Goal: Task Accomplishment & Management: Use online tool/utility

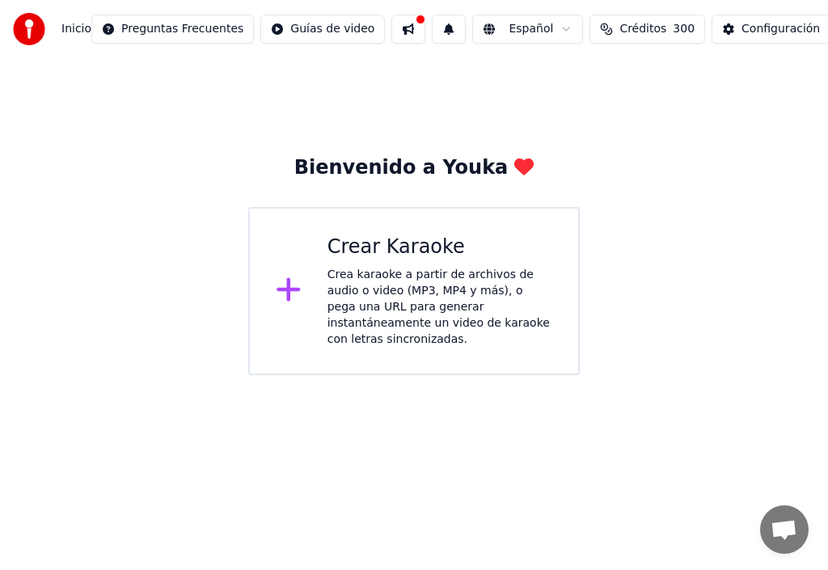
click at [388, 253] on div "Crear Karaoke" at bounding box center [440, 248] width 225 height 26
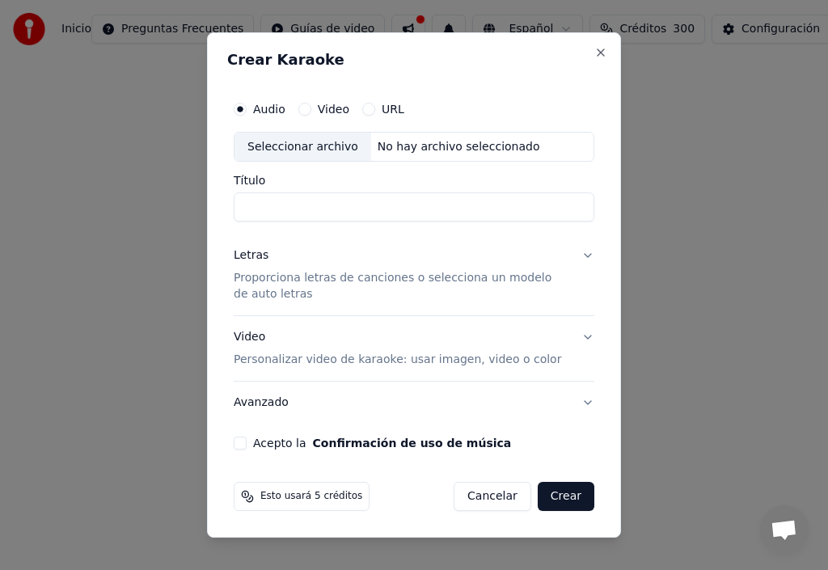
click at [248, 206] on input "Título" at bounding box center [414, 207] width 361 height 29
click at [295, 151] on div "Seleccionar archivo" at bounding box center [303, 147] width 137 height 29
type input "**********"
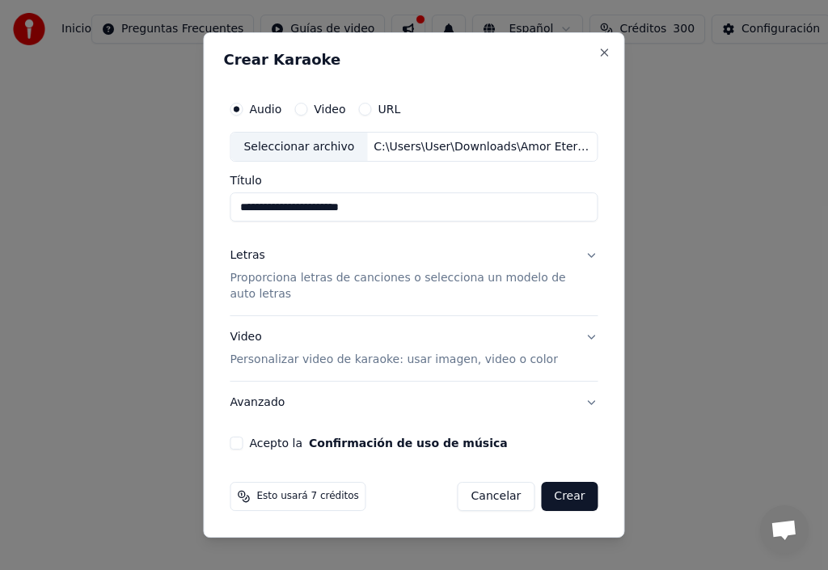
click at [253, 260] on div "Letras" at bounding box center [247, 256] width 35 height 16
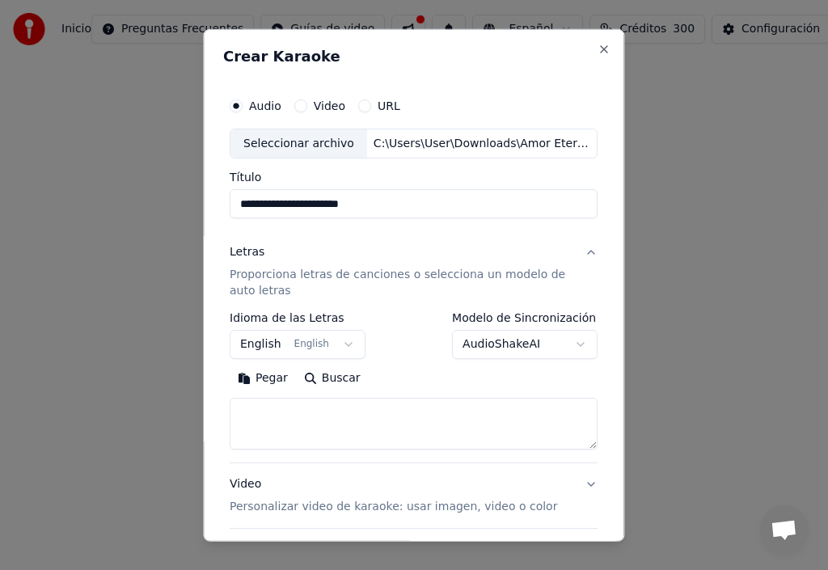
click at [336, 346] on button "English English" at bounding box center [298, 344] width 136 height 29
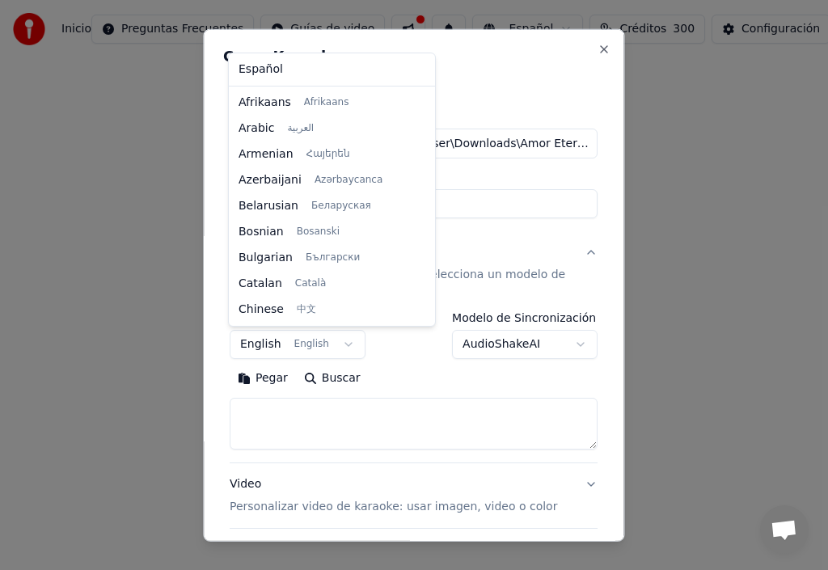
scroll to position [129, 0]
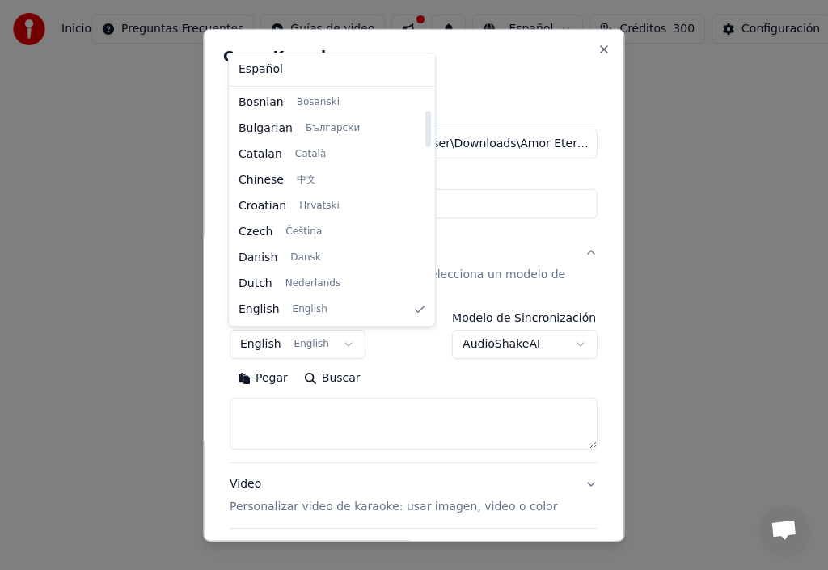
select select "**"
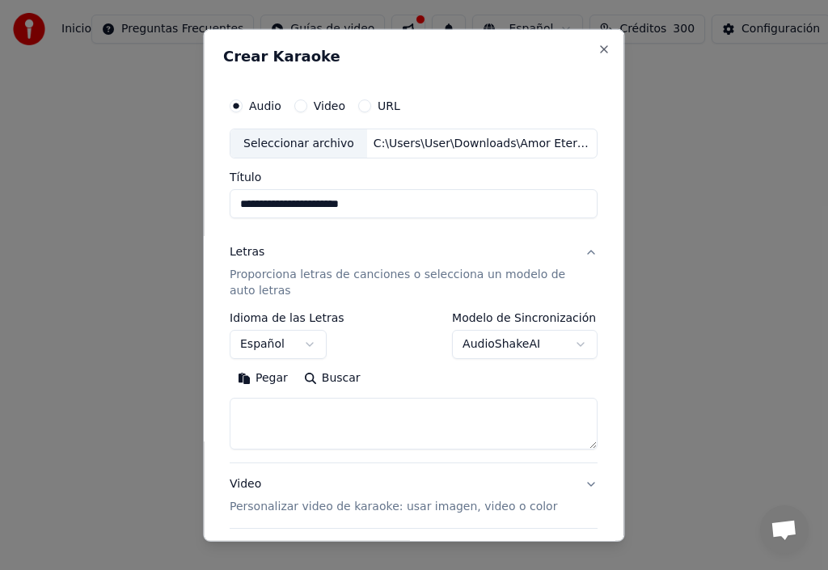
scroll to position [81, 0]
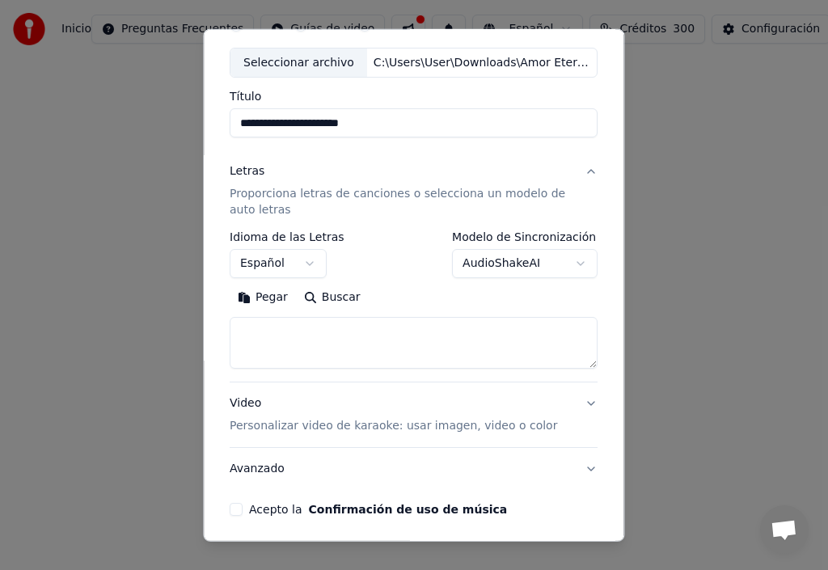
click at [263, 301] on button "Pegar" at bounding box center [263, 298] width 66 height 26
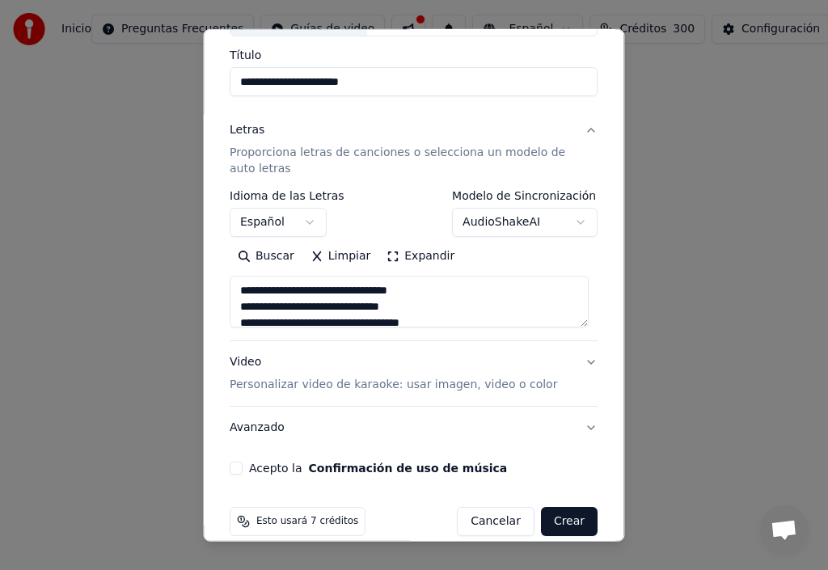
scroll to position [143, 0]
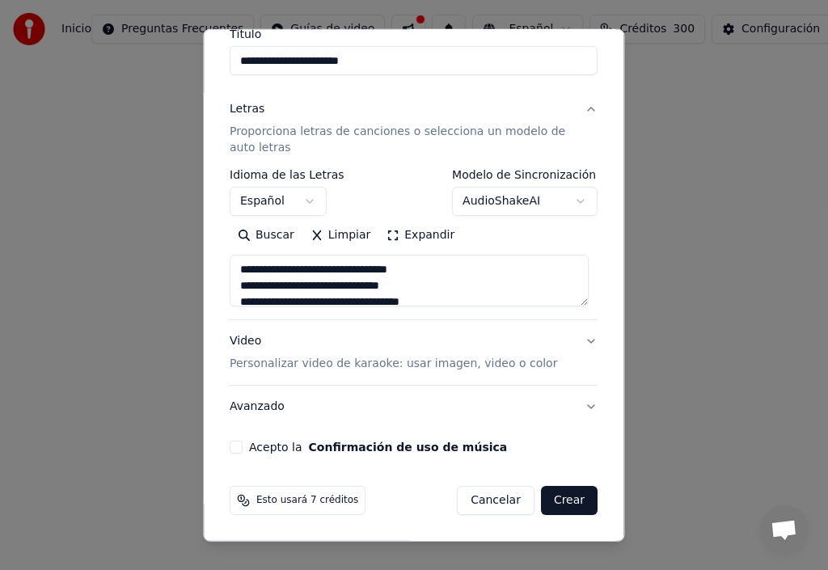
click at [237, 445] on button "Acepto la Confirmación de uso de música" at bounding box center [236, 447] width 13 height 13
click at [579, 341] on button "Video Personalizar video de karaoke: usar imagen, video o color" at bounding box center [414, 352] width 368 height 65
type textarea "**********"
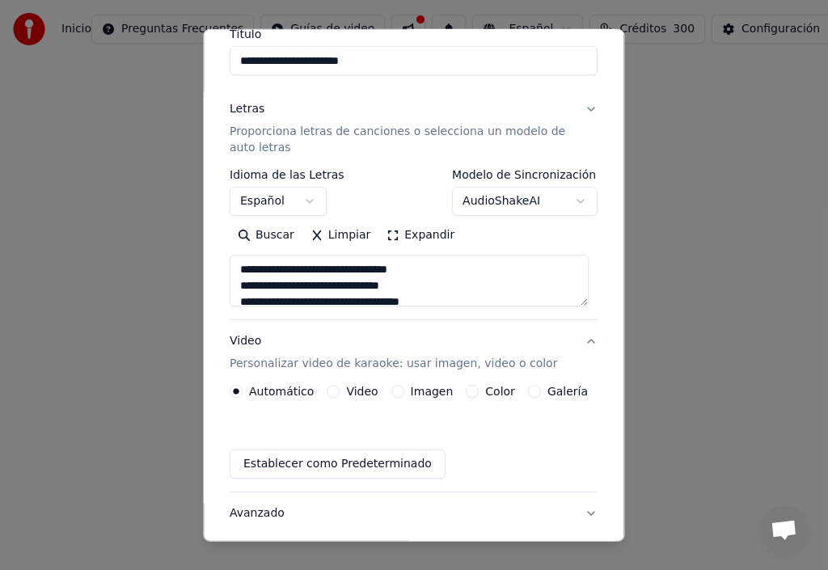
scroll to position [99, 0]
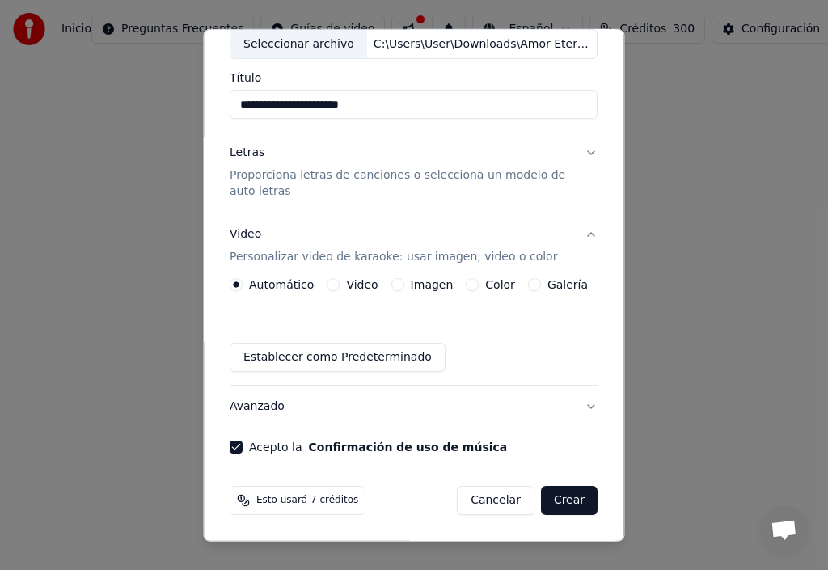
click at [393, 286] on button "Imagen" at bounding box center [398, 284] width 13 height 13
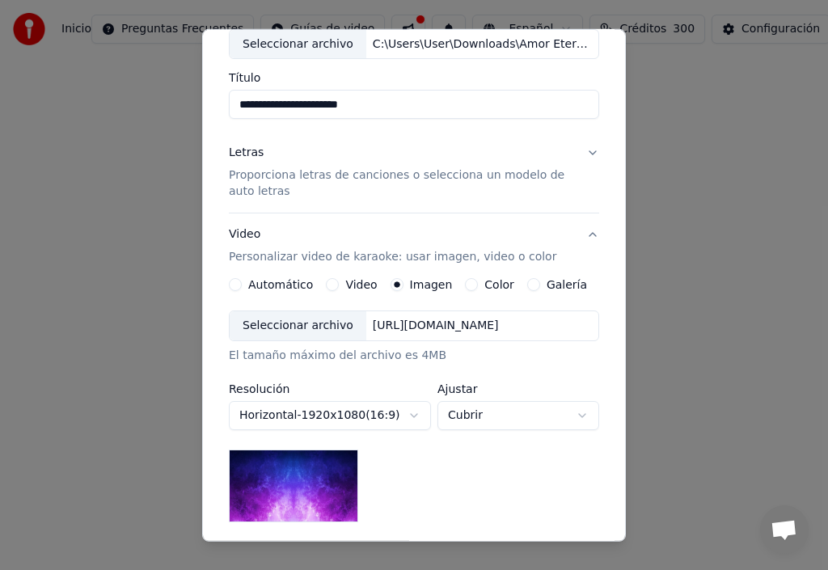
click at [317, 327] on div "Seleccionar archivo" at bounding box center [298, 325] width 137 height 29
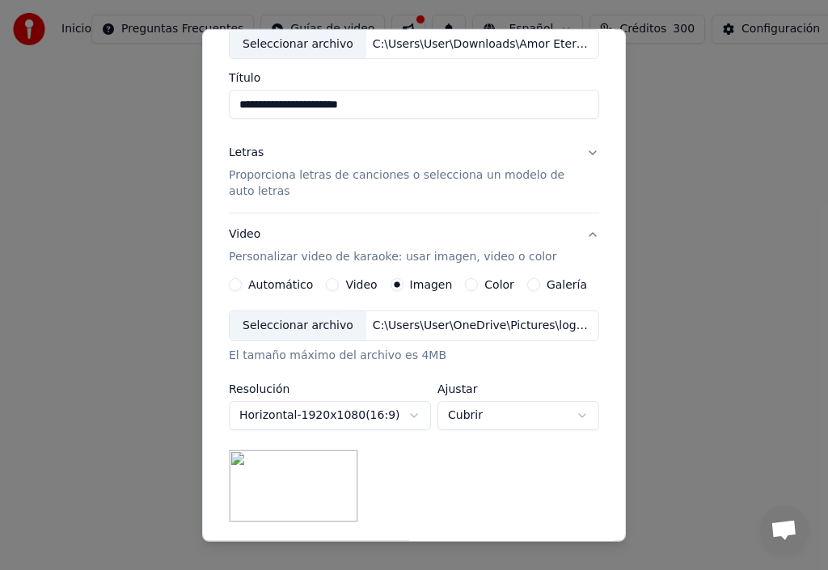
click at [239, 238] on div "Video Personalizar video de karaoke: usar imagen, video o color" at bounding box center [393, 246] width 328 height 39
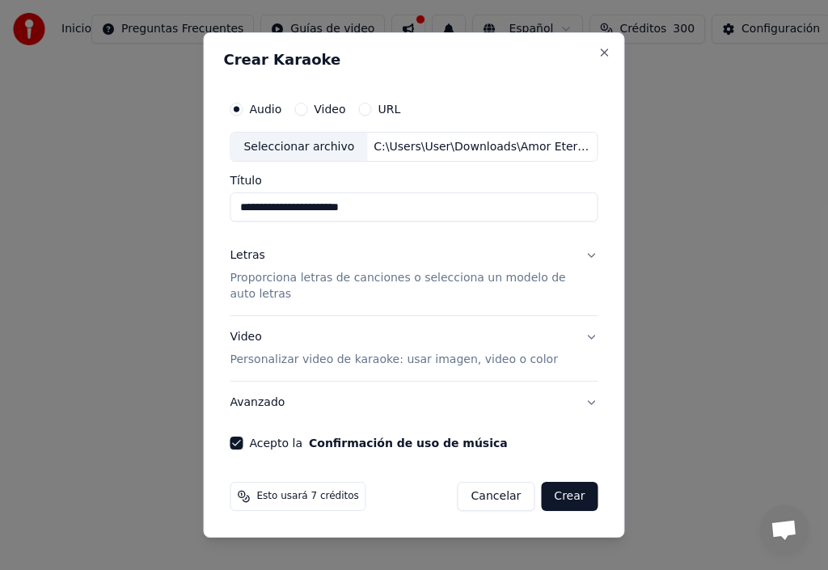
click at [248, 338] on div "Video Personalizar video de karaoke: usar imagen, video o color" at bounding box center [394, 348] width 328 height 39
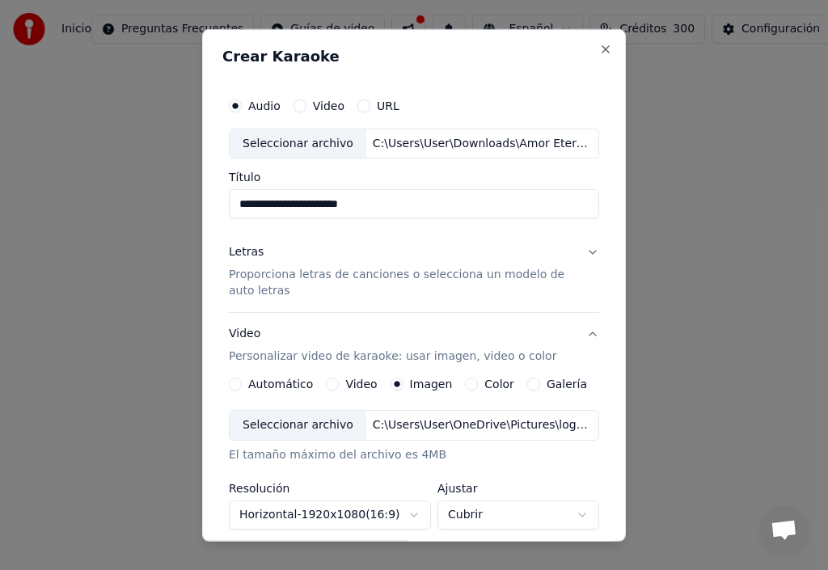
click at [413, 383] on label "Imagen" at bounding box center [431, 384] width 43 height 11
click at [404, 383] on button "Imagen" at bounding box center [397, 384] width 13 height 13
click at [282, 429] on div "Seleccionar archivo" at bounding box center [298, 425] width 137 height 29
click at [241, 260] on div "Letras" at bounding box center [246, 252] width 35 height 16
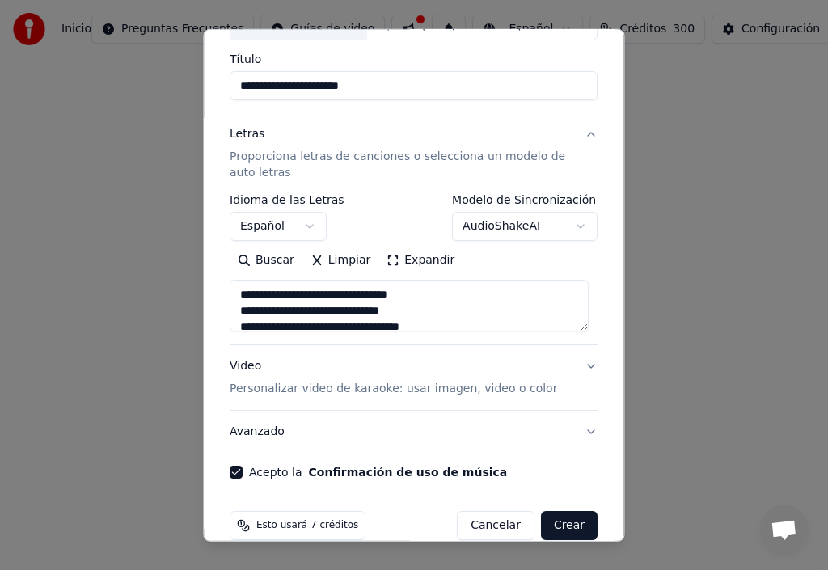
scroll to position [143, 0]
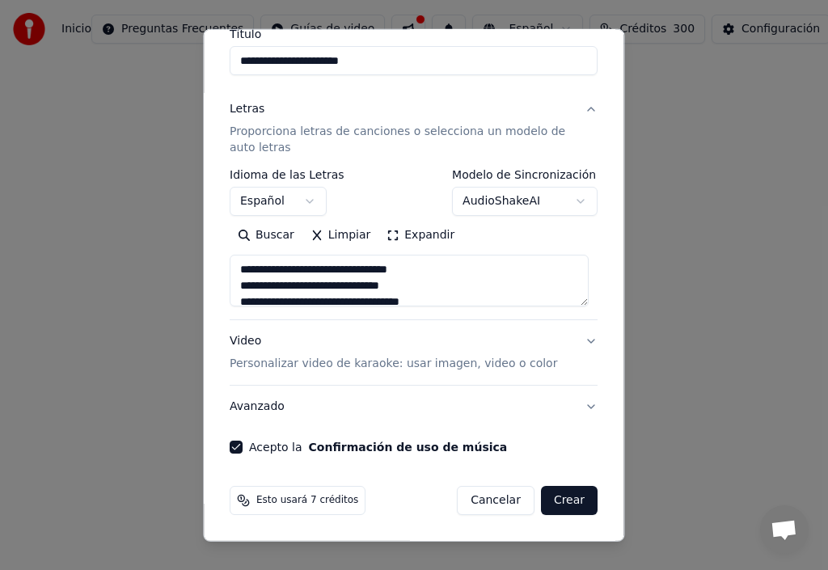
click at [582, 342] on button "Video Personalizar video de karaoke: usar imagen, video o color" at bounding box center [414, 352] width 368 height 65
type textarea "**********"
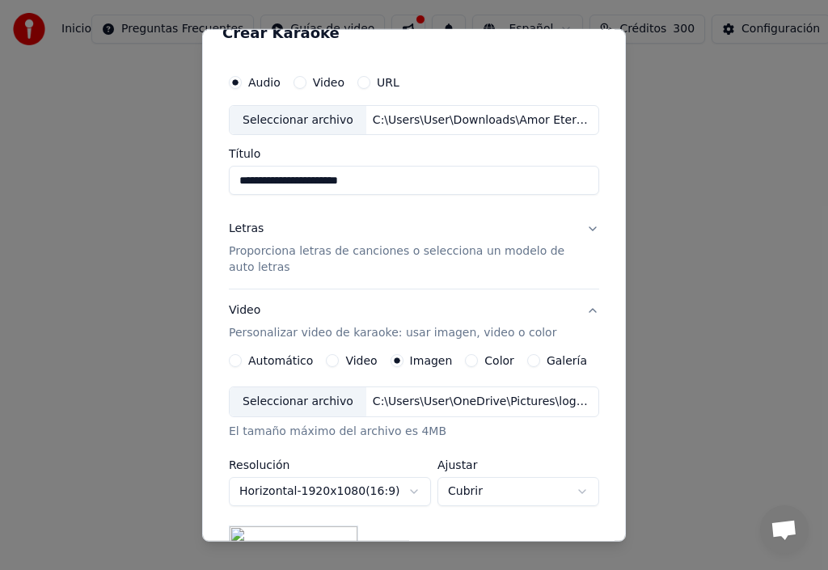
scroll to position [0, 0]
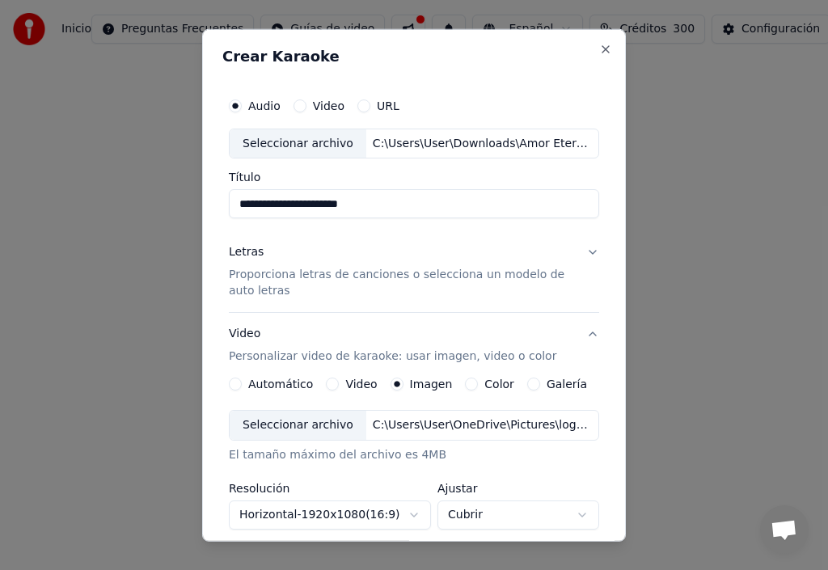
drag, startPoint x: 298, startPoint y: 204, endPoint x: 184, endPoint y: 195, distance: 113.6
click at [190, 193] on body "**********" at bounding box center [414, 187] width 828 height 375
click at [310, 201] on input "**********" at bounding box center [414, 203] width 370 height 29
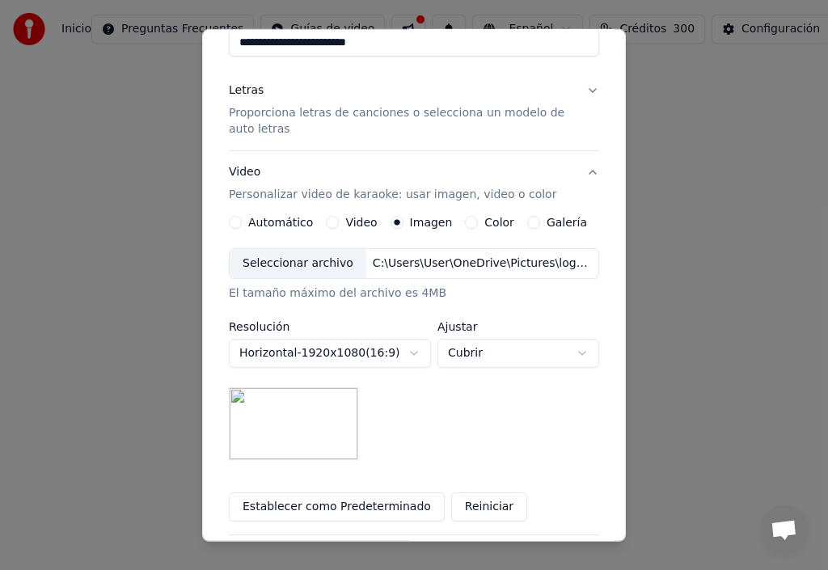
scroll to position [243, 0]
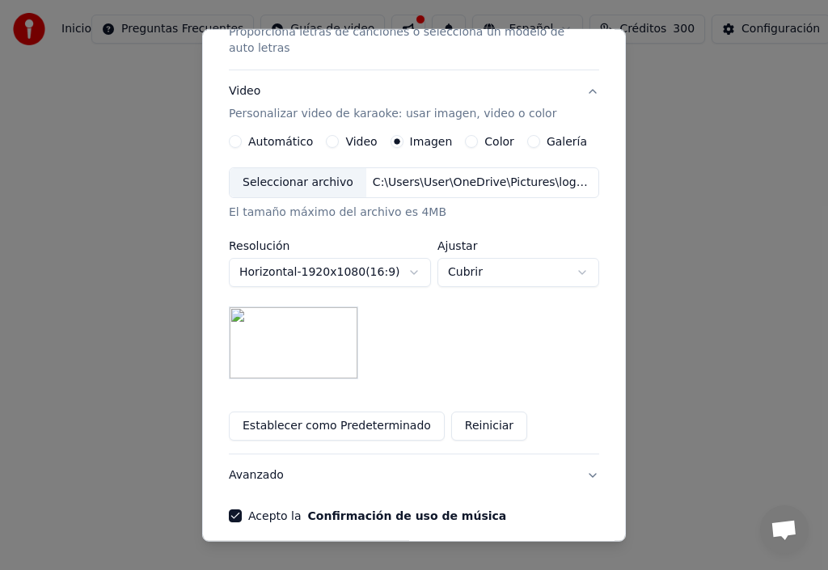
type input "**********"
click at [322, 428] on button "Establecer como Predeterminado" at bounding box center [337, 426] width 216 height 29
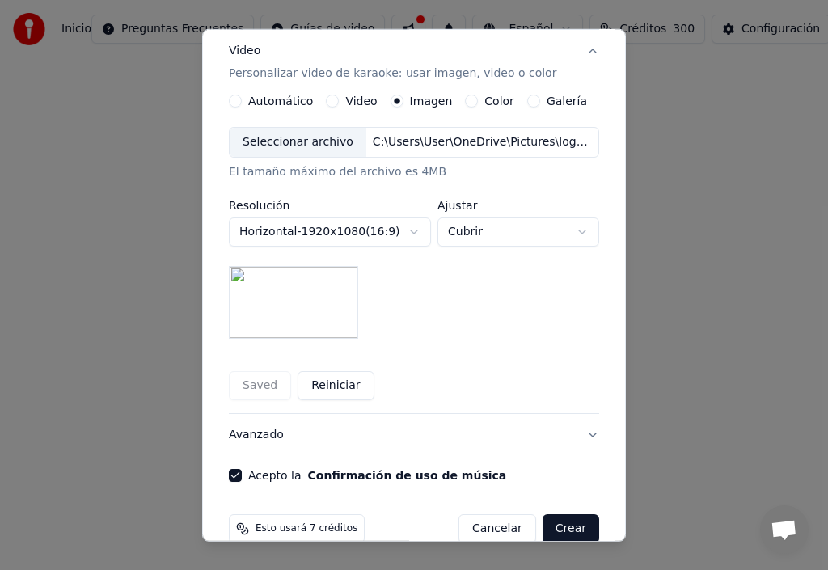
scroll to position [311, 0]
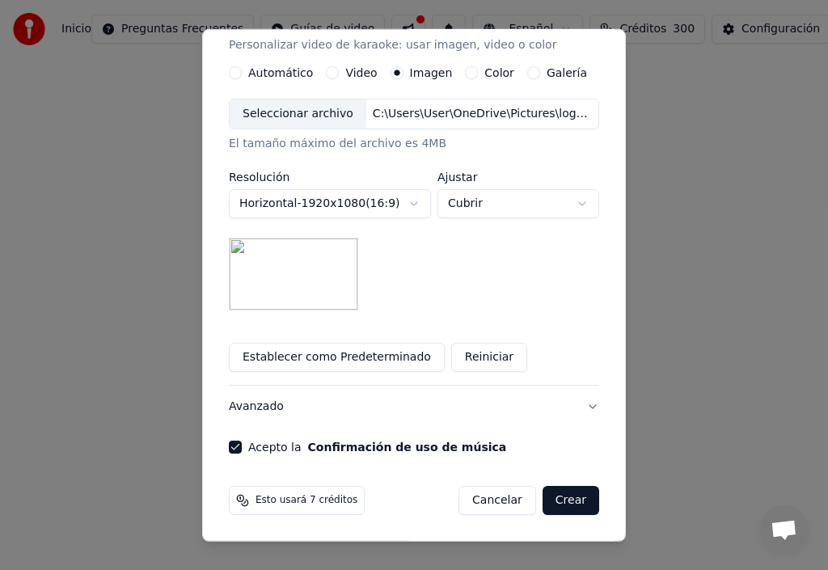
click at [558, 506] on button "Crear" at bounding box center [571, 500] width 57 height 29
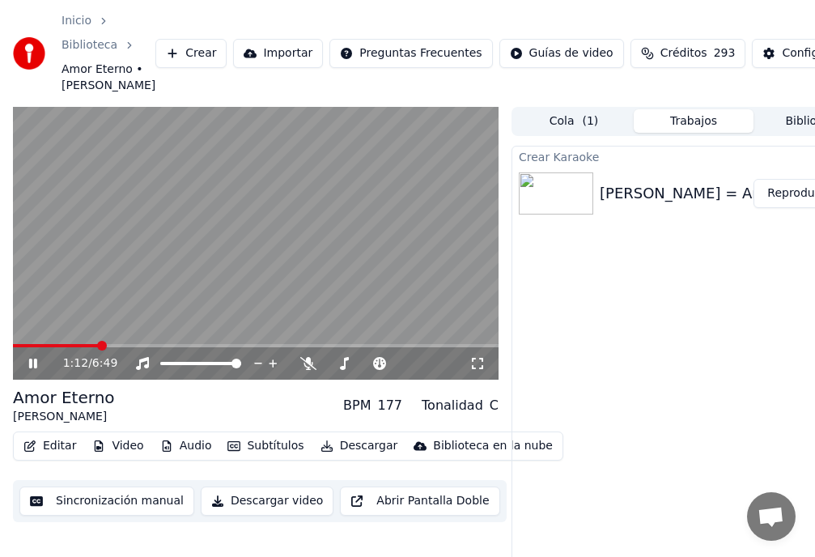
click at [40, 357] on video at bounding box center [255, 243] width 485 height 273
click at [781, 61] on div "Configuración" at bounding box center [820, 53] width 78 height 16
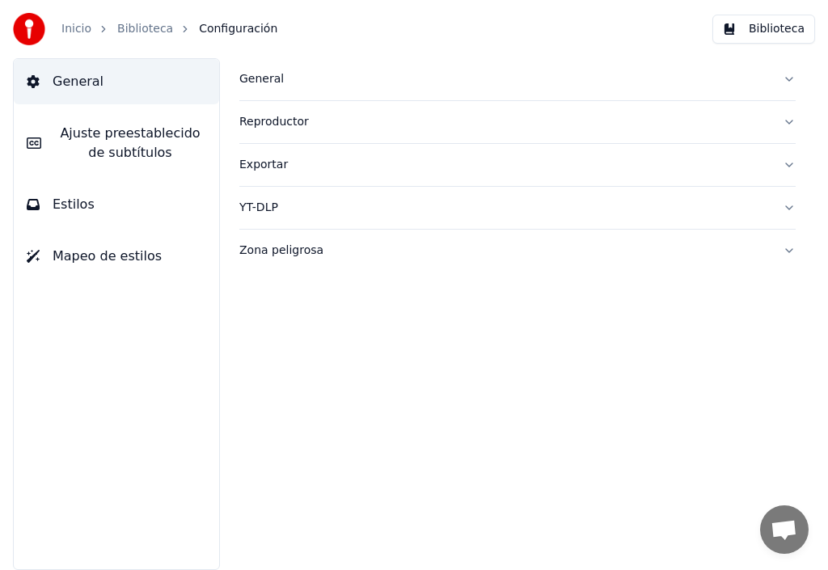
click at [78, 192] on button "Estilos" at bounding box center [116, 204] width 205 height 45
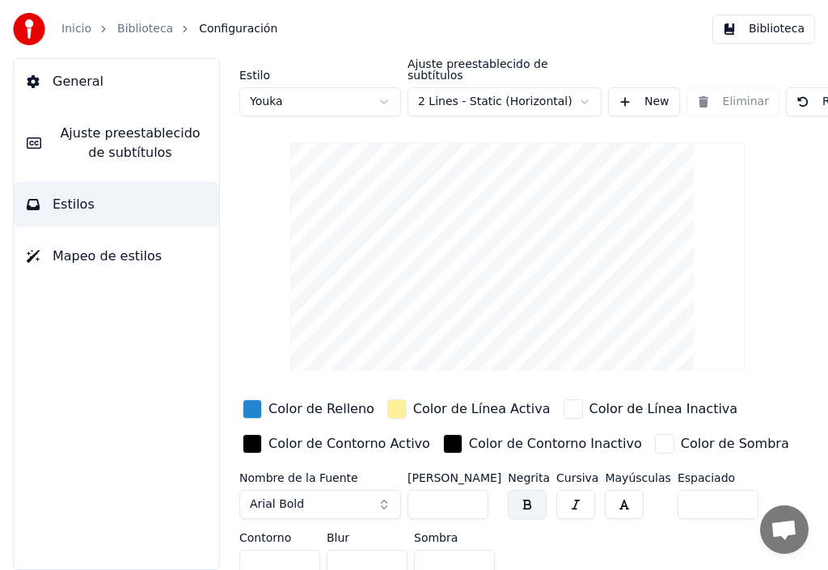
click at [252, 400] on div "button" at bounding box center [252, 409] width 19 height 19
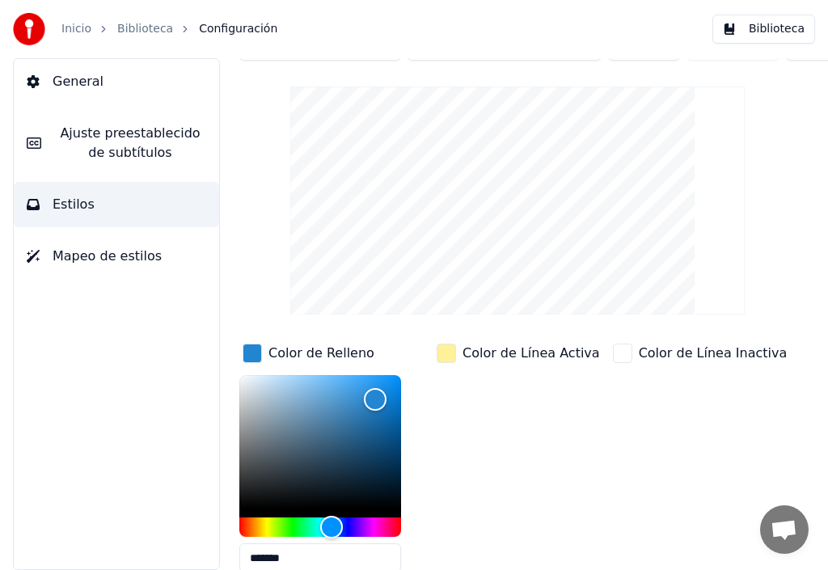
scroll to position [81, 0]
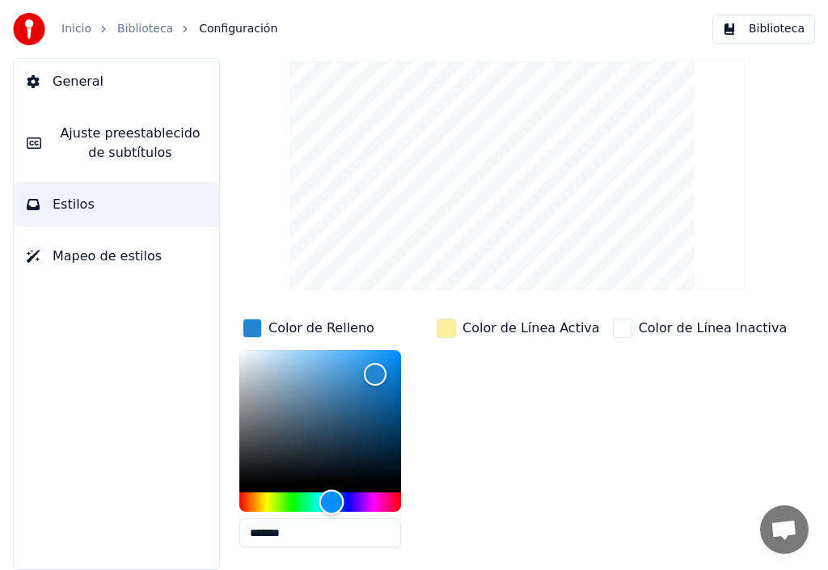
click at [395, 493] on div "Hue" at bounding box center [320, 502] width 162 height 19
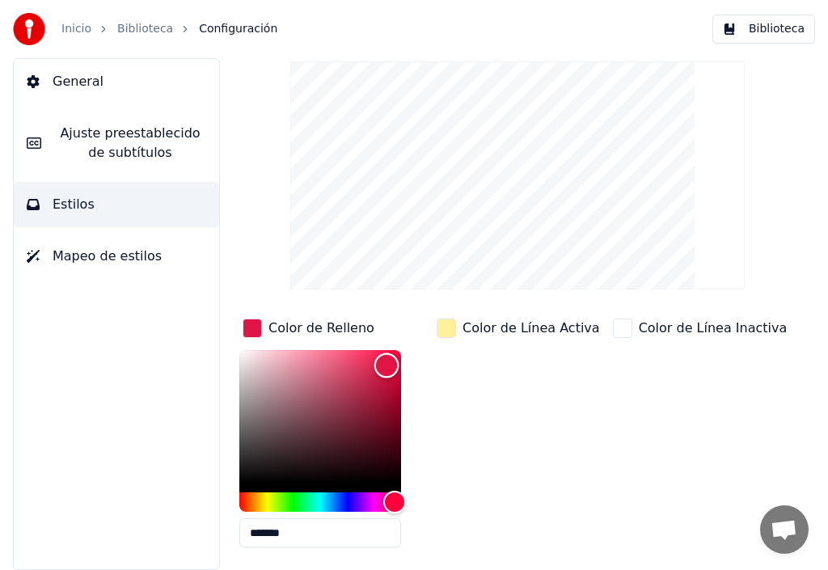
drag, startPoint x: 378, startPoint y: 360, endPoint x: 388, endPoint y: 352, distance: 13.3
click at [388, 354] on div "Color" at bounding box center [387, 366] width 25 height 25
type input "*******"
click at [451, 322] on div "button" at bounding box center [446, 328] width 19 height 19
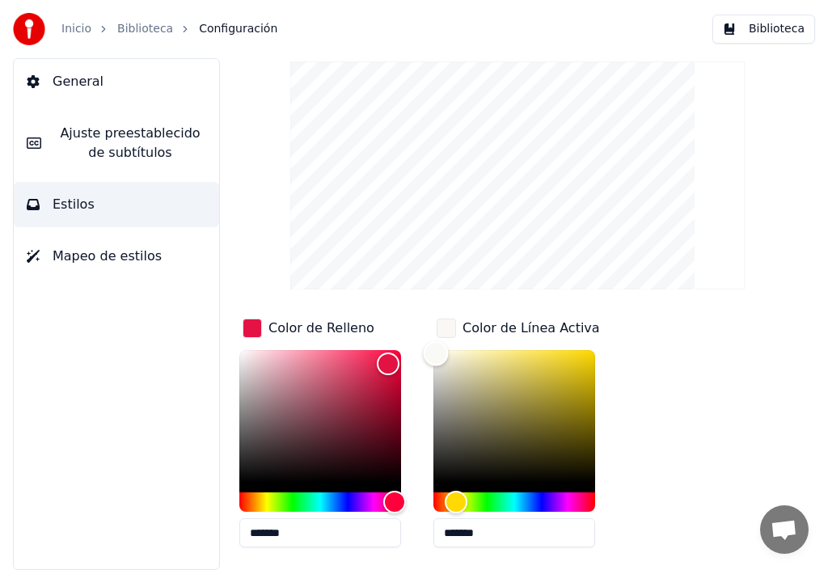
type input "*******"
drag, startPoint x: 494, startPoint y: 341, endPoint x: 436, endPoint y: 341, distance: 58.2
click at [436, 341] on div "Color" at bounding box center [436, 353] width 25 height 25
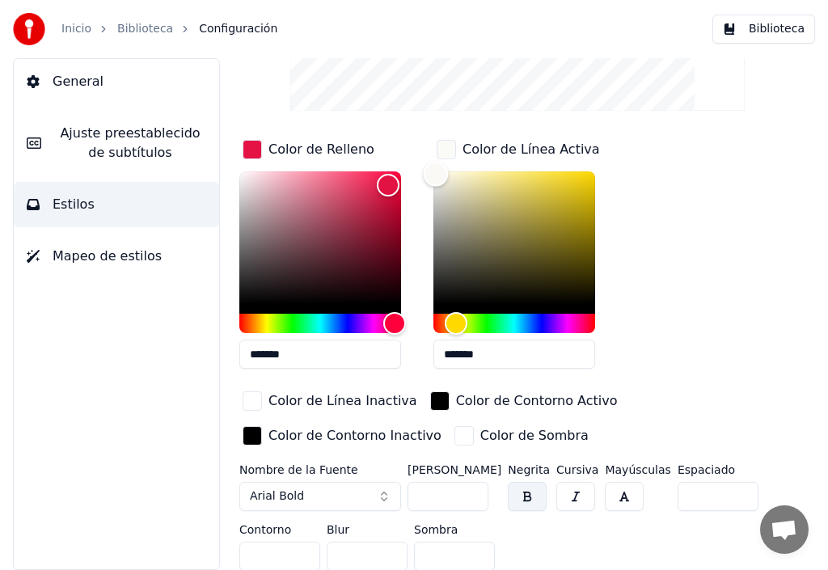
scroll to position [267, 0]
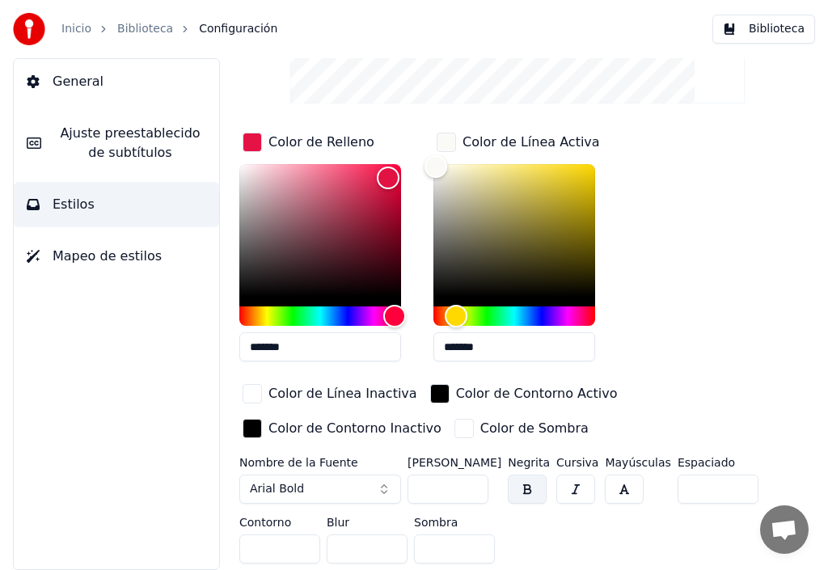
click at [530, 480] on button "button" at bounding box center [527, 489] width 39 height 29
click at [455, 419] on div "button" at bounding box center [464, 428] width 19 height 19
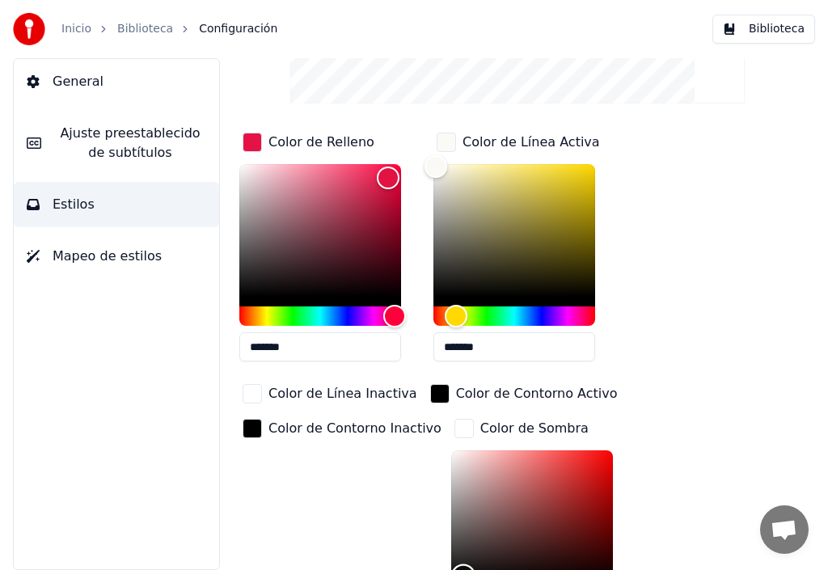
type input "*******"
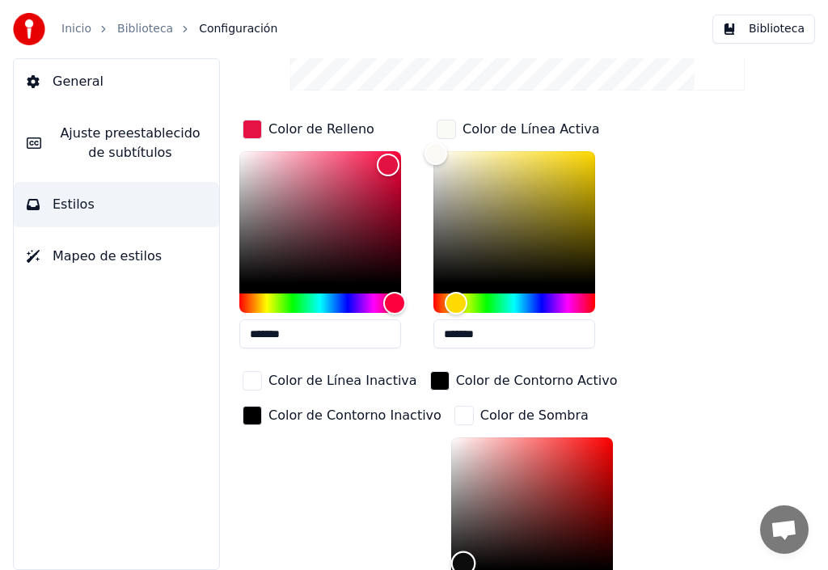
click at [451, 550] on div "Color" at bounding box center [532, 504] width 162 height 133
click at [129, 32] on link "Biblioteca" at bounding box center [145, 29] width 56 height 16
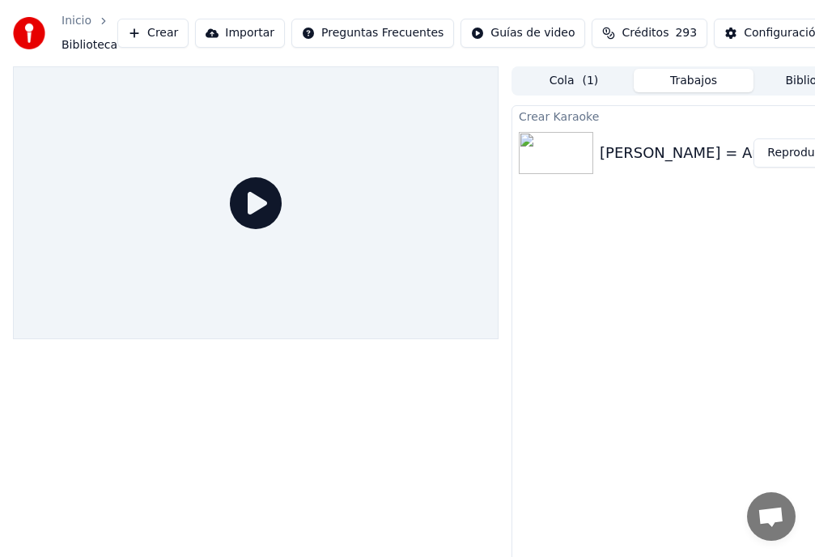
click at [794, 152] on button "Reproducir" at bounding box center [797, 152] width 89 height 29
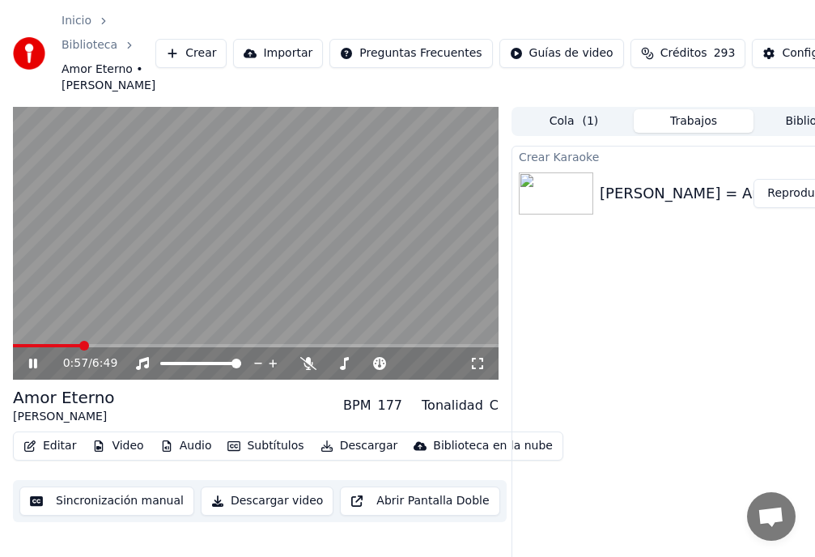
click at [81, 350] on span at bounding box center [84, 346] width 10 height 10
click at [58, 355] on video at bounding box center [255, 243] width 485 height 273
click at [781, 61] on div "Configuración" at bounding box center [820, 53] width 78 height 16
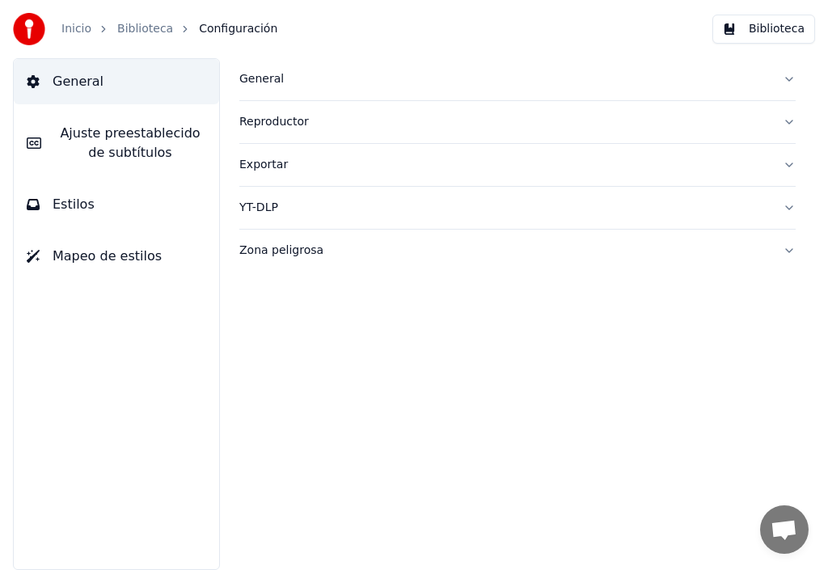
click at [72, 209] on span "Estilos" at bounding box center [74, 204] width 42 height 19
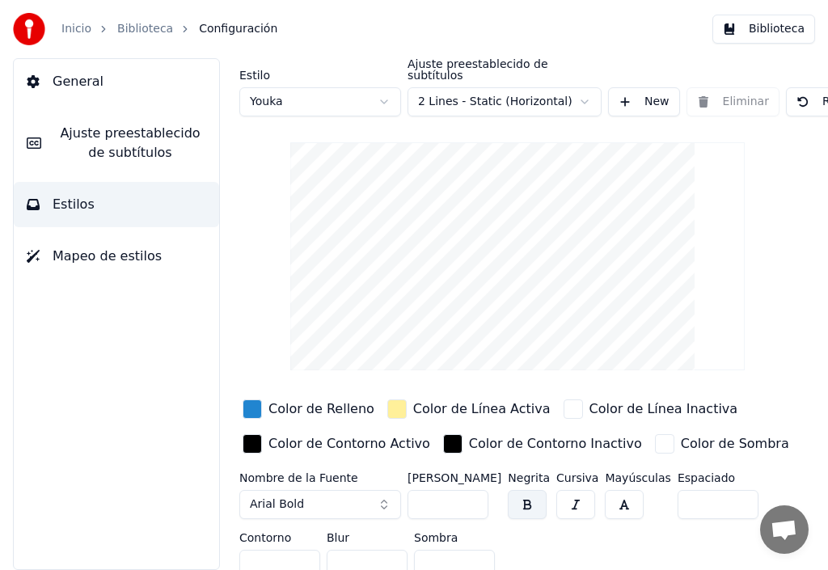
click at [254, 400] on div "button" at bounding box center [252, 409] width 19 height 19
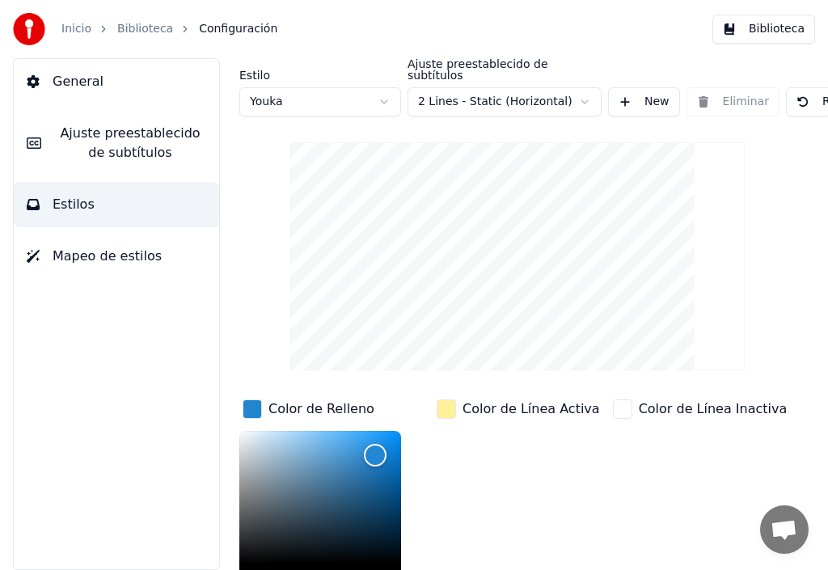
scroll to position [162, 0]
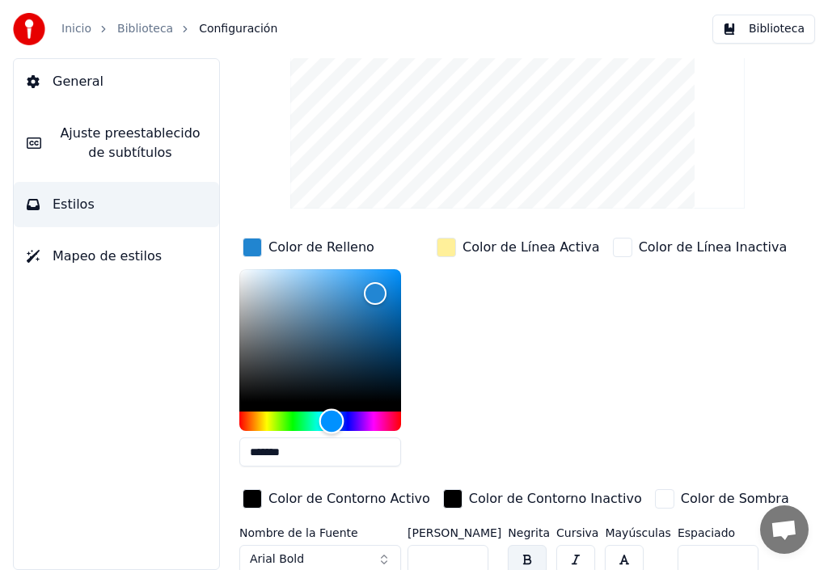
click at [394, 412] on div "Hue" at bounding box center [320, 421] width 162 height 19
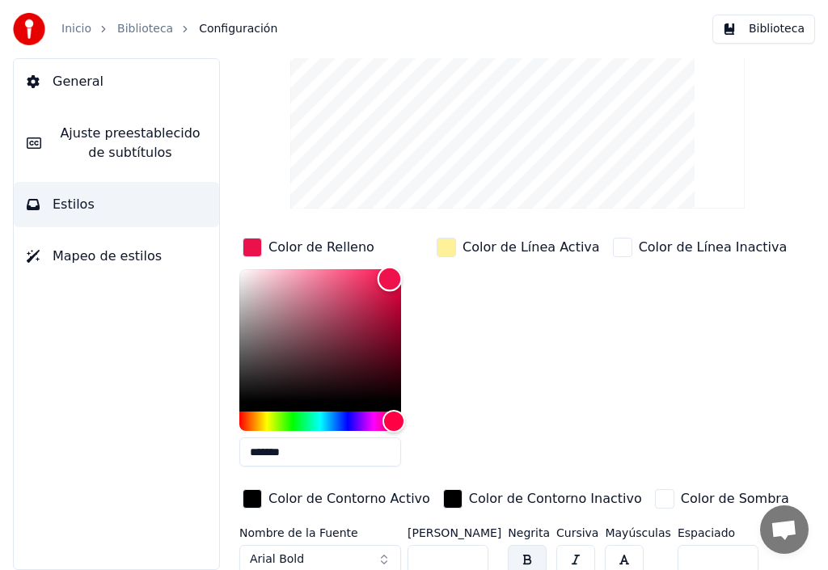
type input "*******"
drag, startPoint x: 379, startPoint y: 276, endPoint x: 391, endPoint y: 267, distance: 15.0
click at [391, 267] on div "Color" at bounding box center [391, 279] width 25 height 25
click at [447, 241] on div "button" at bounding box center [446, 247] width 19 height 19
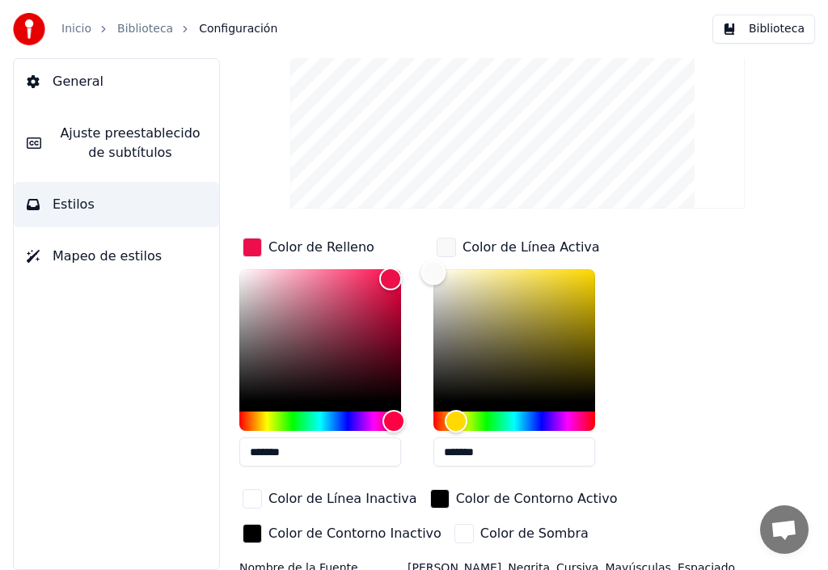
drag, startPoint x: 494, startPoint y: 259, endPoint x: 417, endPoint y: 260, distance: 77.7
click at [417, 260] on div "Color de Relleno ******* Color de Línea Activa ******* Color de Línea Inactiva …" at bounding box center [517, 392] width 557 height 315
type input "*******"
drag, startPoint x: 438, startPoint y: 265, endPoint x: 484, endPoint y: 261, distance: 46.2
click at [484, 261] on div "Color" at bounding box center [484, 273] width 25 height 25
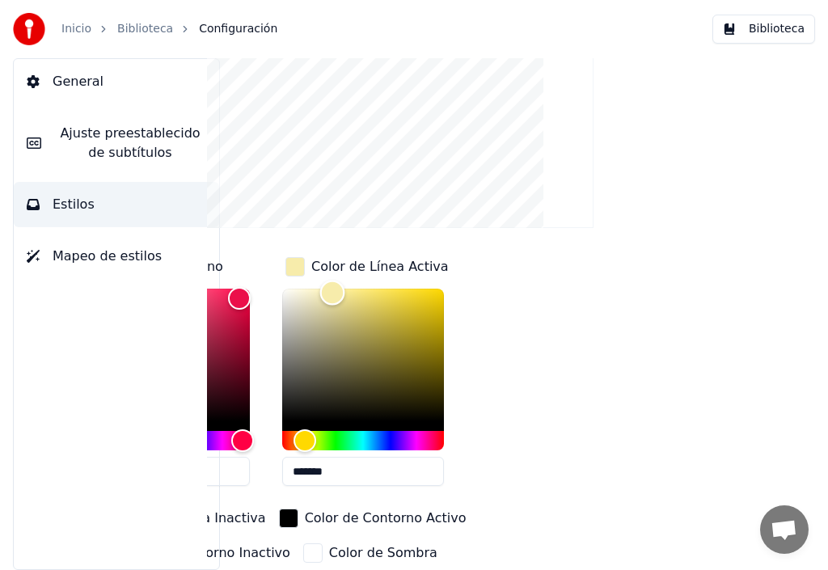
scroll to position [0, 175]
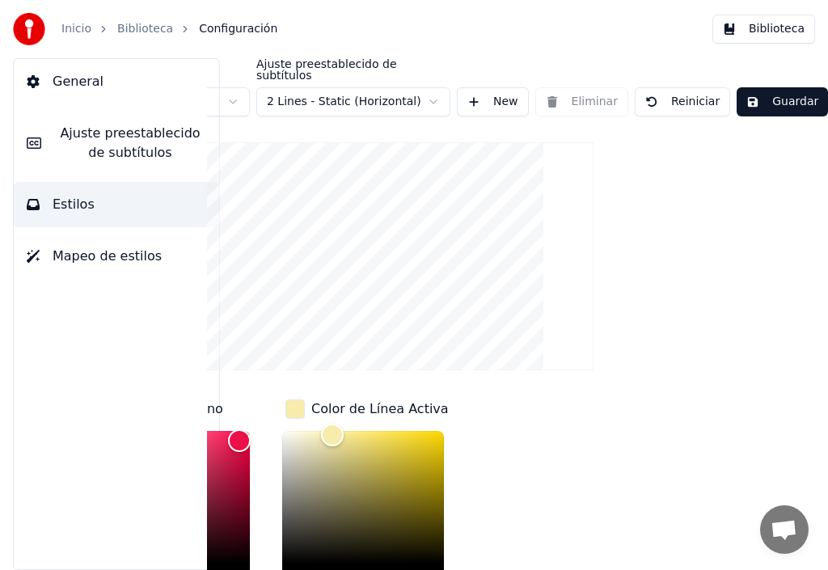
click at [770, 91] on button "Guardar" at bounding box center [782, 101] width 91 height 29
click at [136, 146] on span "Ajuste preestablecido de subtítulos" at bounding box center [130, 143] width 152 height 39
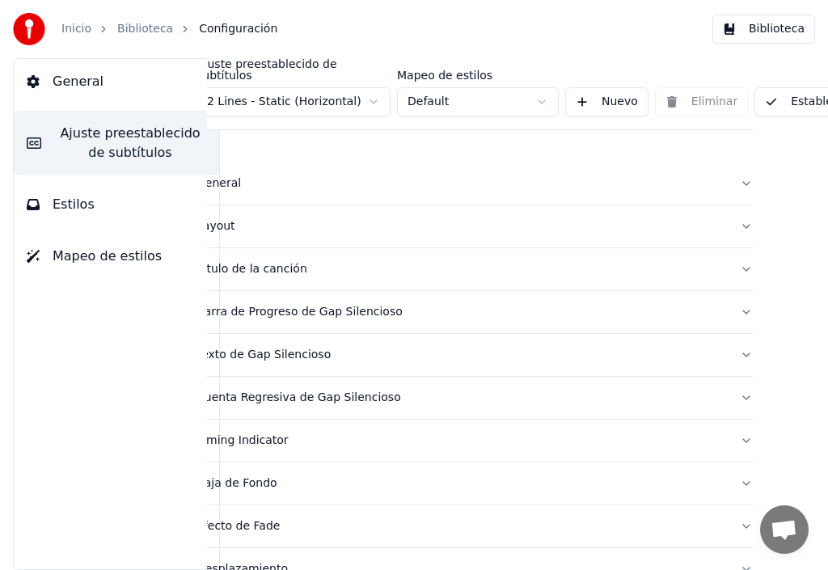
scroll to position [0, 0]
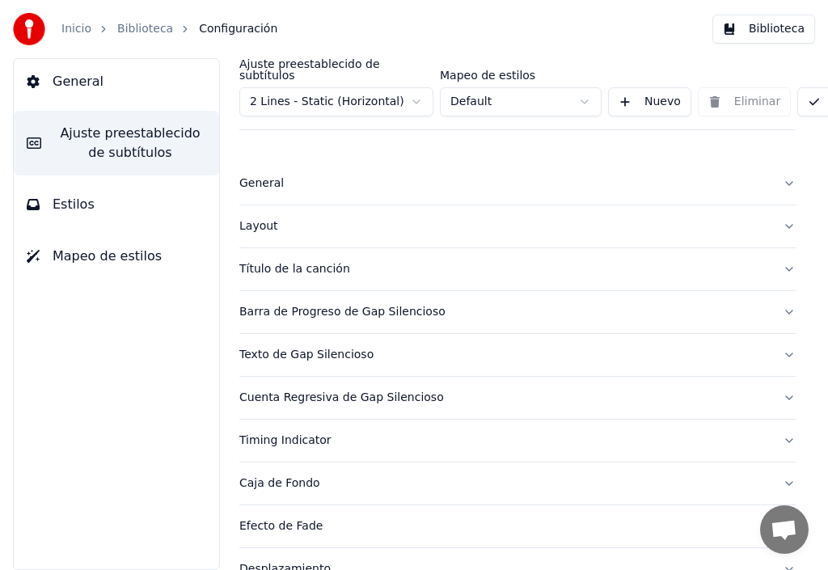
click at [301, 261] on div "Título de la canción" at bounding box center [504, 269] width 531 height 16
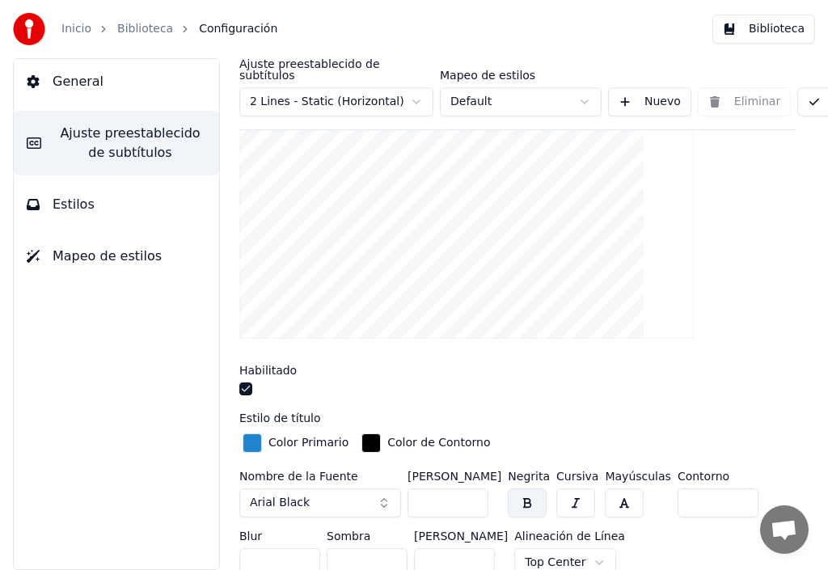
scroll to position [243, 0]
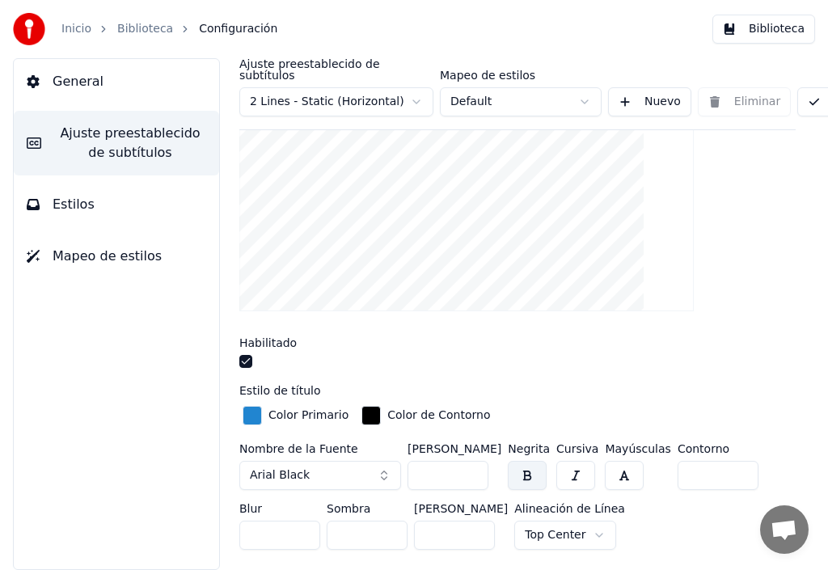
click at [471, 461] on input "***" at bounding box center [448, 475] width 81 height 29
click at [471, 464] on input "***" at bounding box center [448, 475] width 81 height 29
click at [471, 461] on input "***" at bounding box center [448, 475] width 81 height 29
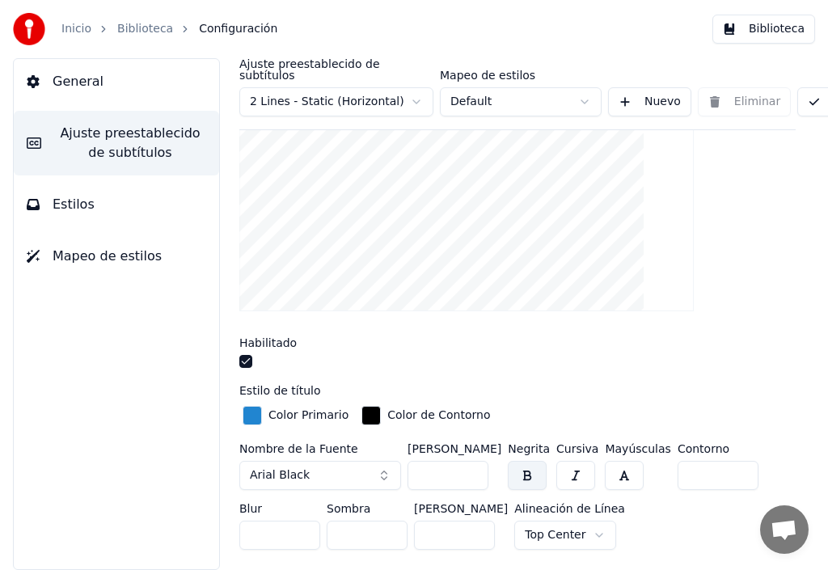
click at [471, 461] on input "***" at bounding box center [448, 475] width 81 height 29
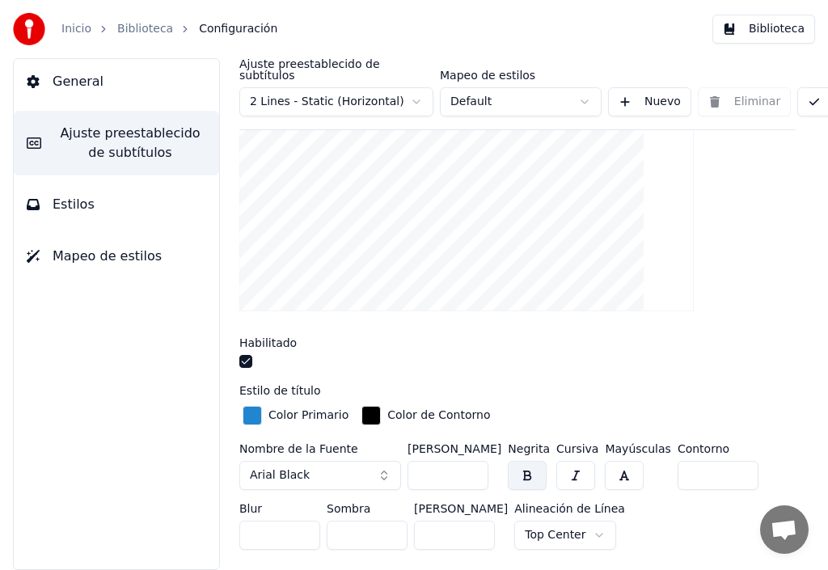
type input "***"
click at [471, 461] on input "***" at bounding box center [448, 475] width 81 height 29
click at [527, 468] on button "button" at bounding box center [527, 475] width 39 height 29
click at [254, 406] on div "button" at bounding box center [252, 415] width 19 height 19
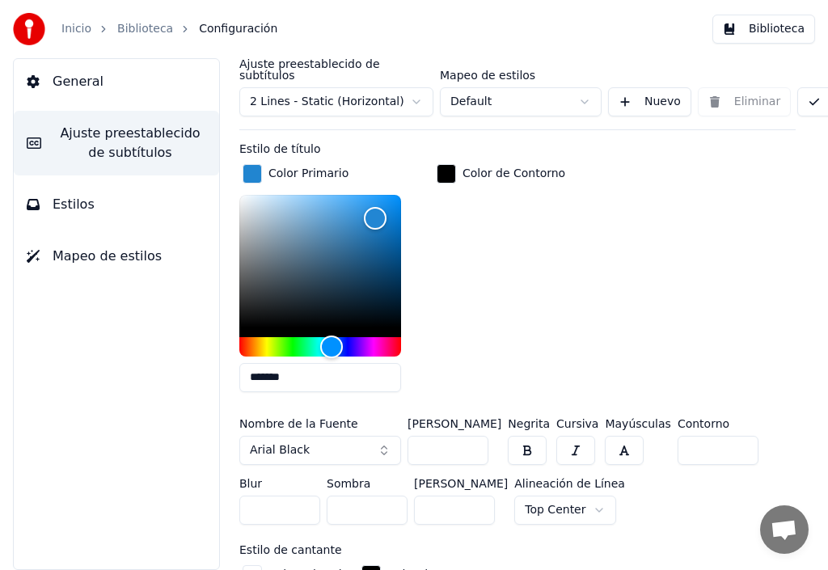
scroll to position [485, 0]
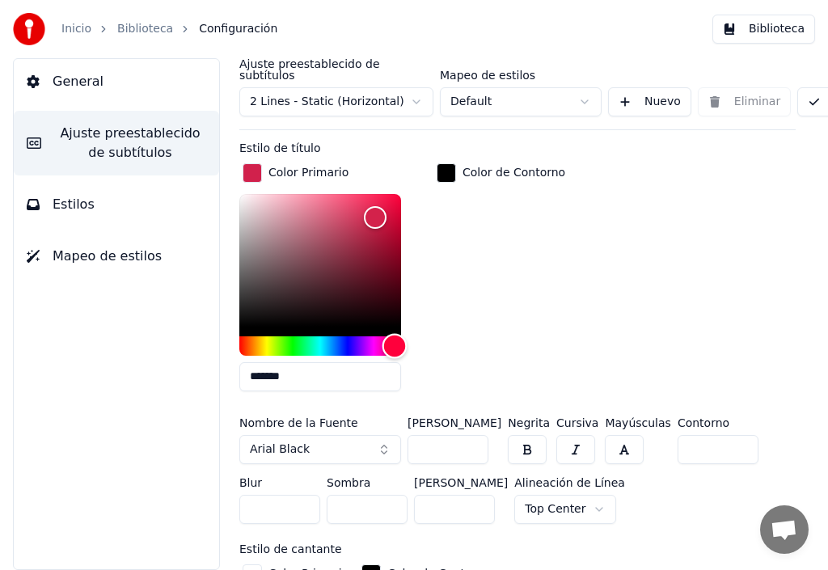
click at [395, 337] on div "Hue" at bounding box center [320, 346] width 162 height 19
drag, startPoint x: 369, startPoint y: 205, endPoint x: 229, endPoint y: 183, distance: 141.8
click at [229, 183] on div "Ajuste preestablecido de subtítulos 2 Lines - Static (Horizontal) Mapeo de esti…" at bounding box center [517, 314] width 621 height 512
type input "*******"
drag, startPoint x: 247, startPoint y: 185, endPoint x: 391, endPoint y: 195, distance: 144.3
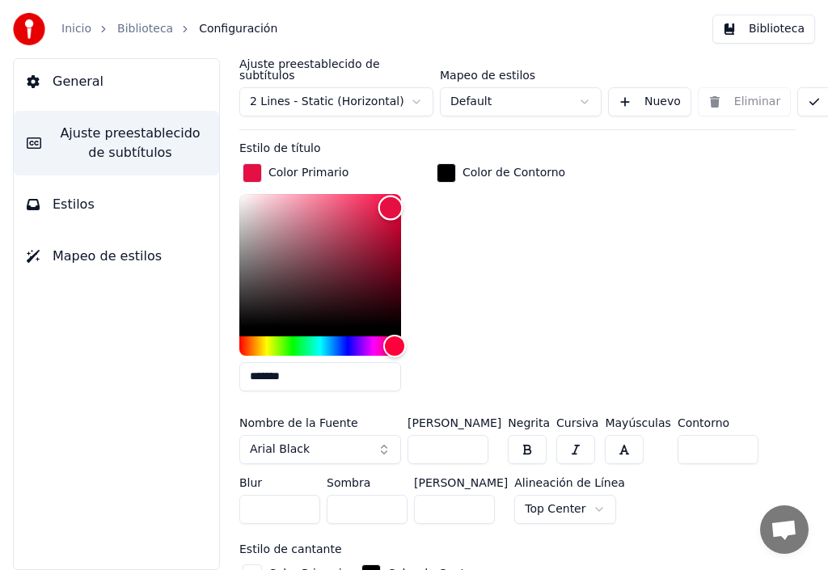
click at [391, 196] on div "Color" at bounding box center [391, 208] width 25 height 25
click at [450, 163] on div "button" at bounding box center [446, 172] width 19 height 19
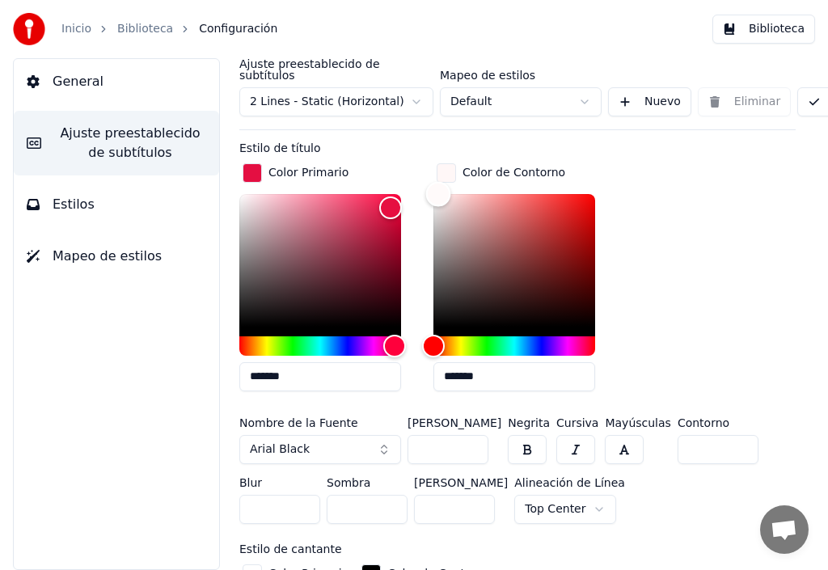
type input "*******"
drag, startPoint x: 429, startPoint y: 315, endPoint x: 436, endPoint y: 177, distance: 137.7
click at [436, 182] on div "Color" at bounding box center [436, 194] width 25 height 25
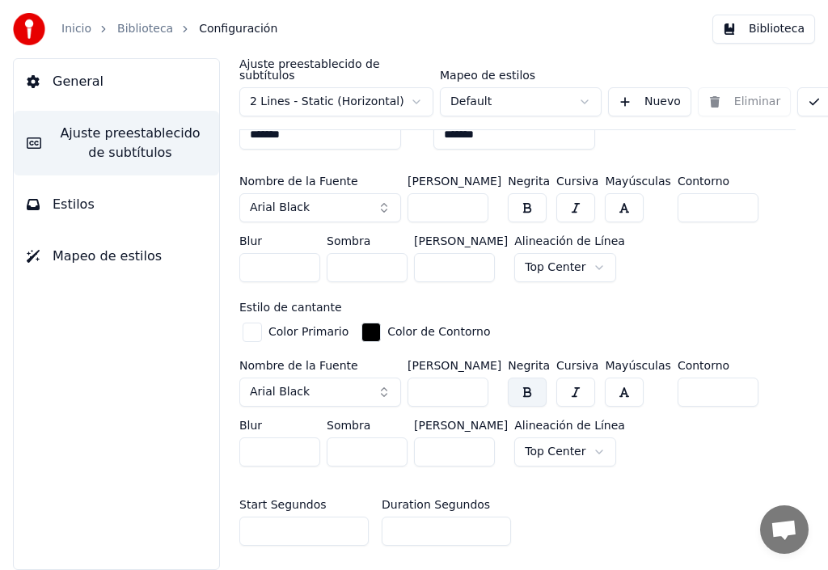
scroll to position [728, 0]
click at [257, 324] on div "button" at bounding box center [252, 331] width 19 height 19
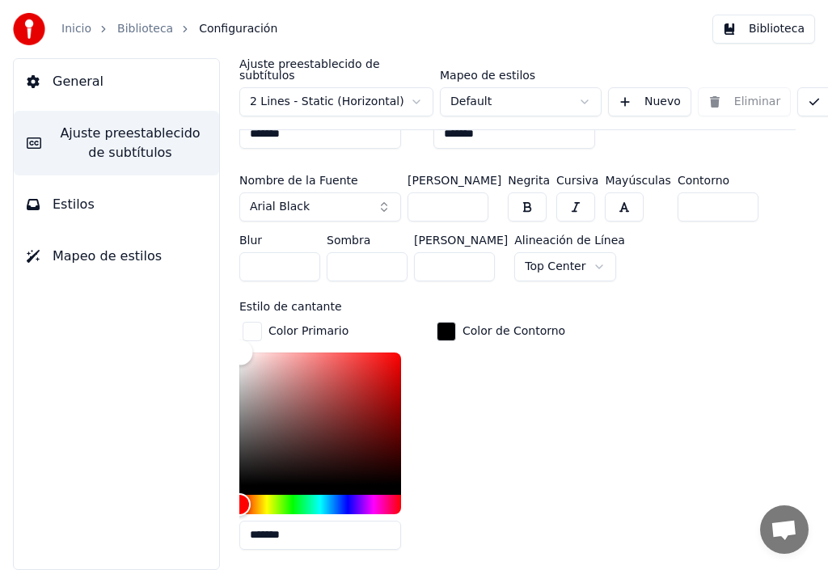
type input "*******"
drag, startPoint x: 247, startPoint y: 338, endPoint x: 228, endPoint y: 332, distance: 19.7
click at [228, 332] on div "Ajuste preestablecido de subtítulos 2 Lines - Static (Horizontal) Mapeo de esti…" at bounding box center [517, 314] width 621 height 512
click at [451, 322] on div "button" at bounding box center [446, 331] width 19 height 19
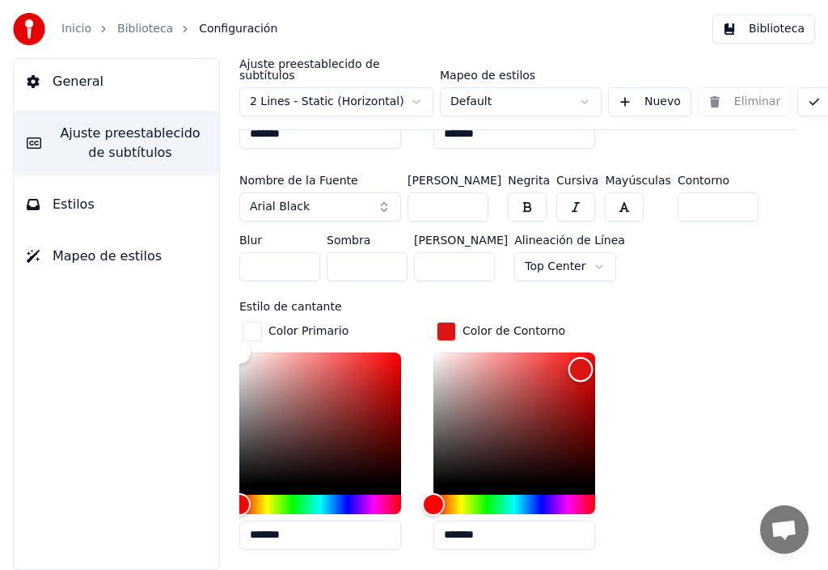
type input "*******"
drag, startPoint x: 440, startPoint y: 471, endPoint x: 582, endPoint y: 352, distance: 185.5
click at [582, 354] on div "Color" at bounding box center [582, 366] width 25 height 25
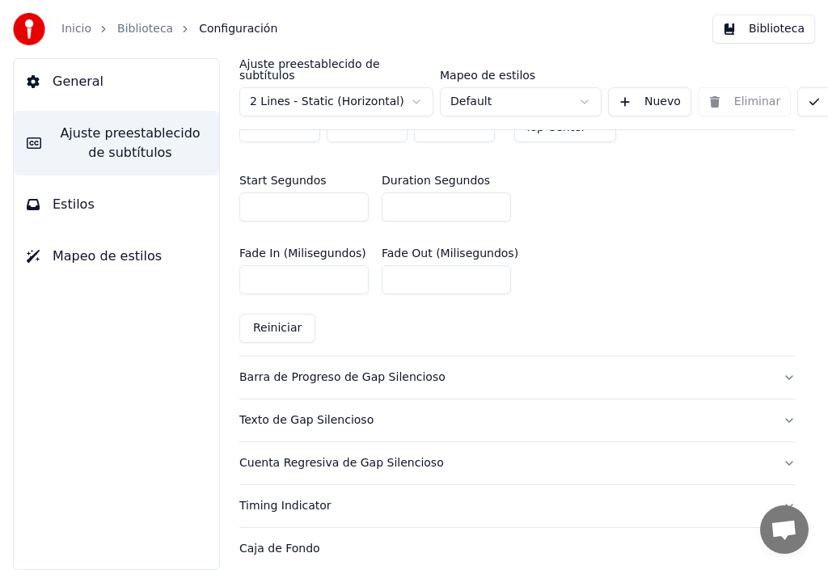
scroll to position [1294, 0]
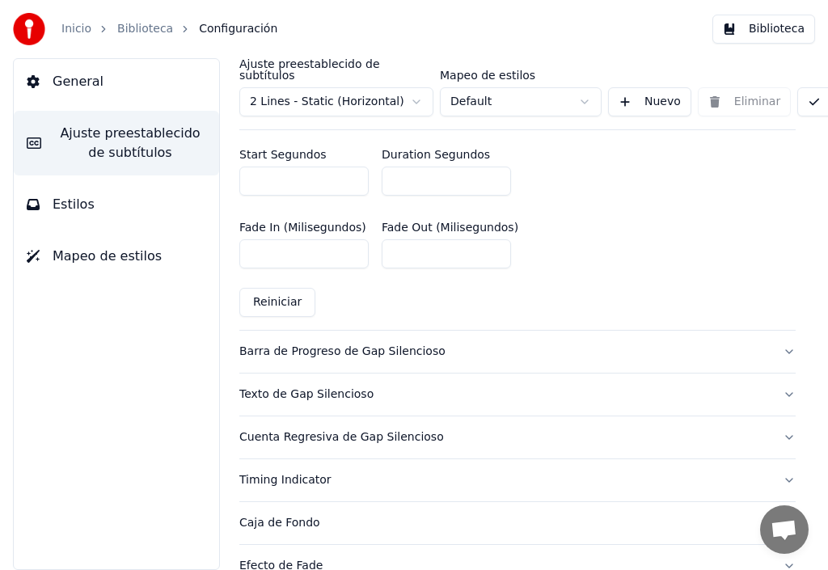
click at [306, 344] on div "Barra de Progreso de Gap Silencioso" at bounding box center [504, 352] width 531 height 16
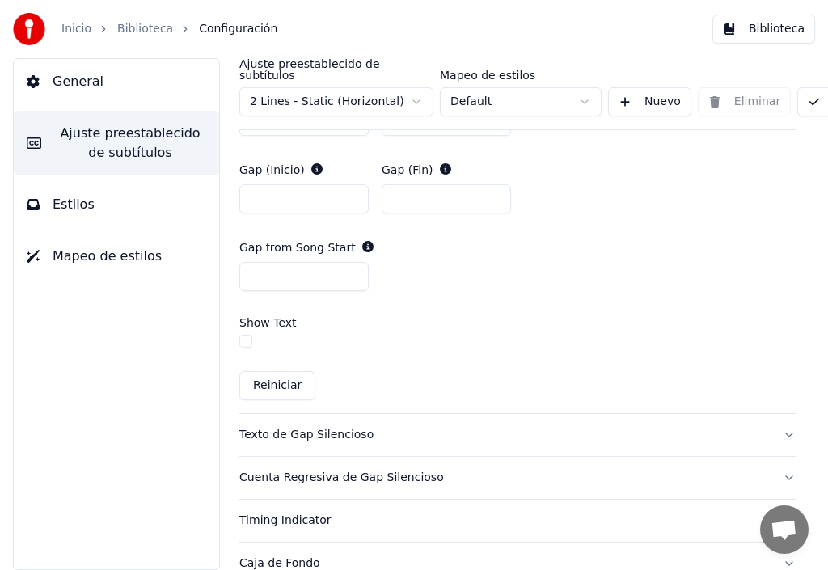
scroll to position [931, 0]
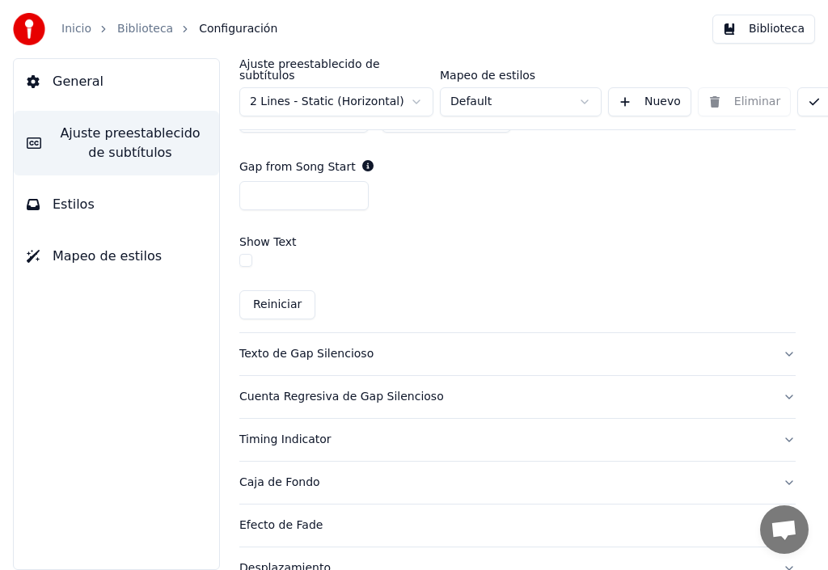
click at [247, 254] on button "button" at bounding box center [245, 260] width 13 height 13
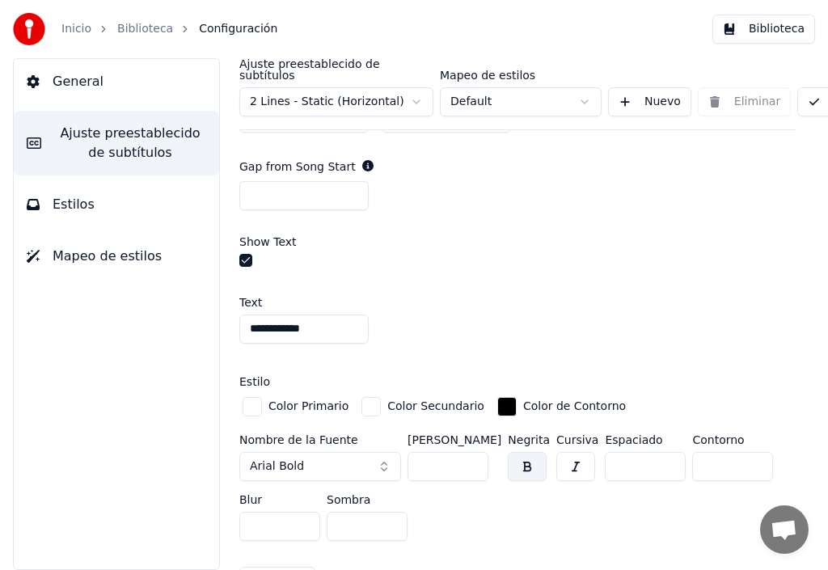
drag, startPoint x: 331, startPoint y: 319, endPoint x: 97, endPoint y: 337, distance: 234.5
click at [187, 320] on div "**********" at bounding box center [414, 314] width 828 height 512
click at [249, 315] on input "**********" at bounding box center [303, 329] width 129 height 29
type input "**********"
click at [261, 397] on div "button" at bounding box center [252, 406] width 19 height 19
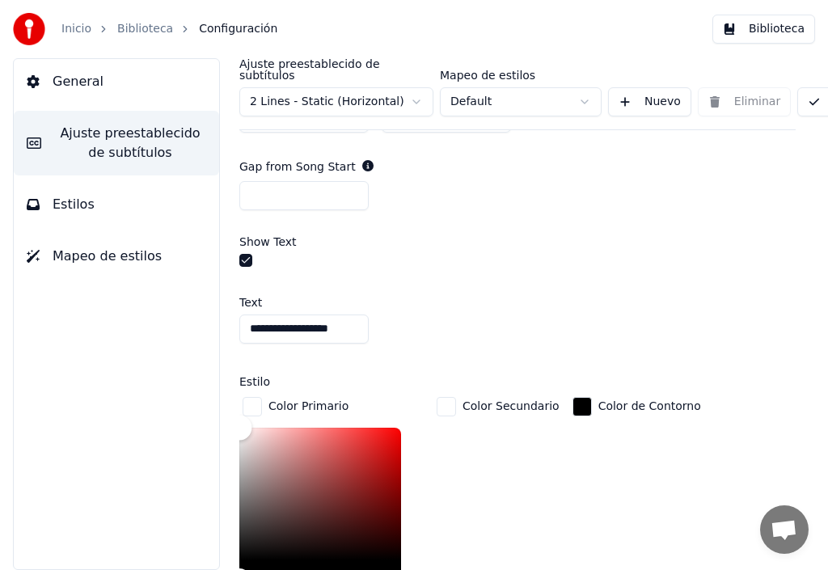
type input "*******"
click at [392, 428] on div "Color" at bounding box center [320, 494] width 162 height 133
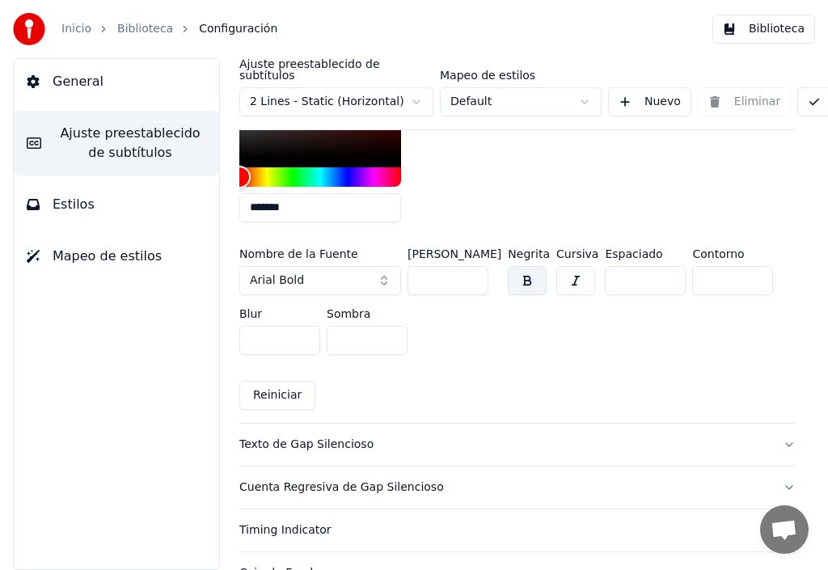
scroll to position [1336, 0]
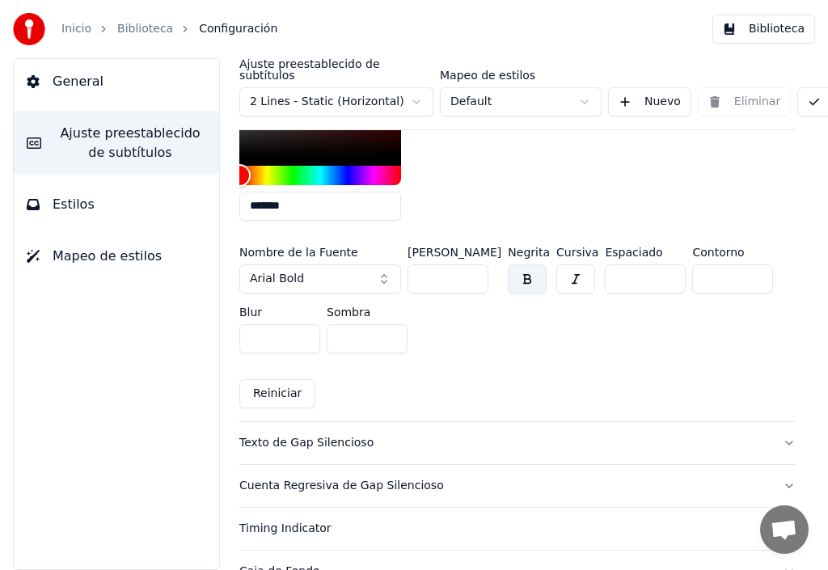
click at [307, 478] on div "Cuenta Regresiva de Gap Silencioso" at bounding box center [504, 486] width 531 height 16
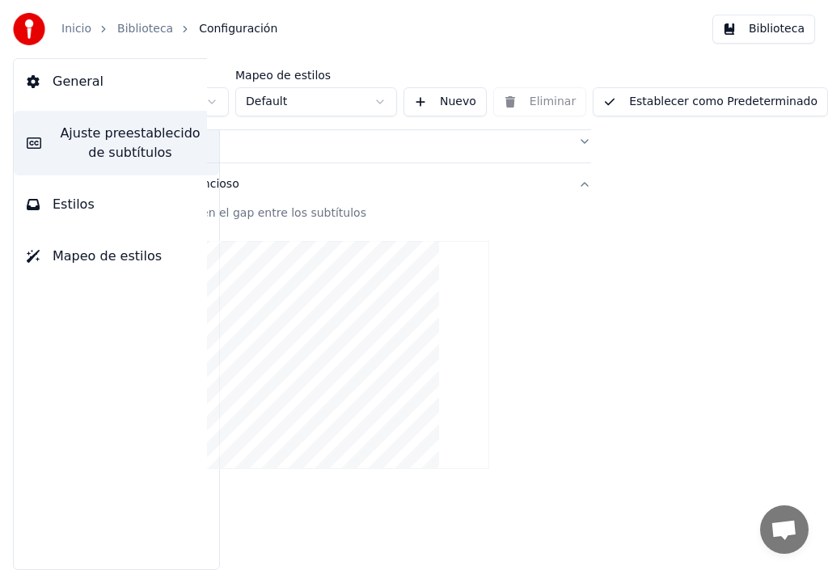
scroll to position [0, 212]
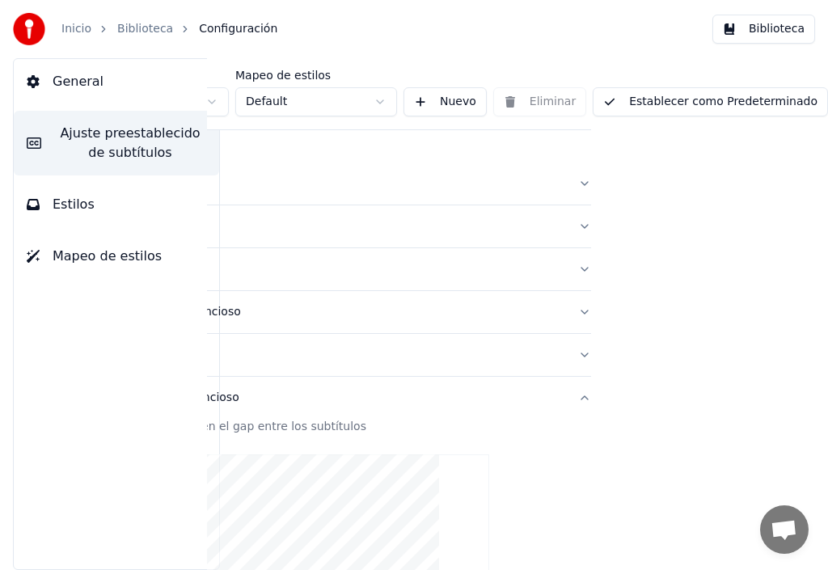
click at [708, 91] on button "Establecer como Predeterminado" at bounding box center [710, 101] width 235 height 29
click at [743, 98] on button "Establecer como Predeterminado" at bounding box center [710, 101] width 235 height 29
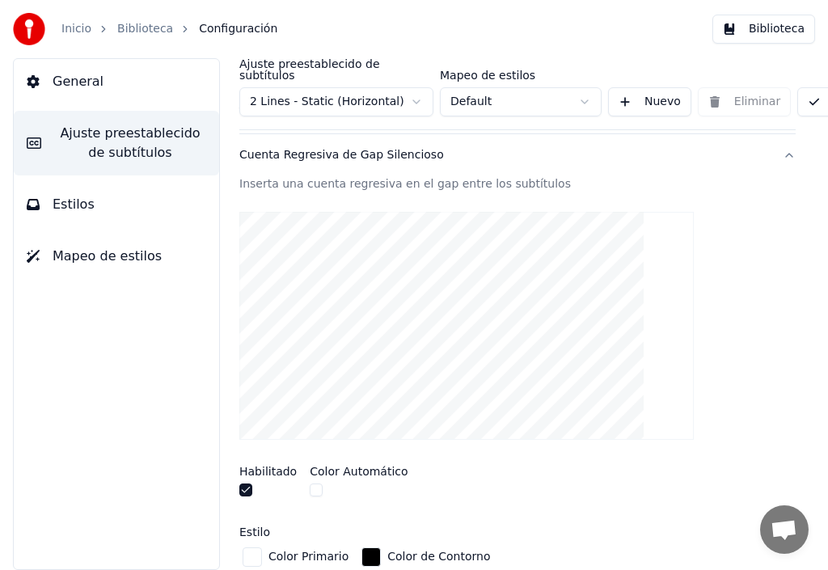
scroll to position [0, 0]
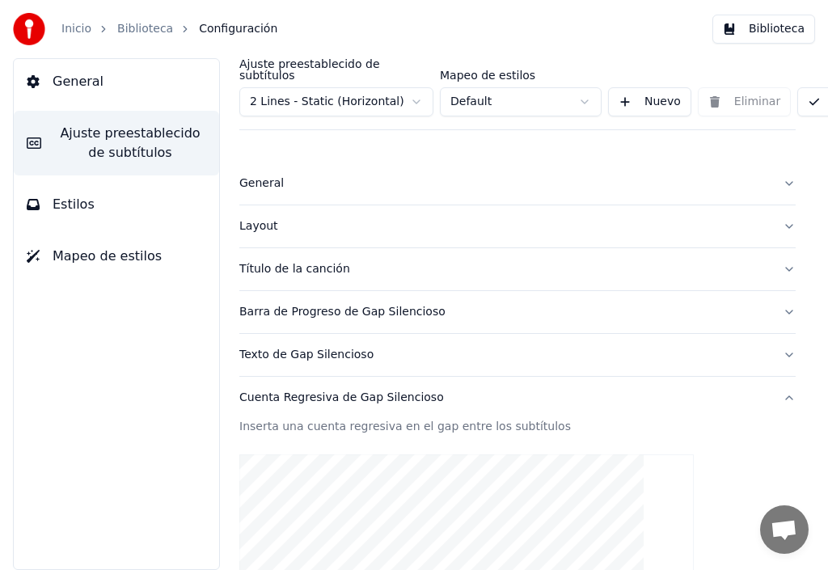
click at [299, 262] on div "Título de la canción" at bounding box center [504, 269] width 531 height 16
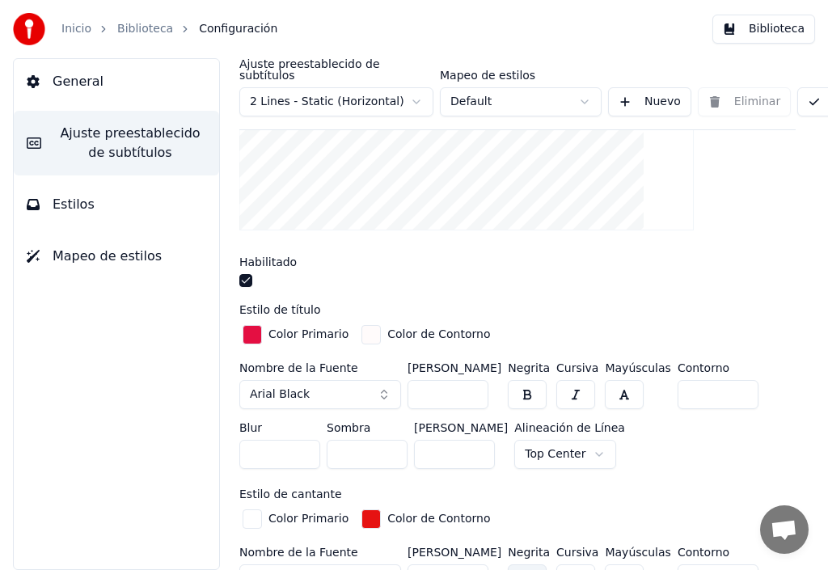
scroll to position [404, 0]
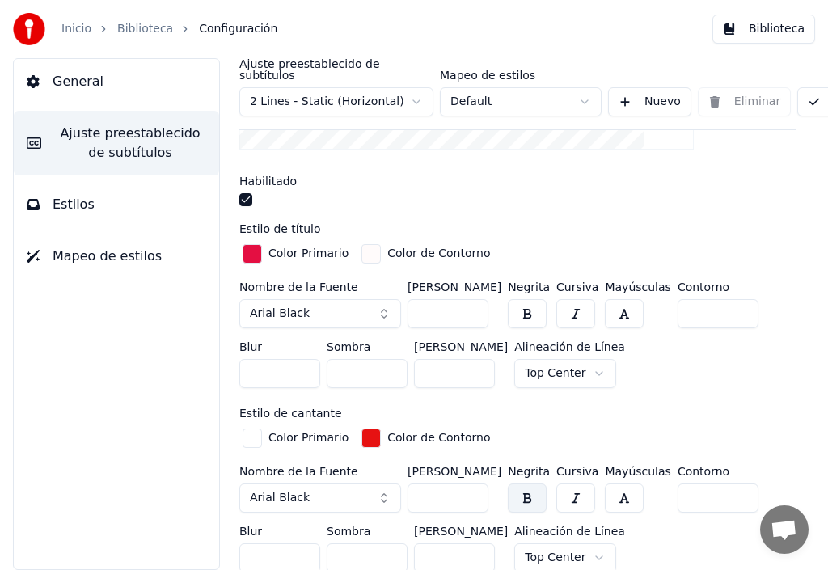
click at [381, 303] on button "Arial Black" at bounding box center [320, 313] width 162 height 29
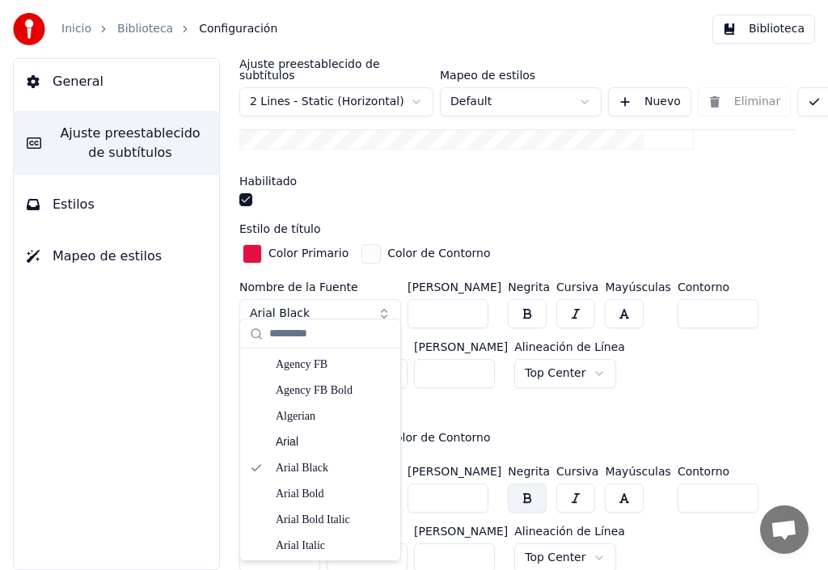
click at [530, 303] on button "button" at bounding box center [527, 313] width 39 height 29
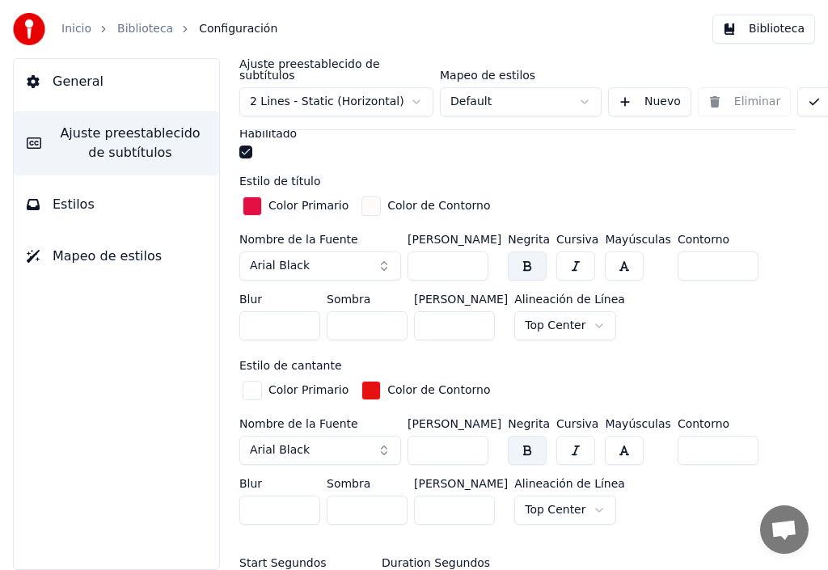
scroll to position [485, 0]
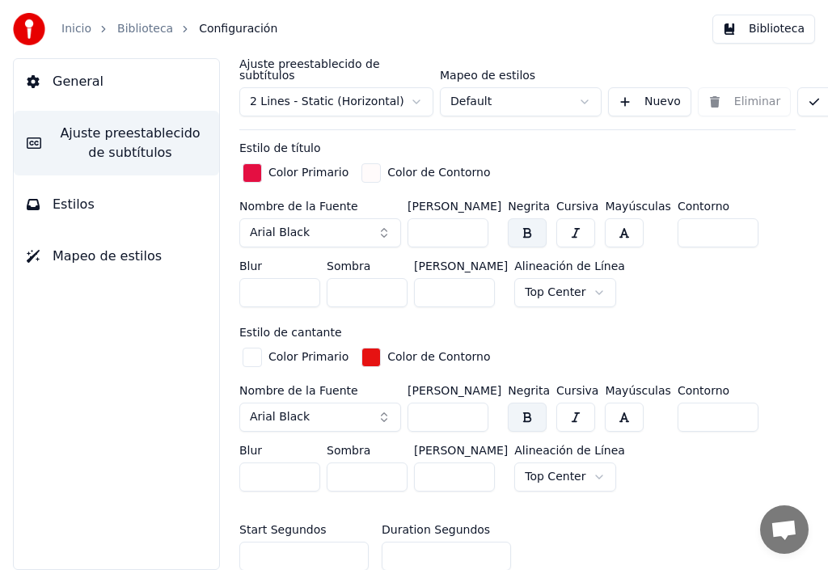
click at [472, 218] on input "***" at bounding box center [448, 232] width 81 height 29
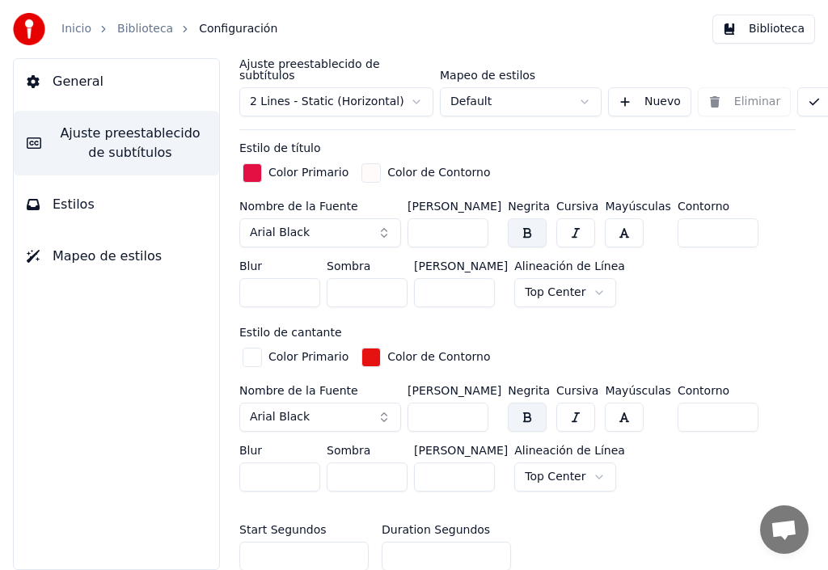
click at [472, 218] on input "***" at bounding box center [448, 232] width 81 height 29
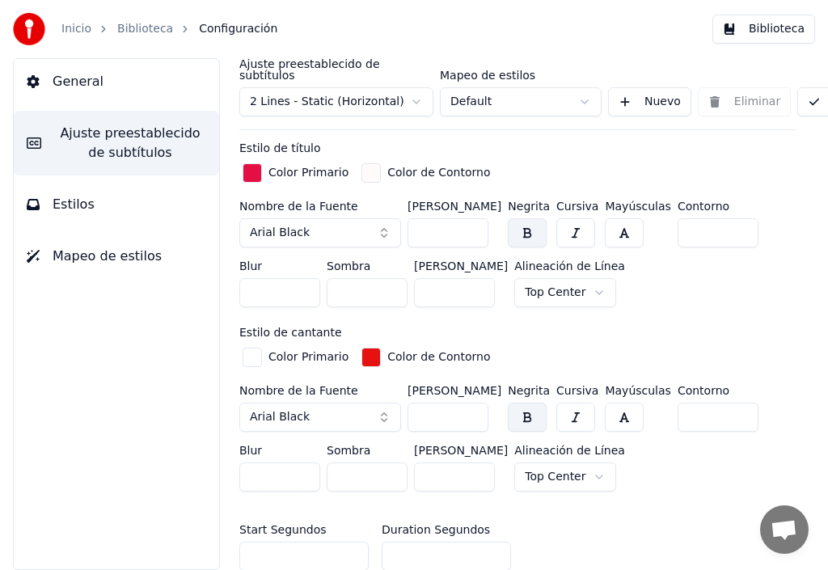
click at [472, 218] on input "***" at bounding box center [448, 232] width 81 height 29
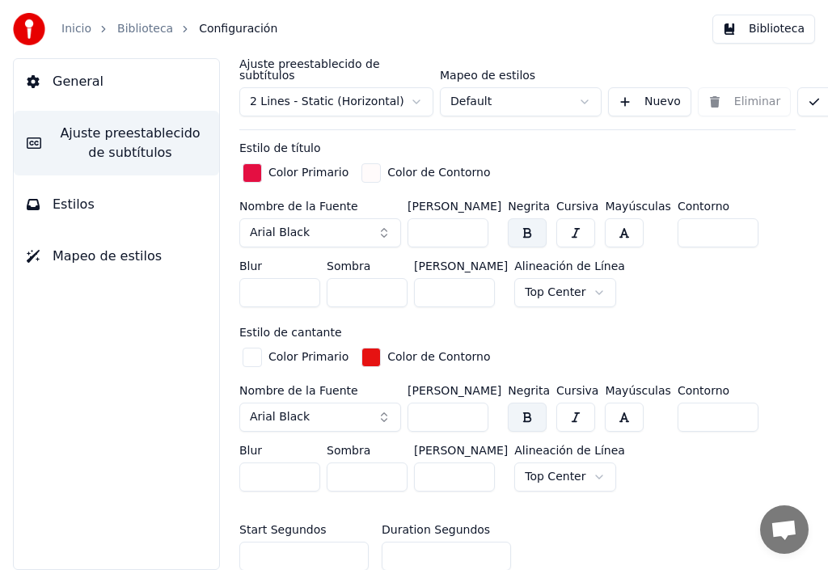
click at [472, 218] on input "***" at bounding box center [448, 232] width 81 height 29
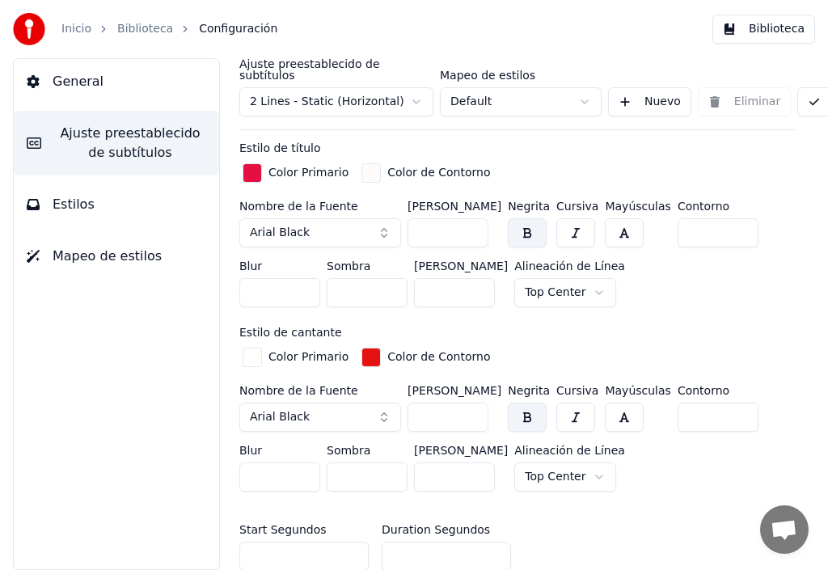
click at [472, 218] on input "***" at bounding box center [448, 232] width 81 height 29
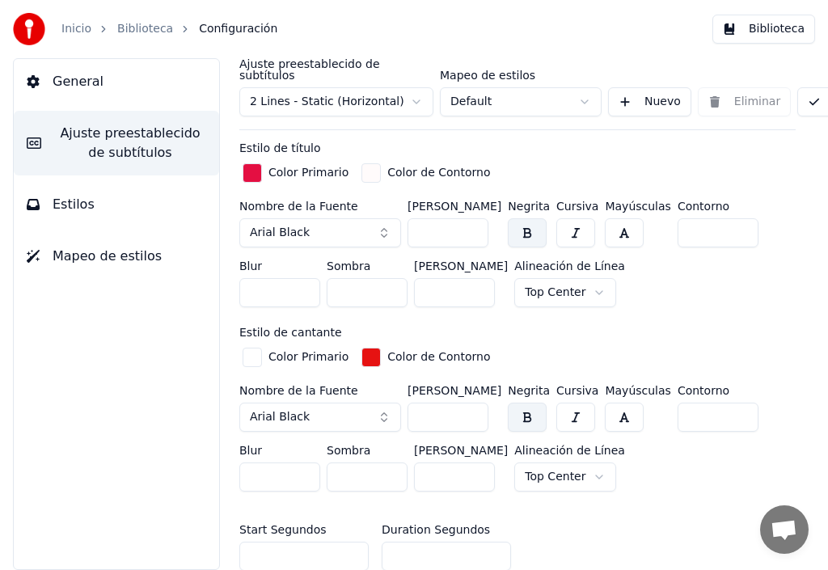
click at [472, 218] on input "***" at bounding box center [448, 232] width 81 height 29
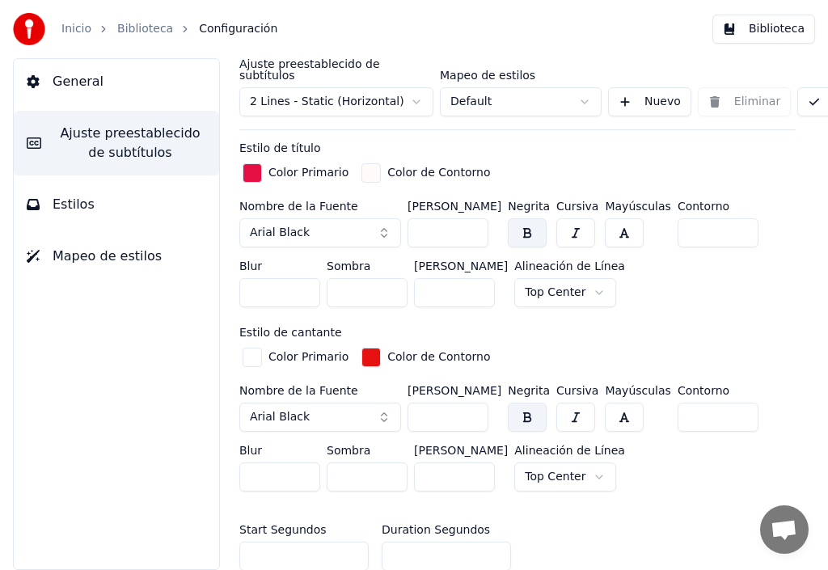
click at [472, 218] on input "***" at bounding box center [448, 232] width 81 height 29
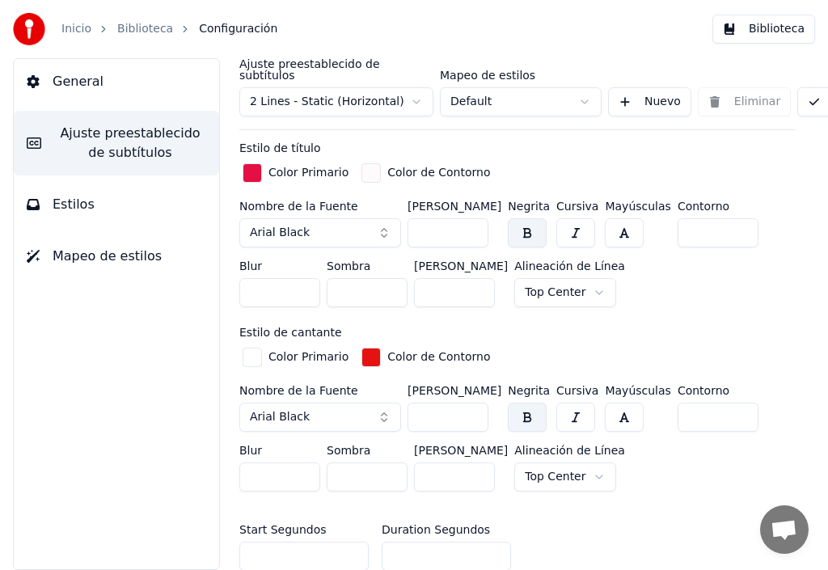
click at [472, 218] on input "***" at bounding box center [448, 232] width 81 height 29
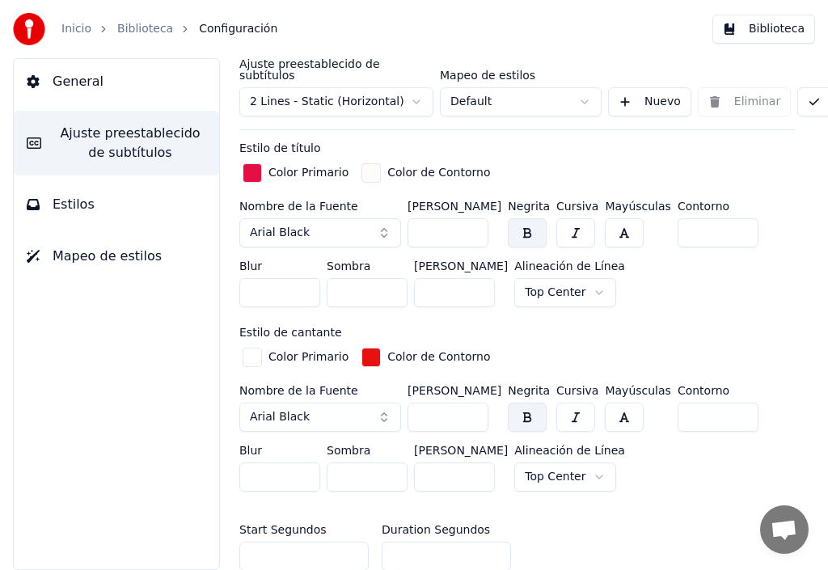
click at [472, 218] on input "***" at bounding box center [448, 232] width 81 height 29
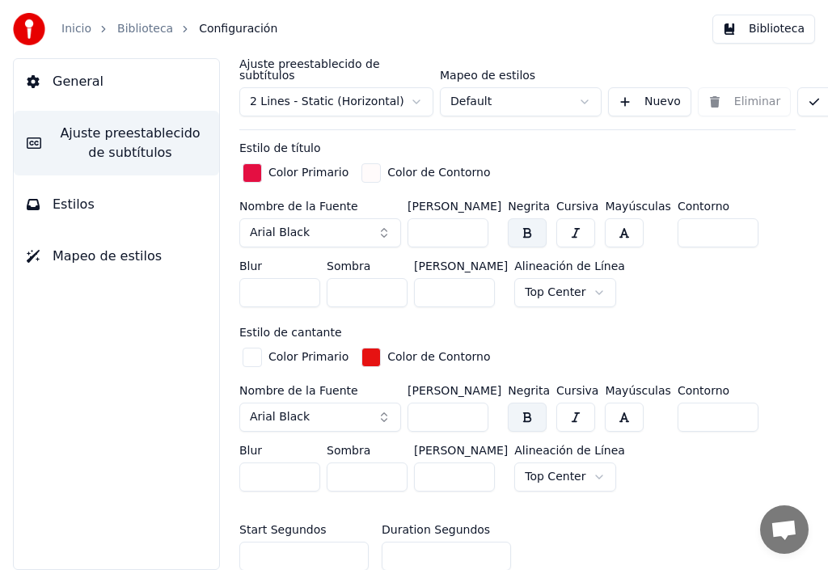
click at [472, 218] on input "***" at bounding box center [448, 232] width 81 height 29
type input "***"
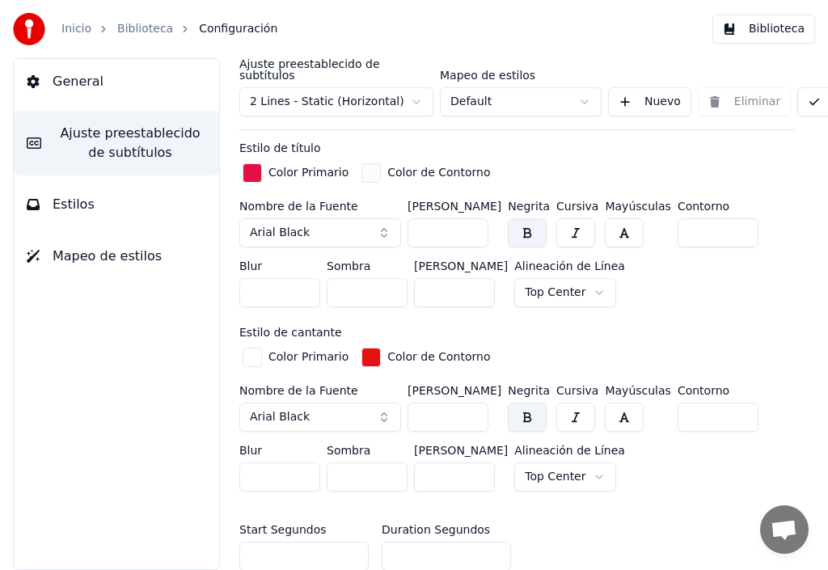
click at [472, 218] on input "***" at bounding box center [448, 232] width 81 height 29
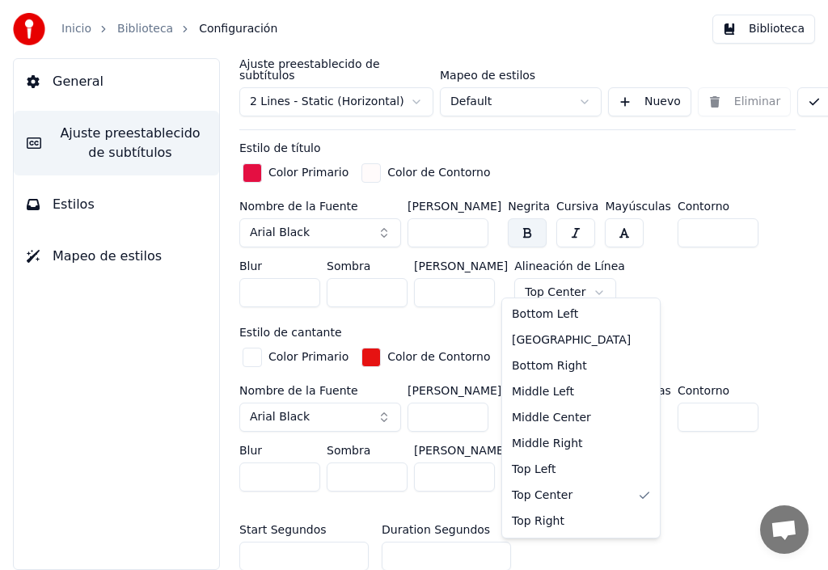
click at [580, 281] on html "Inicio Biblioteca Configuración Biblioteca General Ajuste preestablecido de sub…" at bounding box center [414, 285] width 828 height 570
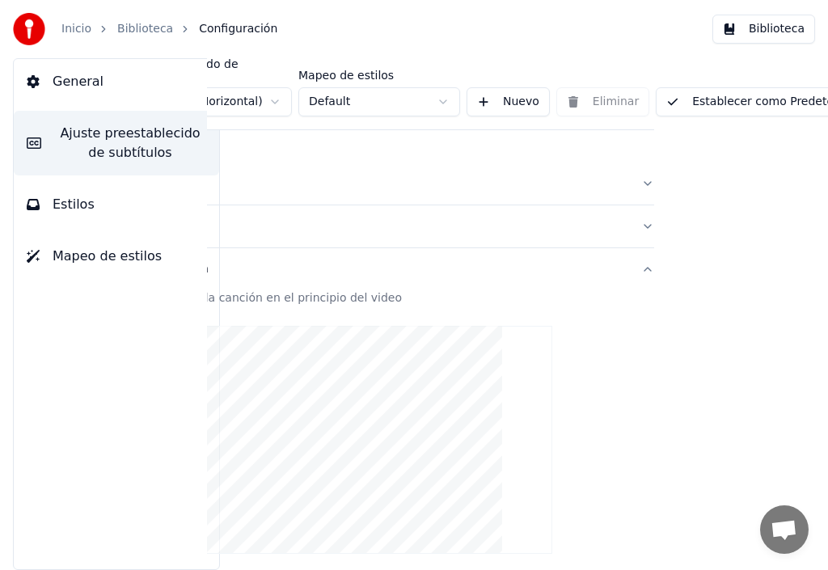
scroll to position [0, 212]
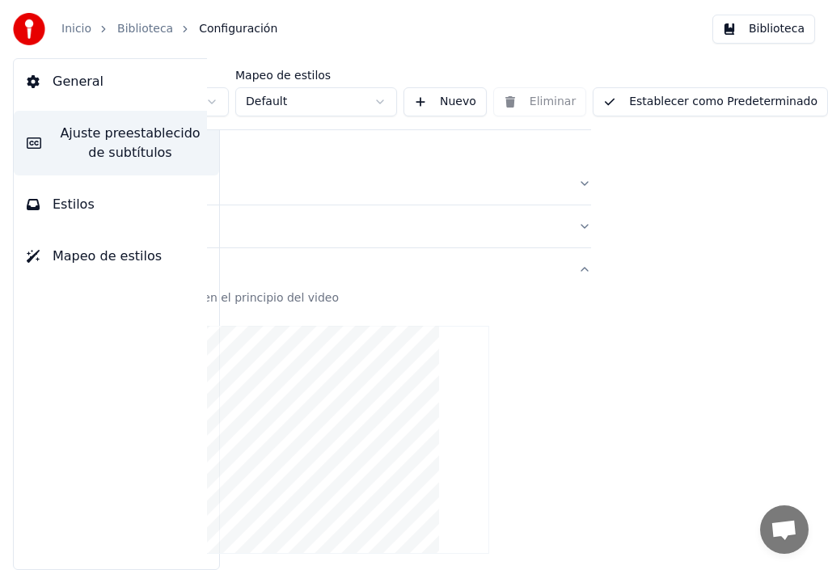
click at [710, 90] on button "Establecer como Predeterminado" at bounding box center [710, 101] width 235 height 29
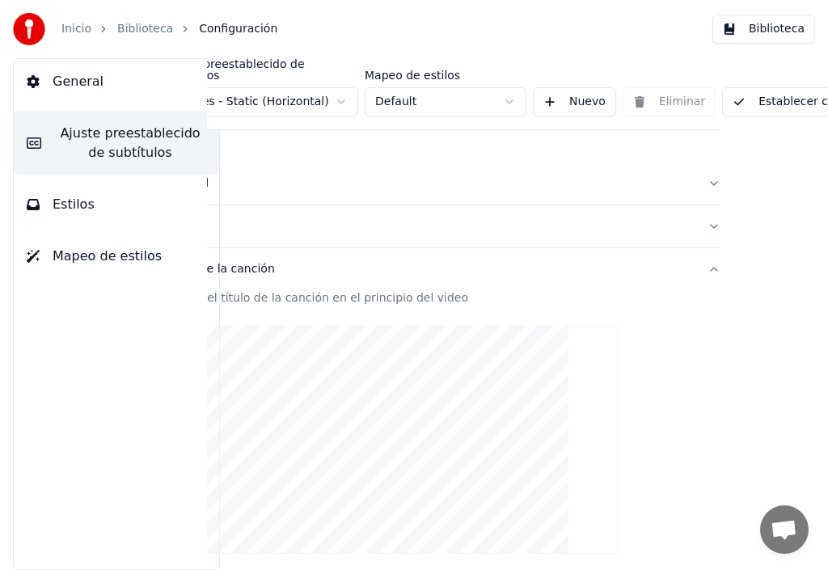
click at [71, 211] on span "Estilos" at bounding box center [74, 204] width 42 height 19
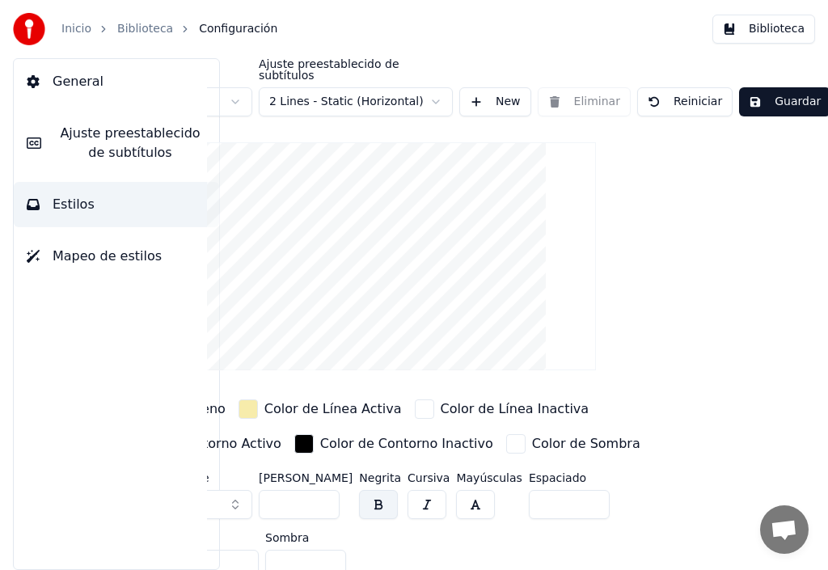
scroll to position [0, 175]
click at [768, 87] on button "Guardar" at bounding box center [782, 101] width 91 height 29
click at [797, 87] on button "Guardar" at bounding box center [782, 101] width 91 height 29
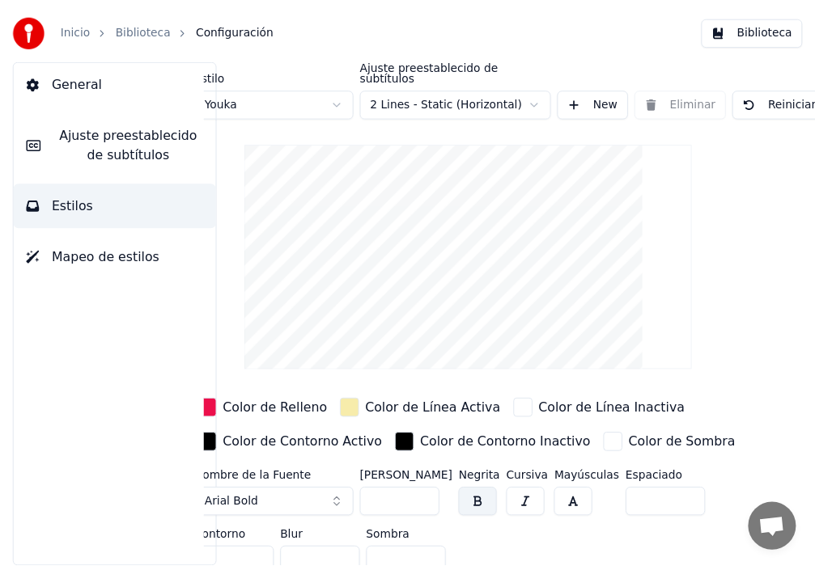
scroll to position [0, 0]
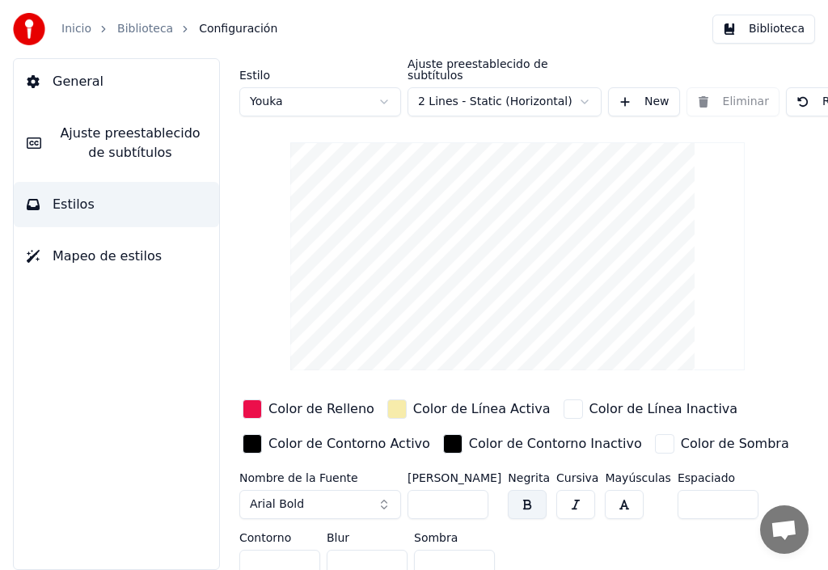
click at [147, 28] on link "Biblioteca" at bounding box center [145, 29] width 56 height 16
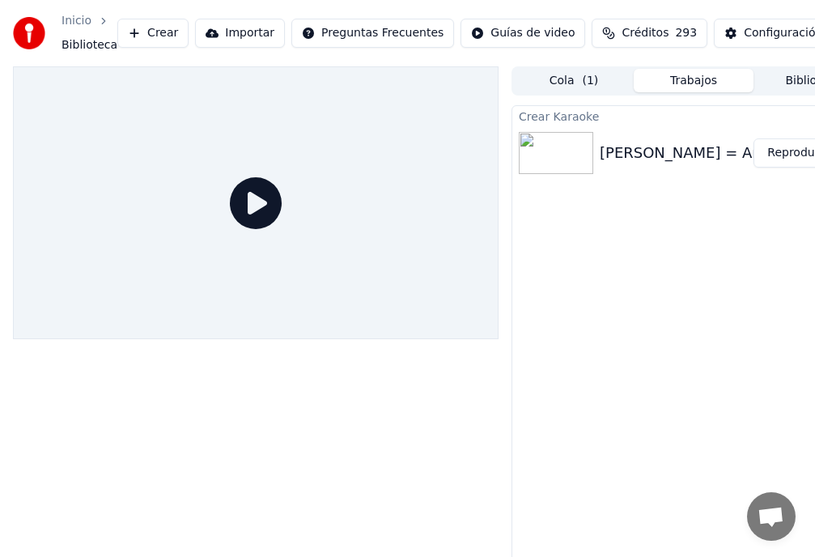
click at [784, 155] on button "Reproducir" at bounding box center [797, 152] width 89 height 29
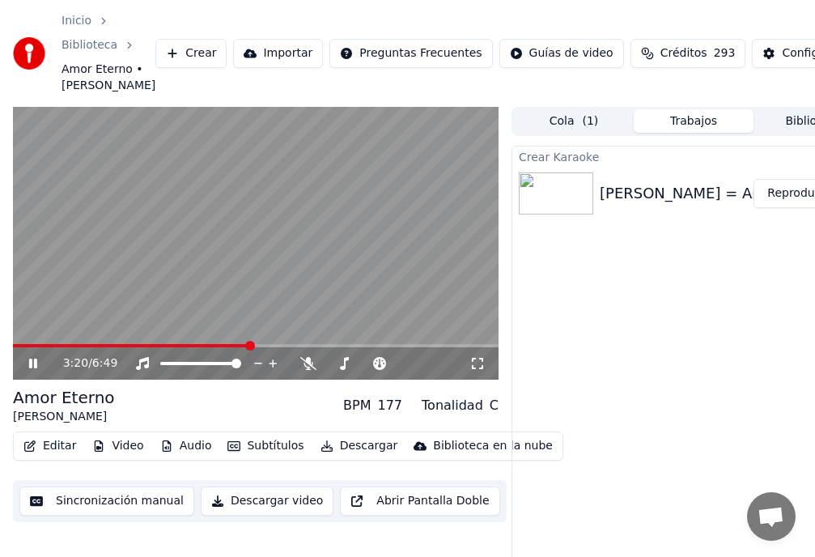
click at [248, 350] on span at bounding box center [250, 346] width 10 height 10
click at [272, 350] on span at bounding box center [269, 346] width 10 height 10
click at [96, 347] on span at bounding box center [165, 345] width 304 height 3
click at [57, 349] on video at bounding box center [255, 243] width 485 height 273
click at [225, 350] on span at bounding box center [226, 346] width 10 height 10
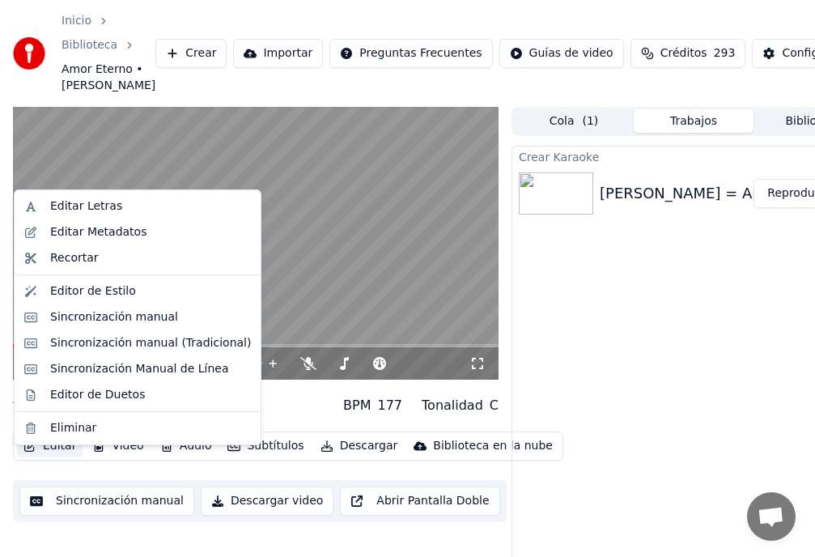
click at [50, 457] on button "Editar" at bounding box center [50, 445] width 66 height 23
click at [128, 315] on div "Sincronización manual" at bounding box center [114, 317] width 128 height 16
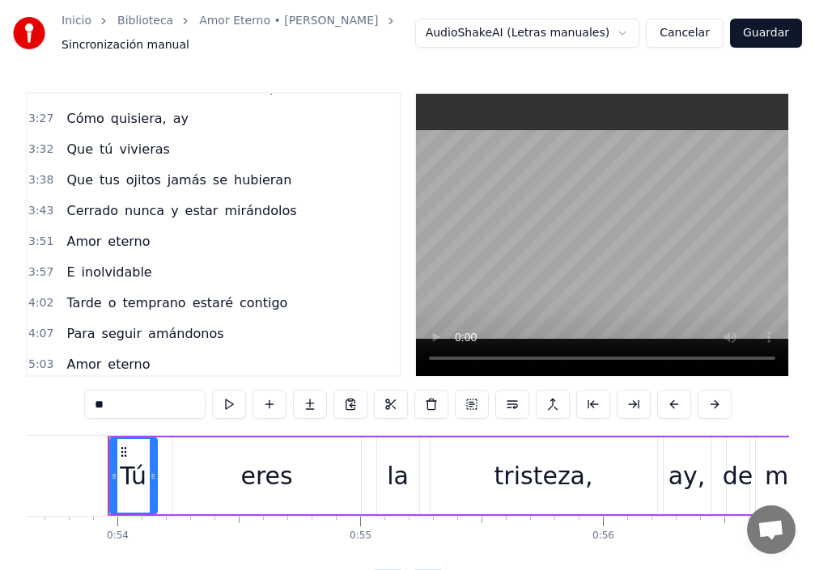
scroll to position [809, 0]
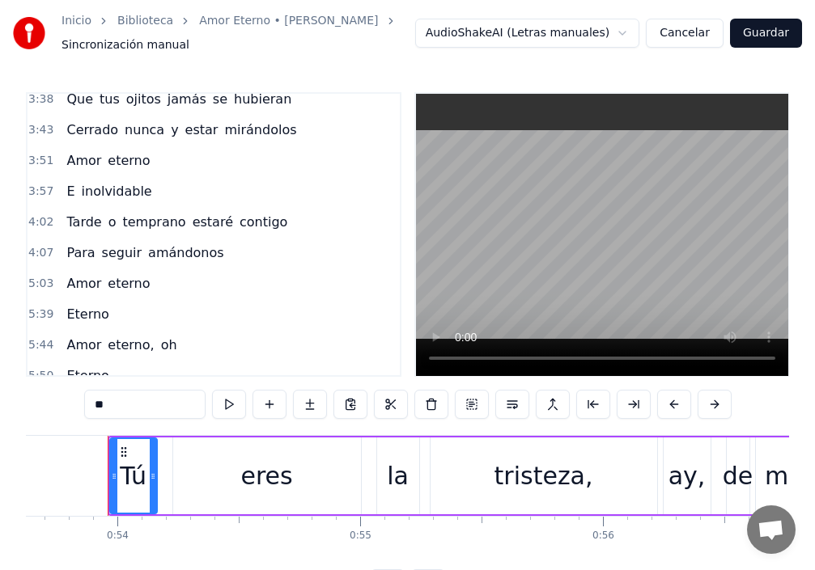
click at [91, 227] on span "Tarde" at bounding box center [84, 222] width 38 height 19
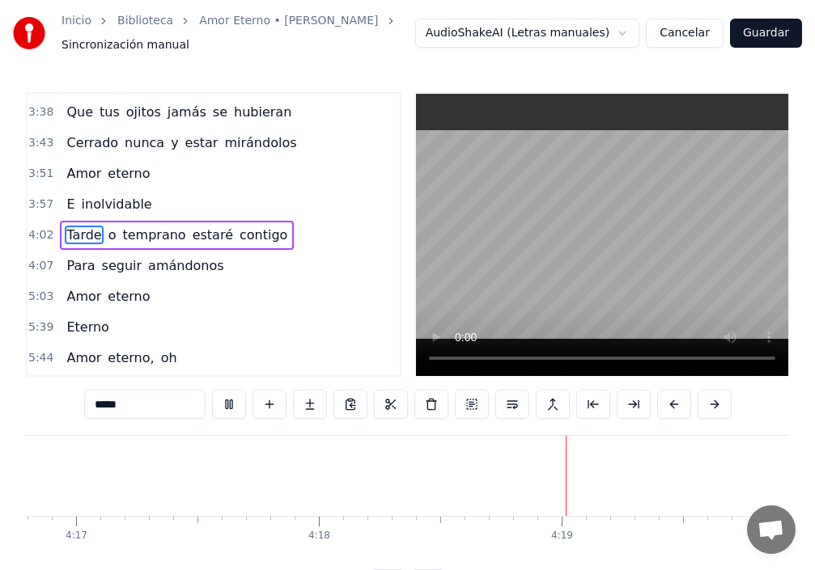
scroll to position [0, 62667]
click at [184, 267] on span "amándonos" at bounding box center [185, 265] width 79 height 19
type input "*********"
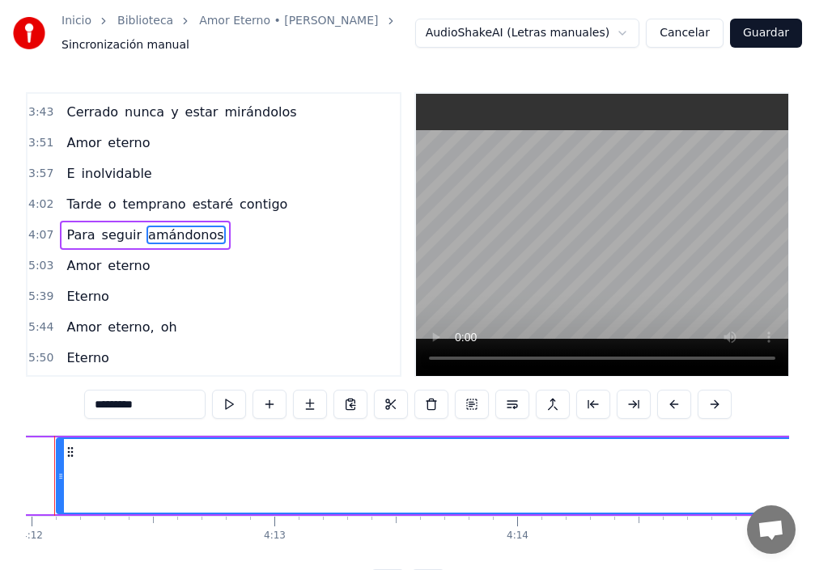
scroll to position [0, 61097]
drag, startPoint x: 112, startPoint y: 465, endPoint x: 66, endPoint y: 465, distance: 46.9
click at [66, 465] on div at bounding box center [66, 476] width 6 height 74
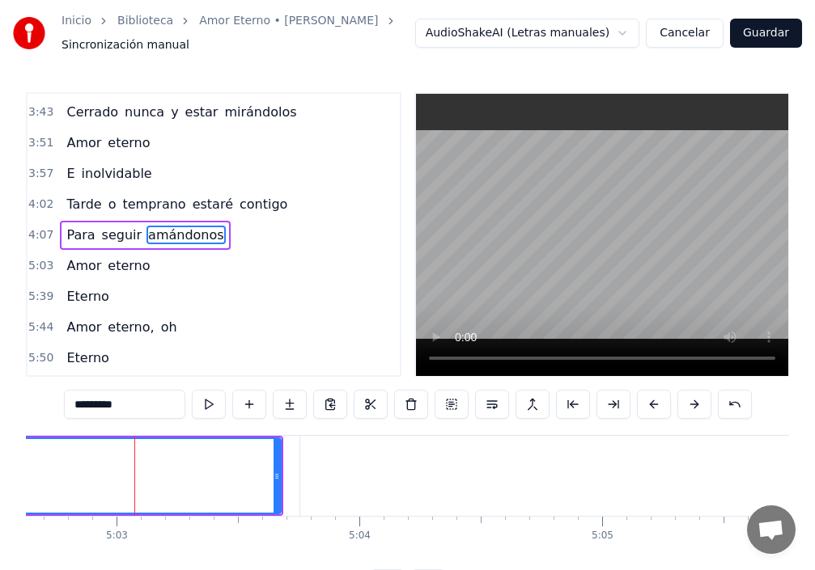
scroll to position [0, 73468]
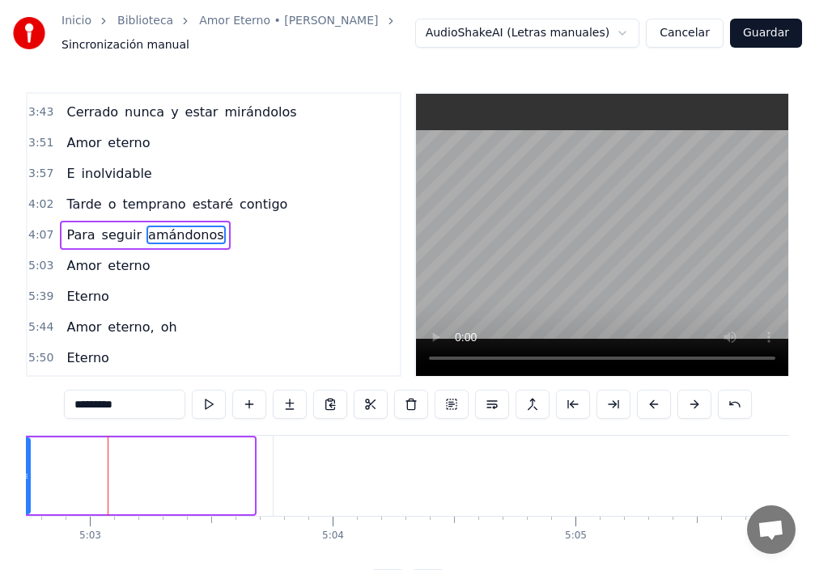
drag, startPoint x: 251, startPoint y: 477, endPoint x: 0, endPoint y: 476, distance: 250.8
click at [0, 476] on div "Inicio Biblioteca Amor Eterno • [PERSON_NAME] Sincronización manual AudioShakeA…" at bounding box center [407, 299] width 815 height 599
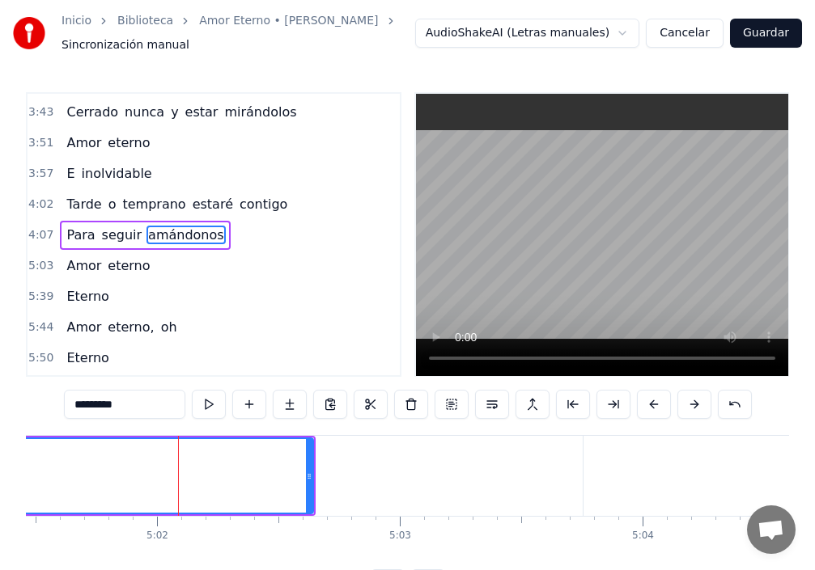
scroll to position [0, 73229]
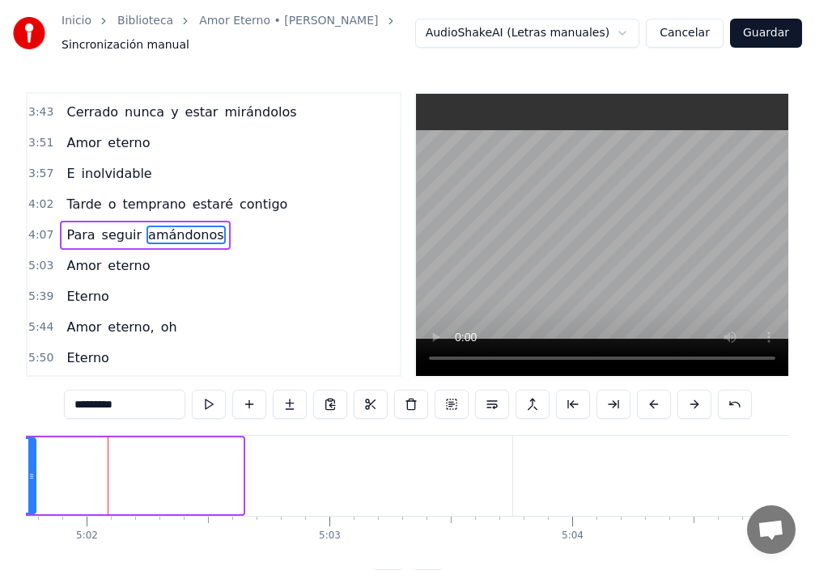
drag, startPoint x: 240, startPoint y: 475, endPoint x: 2, endPoint y: 466, distance: 238.8
click at [1, 468] on div "Inicio Biblioteca Amor Eterno • [PERSON_NAME] Sincronización manual AudioShakeA…" at bounding box center [407, 299] width 815 height 599
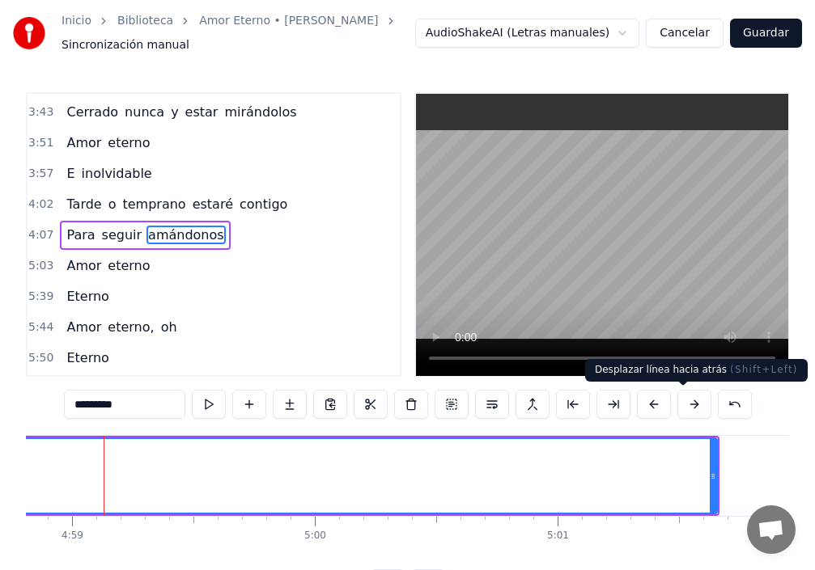
scroll to position [0, 72511]
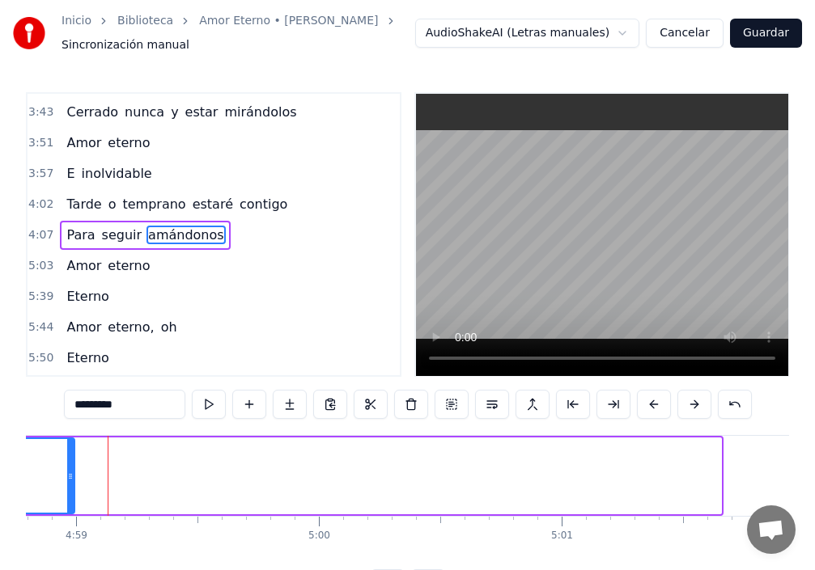
drag, startPoint x: 718, startPoint y: 476, endPoint x: 72, endPoint y: 451, distance: 646.8
click at [72, 451] on div at bounding box center [70, 476] width 6 height 74
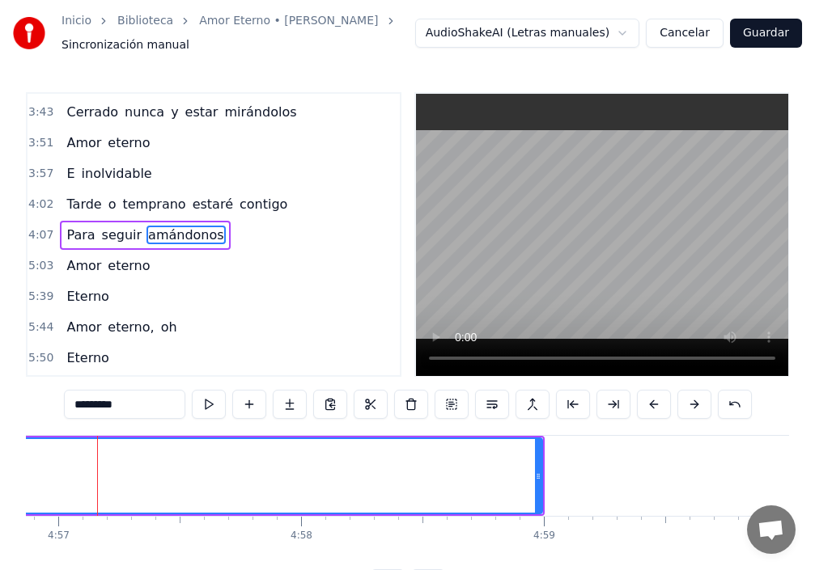
scroll to position [0, 72033]
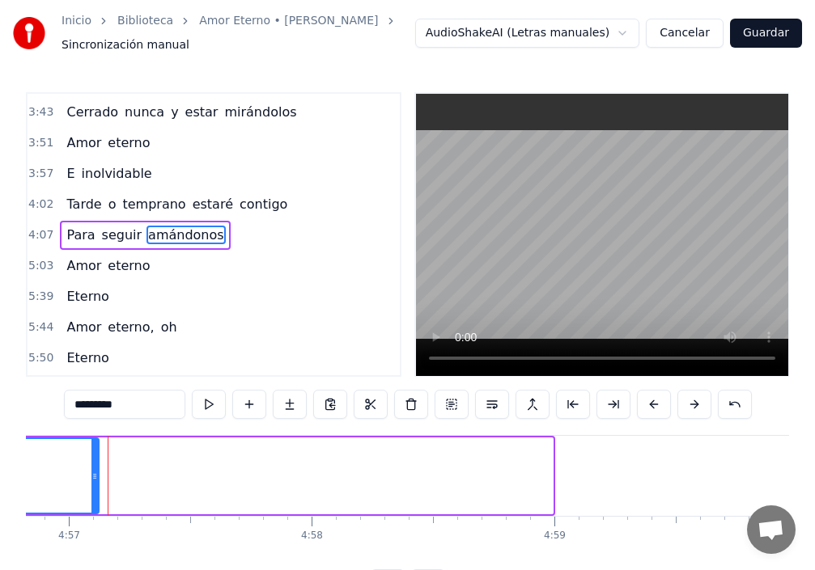
drag, startPoint x: 551, startPoint y: 479, endPoint x: 1, endPoint y: 448, distance: 550.9
click at [1, 448] on div "Inicio Biblioteca Amor Eterno • [PERSON_NAME] Sincronización manual AudioShakeA…" at bounding box center [407, 299] width 815 height 599
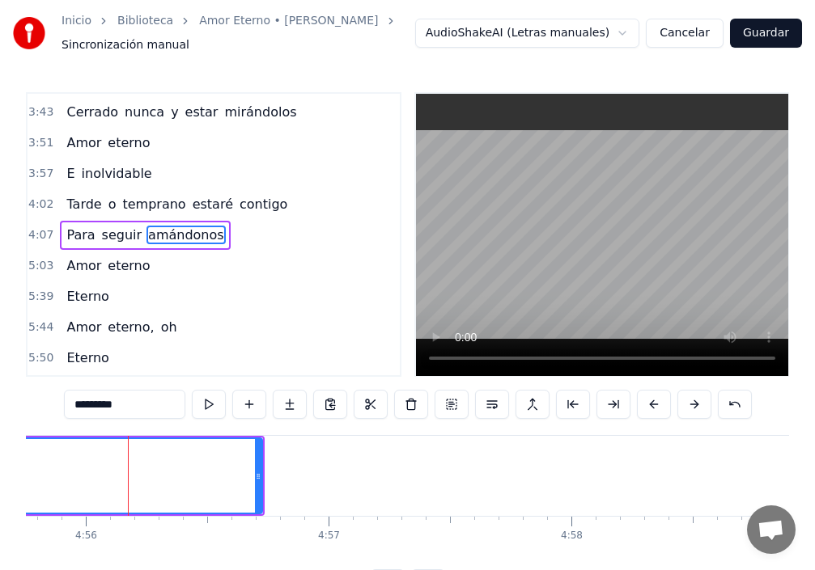
scroll to position [0, 71794]
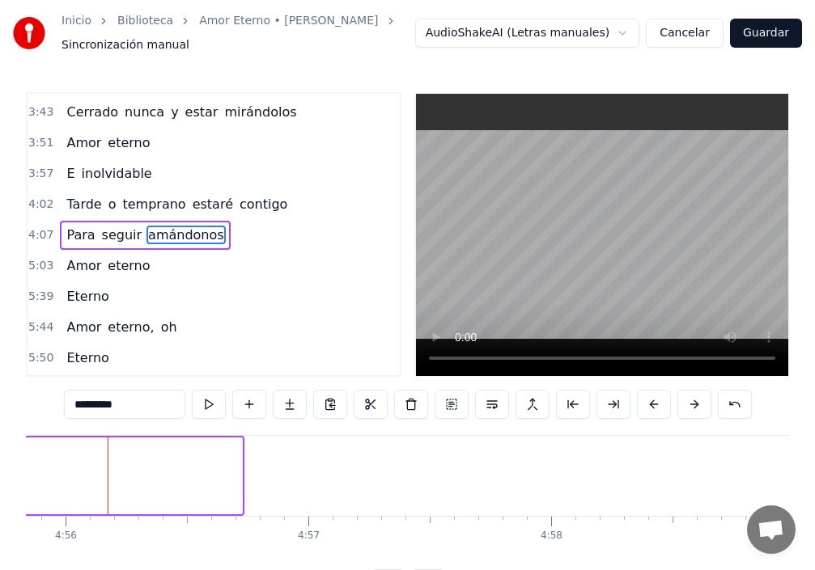
drag, startPoint x: 239, startPoint y: 471, endPoint x: 12, endPoint y: 473, distance: 227.3
click at [0, 471] on div "Inicio Biblioteca Amor Eterno • [PERSON_NAME] Sincronización manual AudioShakeA…" at bounding box center [407, 299] width 815 height 599
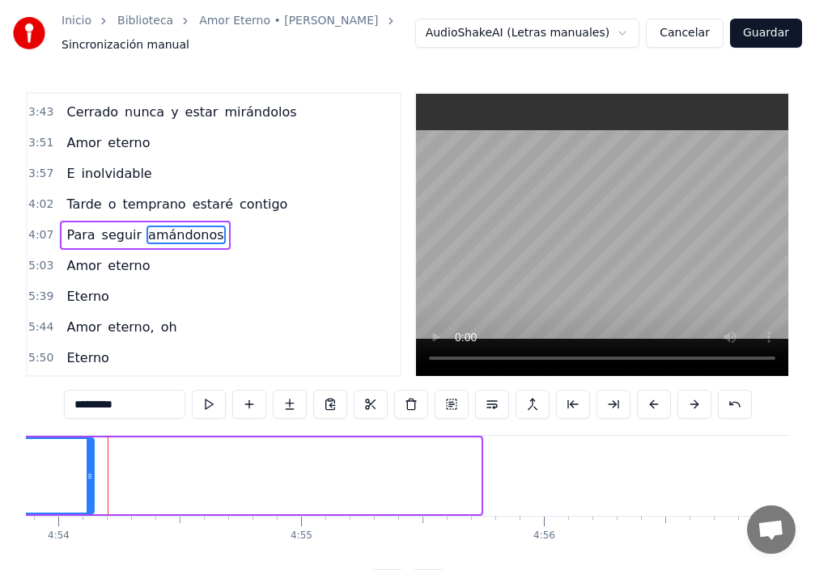
drag, startPoint x: 479, startPoint y: 471, endPoint x: 40, endPoint y: 479, distance: 438.5
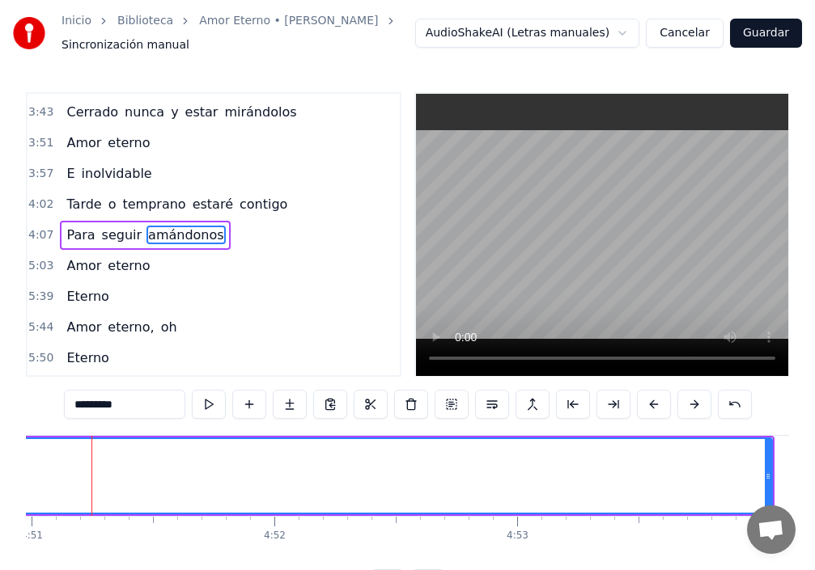
scroll to position [0, 70598]
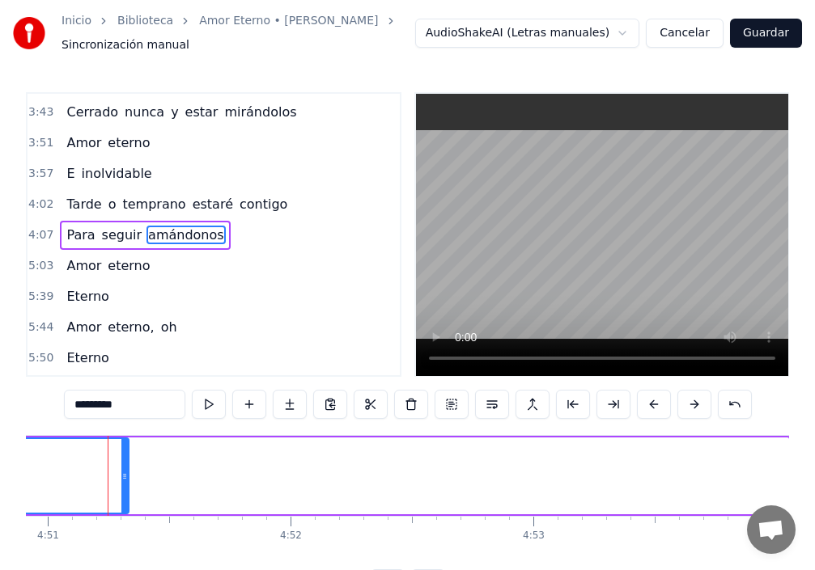
drag, startPoint x: 785, startPoint y: 476, endPoint x: 116, endPoint y: 470, distance: 668.2
click at [121, 470] on icon at bounding box center [124, 476] width 6 height 13
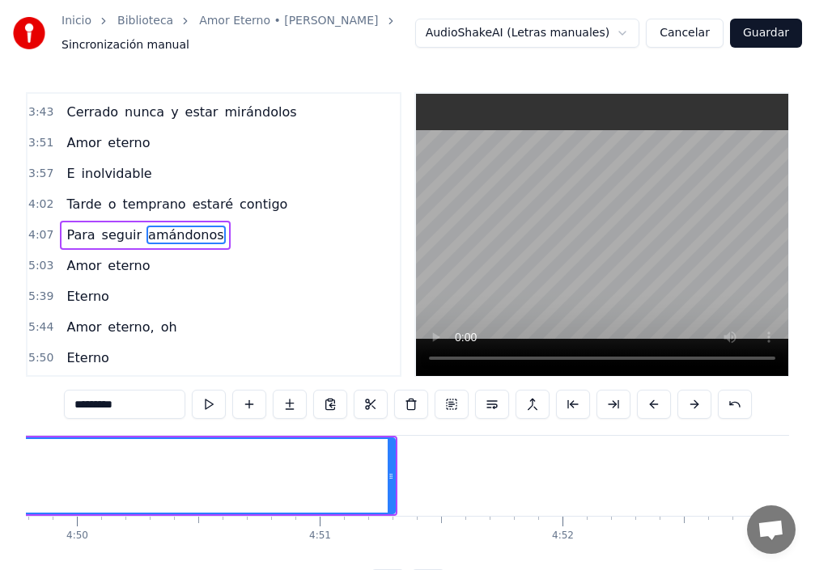
scroll to position [0, 70120]
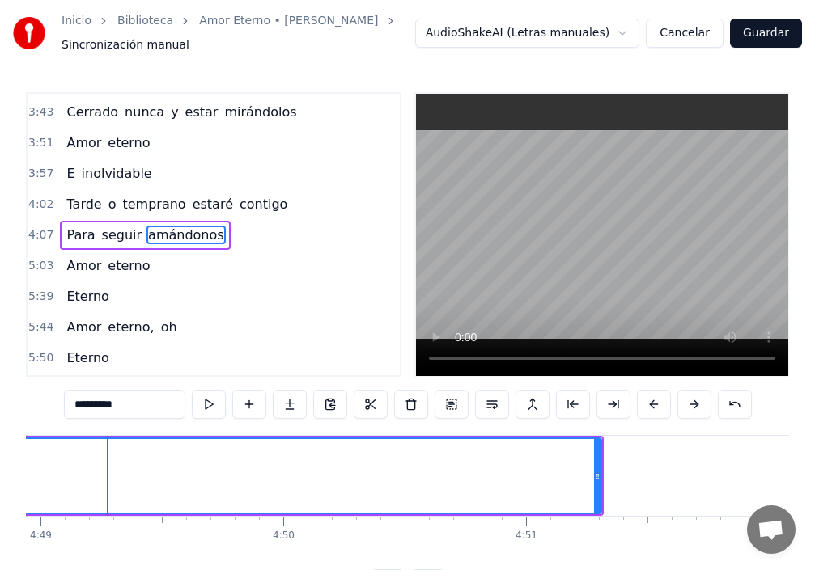
drag, startPoint x: 600, startPoint y: 479, endPoint x: 188, endPoint y: 498, distance: 412.2
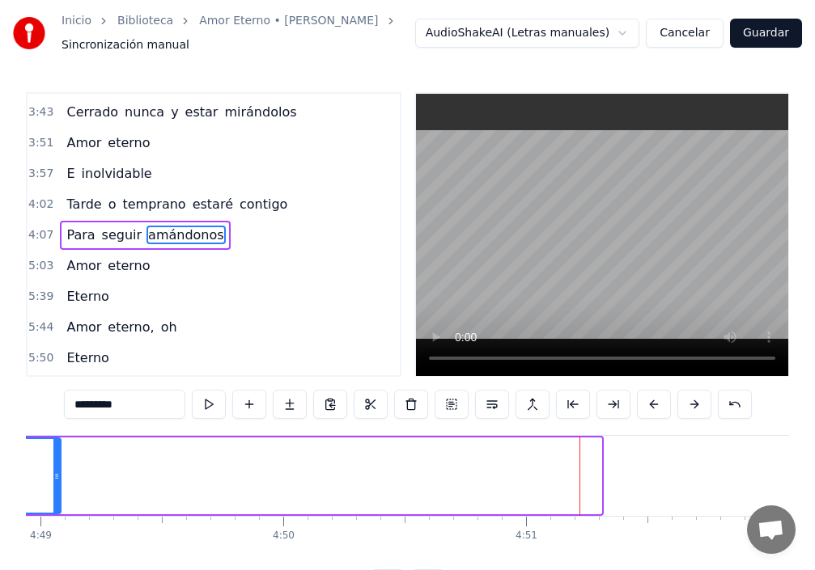
drag, startPoint x: 599, startPoint y: 476, endPoint x: 21, endPoint y: 492, distance: 577.8
click at [53, 484] on div at bounding box center [56, 476] width 6 height 74
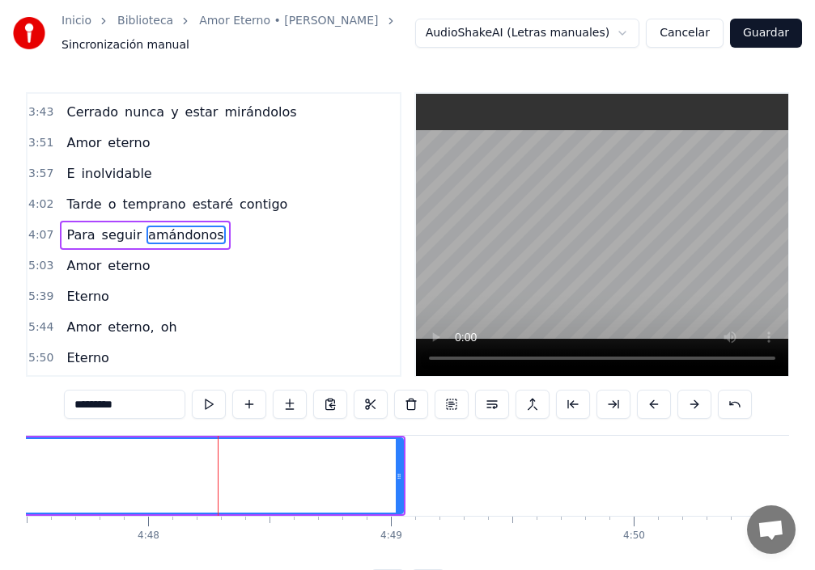
scroll to position [0, 69881]
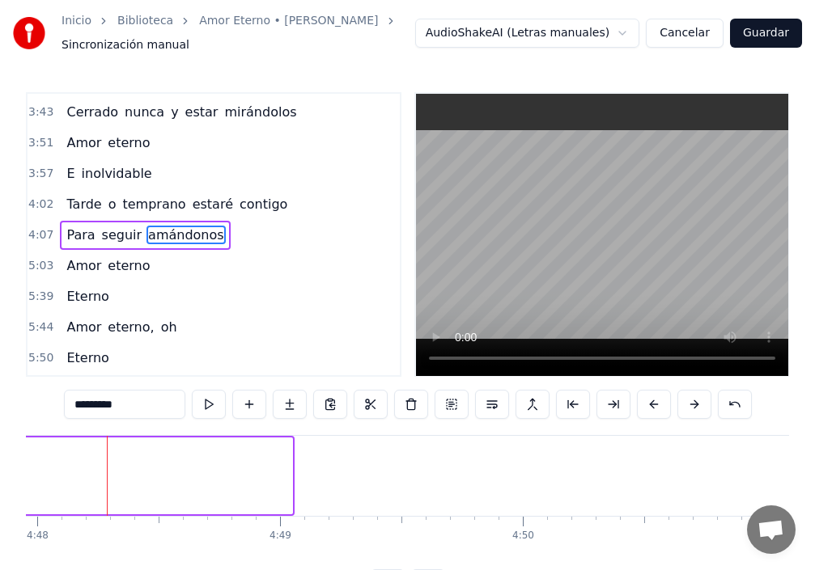
drag, startPoint x: 289, startPoint y: 474, endPoint x: 0, endPoint y: 480, distance: 288.8
click at [0, 480] on div "Inicio Biblioteca Amor Eterno • [PERSON_NAME] Sincronización manual AudioShakeA…" at bounding box center [407, 299] width 815 height 599
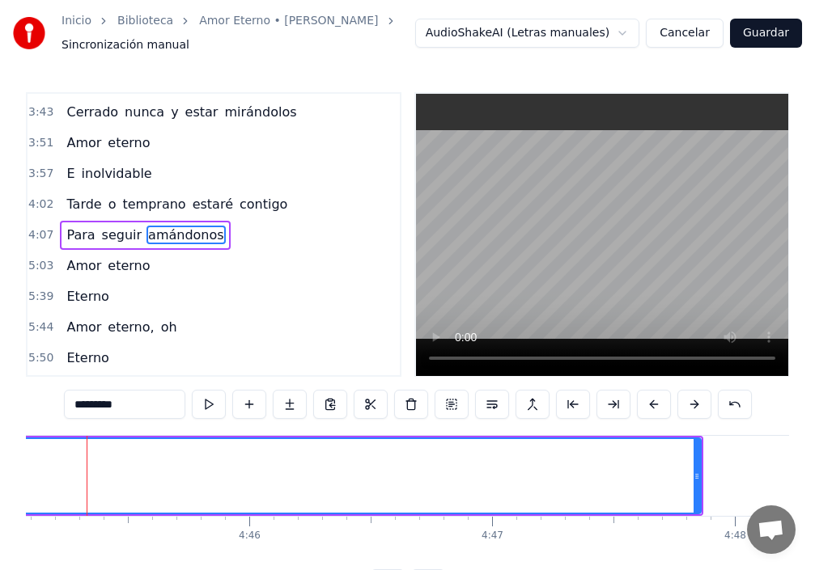
scroll to position [0, 69163]
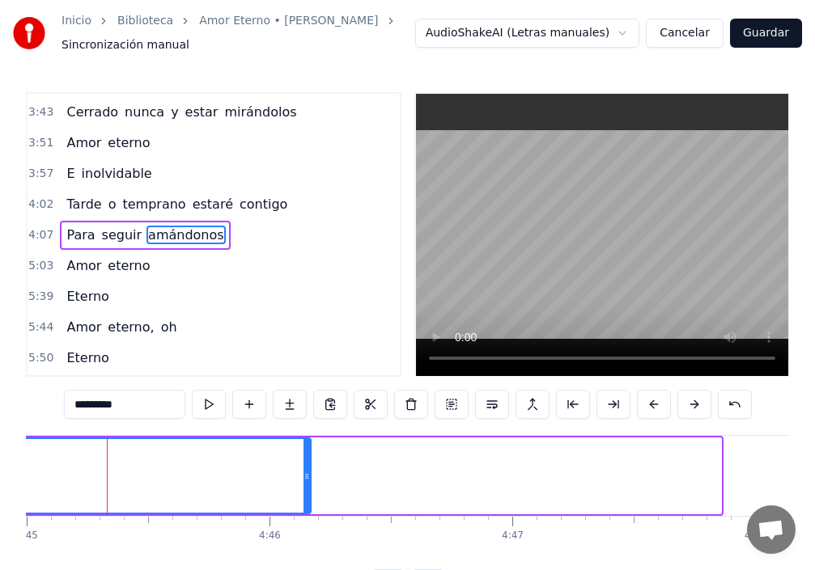
drag, startPoint x: 718, startPoint y: 466, endPoint x: 308, endPoint y: 493, distance: 411.1
click at [308, 493] on div at bounding box center [306, 476] width 6 height 74
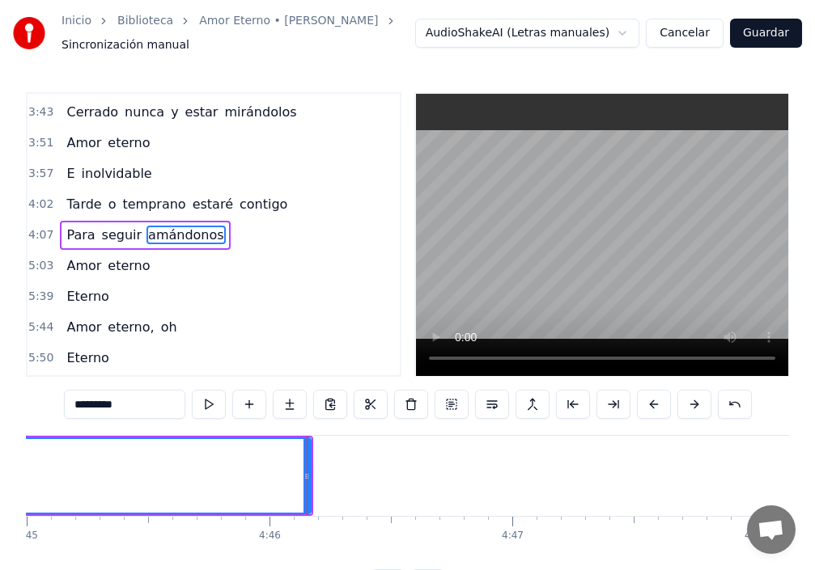
click at [150, 236] on span "amándonos" at bounding box center [185, 235] width 79 height 19
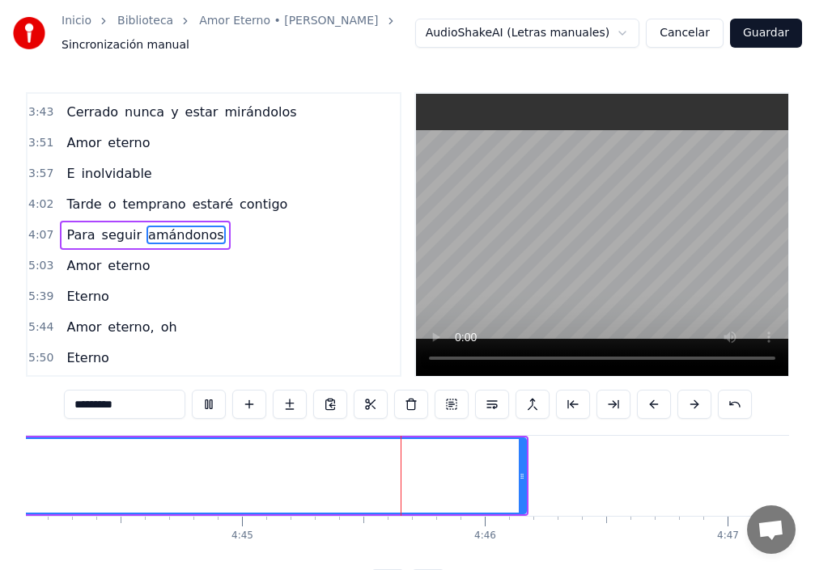
scroll to position [0, 69139]
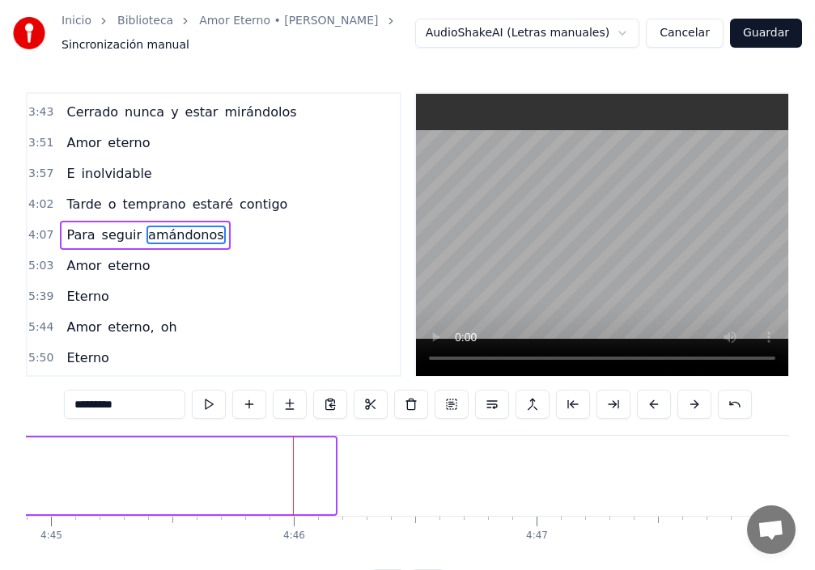
drag, startPoint x: 332, startPoint y: 477, endPoint x: 0, endPoint y: 470, distance: 331.7
click at [0, 470] on div "Inicio Biblioteca Amor Eterno • [PERSON_NAME] Sincronización manual AudioShakeA…" at bounding box center [407, 299] width 815 height 599
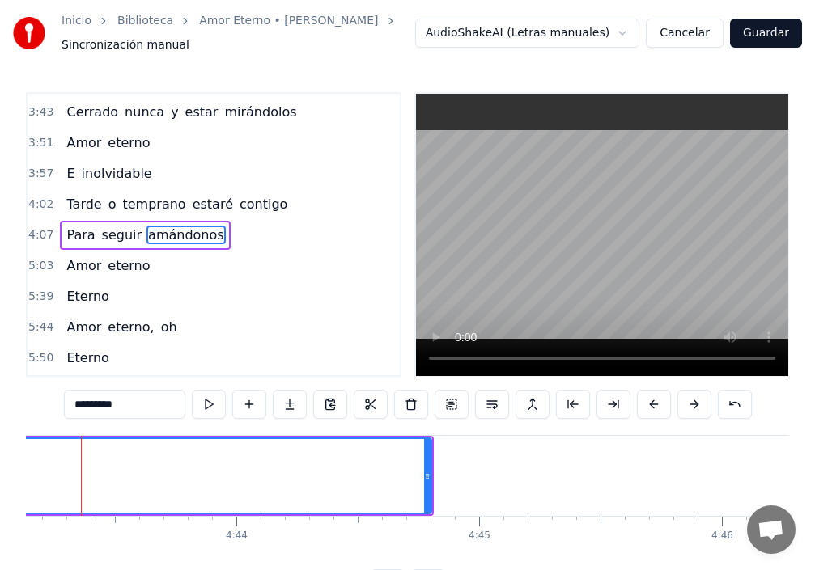
scroll to position [0, 68685]
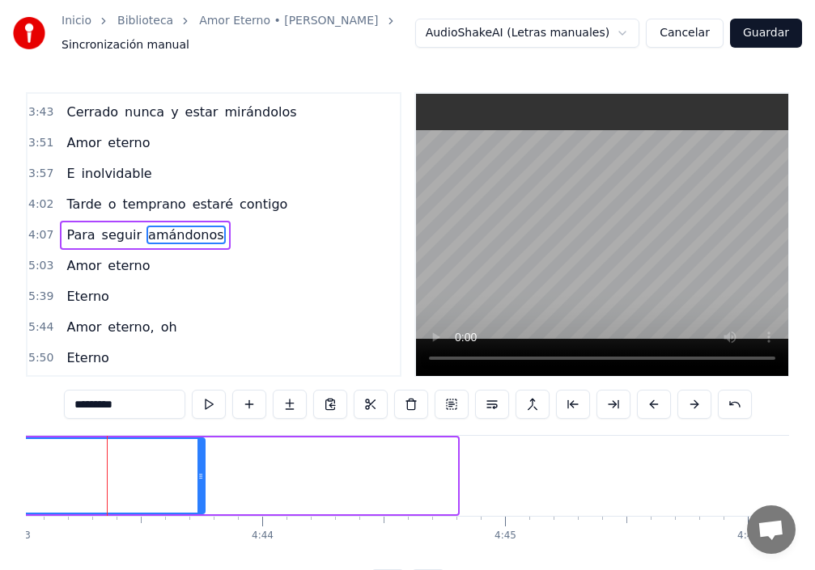
drag, startPoint x: 455, startPoint y: 475, endPoint x: 40, endPoint y: 522, distance: 418.4
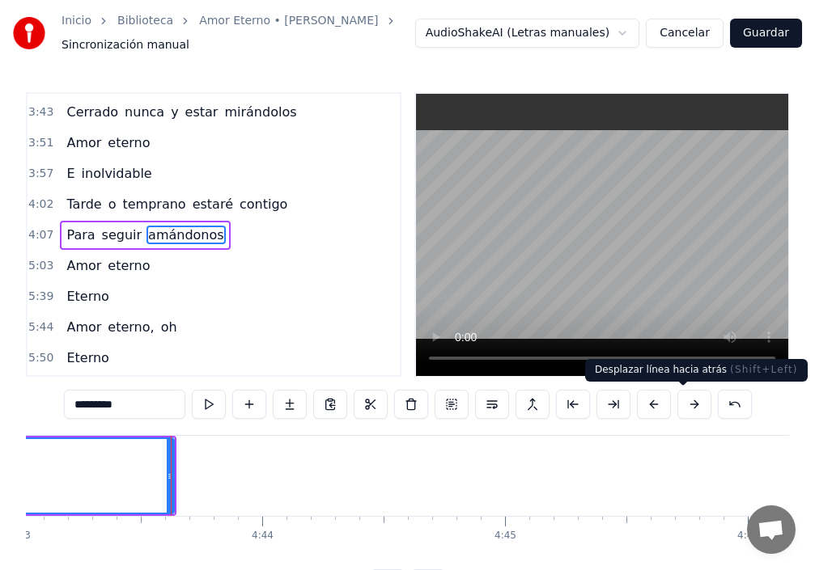
click at [671, 405] on button at bounding box center [654, 404] width 34 height 29
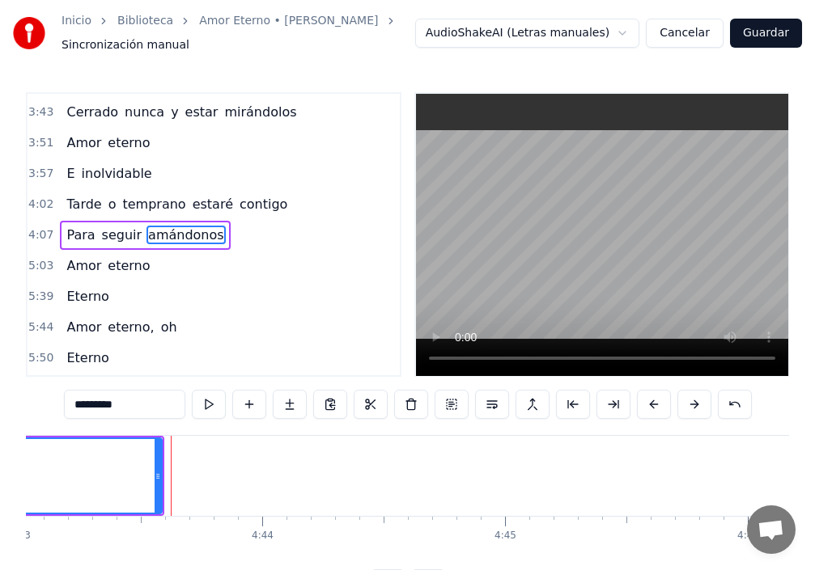
click at [671, 405] on button at bounding box center [654, 404] width 34 height 29
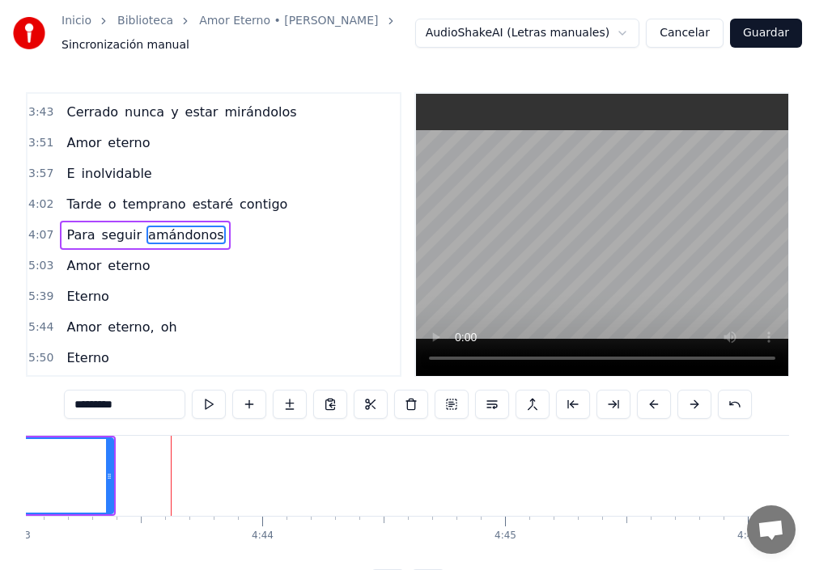
click at [671, 405] on button at bounding box center [654, 404] width 34 height 29
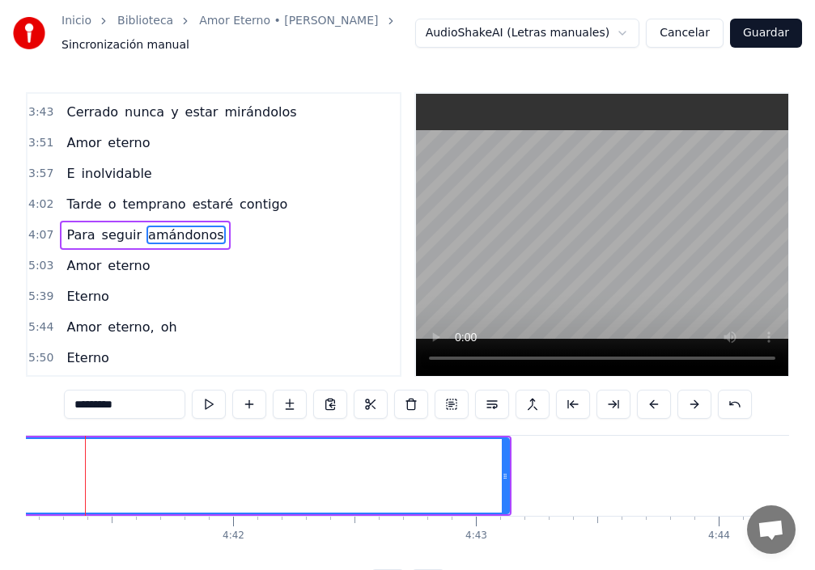
scroll to position [0, 68206]
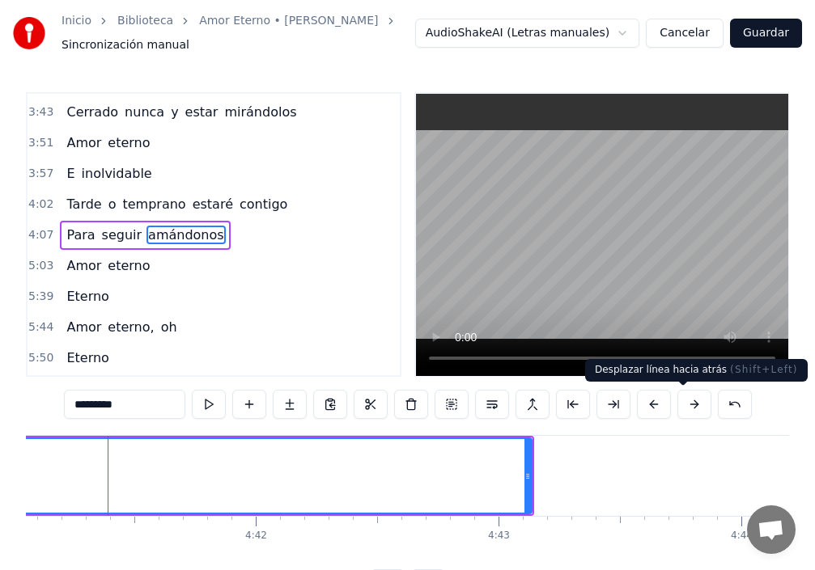
click at [671, 409] on button at bounding box center [654, 404] width 34 height 29
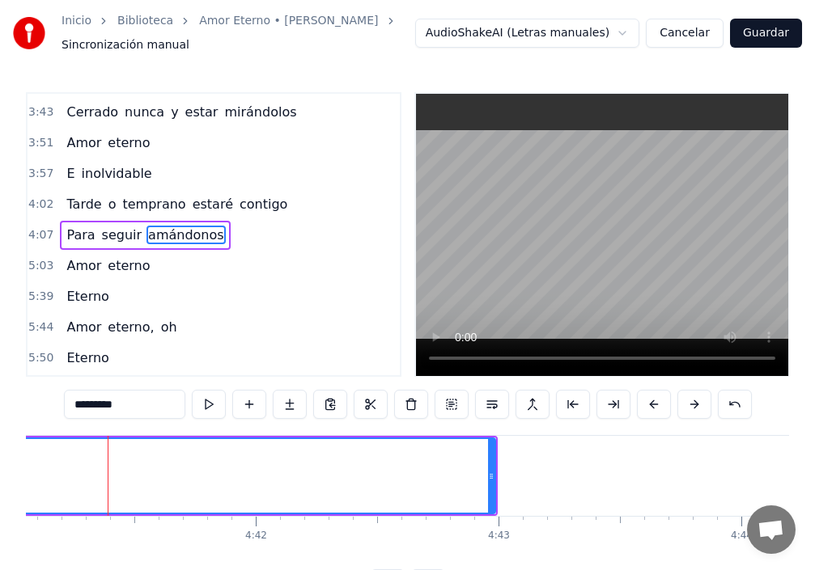
click at [671, 409] on button at bounding box center [654, 404] width 34 height 29
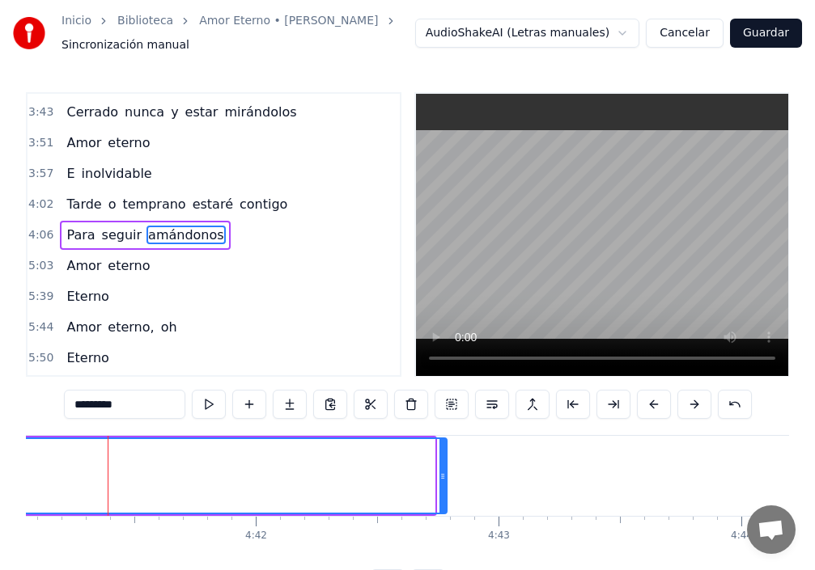
click at [671, 409] on button at bounding box center [654, 404] width 34 height 29
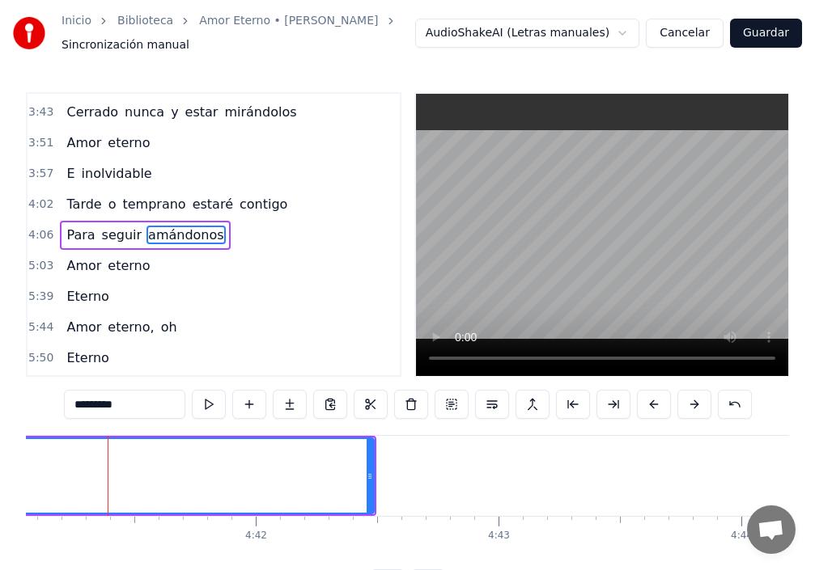
click at [671, 409] on button at bounding box center [654, 404] width 34 height 29
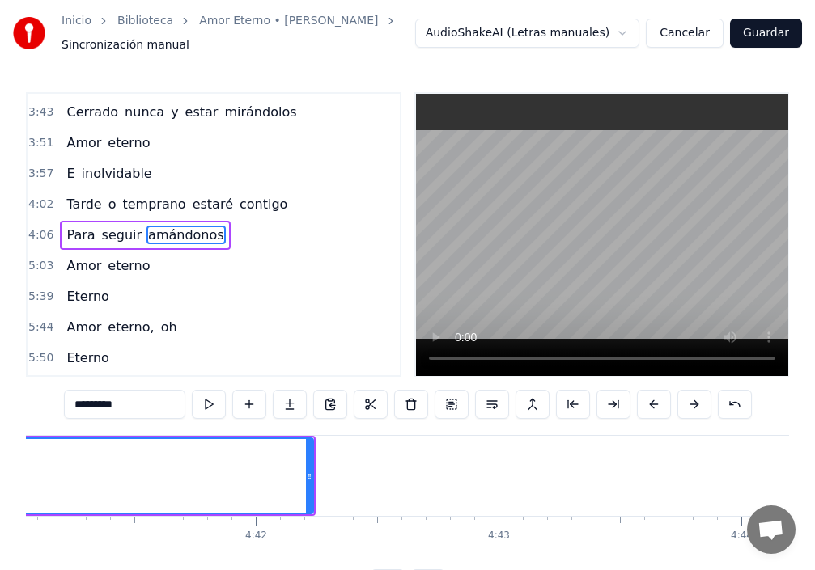
click at [671, 409] on button at bounding box center [654, 404] width 34 height 29
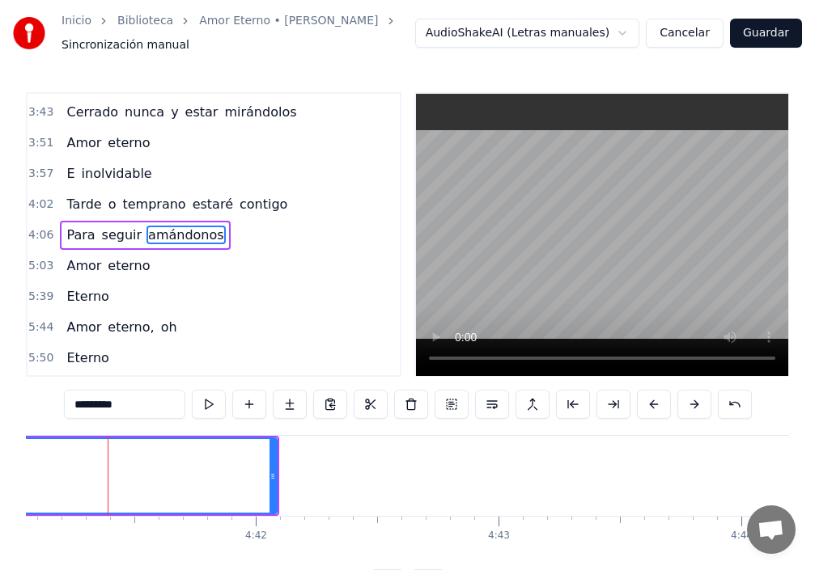
click at [671, 409] on button at bounding box center [654, 404] width 34 height 29
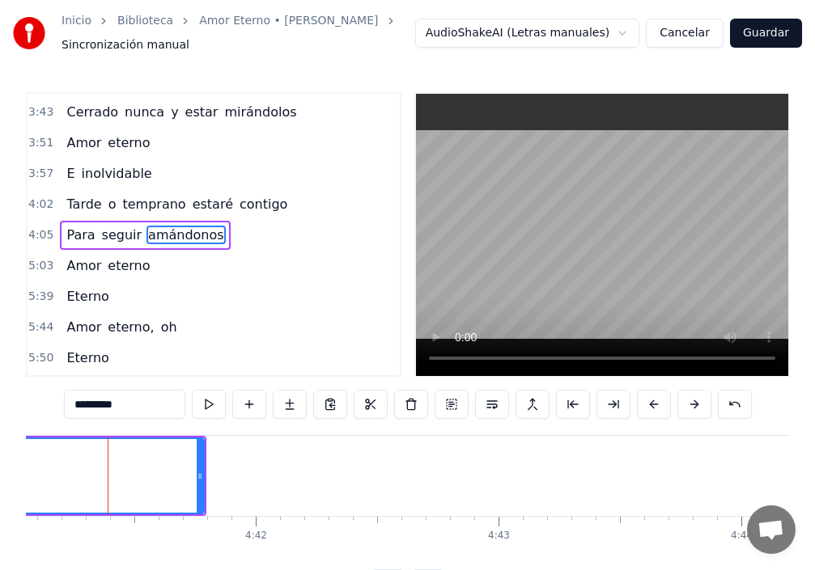
click at [671, 409] on button at bounding box center [654, 404] width 34 height 29
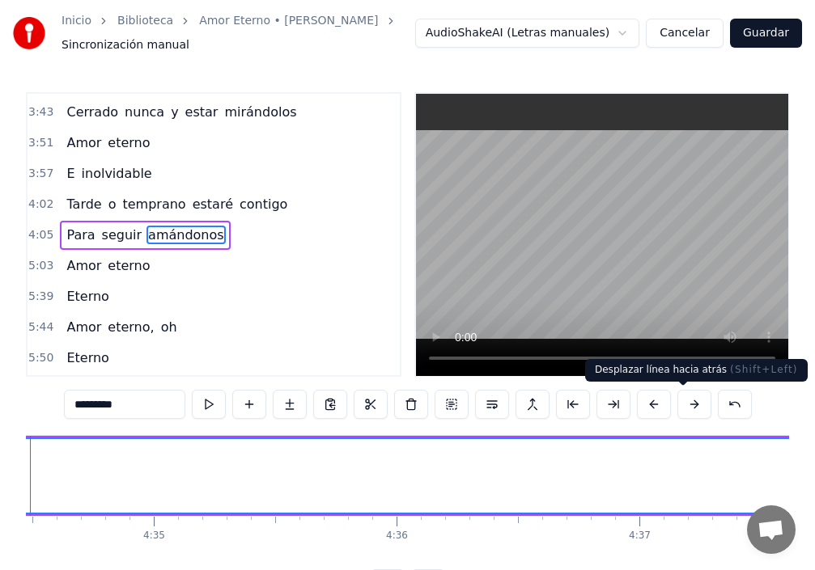
scroll to position [0, 66532]
click at [711, 403] on button at bounding box center [694, 404] width 34 height 29
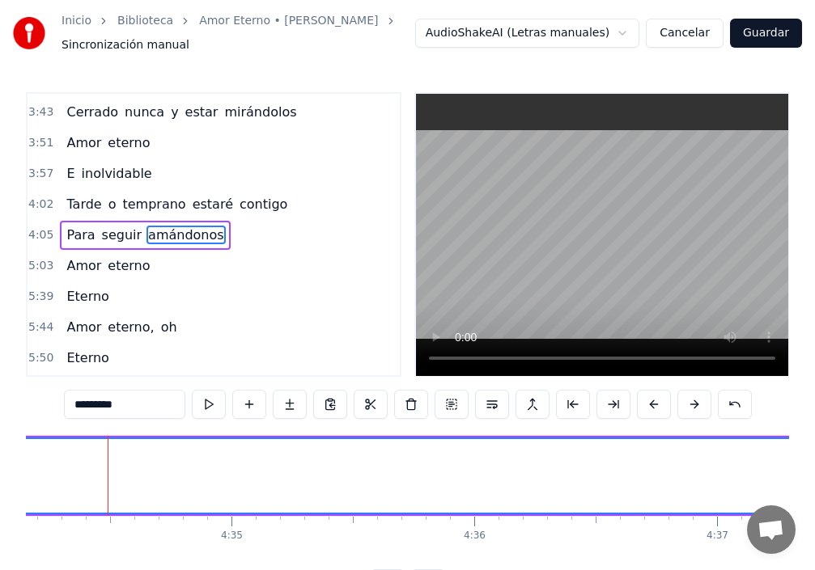
click at [711, 403] on button at bounding box center [694, 404] width 34 height 29
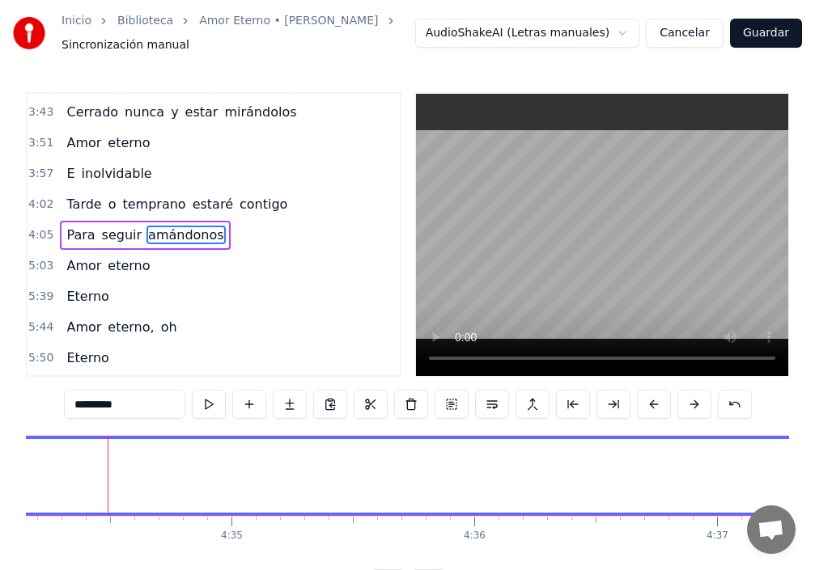
click at [711, 403] on button at bounding box center [694, 404] width 34 height 29
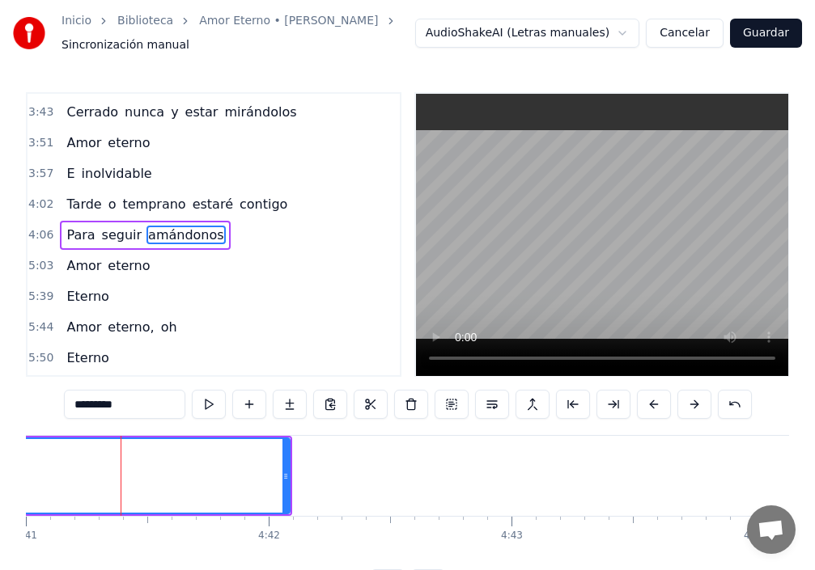
scroll to position [0, 68206]
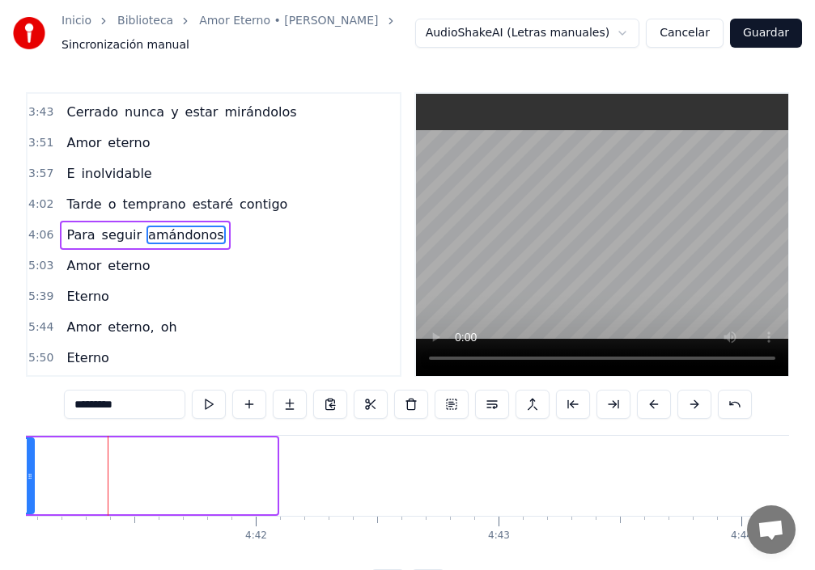
drag, startPoint x: 275, startPoint y: 474, endPoint x: 21, endPoint y: 477, distance: 254.0
click at [27, 463] on div at bounding box center [30, 476] width 6 height 74
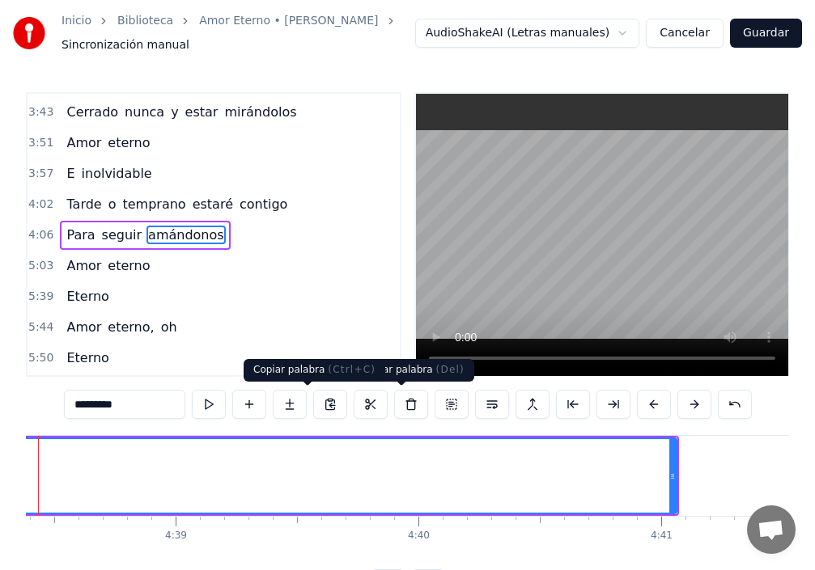
scroll to position [0, 67489]
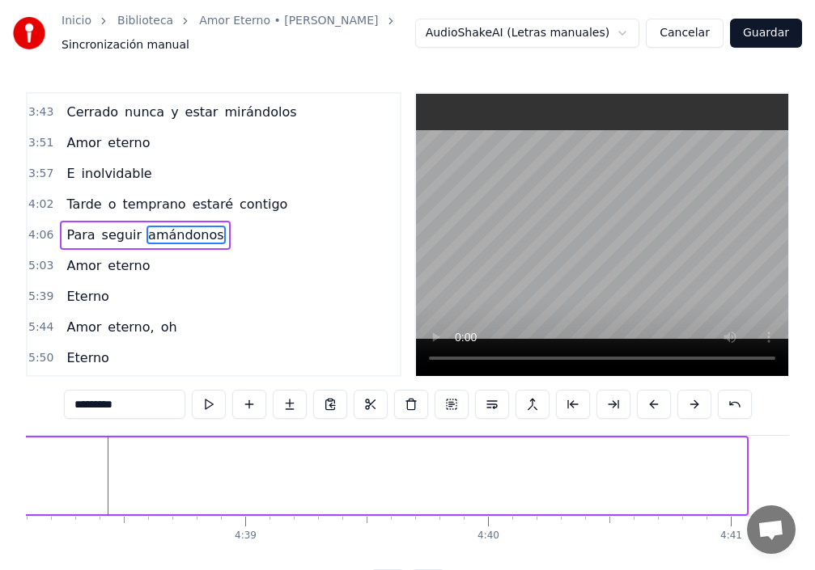
drag, startPoint x: 744, startPoint y: 473, endPoint x: 0, endPoint y: 454, distance: 744.5
click at [0, 454] on div "Inicio Biblioteca Amor Eterno • [PERSON_NAME] Sincronización manual AudioShakeA…" at bounding box center [407, 299] width 815 height 599
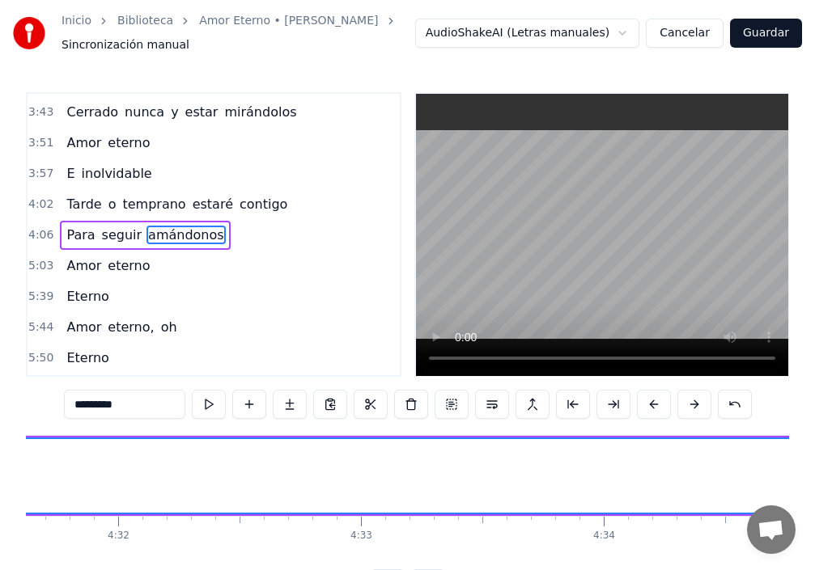
scroll to position [0, 65814]
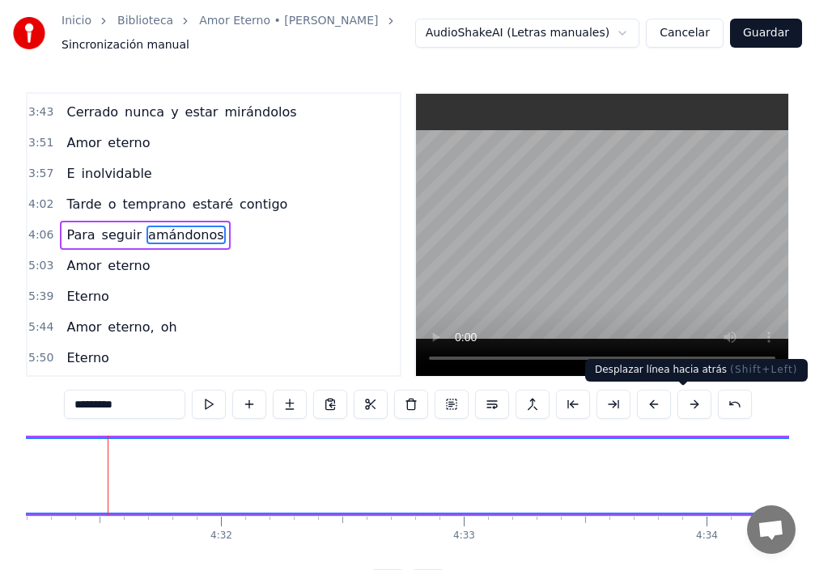
click at [671, 409] on button at bounding box center [654, 404] width 34 height 29
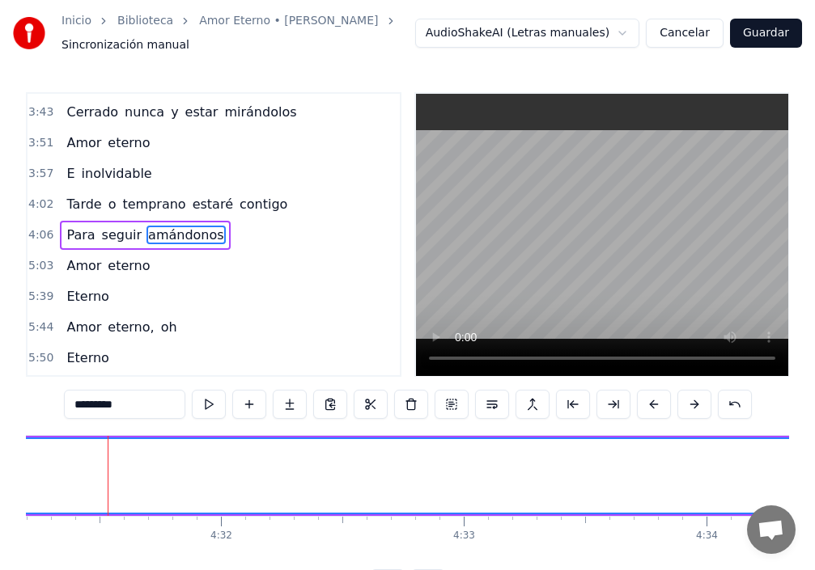
click at [671, 409] on button at bounding box center [654, 404] width 34 height 29
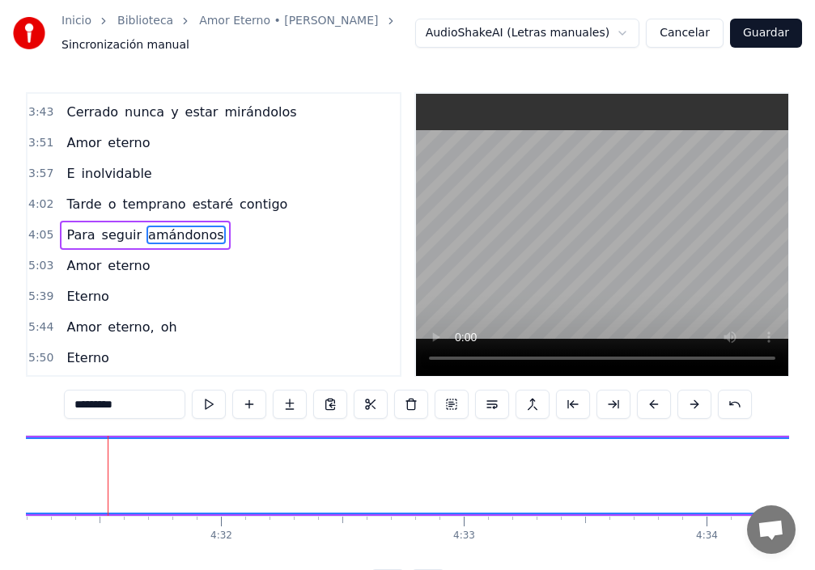
click at [671, 409] on button at bounding box center [654, 404] width 34 height 29
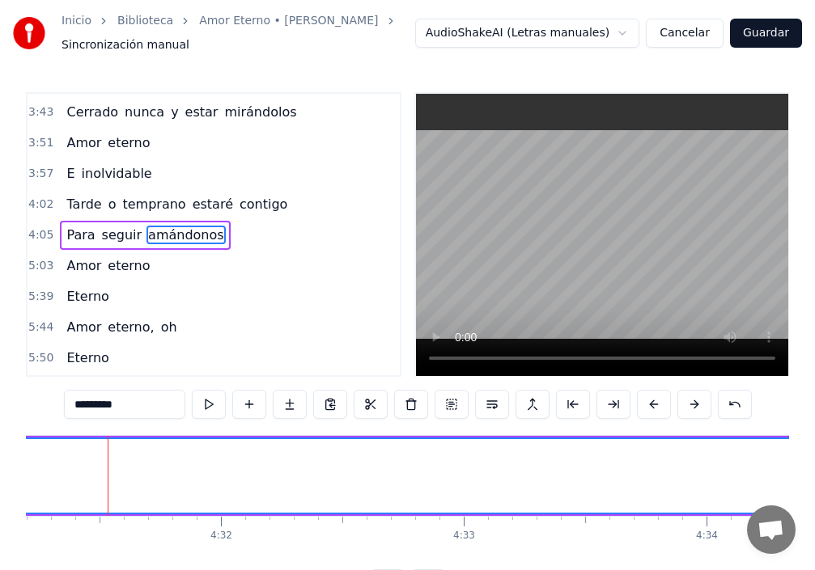
click at [671, 409] on button at bounding box center [654, 404] width 34 height 29
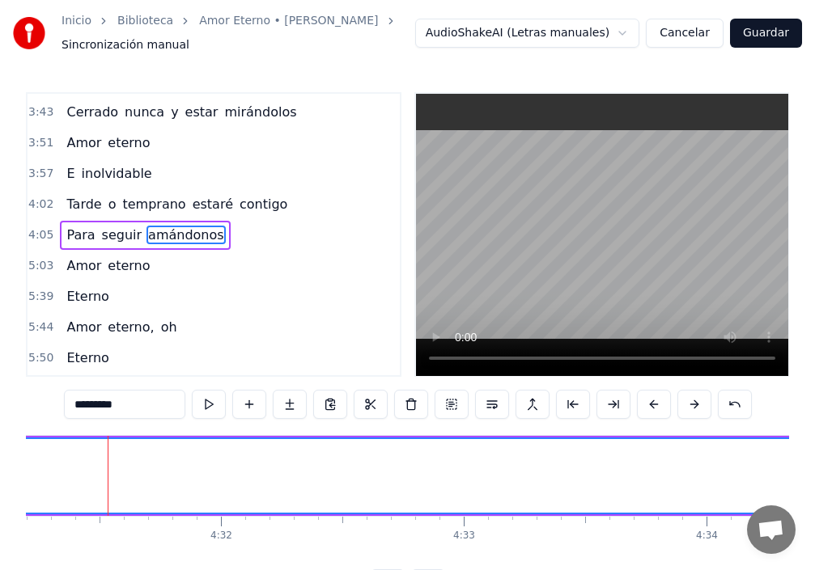
click at [671, 409] on button at bounding box center [654, 404] width 34 height 29
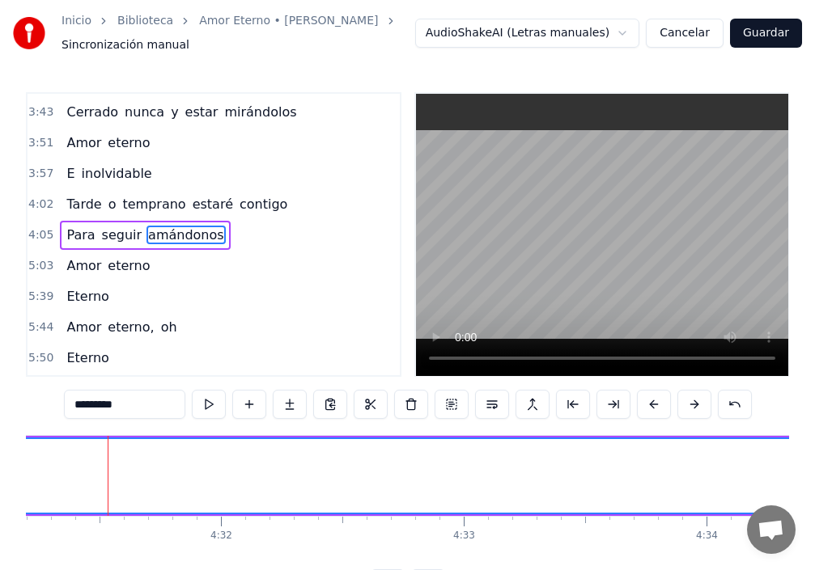
click at [671, 409] on button at bounding box center [654, 404] width 34 height 29
click at [671, 408] on button at bounding box center [654, 404] width 34 height 29
click at [671, 405] on button at bounding box center [654, 404] width 34 height 29
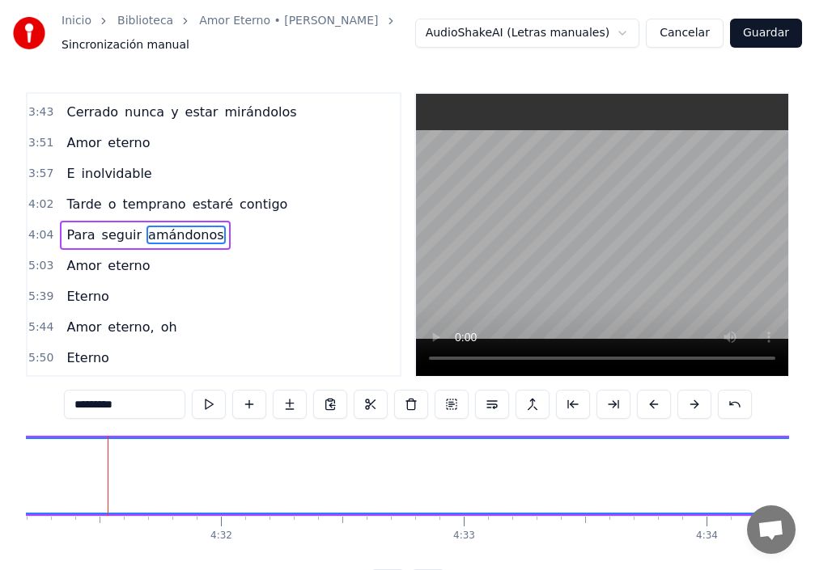
click at [671, 405] on button at bounding box center [654, 404] width 34 height 29
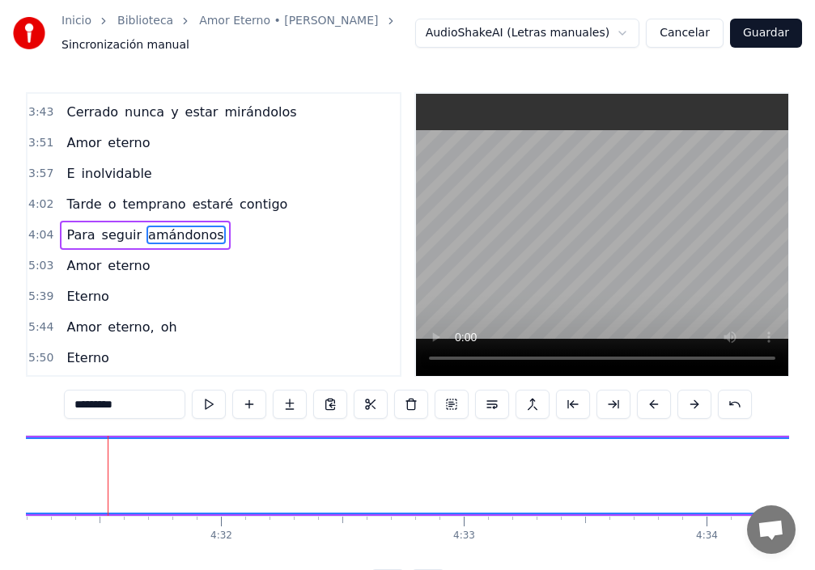
drag, startPoint x: 736, startPoint y: 438, endPoint x: 683, endPoint y: 433, distance: 53.6
click at [683, 433] on div "0:53 Tú eres la tristeza, ay, de mis ojos 0:59 Que lloran en silencio por tu am…" at bounding box center [407, 345] width 763 height 507
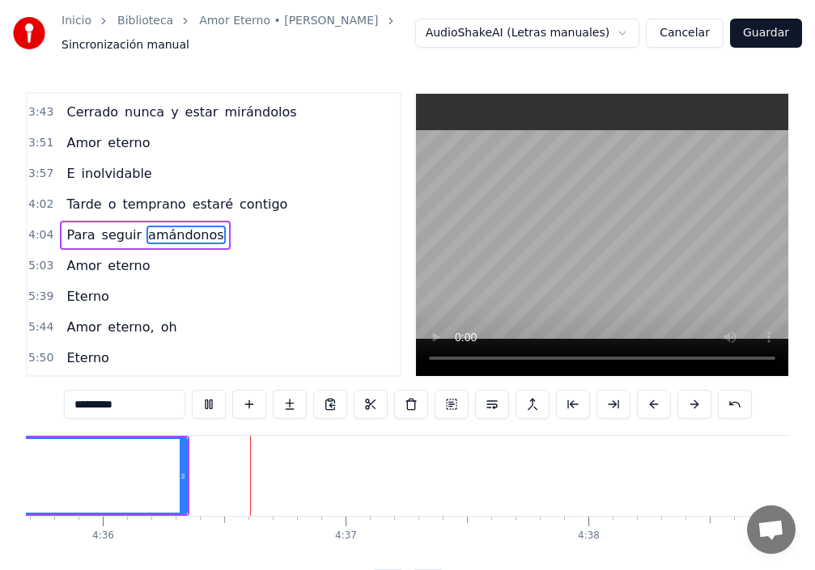
scroll to position [0, 66904]
drag, startPoint x: 184, startPoint y: 479, endPoint x: 0, endPoint y: 476, distance: 184.5
click at [0, 476] on div "Inicio Biblioteca Amor Eterno • [PERSON_NAME] Sincronización manual AudioShakeA…" at bounding box center [407, 299] width 815 height 599
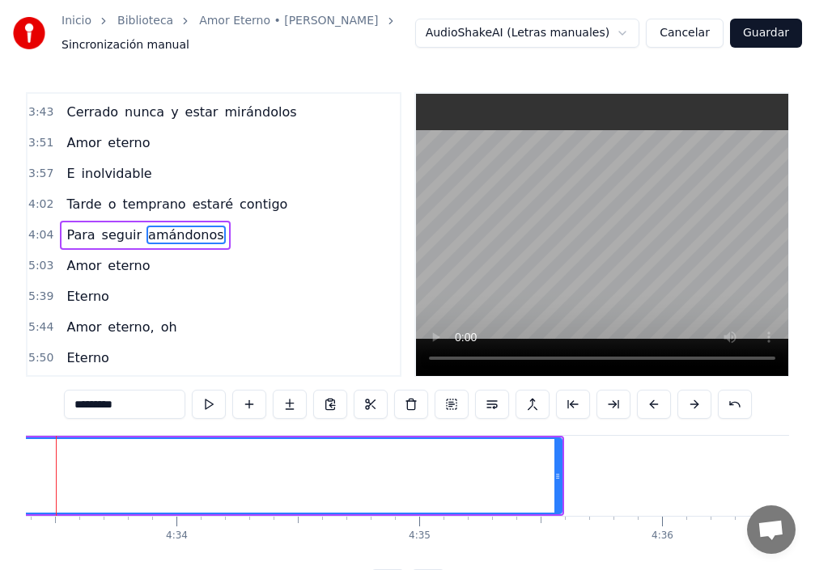
scroll to position [0, 66293]
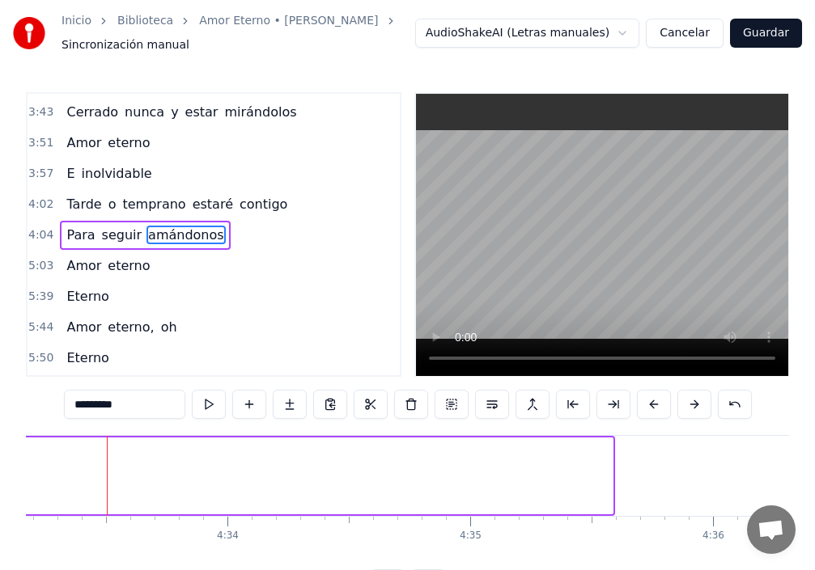
drag, startPoint x: 611, startPoint y: 475, endPoint x: 11, endPoint y: 473, distance: 600.2
click at [11, 473] on div "Inicio Biblioteca Amor Eterno • [PERSON_NAME] Sincronización manual AudioShakeA…" at bounding box center [407, 299] width 815 height 599
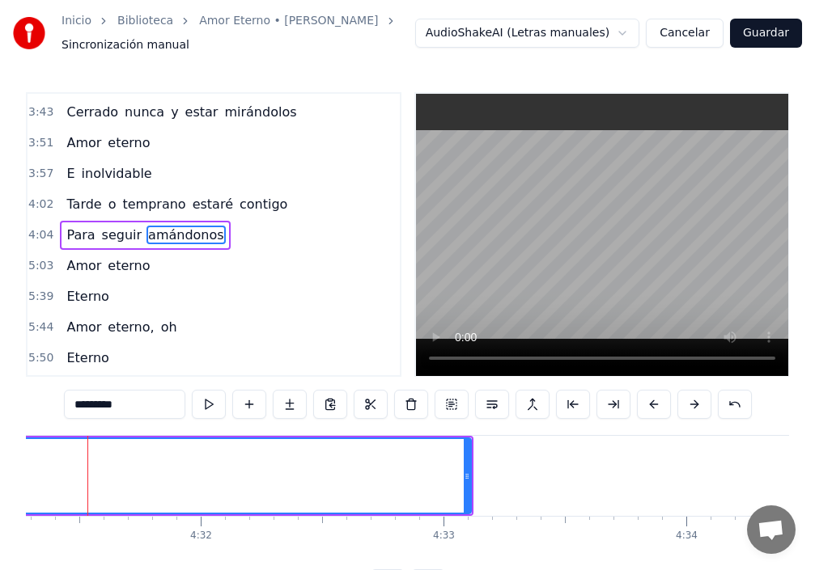
scroll to position [0, 65814]
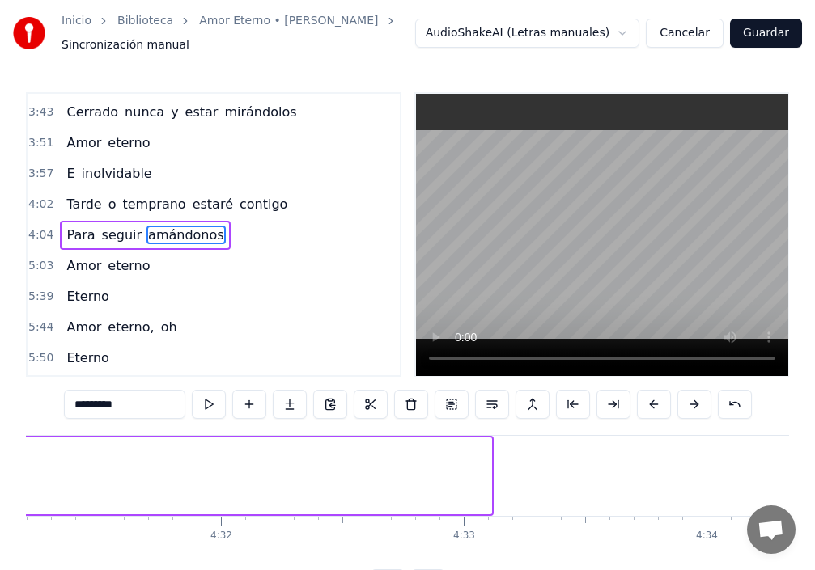
drag, startPoint x: 489, startPoint y: 477, endPoint x: 0, endPoint y: 468, distance: 489.5
click at [0, 468] on div "Inicio Biblioteca Amor Eterno • [PERSON_NAME] Sincronización manual AudioShakeA…" at bounding box center [407, 299] width 815 height 599
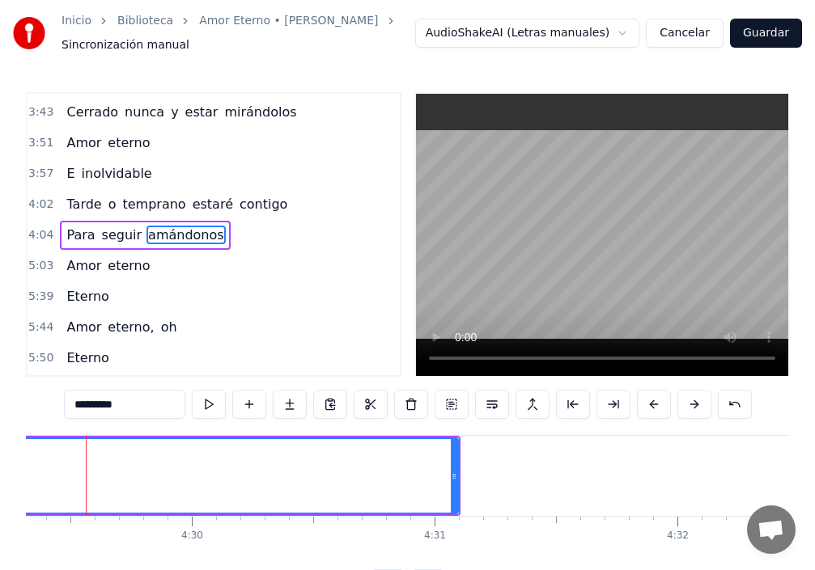
scroll to position [0, 65336]
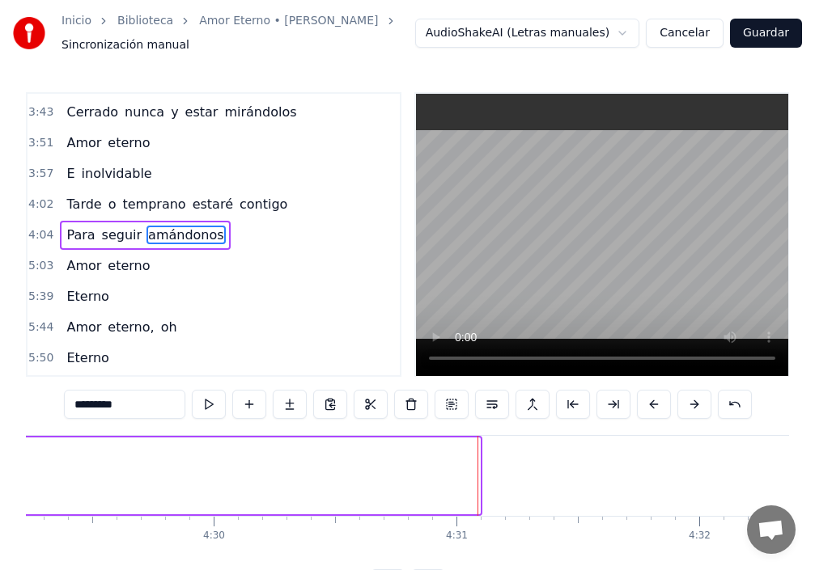
drag, startPoint x: 478, startPoint y: 468, endPoint x: 19, endPoint y: 473, distance: 458.7
click at [19, 473] on div "Inicio Biblioteca Amor Eterno • [PERSON_NAME] Sincronización manual AudioShakeA…" at bounding box center [407, 299] width 815 height 599
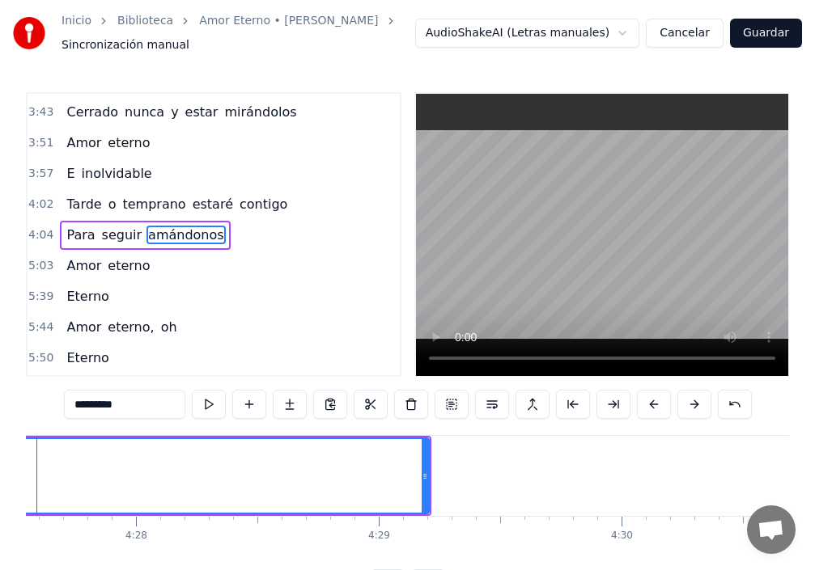
scroll to position [0, 64858]
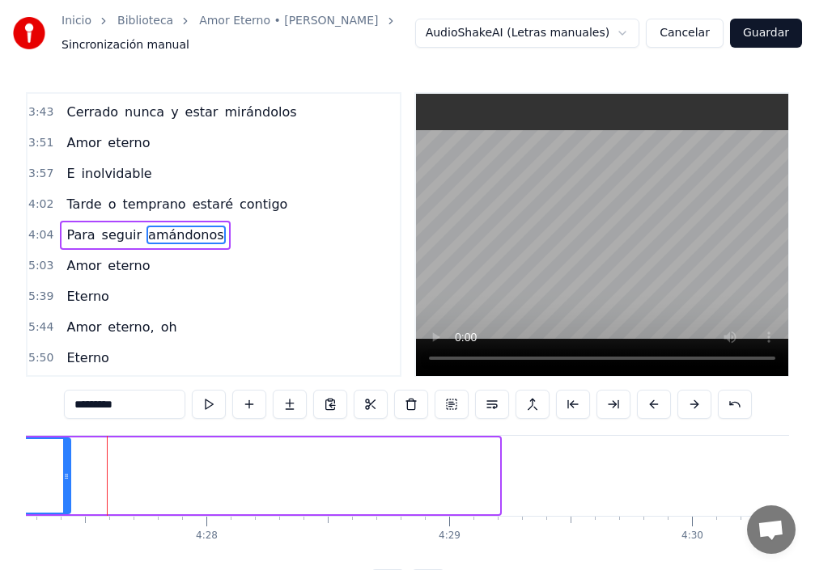
drag, startPoint x: 497, startPoint y: 478, endPoint x: 66, endPoint y: 476, distance: 431.2
click at [66, 476] on icon at bounding box center [66, 476] width 6 height 13
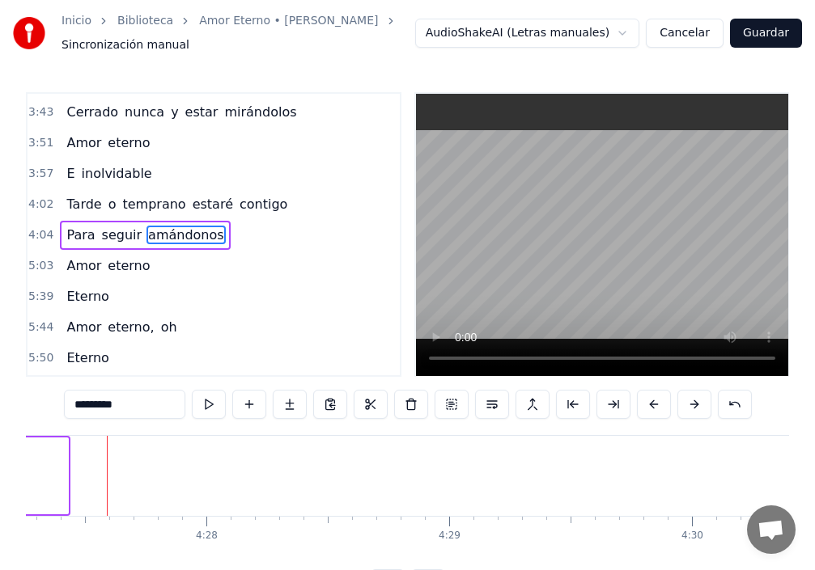
drag, startPoint x: 64, startPoint y: 473, endPoint x: 0, endPoint y: 460, distance: 65.2
click at [0, 460] on div "Inicio Biblioteca Amor Eterno • [PERSON_NAME] Sincronización manual AudioShakeA…" at bounding box center [407, 299] width 815 height 599
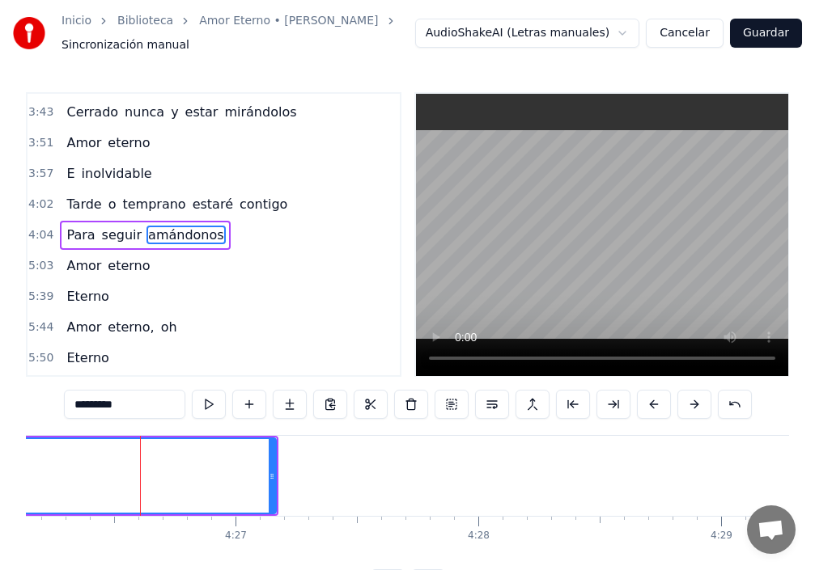
scroll to position [0, 64619]
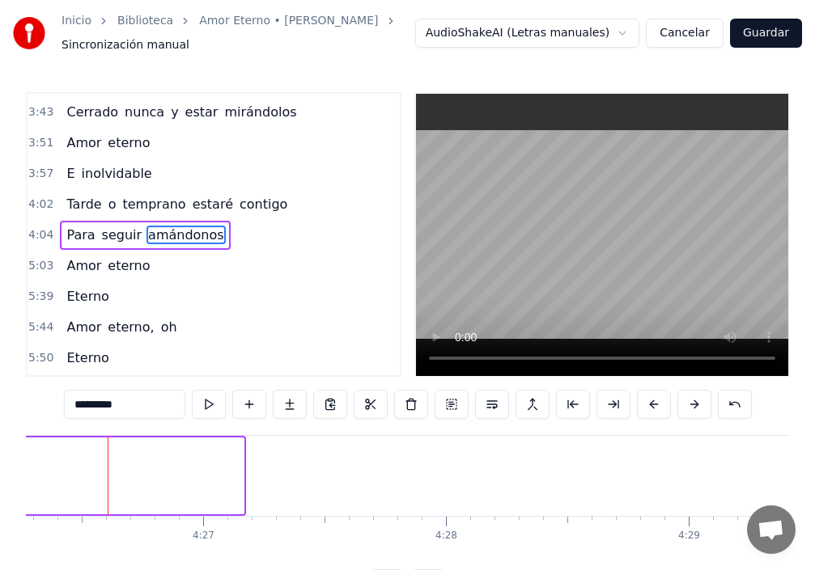
drag, startPoint x: 242, startPoint y: 473, endPoint x: 0, endPoint y: 471, distance: 241.9
click at [0, 471] on div "Inicio Biblioteca Amor Eterno • [PERSON_NAME] Sincronización manual AudioShakeA…" at bounding box center [407, 299] width 815 height 599
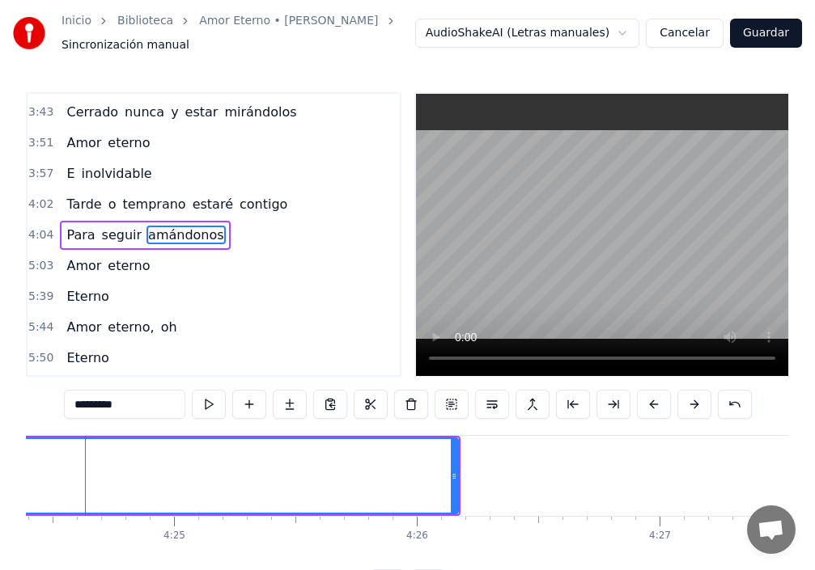
scroll to position [0, 64141]
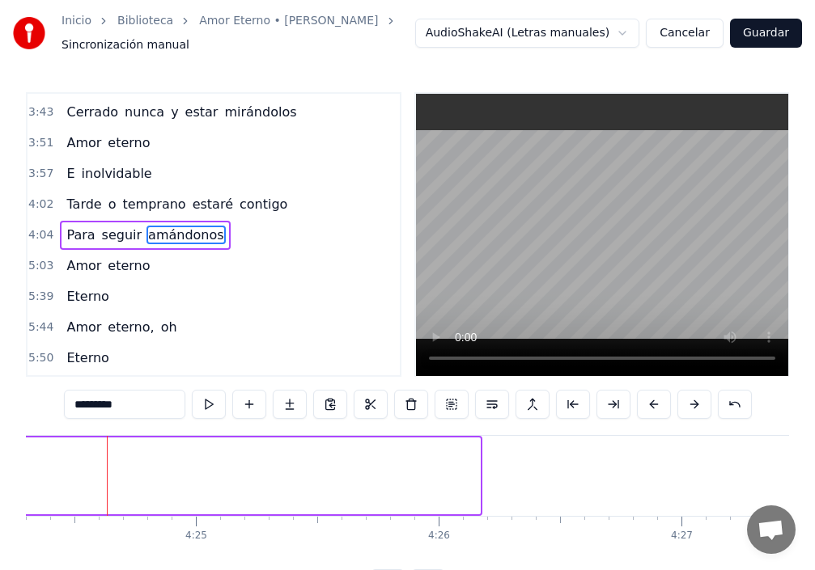
drag, startPoint x: 477, startPoint y: 475, endPoint x: 0, endPoint y: 485, distance: 477.4
click at [0, 485] on div "Inicio Biblioteca Amor Eterno • [PERSON_NAME] Sincronización manual AudioShakeA…" at bounding box center [407, 299] width 815 height 599
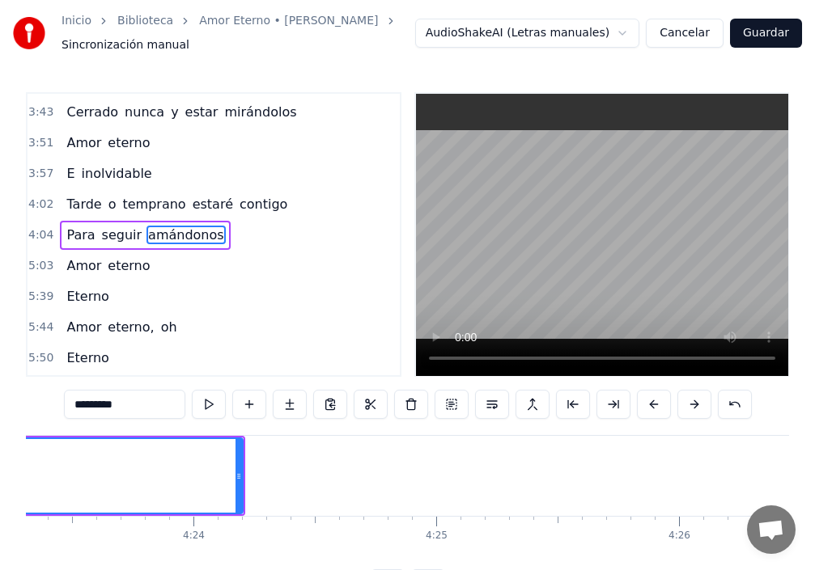
scroll to position [0, 63662]
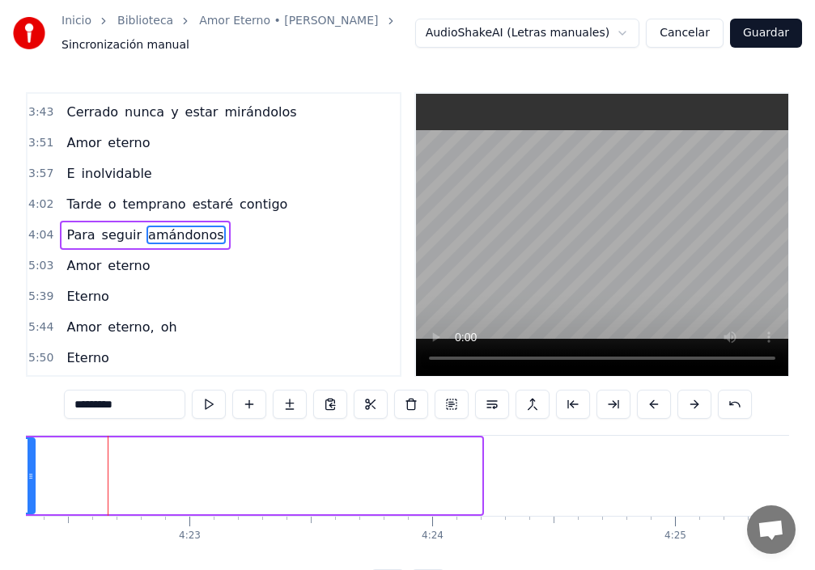
drag, startPoint x: 478, startPoint y: 472, endPoint x: 32, endPoint y: 458, distance: 446.7
click at [32, 458] on div at bounding box center [31, 476] width 6 height 74
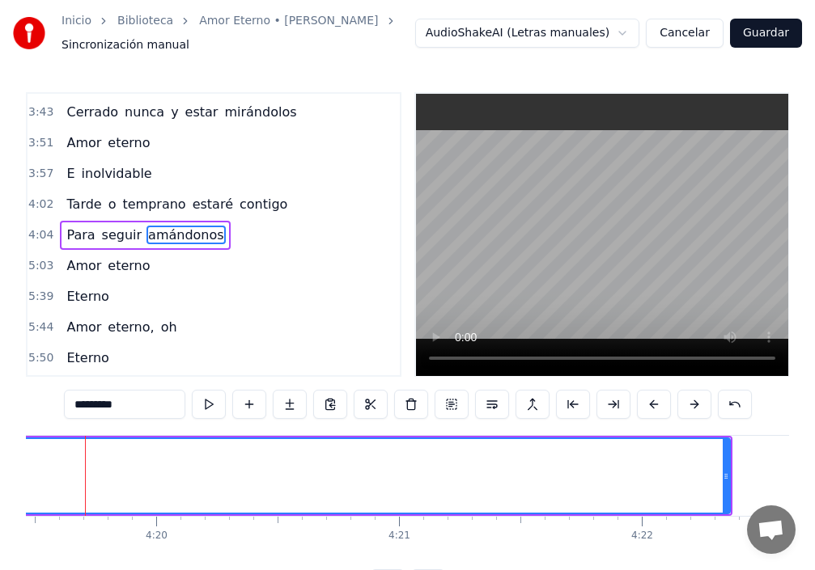
scroll to position [0, 62944]
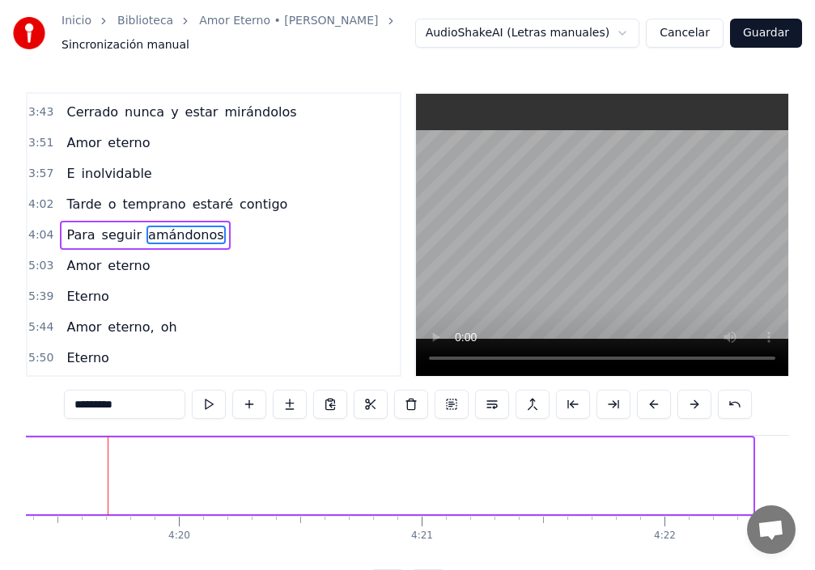
drag, startPoint x: 749, startPoint y: 465, endPoint x: 0, endPoint y: 401, distance: 751.8
click at [0, 401] on div "Inicio Biblioteca Amor Eterno • [PERSON_NAME] Sincronización manual AudioShakeA…" at bounding box center [407, 299] width 815 height 599
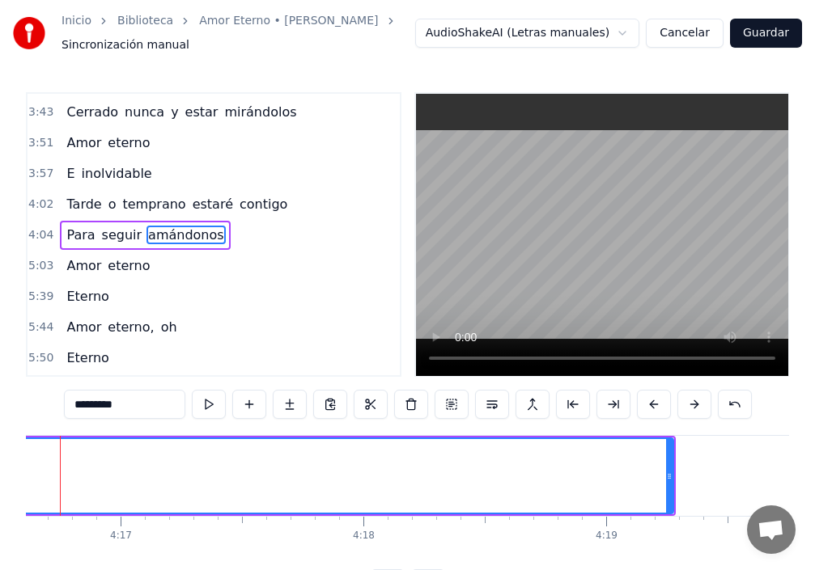
scroll to position [0, 62227]
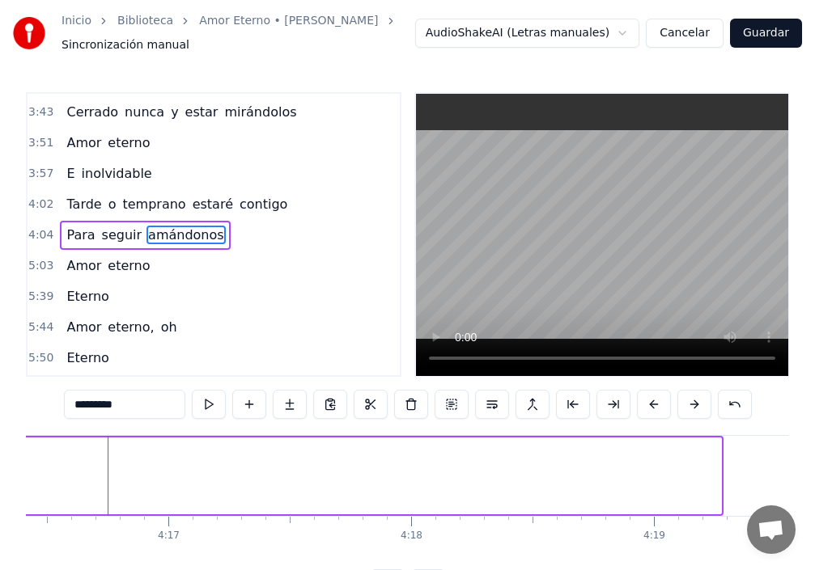
drag, startPoint x: 718, startPoint y: 471, endPoint x: 7, endPoint y: 464, distance: 710.3
click at [7, 464] on div "Inicio Biblioteca Amor Eterno • [PERSON_NAME] Sincronización manual AudioShakeA…" at bounding box center [407, 299] width 815 height 599
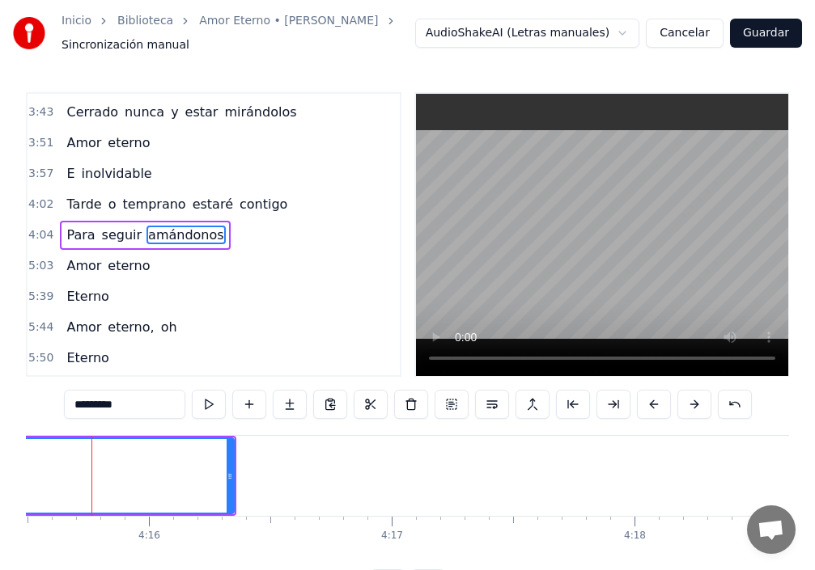
scroll to position [0, 61988]
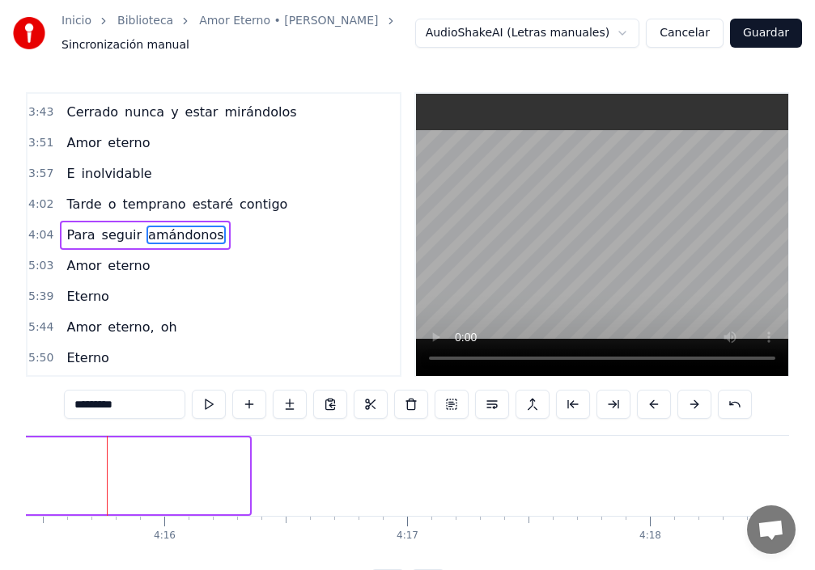
drag, startPoint x: 248, startPoint y: 468, endPoint x: 0, endPoint y: 459, distance: 247.7
click at [0, 459] on div "Inicio Biblioteca Amor Eterno • [PERSON_NAME] Sincronización manual AudioShakeA…" at bounding box center [407, 299] width 815 height 599
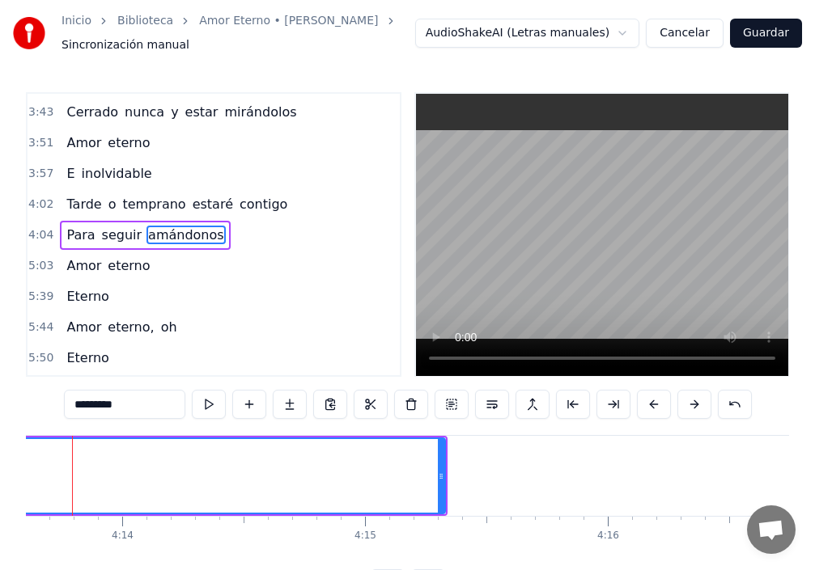
scroll to position [0, 61509]
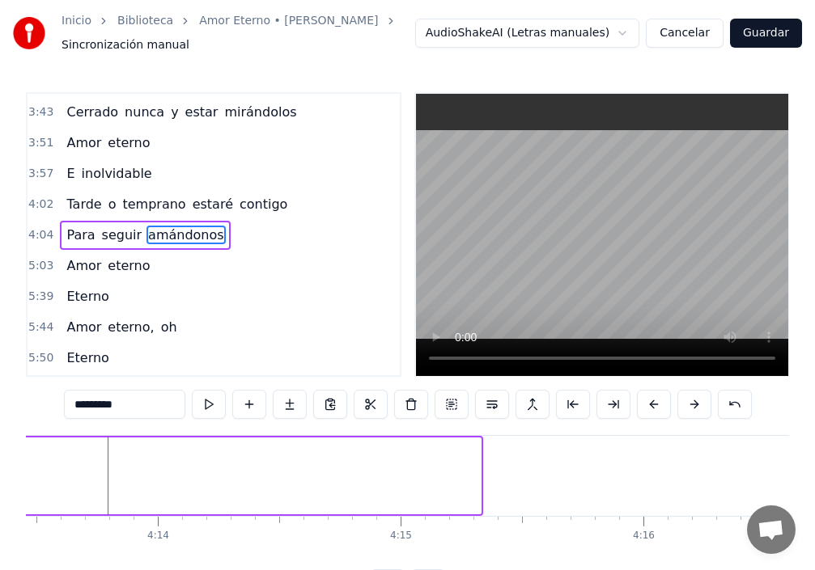
drag, startPoint x: 478, startPoint y: 472, endPoint x: 0, endPoint y: 466, distance: 478.1
click at [0, 466] on div "Inicio Biblioteca Amor Eterno • [PERSON_NAME] Sincronización manual AudioShakeA…" at bounding box center [407, 299] width 815 height 599
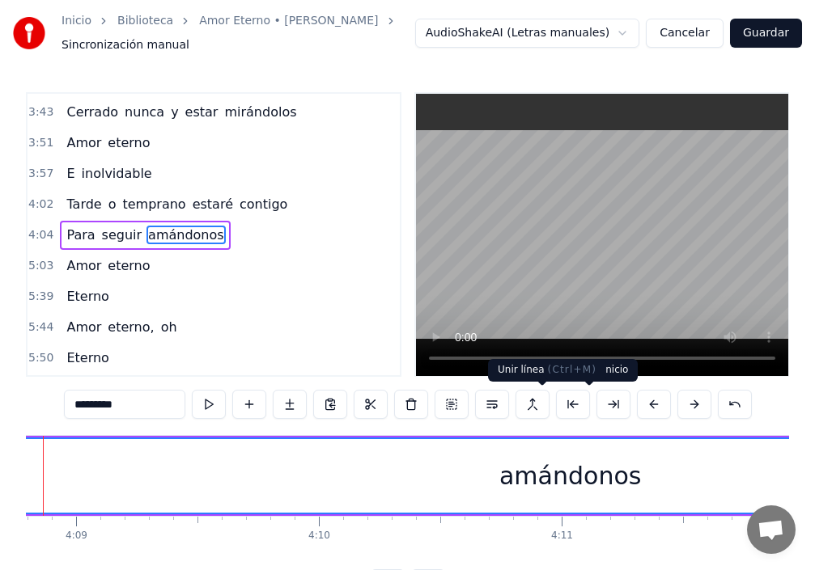
scroll to position [0, 60313]
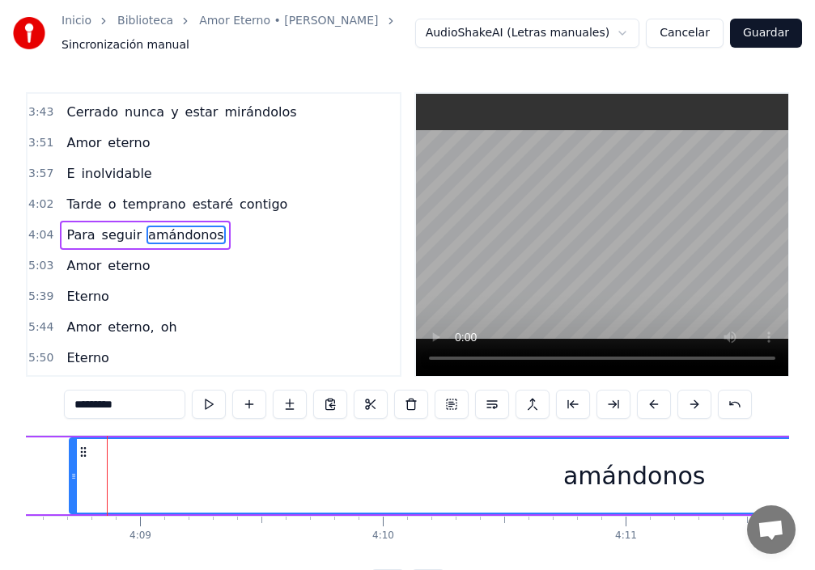
click at [156, 232] on span "amándonos" at bounding box center [185, 235] width 79 height 19
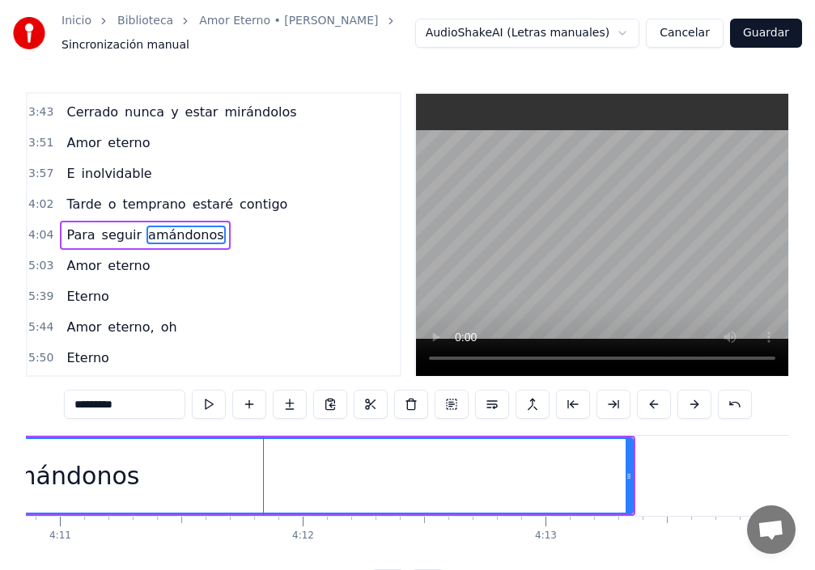
scroll to position [0, 60881]
click at [630, 478] on div "amándonos" at bounding box center [67, 476] width 1130 height 77
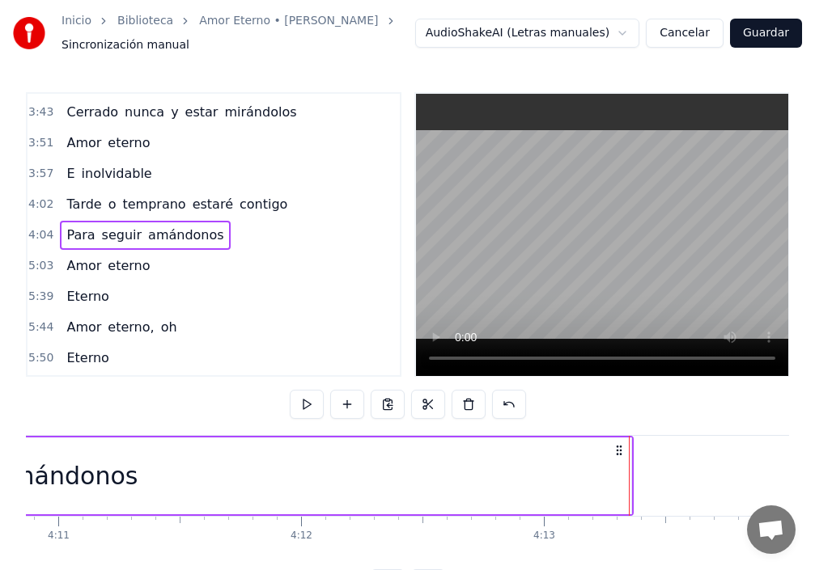
click at [623, 479] on div "amándonos" at bounding box center [67, 476] width 1128 height 77
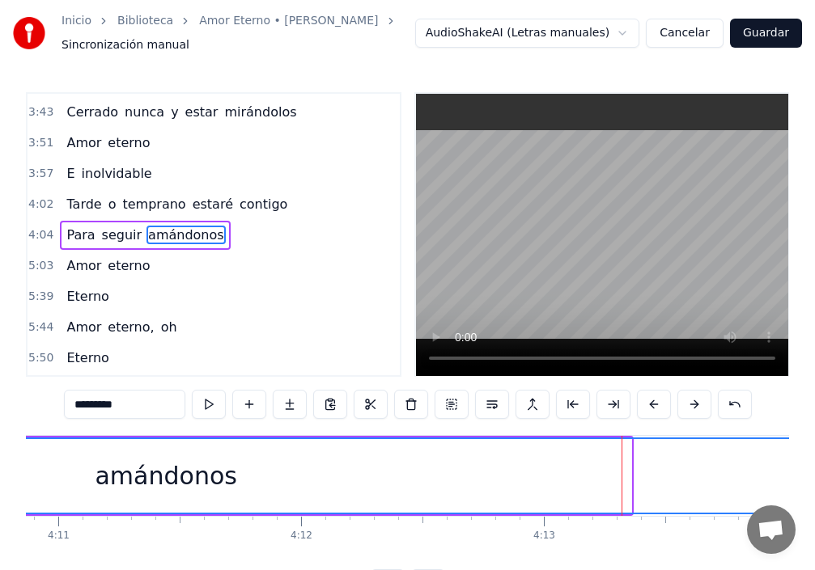
drag, startPoint x: 629, startPoint y: 476, endPoint x: 828, endPoint y: 461, distance: 198.7
click at [815, 461] on html "Inicio Biblioteca Amor Eterno • [PERSON_NAME] Sincronización manual AudioShakeA…" at bounding box center [407, 312] width 815 height 624
click at [146, 239] on span "amándonos" at bounding box center [185, 235] width 79 height 19
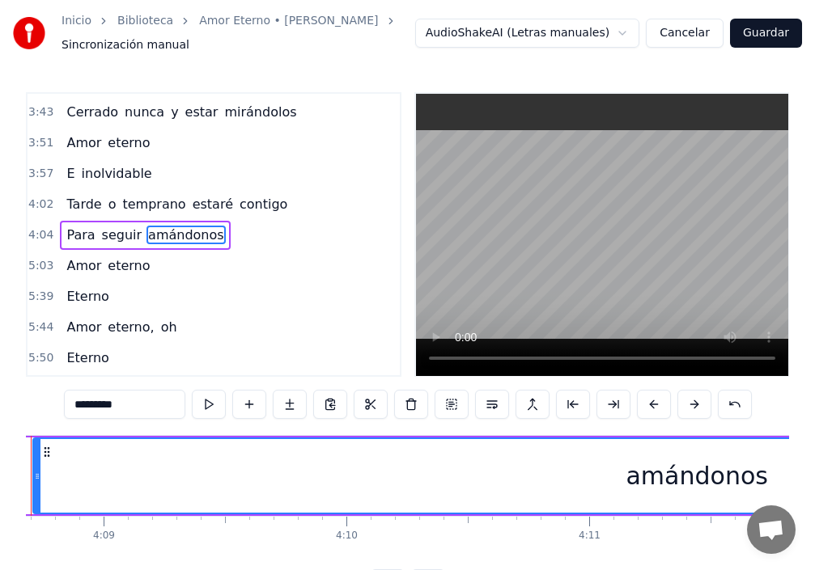
scroll to position [0, 60274]
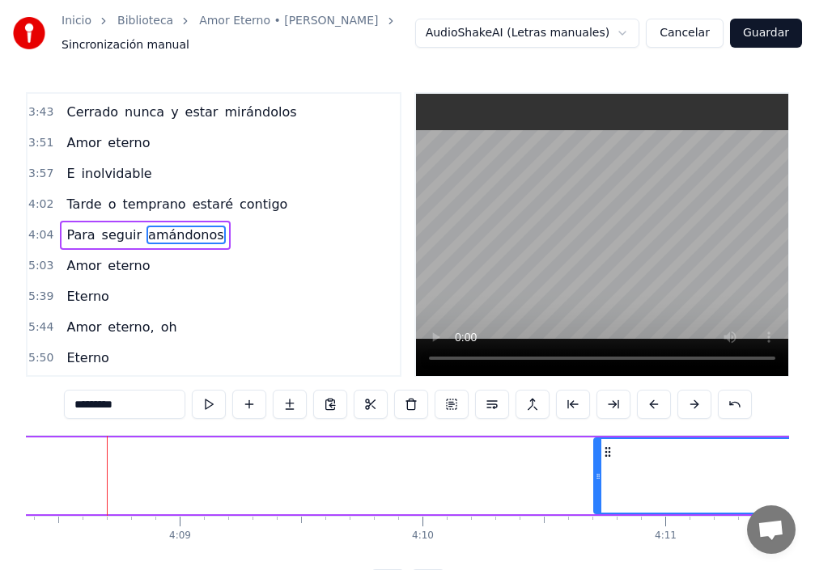
drag, startPoint x: 112, startPoint y: 475, endPoint x: 596, endPoint y: 527, distance: 487.4
click at [596, 527] on div "Tú eres la tristeza, ay, de mis ojos Que lloran en silencio por tu amor Me miro…" at bounding box center [407, 495] width 763 height 121
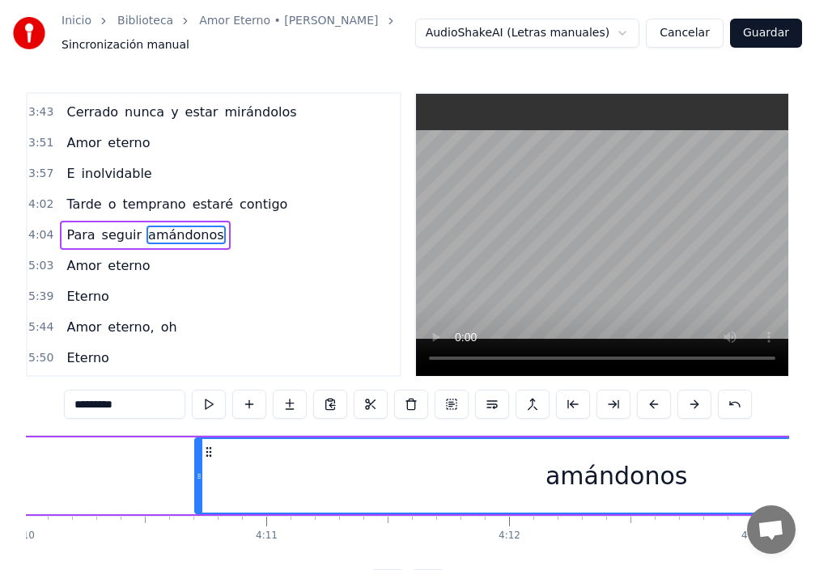
scroll to position [0, 60552]
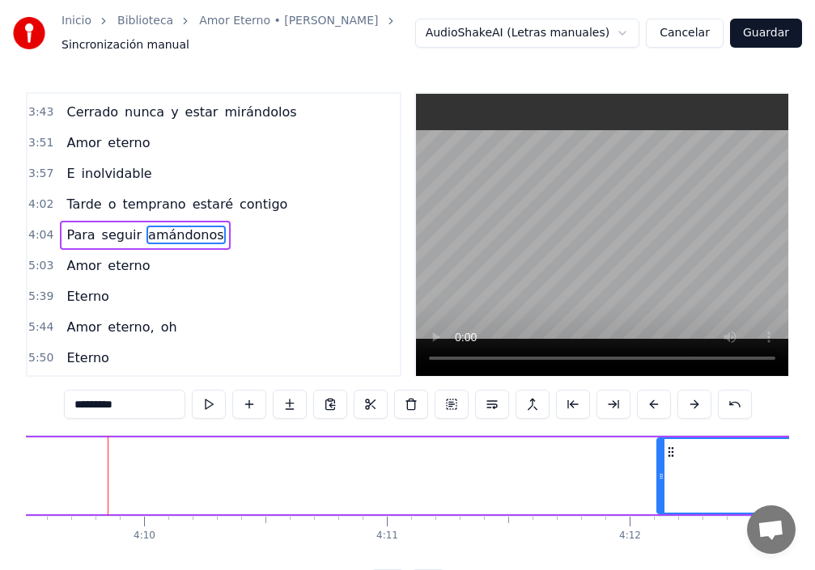
drag, startPoint x: 319, startPoint y: 482, endPoint x: 660, endPoint y: 507, distance: 342.3
click at [660, 507] on div at bounding box center [661, 476] width 6 height 74
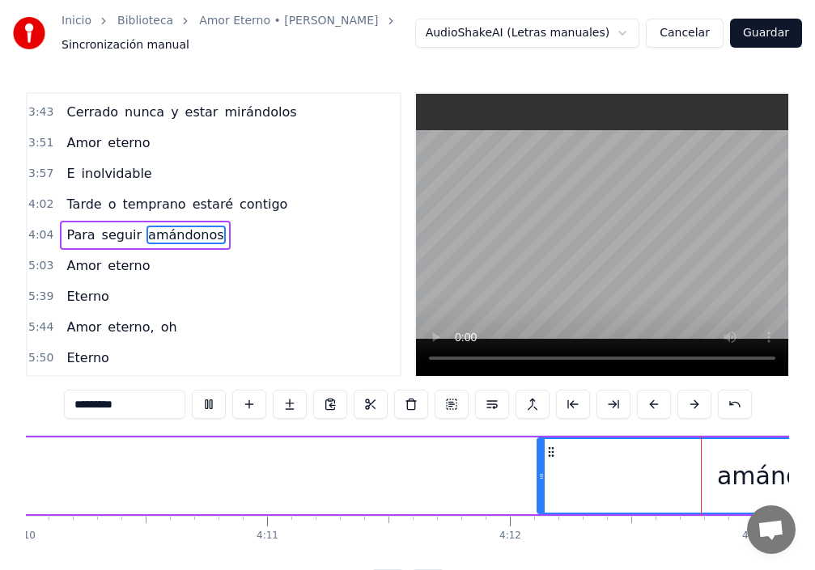
scroll to position [0, 61167]
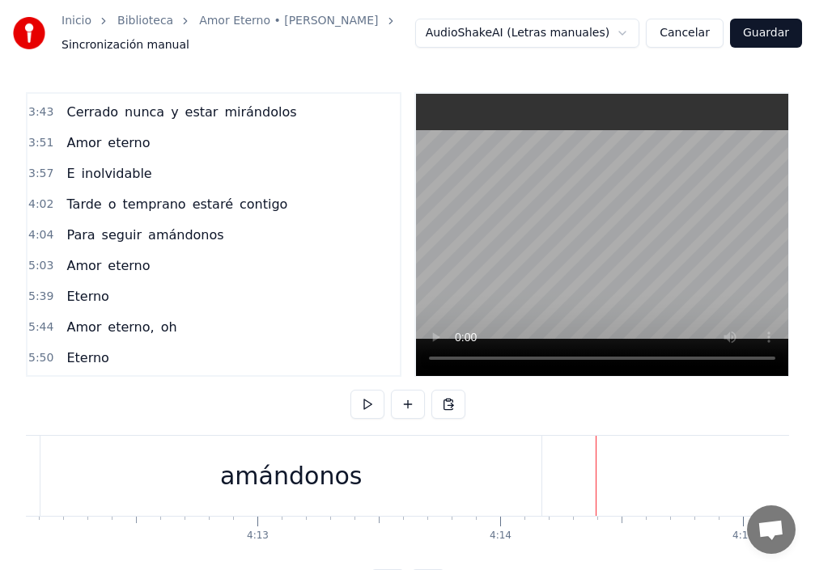
click at [535, 479] on div "amándonos" at bounding box center [290, 476] width 501 height 80
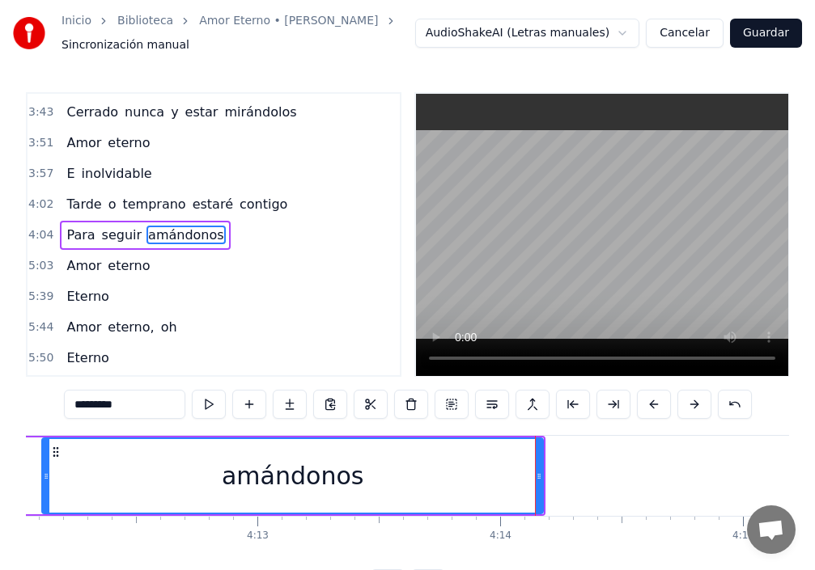
click at [518, 483] on div "amándonos" at bounding box center [292, 476] width 499 height 74
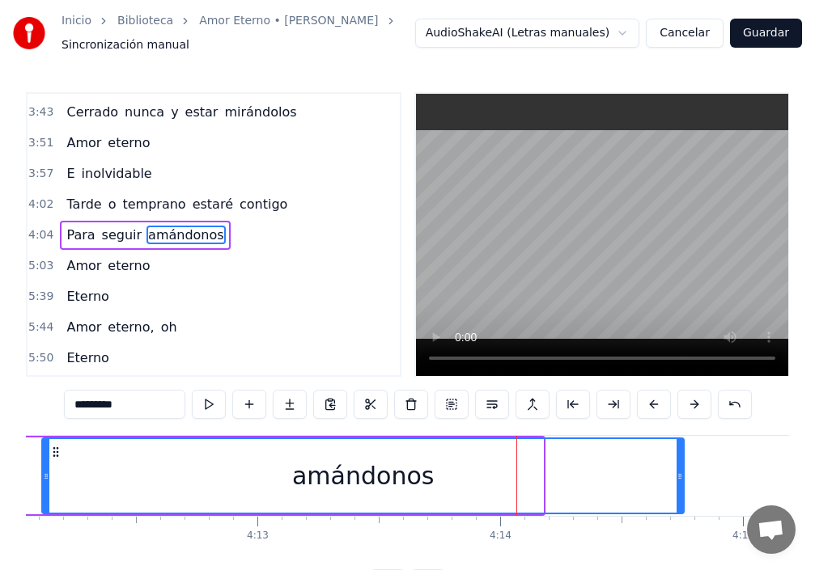
drag, startPoint x: 540, startPoint y: 473, endPoint x: 684, endPoint y: 475, distance: 143.2
click at [683, 475] on icon at bounding box center [679, 476] width 6 height 13
click at [173, 238] on span "amándonos" at bounding box center [185, 235] width 79 height 19
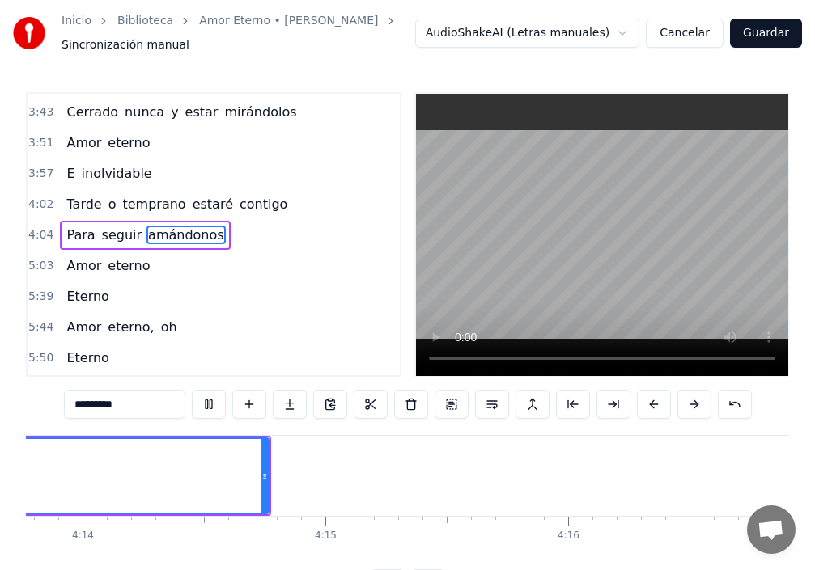
scroll to position [0, 61718]
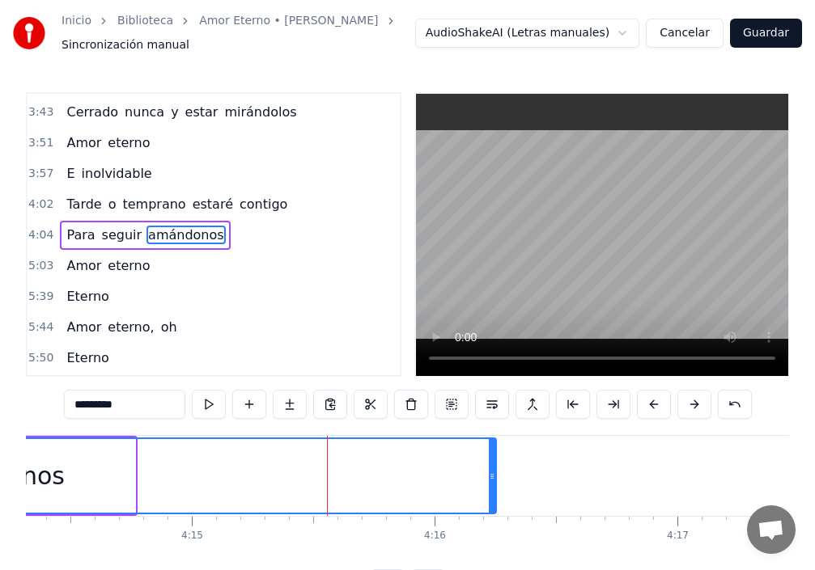
drag, startPoint x: 133, startPoint y: 482, endPoint x: 493, endPoint y: 523, distance: 363.0
click at [493, 523] on div "Tú eres la tristeza, ay, de mis ojos Que lloran en silencio por tu amor Me miro…" at bounding box center [407, 495] width 763 height 121
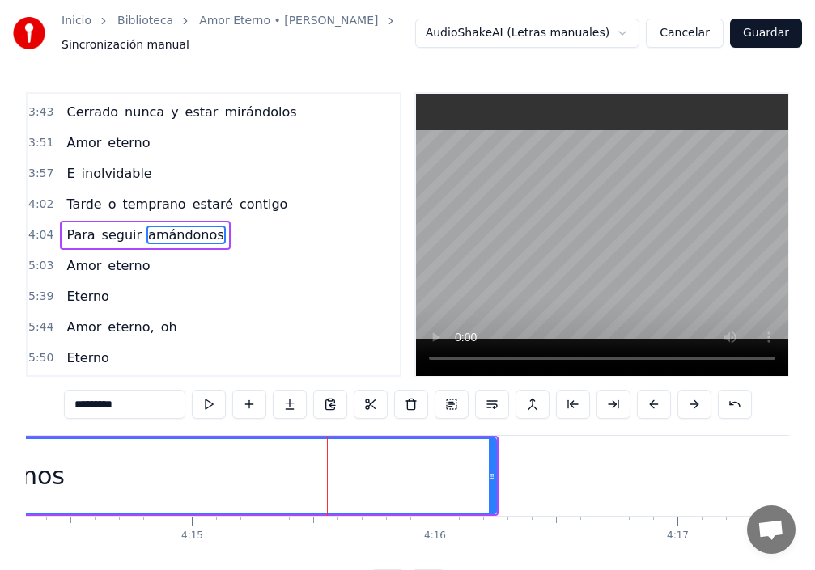
click at [163, 235] on span "amándonos" at bounding box center [185, 235] width 79 height 19
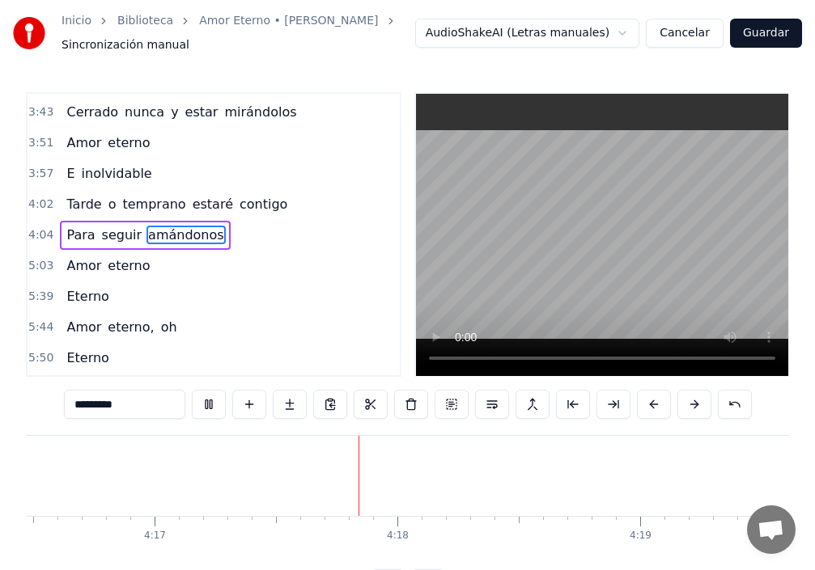
scroll to position [0, 62363]
click at [178, 238] on span "amándonos" at bounding box center [185, 235] width 79 height 19
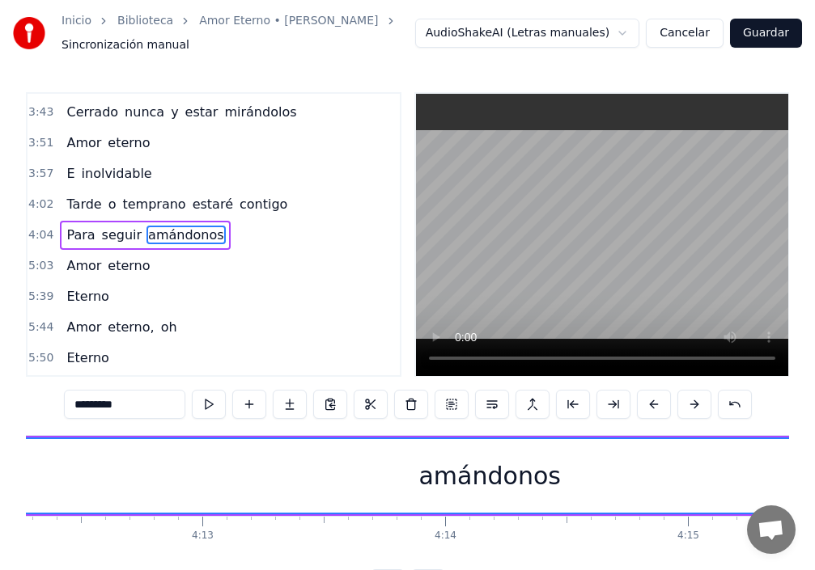
scroll to position [0, 61100]
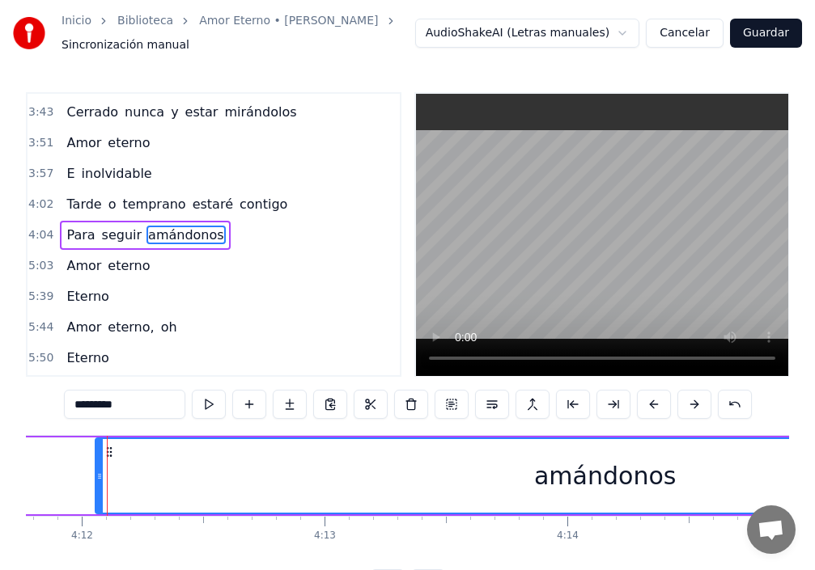
drag, startPoint x: 112, startPoint y: 483, endPoint x: 98, endPoint y: 485, distance: 13.8
click at [98, 485] on div at bounding box center [99, 476] width 6 height 74
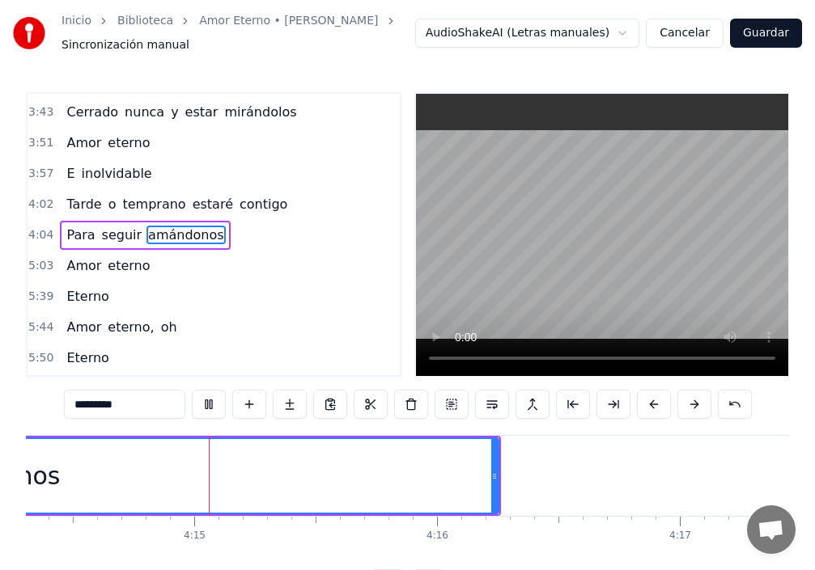
scroll to position [0, 61719]
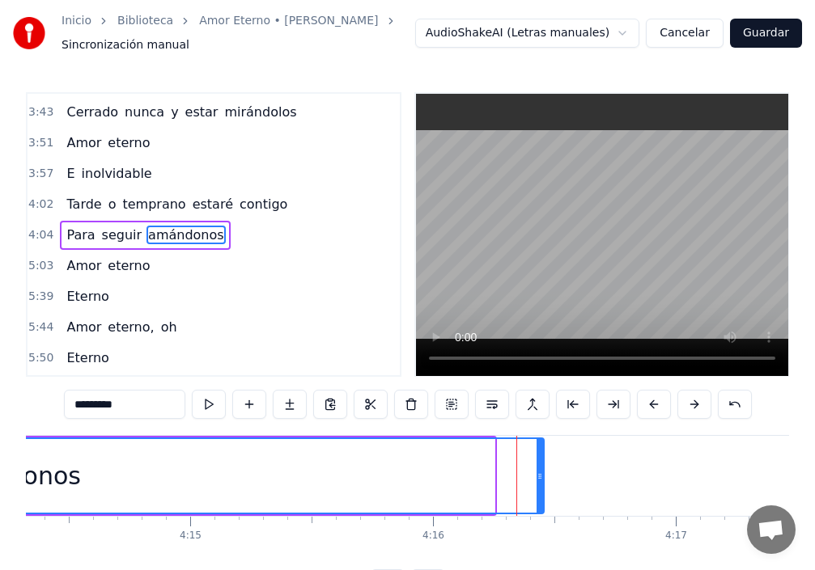
drag, startPoint x: 493, startPoint y: 484, endPoint x: 542, endPoint y: 488, distance: 49.5
click at [542, 488] on div at bounding box center [539, 476] width 6 height 74
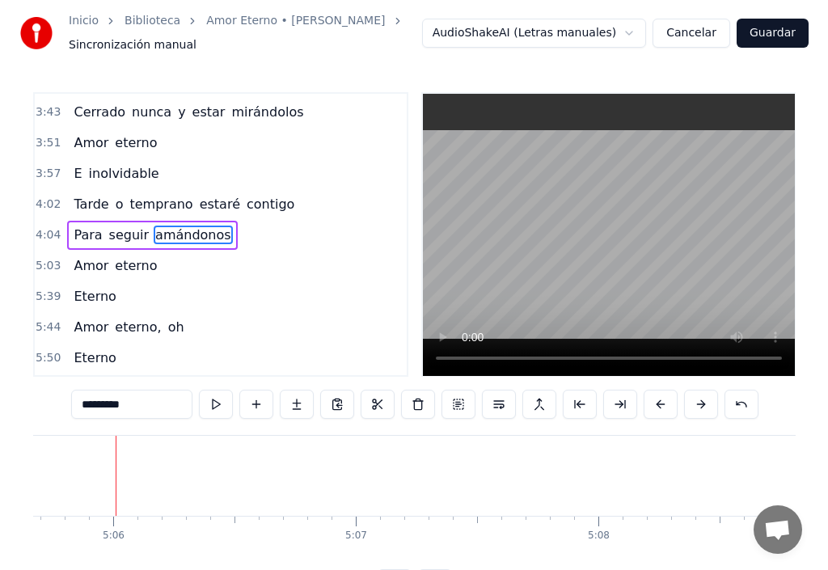
scroll to position [0, 74181]
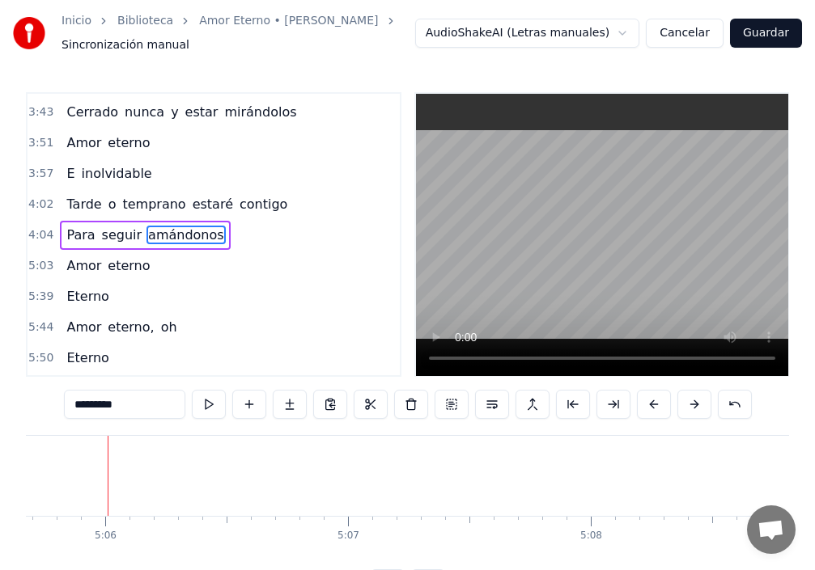
click at [143, 20] on link "Biblioteca" at bounding box center [145, 21] width 56 height 16
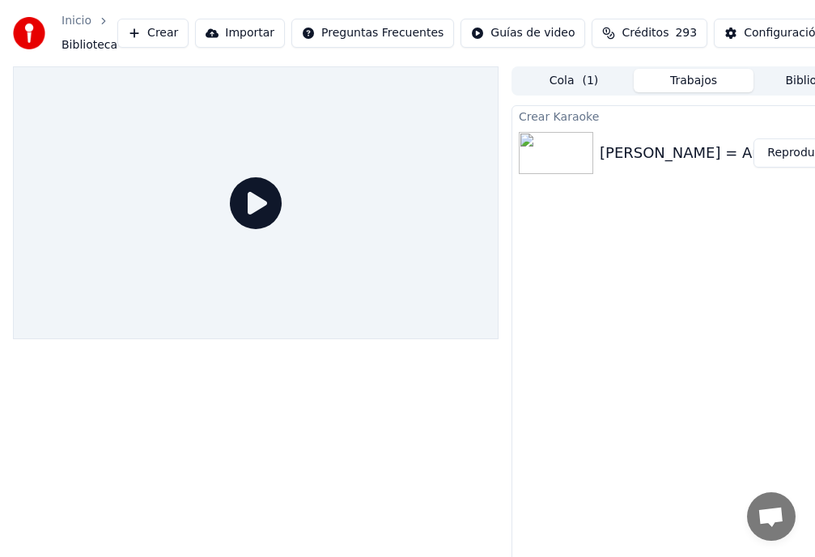
click at [796, 155] on button "Reproducir" at bounding box center [797, 152] width 89 height 29
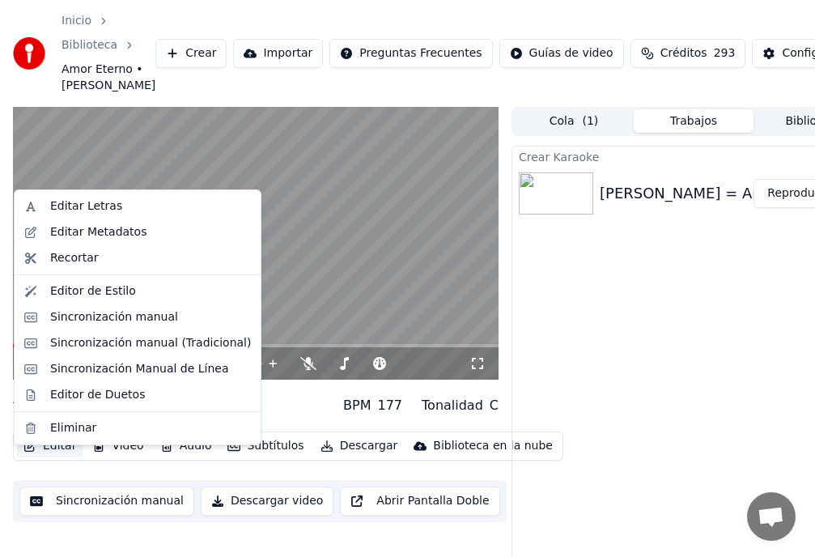
click at [57, 457] on button "Editar" at bounding box center [50, 445] width 66 height 23
click at [83, 210] on div "Editar Letras" at bounding box center [86, 206] width 72 height 16
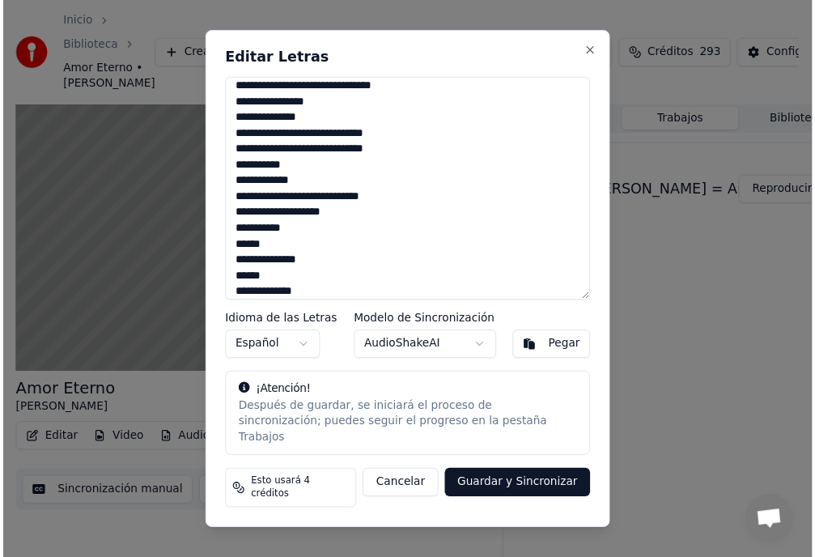
scroll to position [384, 0]
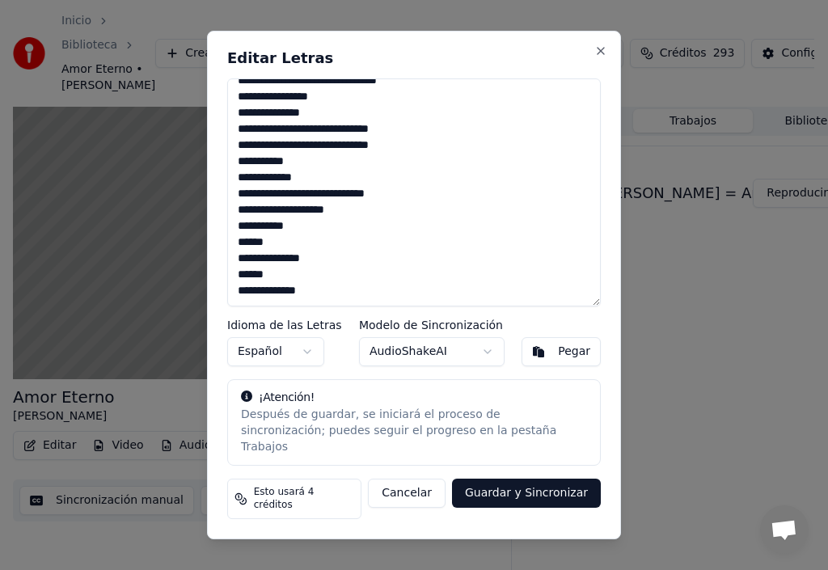
drag, startPoint x: 238, startPoint y: 241, endPoint x: 314, endPoint y: 302, distance: 97.3
click at [322, 307] on textarea "**********" at bounding box center [414, 192] width 374 height 228
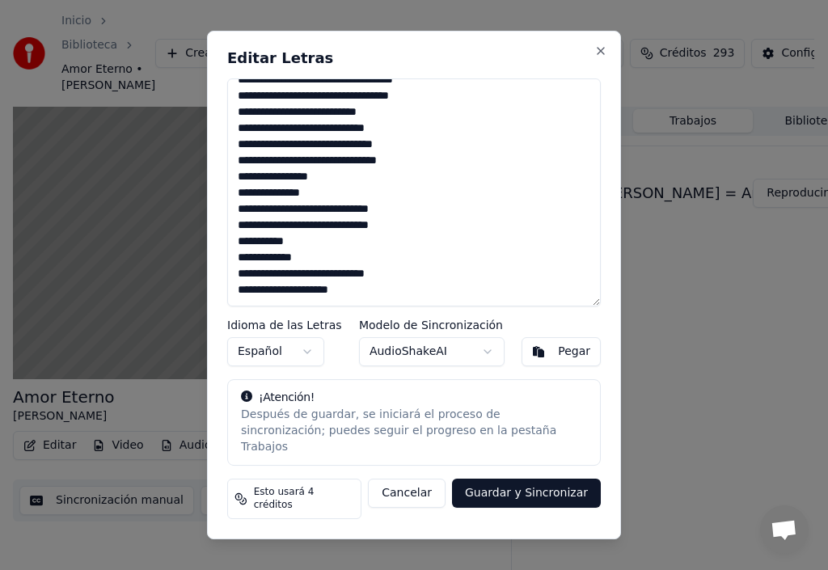
click at [755, 317] on html "Inicio Biblioteca Amor Eterno • [PERSON_NAME] Crear Importar Preguntas Frecuent…" at bounding box center [414, 285] width 828 height 570
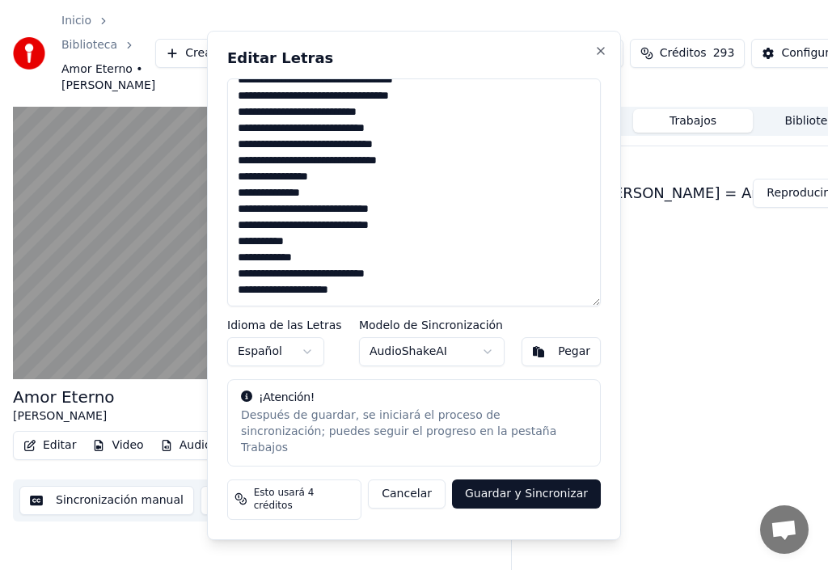
scroll to position [320, 0]
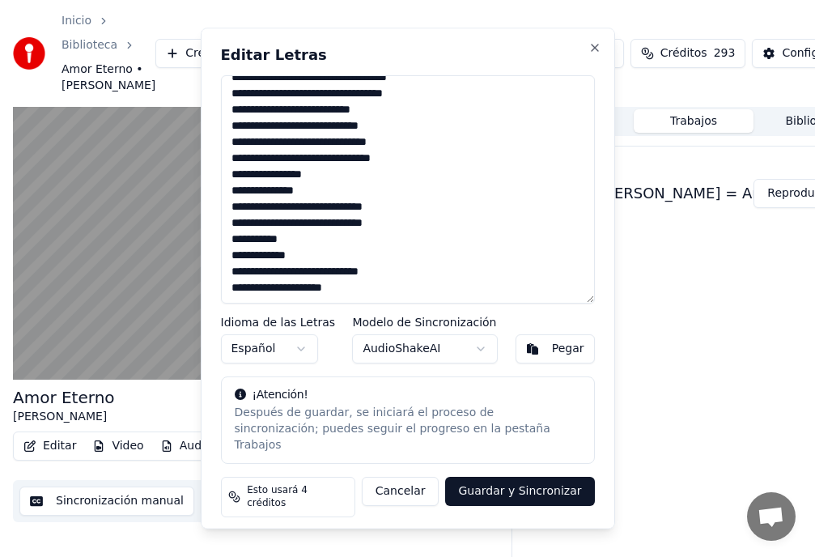
type textarea "**********"
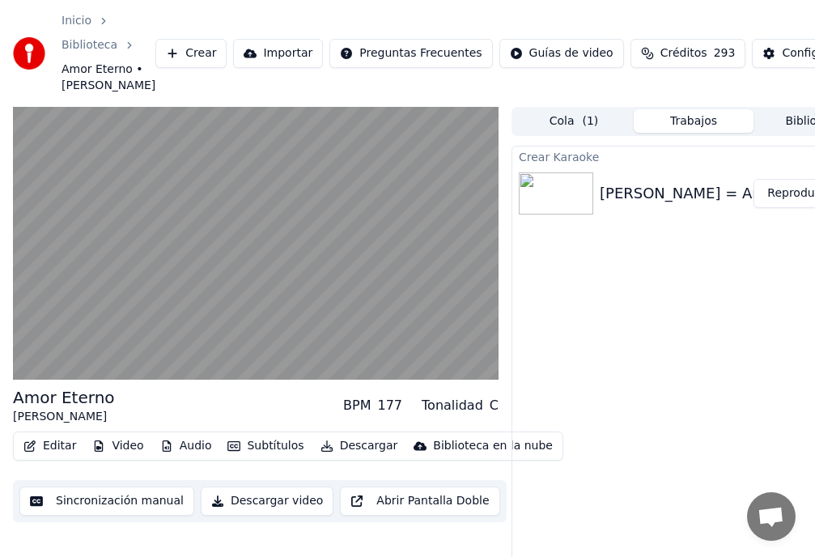
click at [73, 362] on video at bounding box center [255, 243] width 485 height 273
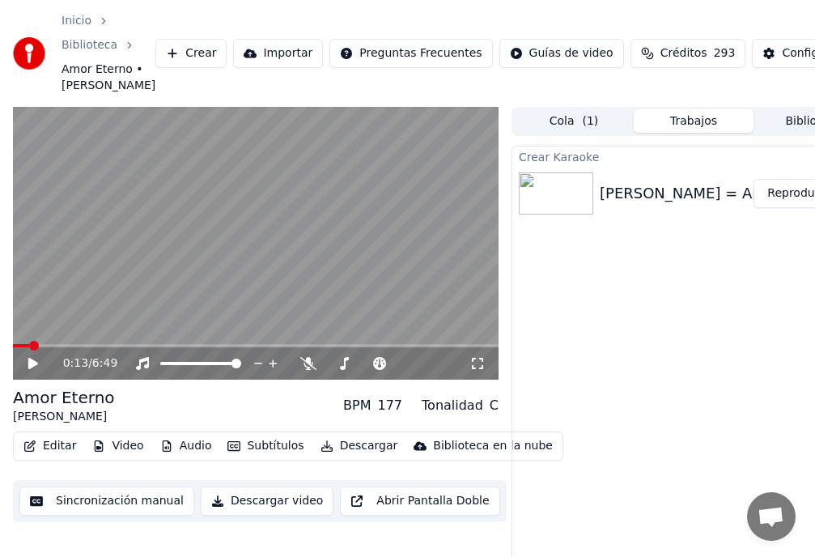
click at [61, 457] on button "Editar" at bounding box center [50, 445] width 66 height 23
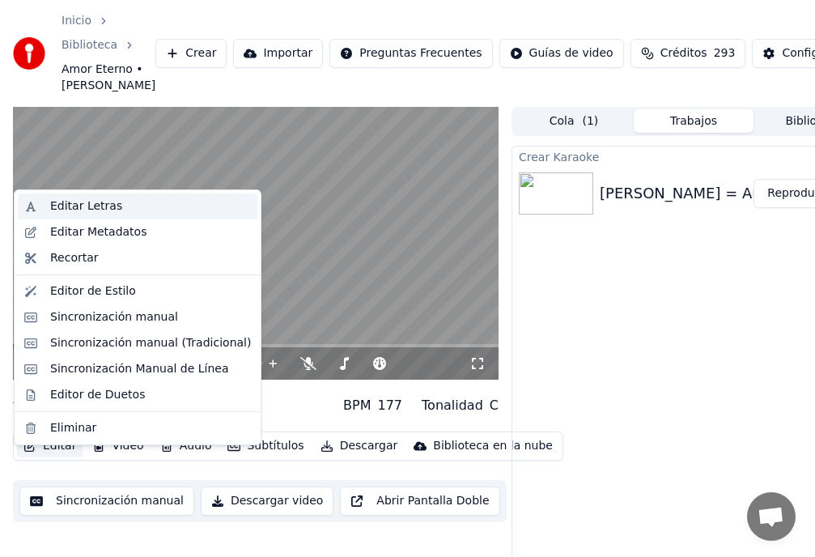
click at [121, 205] on div "Editar Letras" at bounding box center [150, 206] width 201 height 16
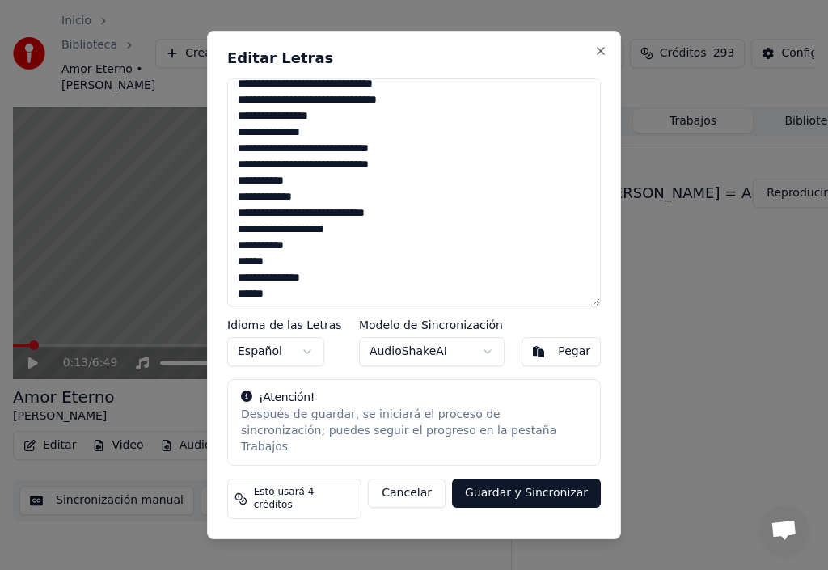
scroll to position [384, 0]
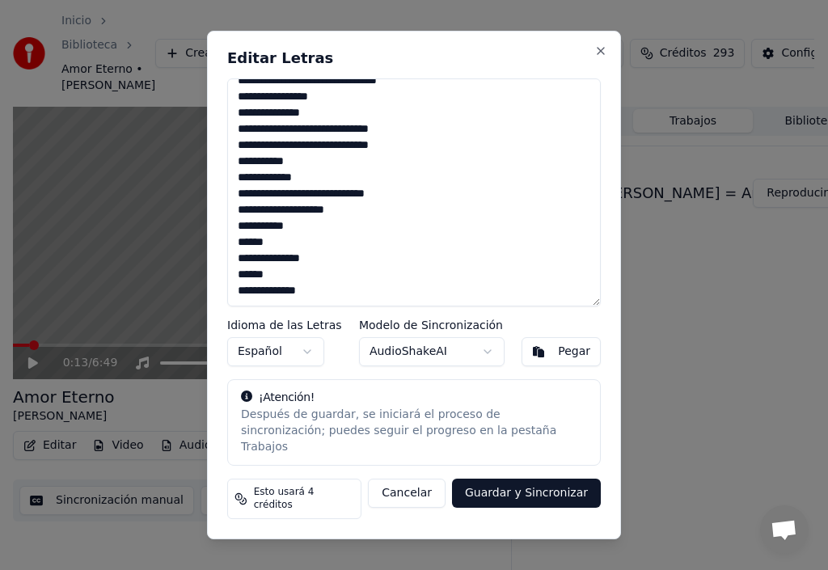
drag, startPoint x: 236, startPoint y: 248, endPoint x: 315, endPoint y: 303, distance: 96.5
click at [315, 303] on textarea "**********" at bounding box center [414, 192] width 374 height 228
click at [330, 307] on textarea "**********" at bounding box center [414, 192] width 374 height 228
click at [329, 304] on textarea "**********" at bounding box center [414, 192] width 374 height 228
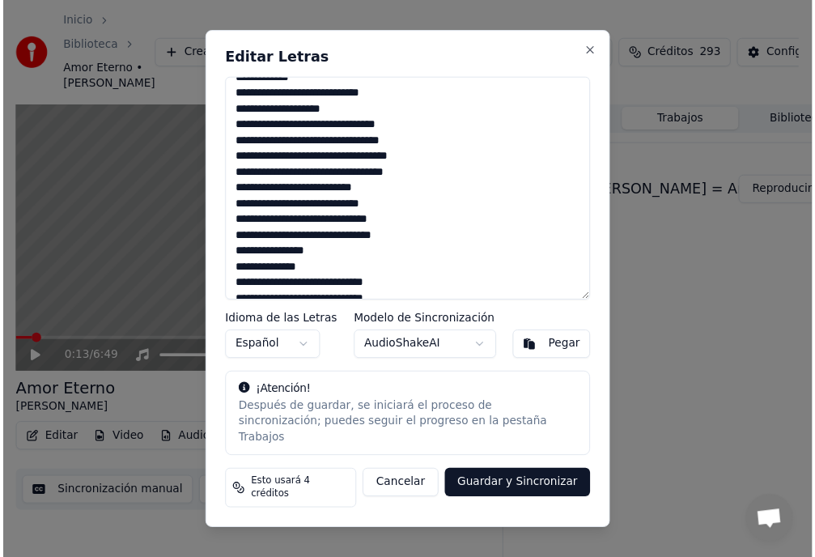
scroll to position [216, 0]
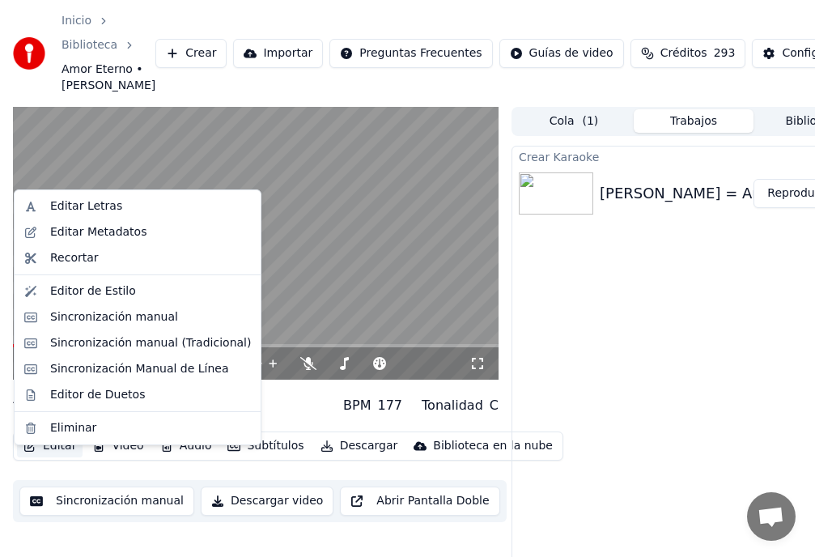
click at [60, 457] on button "Editar" at bounding box center [50, 445] width 66 height 23
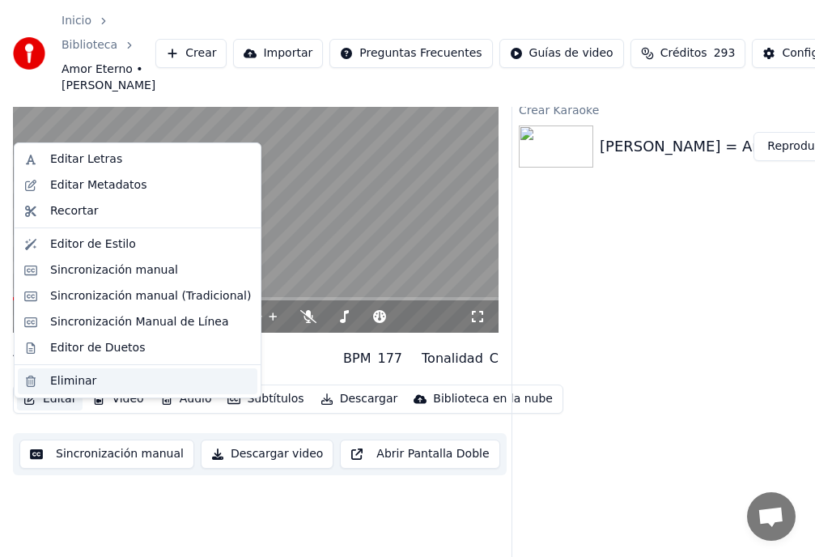
scroll to position [81, 0]
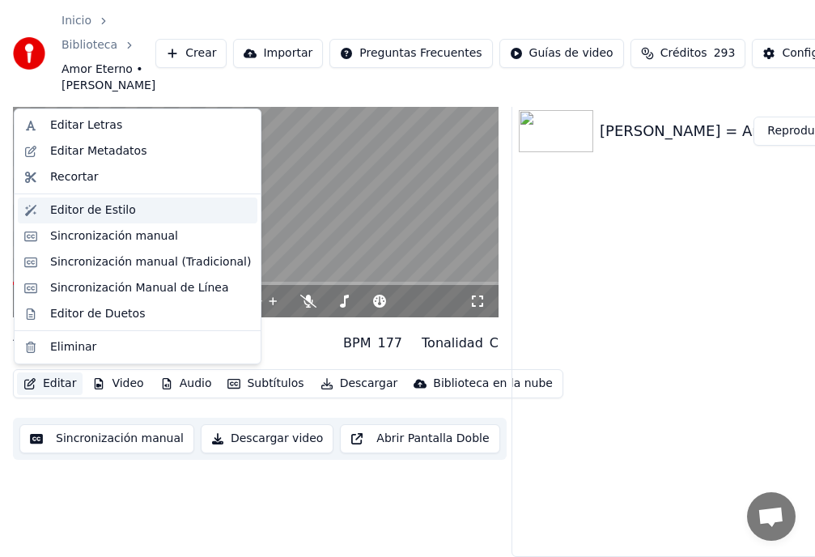
click at [78, 214] on div "Editor de Estilo" at bounding box center [93, 210] width 86 height 16
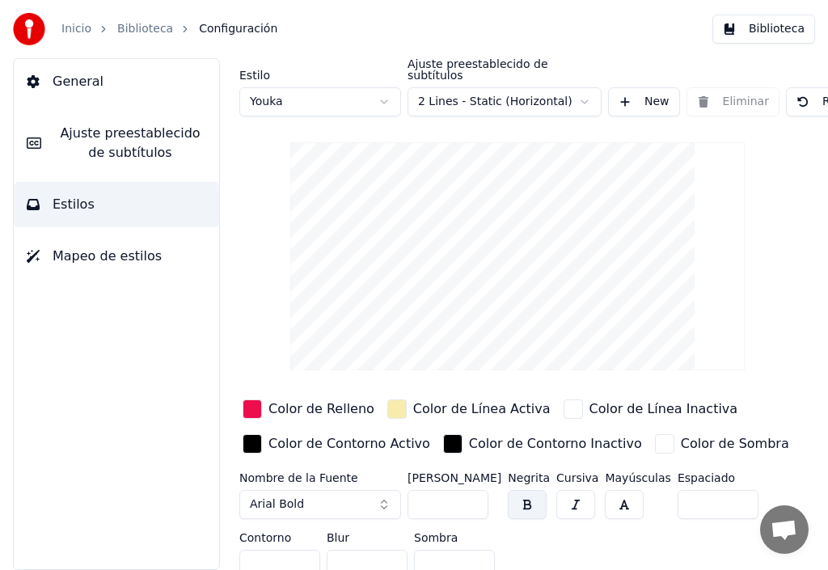
click at [138, 29] on link "Biblioteca" at bounding box center [145, 29] width 56 height 16
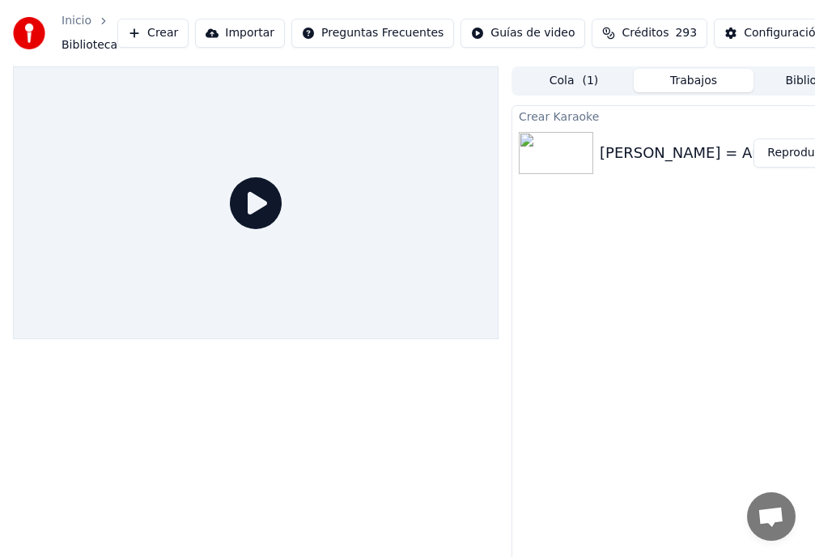
click at [777, 152] on button "Reproducir" at bounding box center [797, 152] width 89 height 29
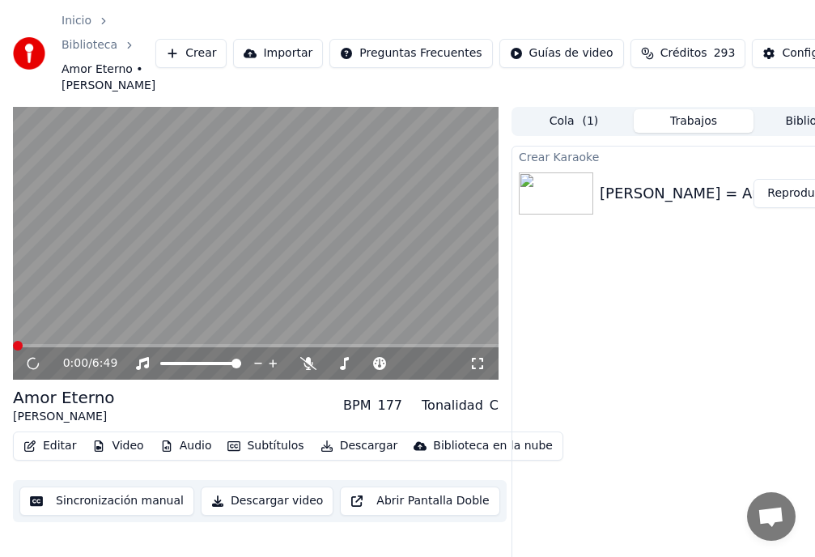
click at [53, 408] on div "Amor Eterno" at bounding box center [64, 397] width 102 height 23
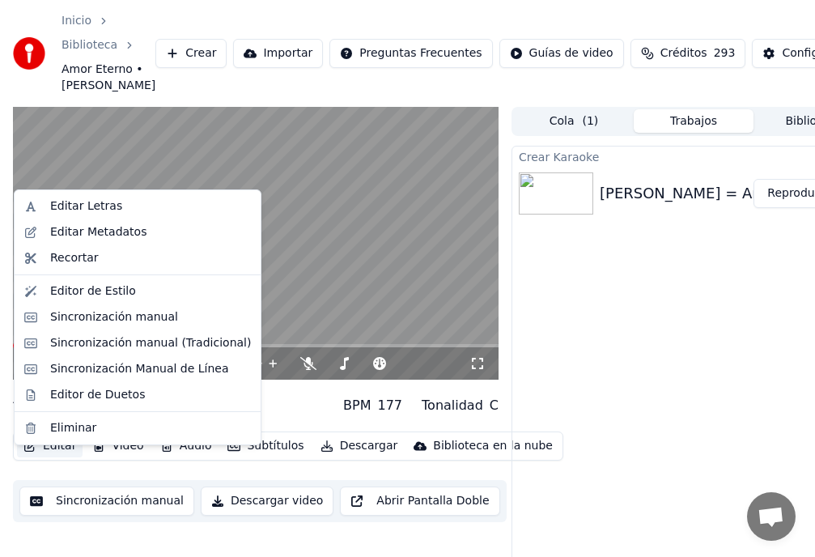
click at [61, 457] on button "Editar" at bounding box center [50, 445] width 66 height 23
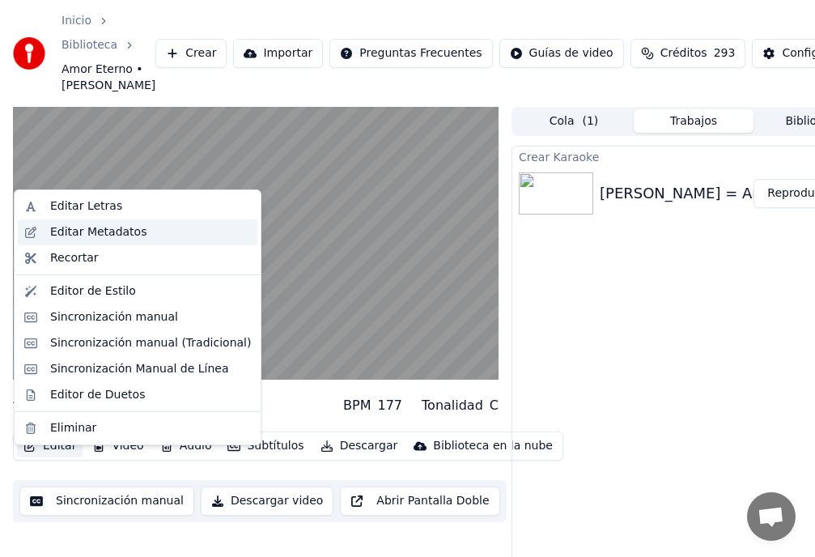
click at [88, 232] on div "Editar Metadatos" at bounding box center [98, 232] width 96 height 16
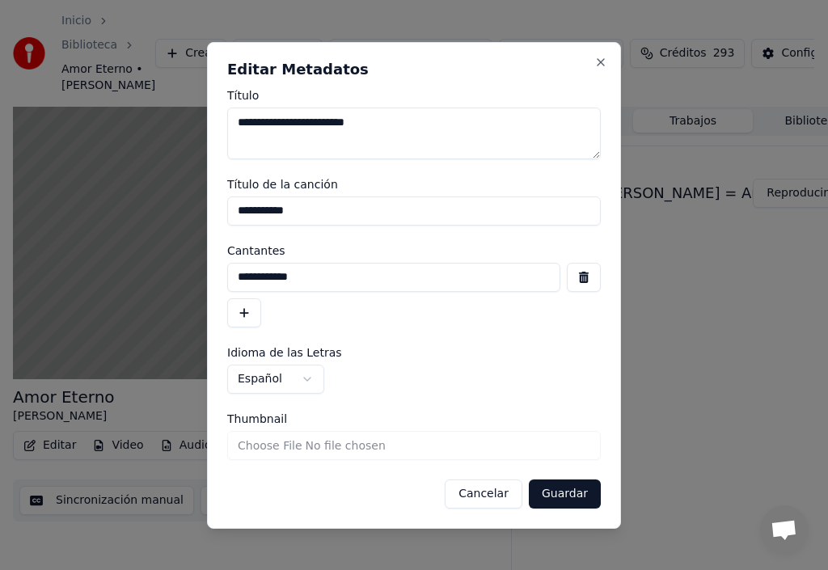
drag, startPoint x: 311, startPoint y: 122, endPoint x: 305, endPoint y: 156, distance: 34.6
click at [307, 137] on textarea "**********" at bounding box center [414, 134] width 374 height 52
type textarea "**********"
click at [568, 502] on button "Guardar" at bounding box center [565, 494] width 72 height 29
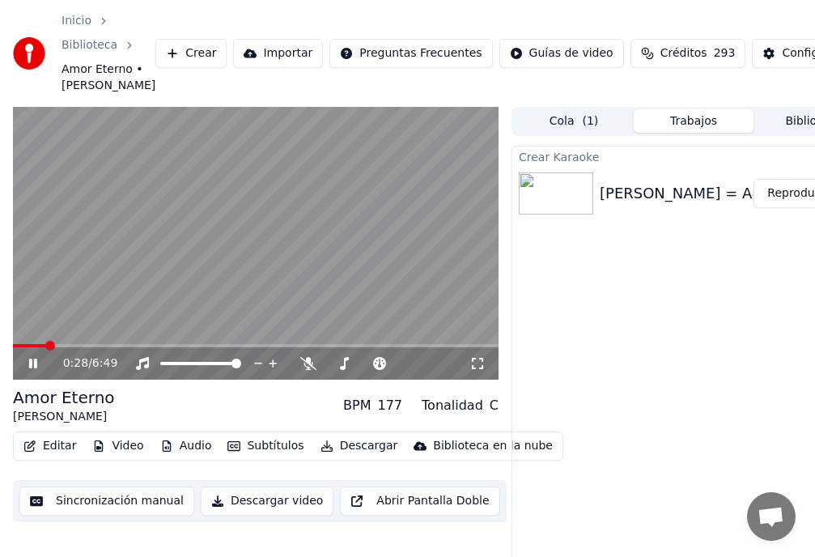
click at [70, 358] on video at bounding box center [255, 243] width 485 height 273
click at [57, 457] on button "Editar" at bounding box center [50, 445] width 66 height 23
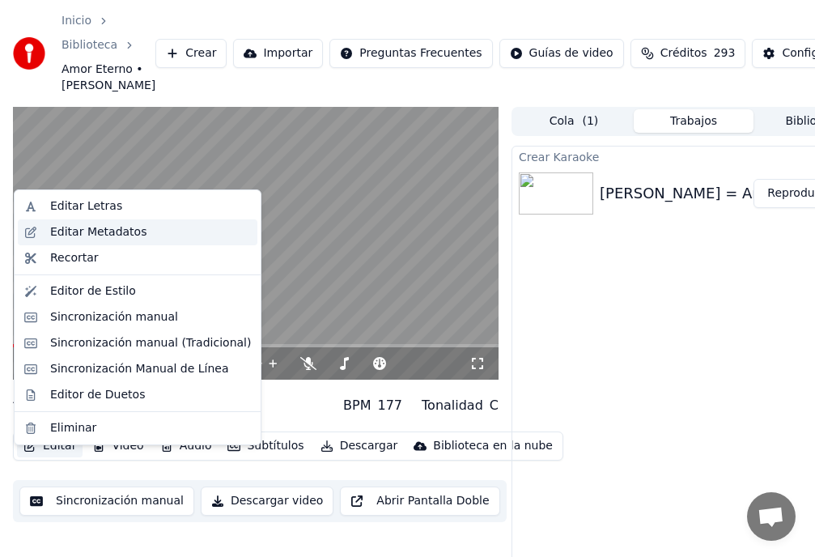
click at [112, 231] on div "Editar Metadatos" at bounding box center [98, 232] width 96 height 16
click at [61, 457] on button "Editar" at bounding box center [50, 445] width 66 height 23
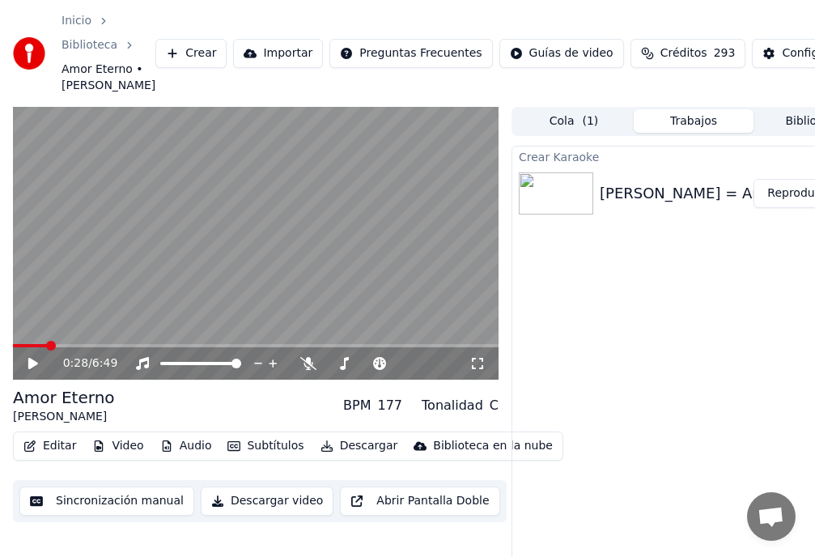
click at [149, 515] on button "Sincronización manual" at bounding box center [106, 500] width 175 height 29
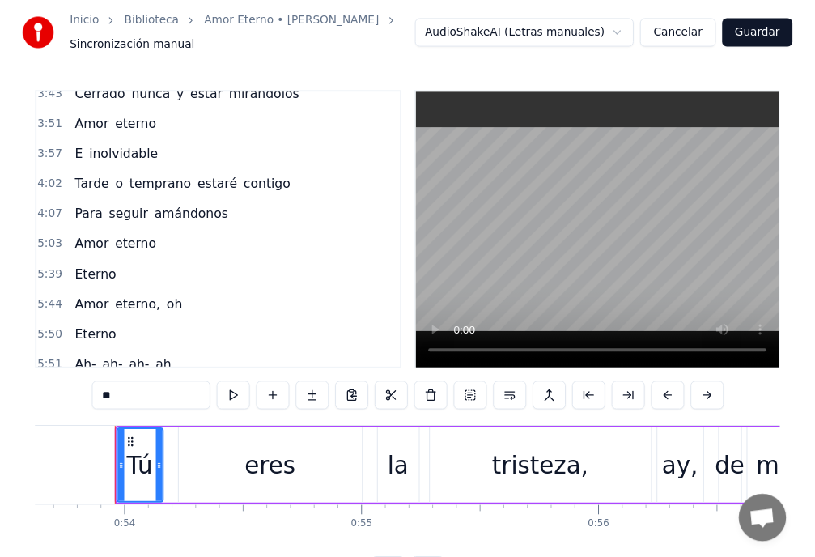
scroll to position [855, 0]
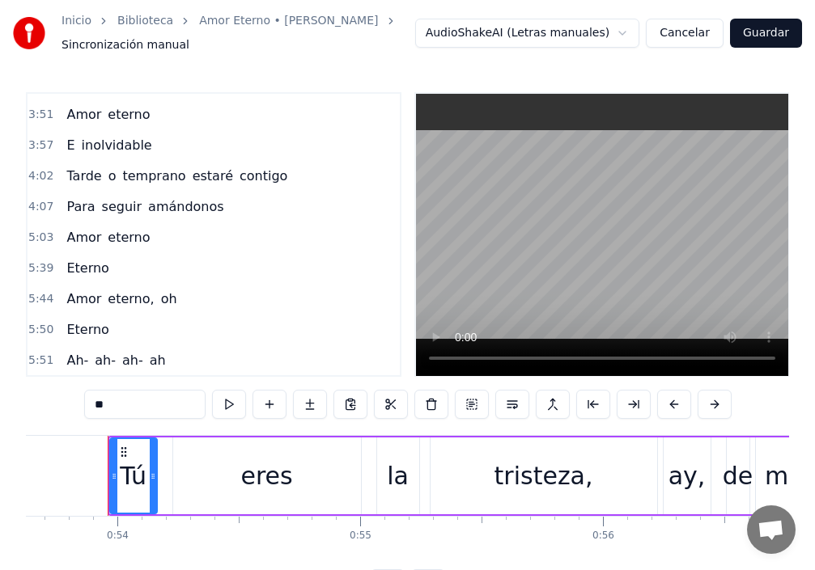
click at [146, 22] on link "Biblioteca" at bounding box center [145, 21] width 56 height 16
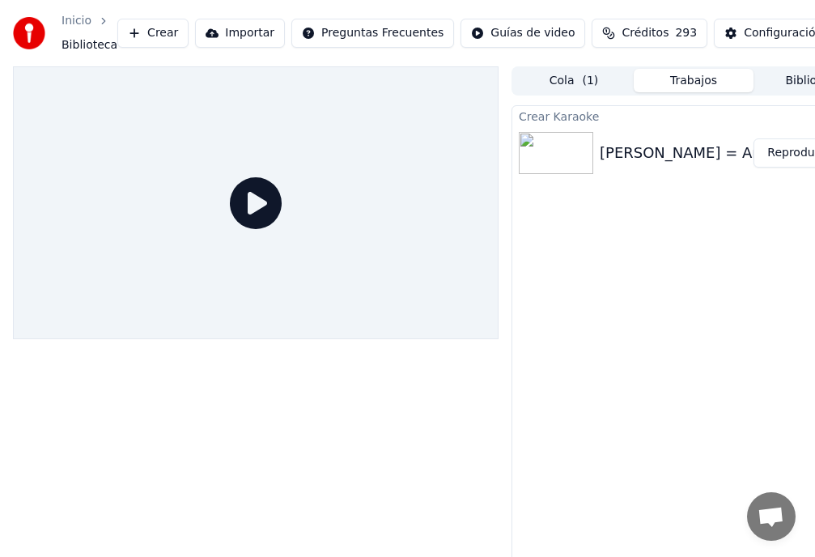
click at [787, 153] on button "Reproducir" at bounding box center [797, 152] width 89 height 29
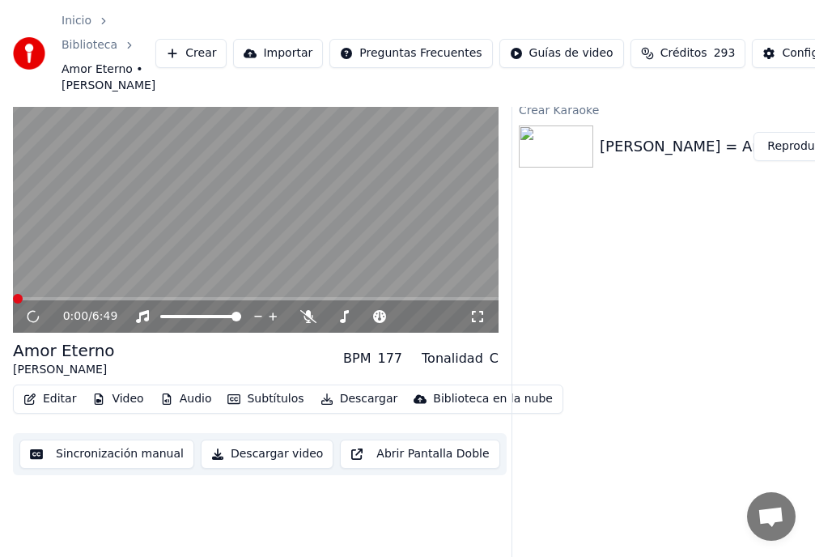
scroll to position [81, 0]
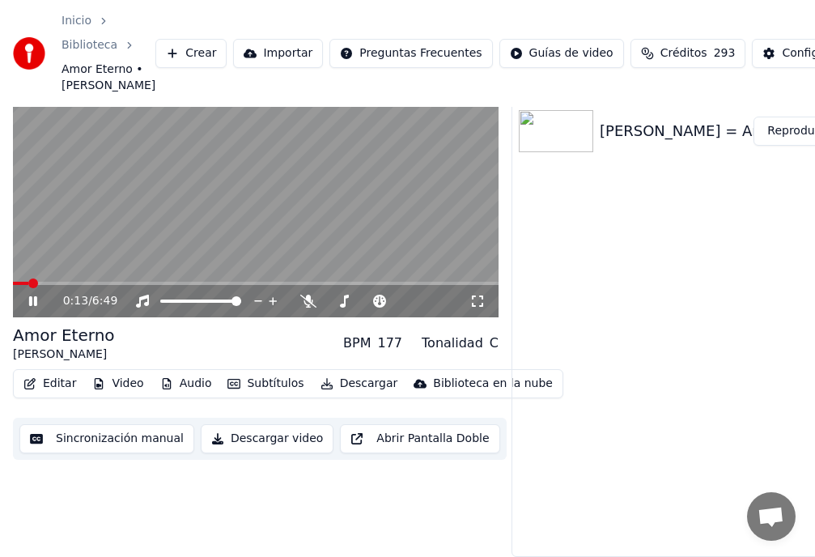
click at [28, 282] on span at bounding box center [255, 283] width 485 height 3
click at [24, 278] on video at bounding box center [255, 180] width 485 height 273
click at [53, 384] on button "Editar" at bounding box center [50, 383] width 66 height 23
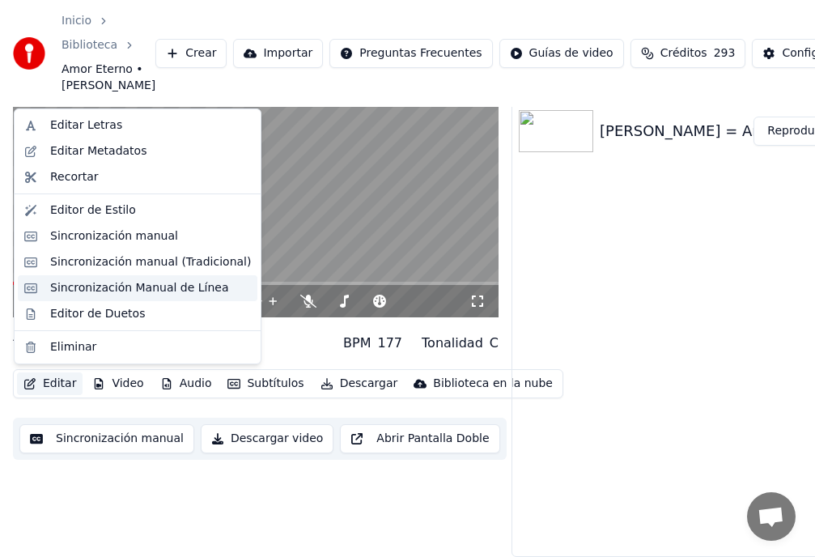
click at [81, 290] on div "Sincronización Manual de Línea" at bounding box center [139, 288] width 179 height 16
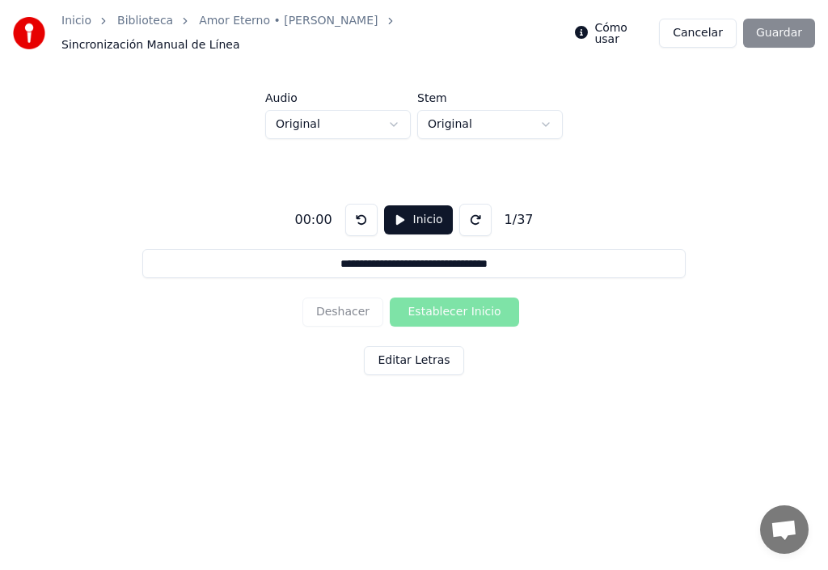
click at [154, 29] on link "Biblioteca" at bounding box center [145, 21] width 56 height 16
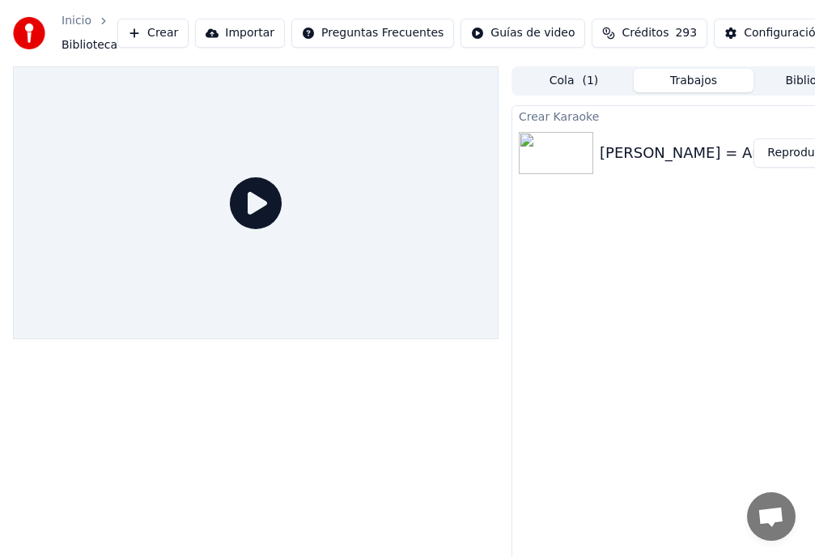
click at [800, 152] on button "Reproducir" at bounding box center [797, 152] width 89 height 29
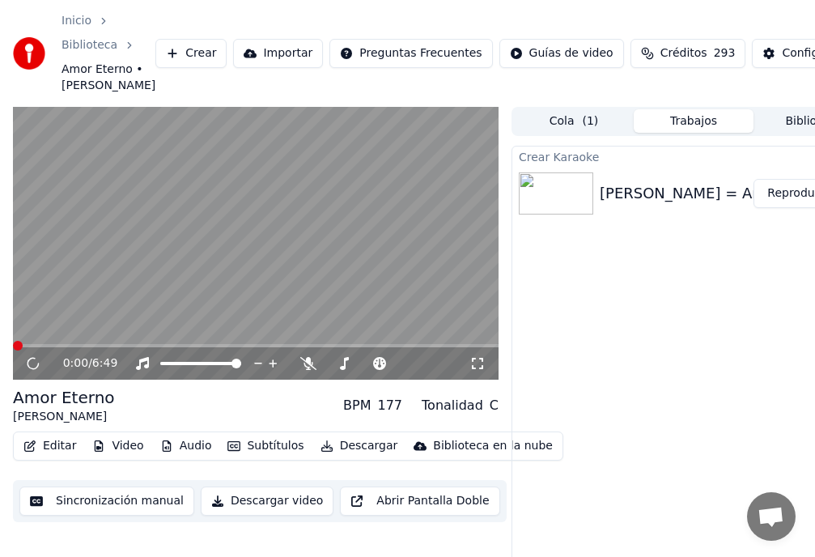
click at [19, 350] on span at bounding box center [18, 346] width 10 height 10
click at [67, 457] on button "Editar" at bounding box center [50, 445] width 66 height 23
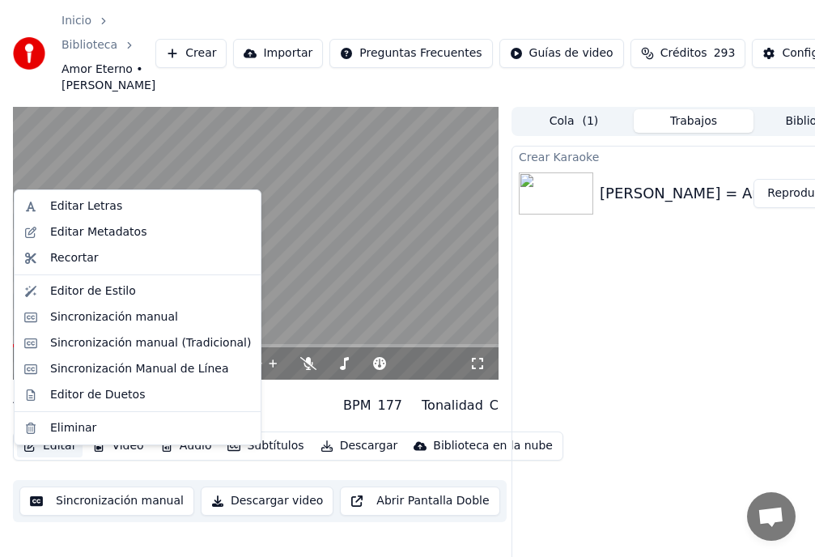
click at [290, 289] on video at bounding box center [255, 243] width 485 height 273
click at [49, 457] on button "Editar" at bounding box center [50, 445] width 66 height 23
click at [77, 256] on div "Recortar" at bounding box center [74, 258] width 49 height 16
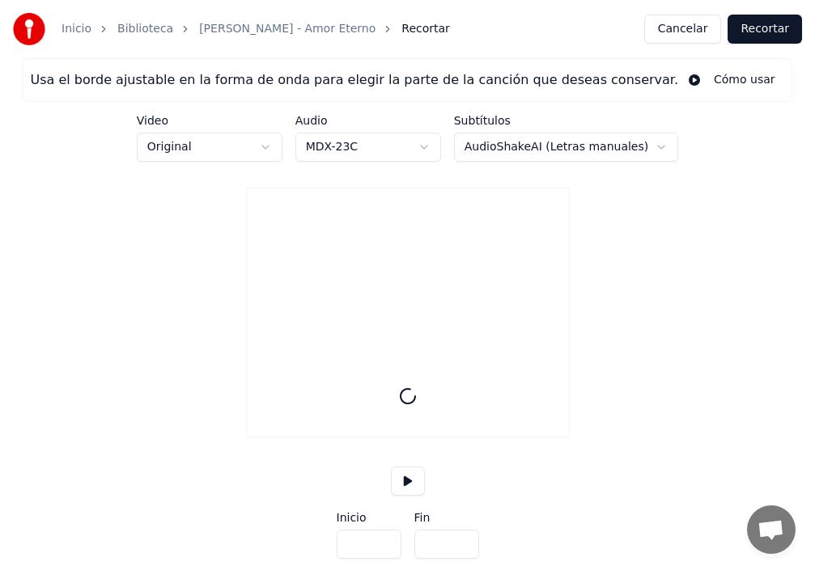
type input "*****"
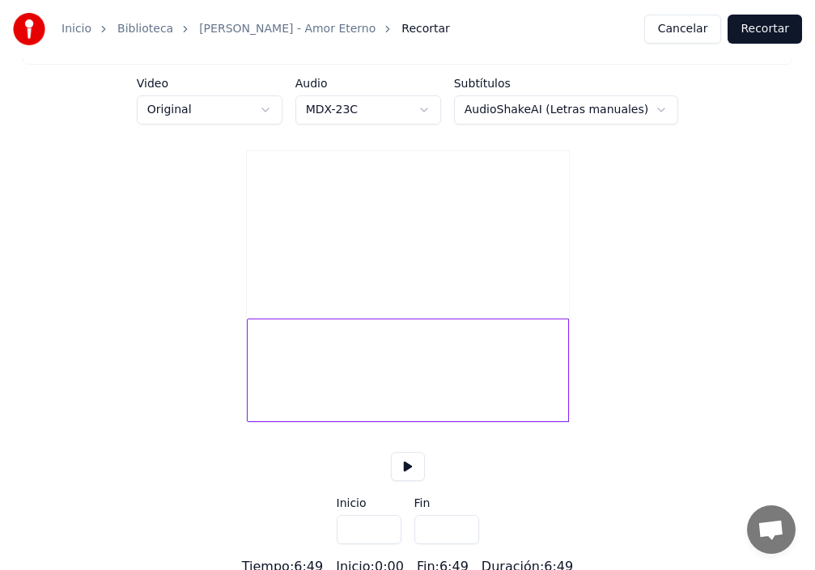
scroll to position [64, 0]
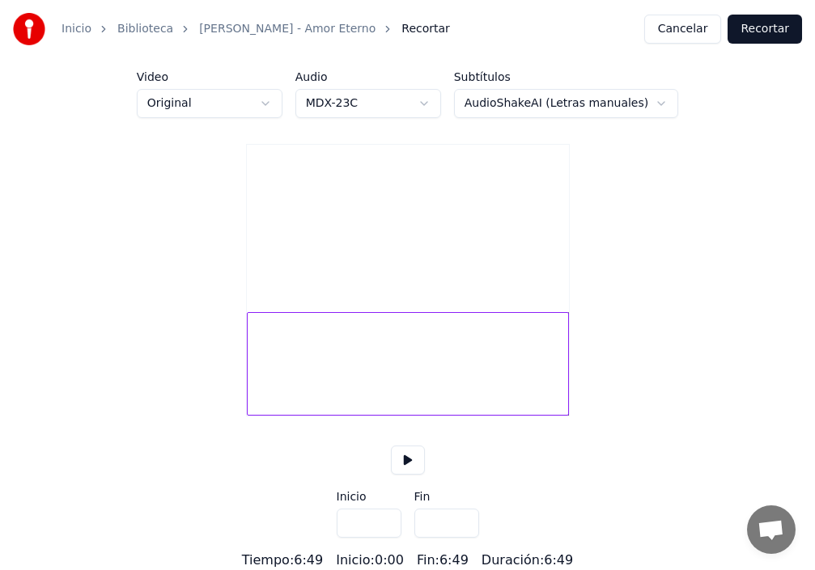
click at [548, 371] on div at bounding box center [408, 364] width 322 height 104
click at [599, 369] on div "Usa el borde ajustable en la forma de onda para elegir la parte de la canción q…" at bounding box center [407, 293] width 815 height 556
click at [560, 375] on div at bounding box center [408, 364] width 322 height 104
click at [407, 460] on button at bounding box center [408, 460] width 34 height 29
click at [406, 455] on button at bounding box center [408, 460] width 34 height 29
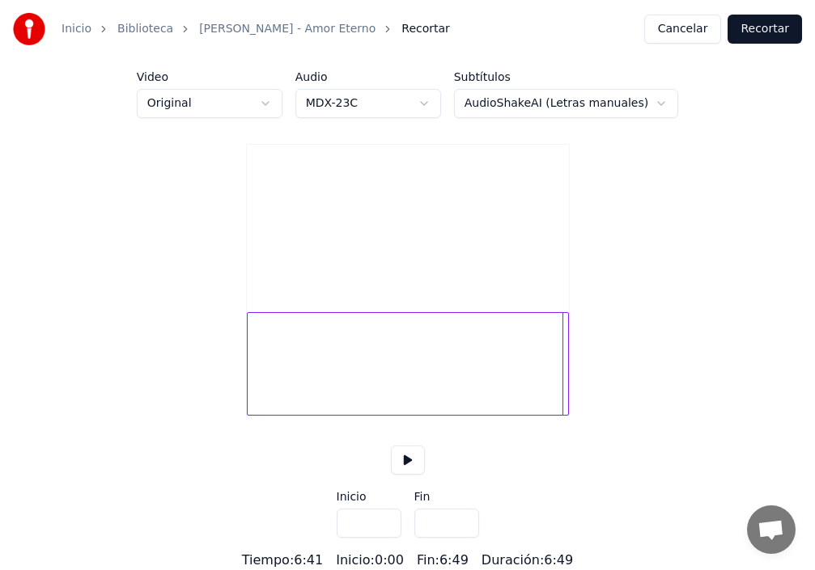
click at [306, 464] on div "Usa el borde ajustable en la forma de onda para elegir la parte de la canción q…" at bounding box center [407, 293] width 815 height 556
click at [385, 520] on input "***" at bounding box center [369, 523] width 65 height 29
click at [385, 522] on input "***" at bounding box center [369, 523] width 65 height 29
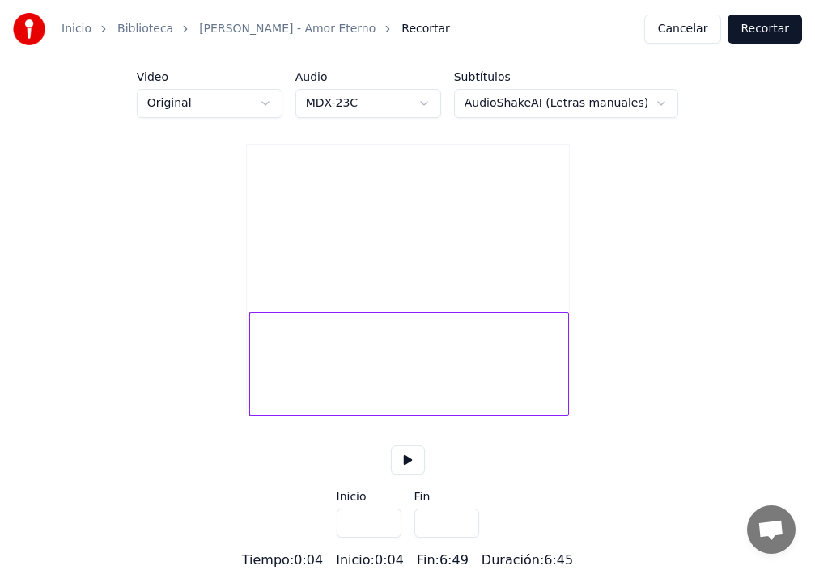
click at [385, 522] on input "***" at bounding box center [369, 523] width 65 height 29
click at [404, 463] on button at bounding box center [408, 460] width 34 height 29
click at [286, 393] on div at bounding box center [284, 364] width 5 height 102
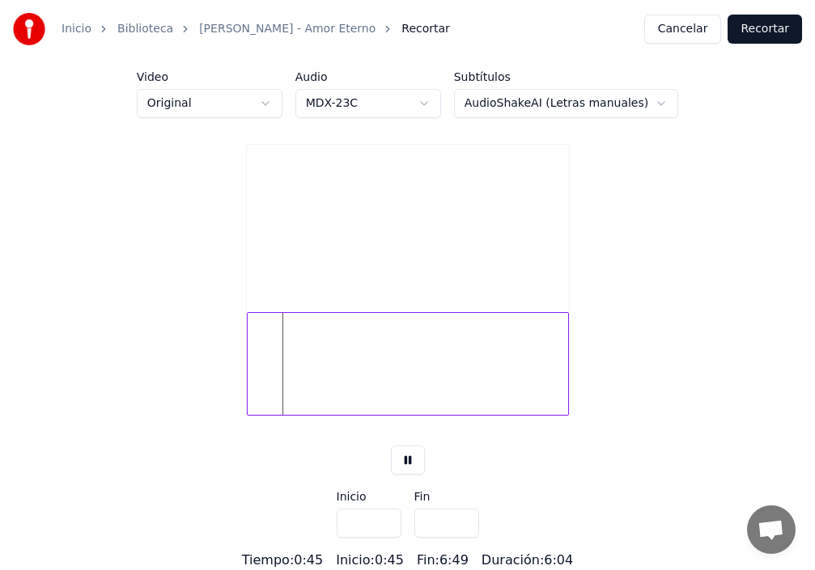
click at [204, 400] on div "Usa el borde ajustable en la forma de onda para elegir la parte de la canción q…" at bounding box center [407, 293] width 815 height 556
type input "***"
click at [531, 373] on div at bounding box center [407, 364] width 321 height 104
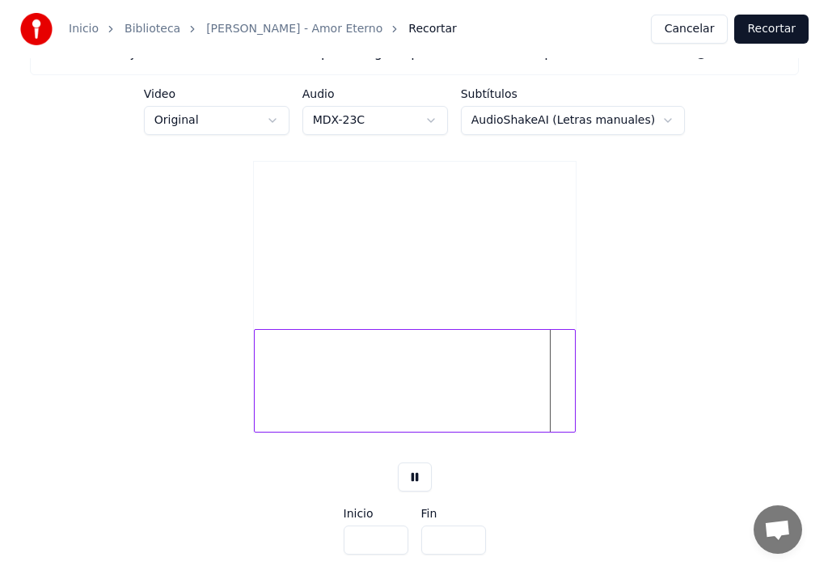
scroll to position [0, 0]
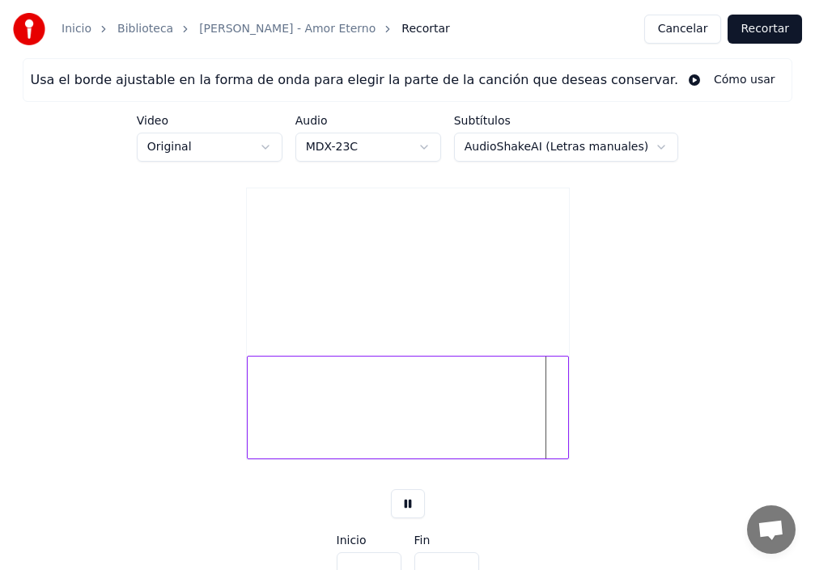
click at [263, 338] on video at bounding box center [408, 268] width 322 height 161
click at [142, 28] on link "Biblioteca" at bounding box center [145, 29] width 56 height 16
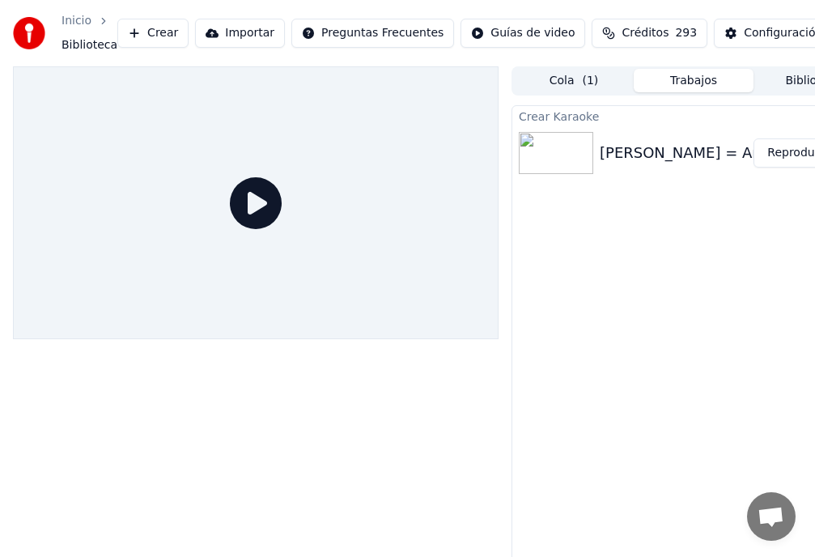
click at [779, 150] on button "Reproducir" at bounding box center [797, 152] width 89 height 29
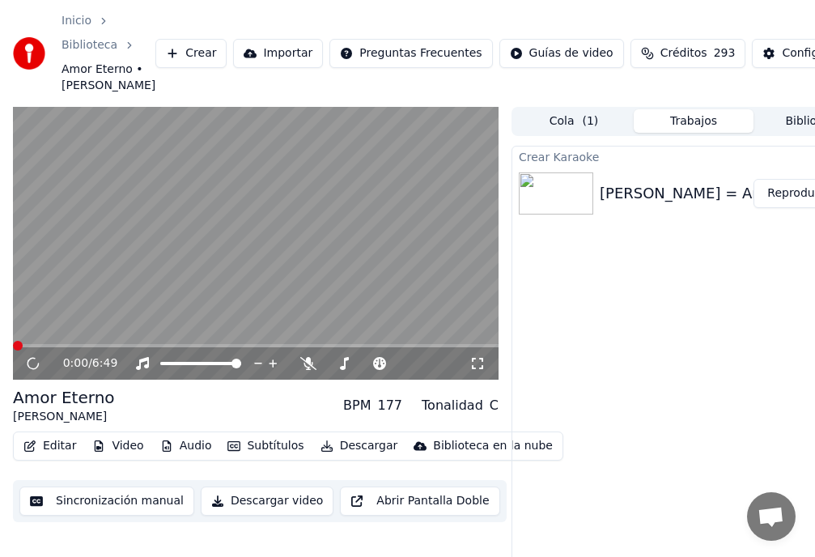
click at [63, 456] on button "Editar" at bounding box center [50, 445] width 66 height 23
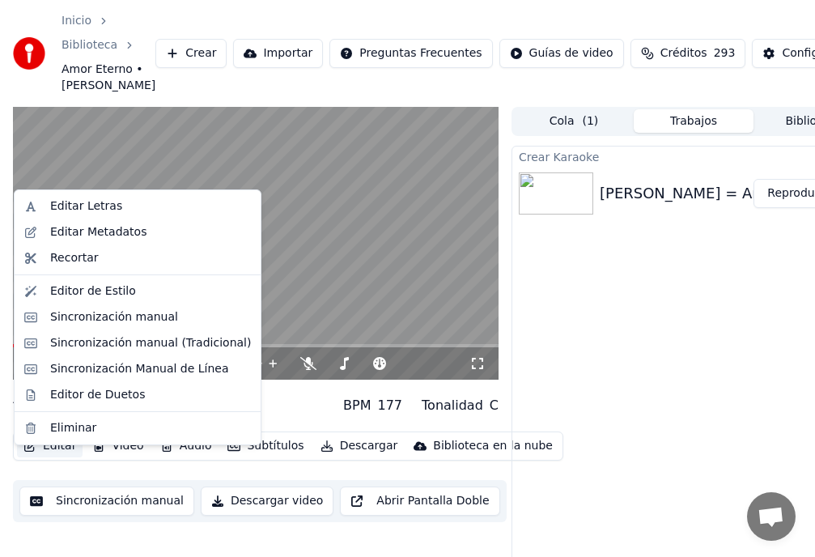
click at [274, 357] on video at bounding box center [255, 243] width 485 height 273
click at [51, 457] on button "Editar" at bounding box center [50, 445] width 66 height 23
click at [80, 203] on div "Editar Letras" at bounding box center [86, 206] width 72 height 16
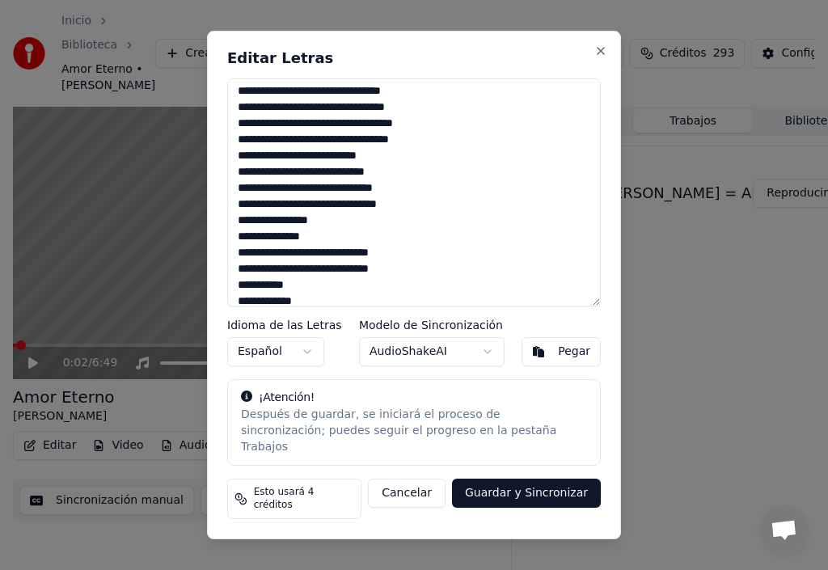
scroll to position [384, 0]
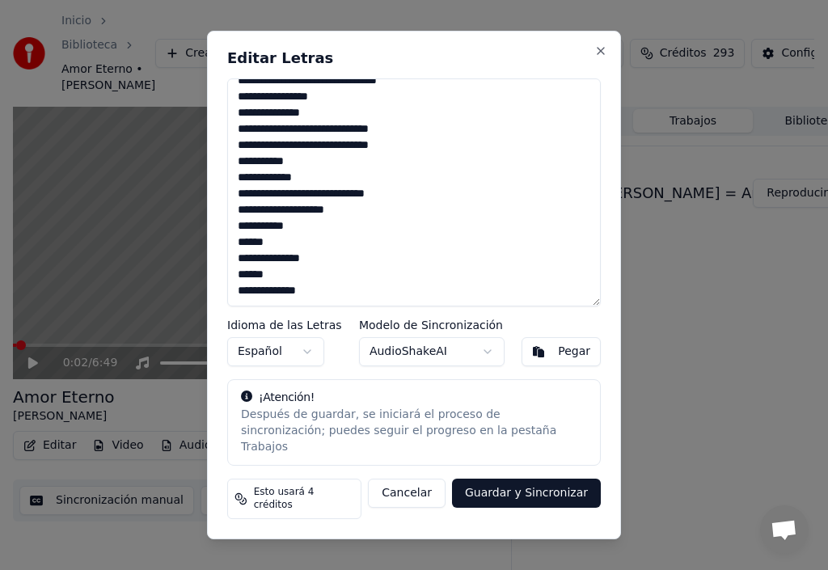
drag, startPoint x: 317, startPoint y: 312, endPoint x: 219, endPoint y: 321, distance: 98.3
click at [223, 317] on div "**********" at bounding box center [414, 286] width 414 height 510
click at [562, 360] on div "Pegar" at bounding box center [574, 352] width 32 height 16
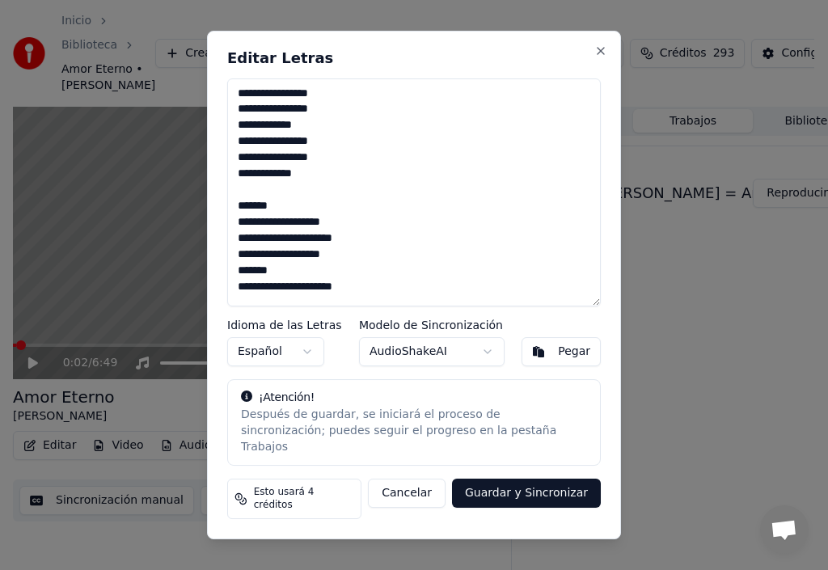
scroll to position [0, 0]
drag, startPoint x: 277, startPoint y: 221, endPoint x: 231, endPoint y: 224, distance: 45.4
click at [231, 224] on textarea "**********" at bounding box center [414, 192] width 374 height 228
type textarea "**********"
click at [575, 501] on button "Guardar y Sincronizar" at bounding box center [526, 493] width 149 height 29
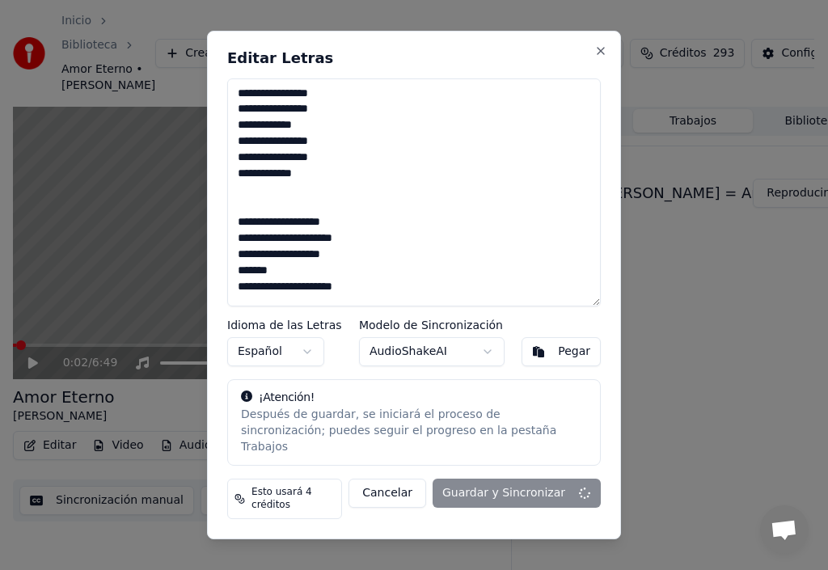
click at [572, 494] on div "Cancelar Guardar y Sincronizar" at bounding box center [475, 499] width 252 height 40
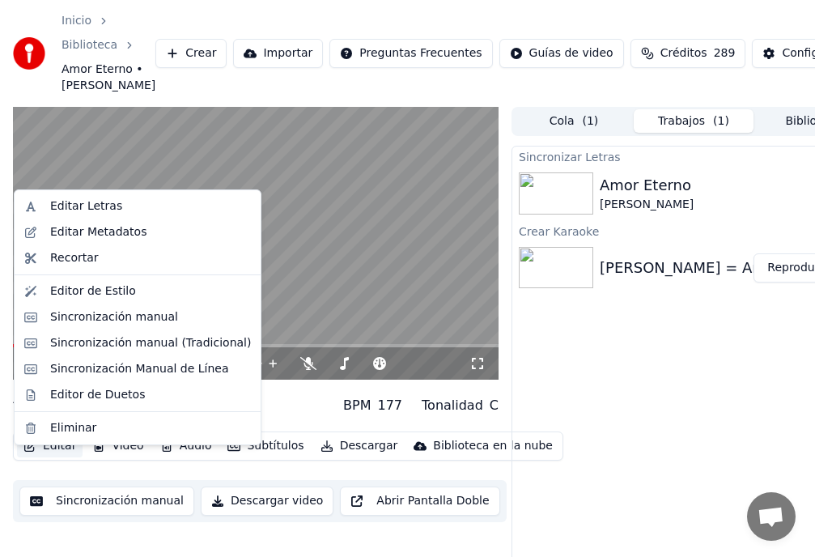
click at [53, 457] on button "Editar" at bounding box center [50, 445] width 66 height 23
click at [71, 210] on div "Editar Letras" at bounding box center [86, 206] width 72 height 16
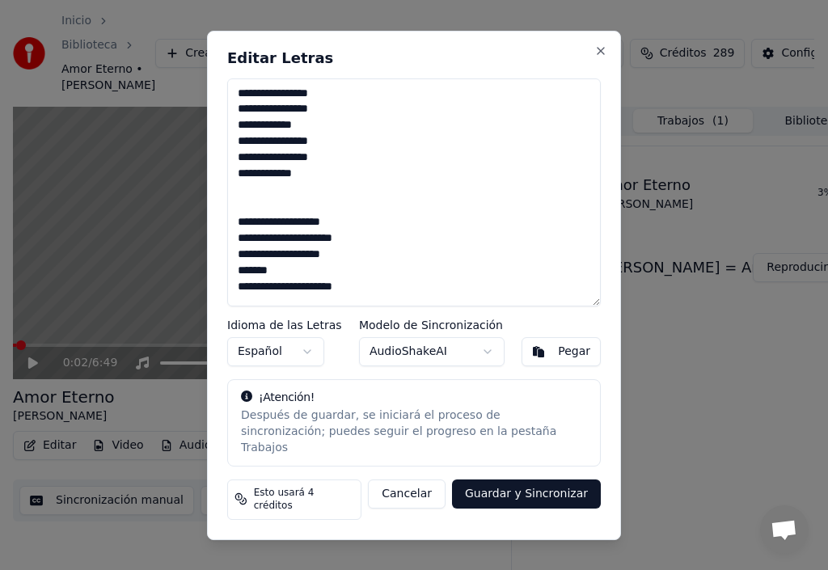
click at [284, 365] on button "Español" at bounding box center [275, 351] width 97 height 29
click at [603, 57] on button "Close" at bounding box center [601, 50] width 13 height 13
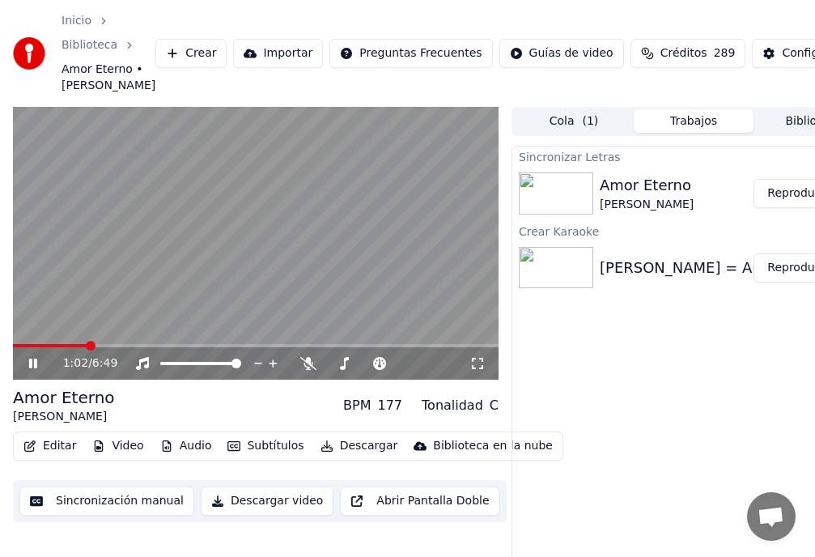
click at [51, 457] on button "Editar" at bounding box center [50, 445] width 66 height 23
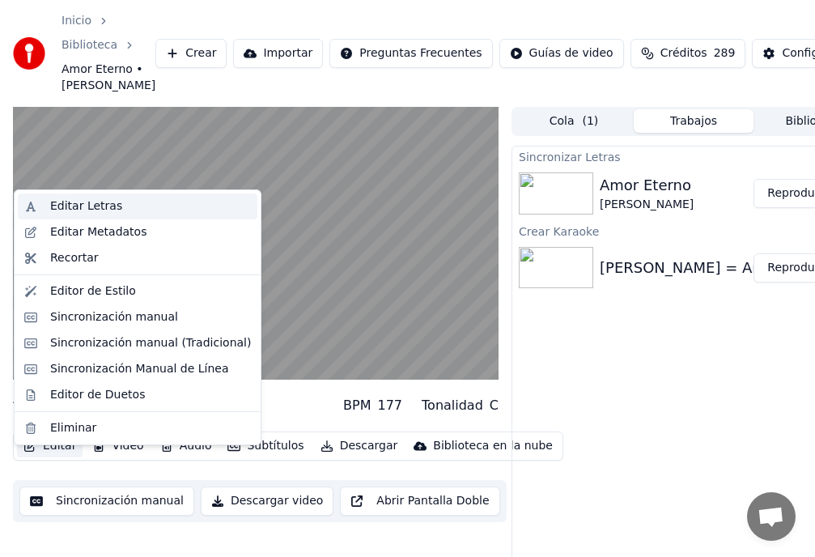
click at [87, 205] on div "Editar Letras" at bounding box center [86, 206] width 72 height 16
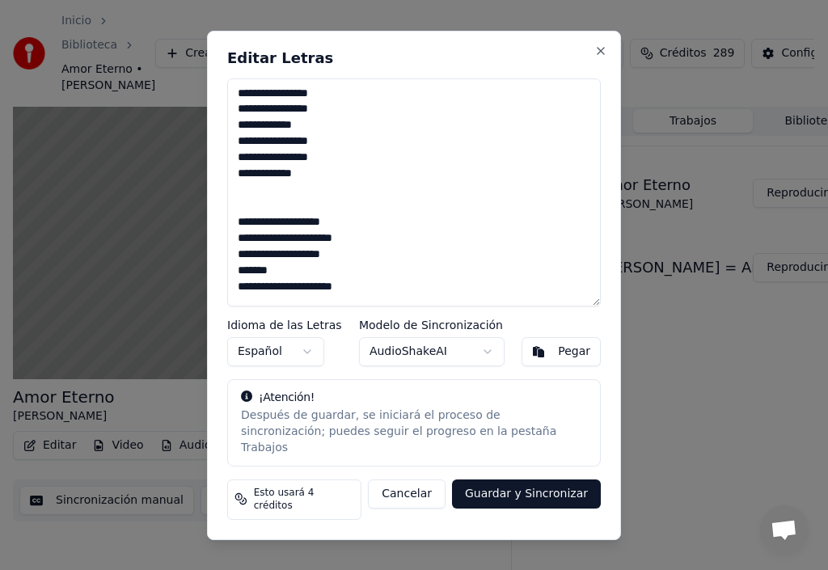
click at [559, 360] on div "Pegar" at bounding box center [574, 352] width 32 height 16
click at [320, 113] on textarea "**********" at bounding box center [414, 192] width 374 height 228
drag, startPoint x: 319, startPoint y: 108, endPoint x: 231, endPoint y: 142, distance: 94.5
click at [231, 141] on textarea "**********" at bounding box center [414, 192] width 374 height 228
click at [242, 108] on textarea "**********" at bounding box center [414, 192] width 374 height 228
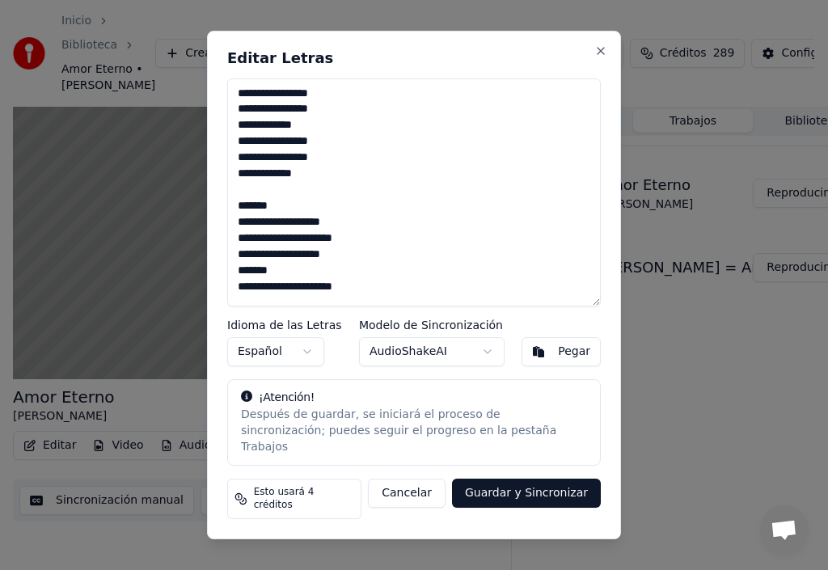
drag, startPoint x: 236, startPoint y: 108, endPoint x: 383, endPoint y: 285, distance: 230.3
click at [387, 292] on textarea "**********" at bounding box center [414, 192] width 374 height 228
type textarea "**********"
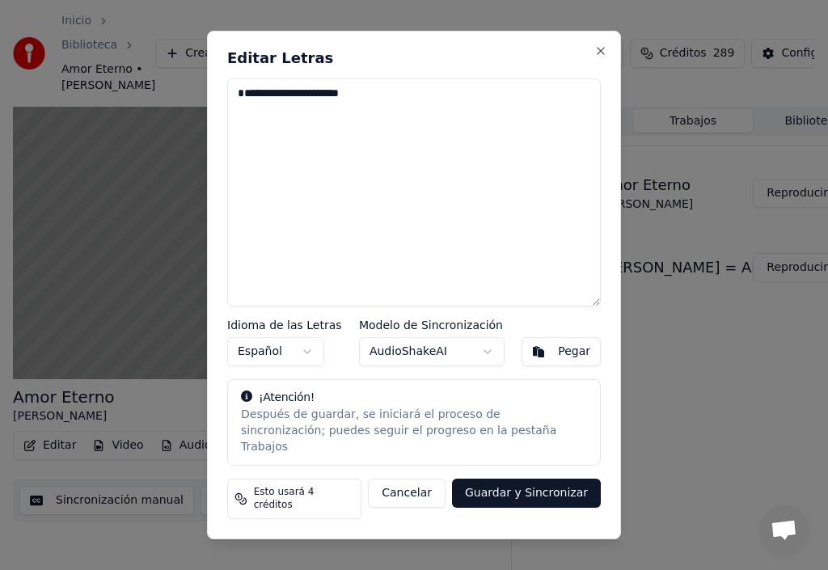
drag, startPoint x: 364, startPoint y: 122, endPoint x: 0, endPoint y: 112, distance: 364.2
click at [232, 126] on textarea "**********" at bounding box center [414, 192] width 374 height 228
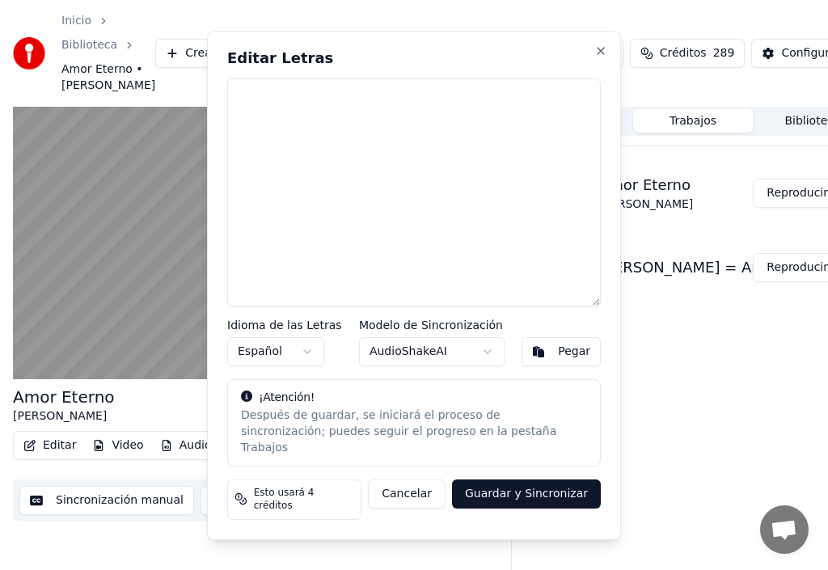
type textarea "**********"
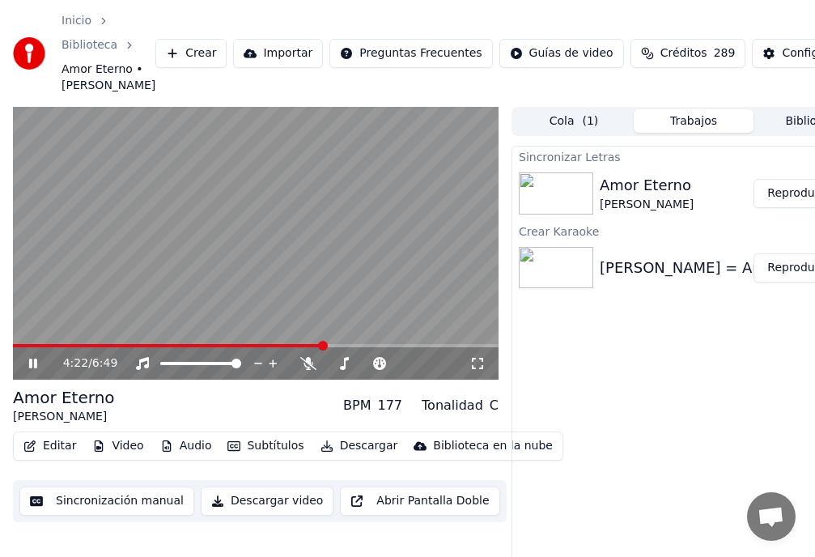
click at [28, 355] on video at bounding box center [255, 243] width 485 height 273
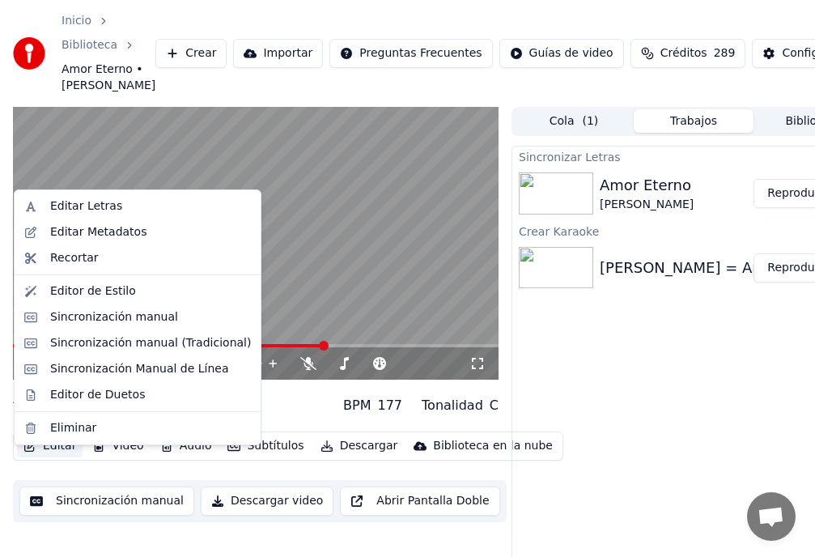
click at [58, 457] on button "Editar" at bounding box center [50, 445] width 66 height 23
click at [102, 208] on div "Editar Letras" at bounding box center [86, 206] width 72 height 16
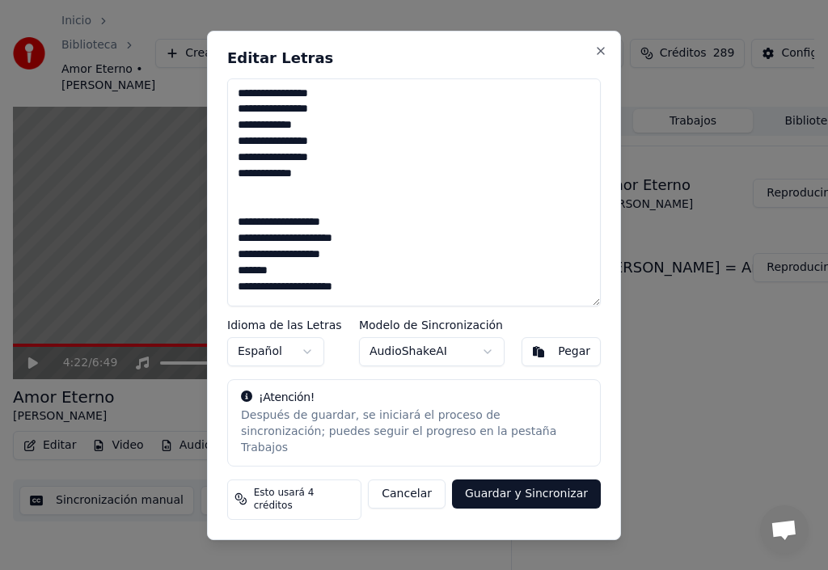
click at [561, 360] on div "Pegar" at bounding box center [574, 352] width 32 height 16
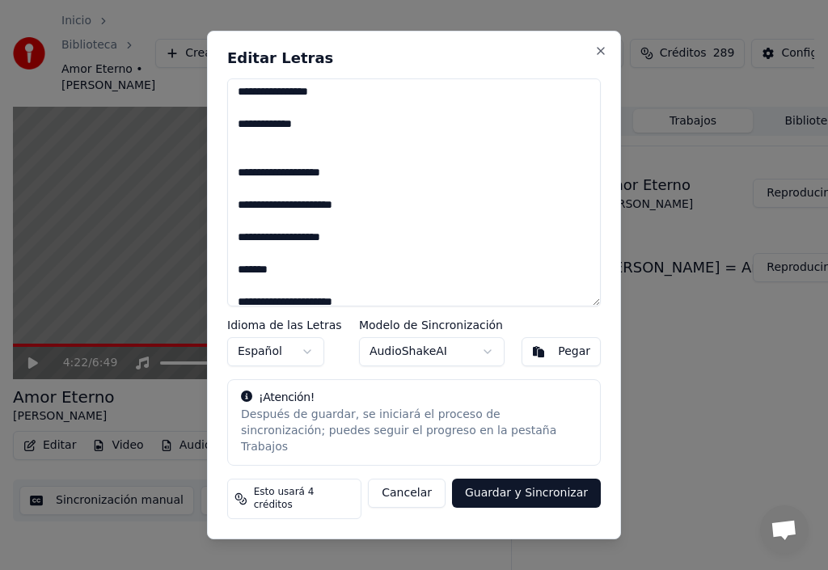
scroll to position [1112, 0]
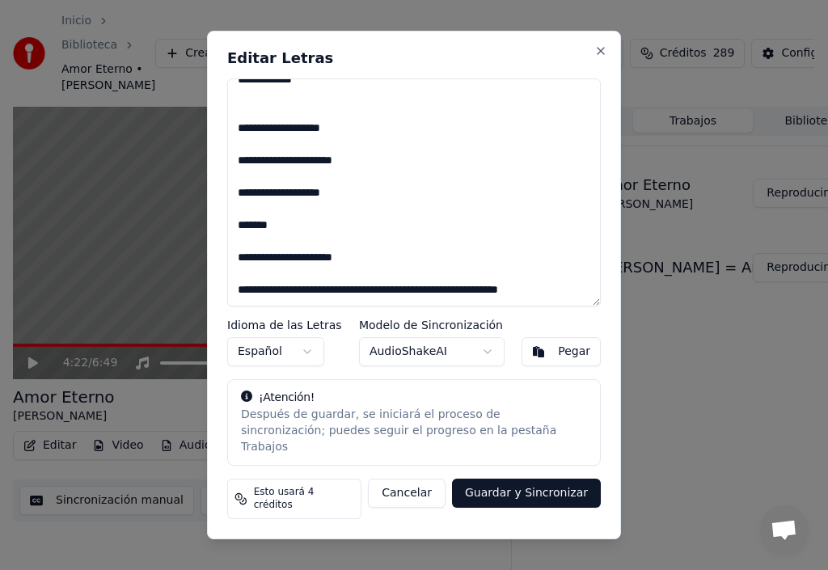
drag, startPoint x: 236, startPoint y: 303, endPoint x: 595, endPoint y: 378, distance: 366.8
click at [587, 358] on div "Editar Letras Idioma de las Letras Español Modelo de Sincronización AudioShakeA…" at bounding box center [414, 286] width 414 height 510
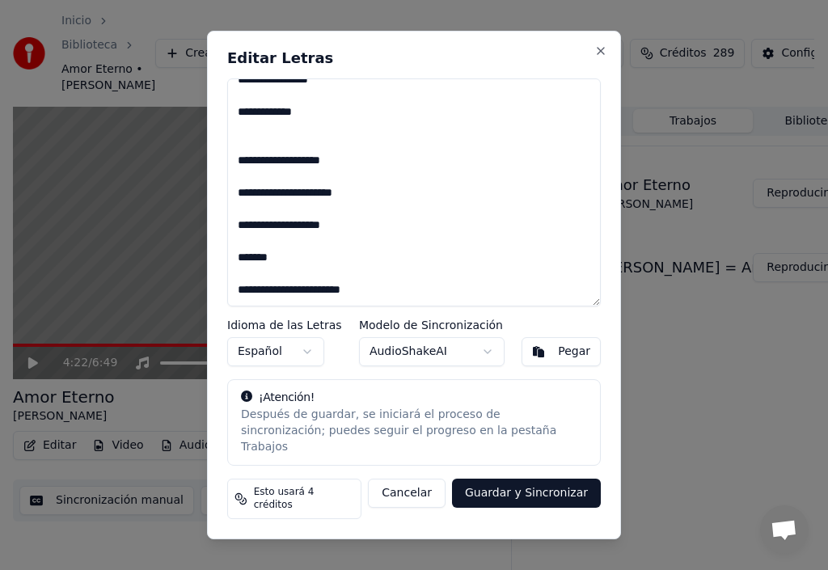
click at [550, 495] on button "Guardar y Sincronizar" at bounding box center [526, 493] width 149 height 29
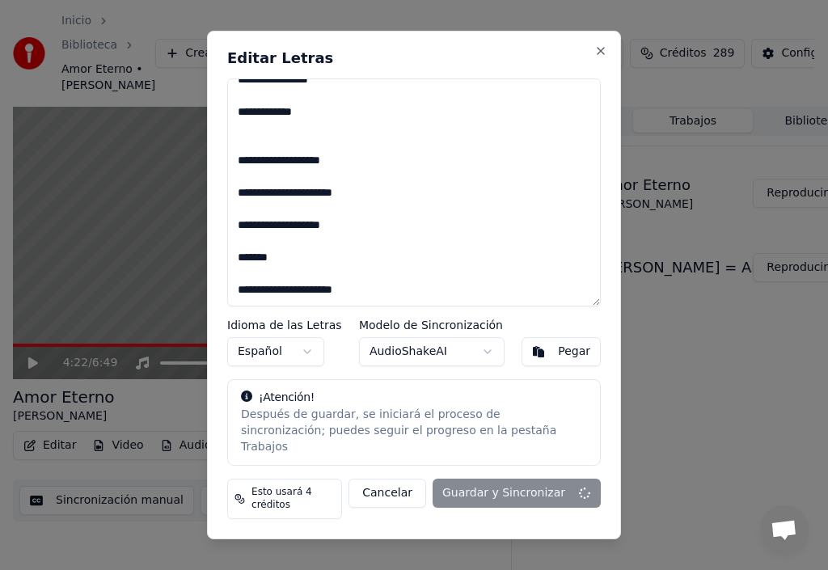
type textarea "**********"
click at [550, 495] on div "Cancelar Guardar y Sincronizar" at bounding box center [475, 499] width 252 height 40
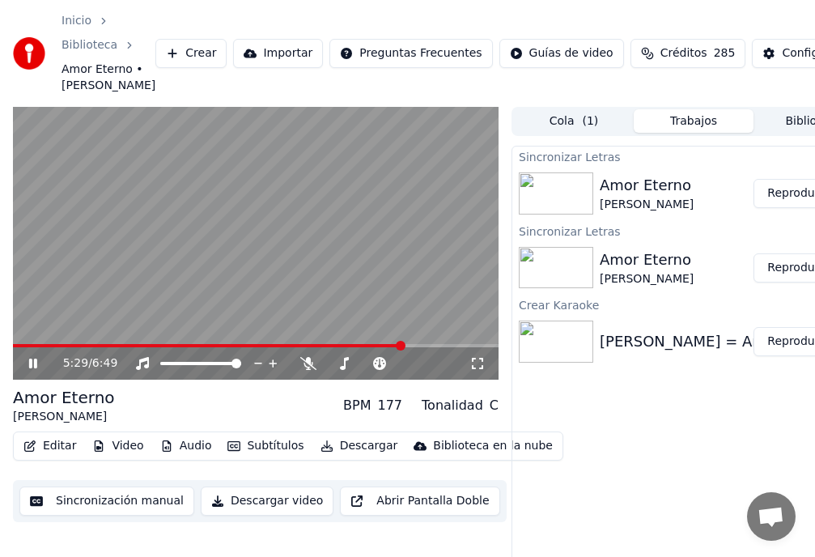
click at [396, 341] on span at bounding box center [401, 346] width 10 height 10
click at [211, 365] on div "0:01 / 6:49" at bounding box center [255, 363] width 485 height 32
click at [222, 350] on span at bounding box center [217, 346] width 10 height 10
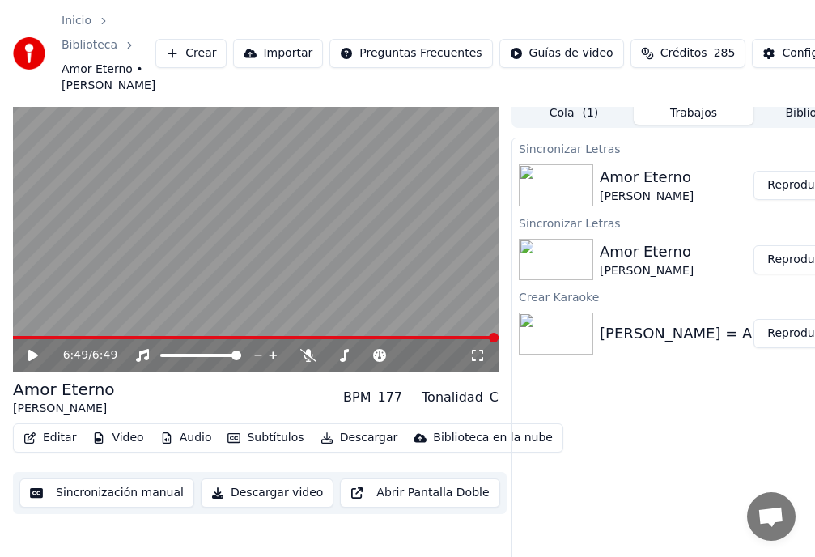
scroll to position [0, 0]
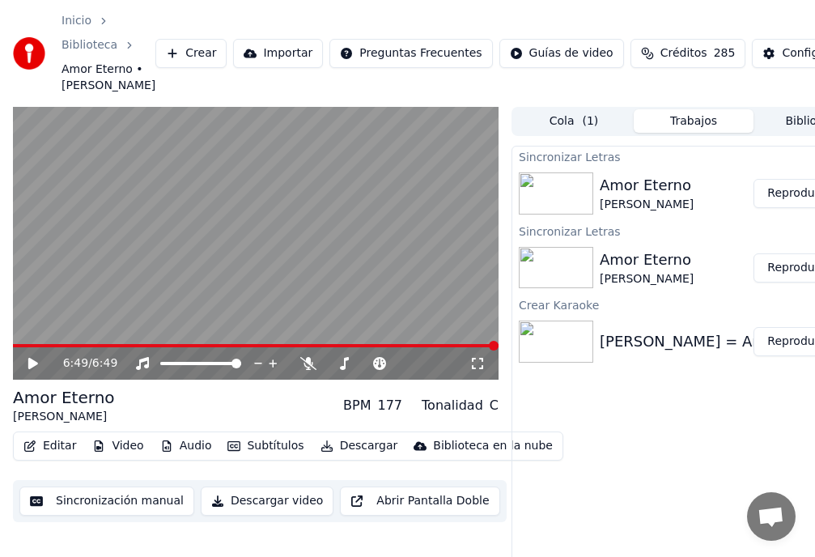
click at [114, 457] on button "Video" at bounding box center [118, 445] width 64 height 23
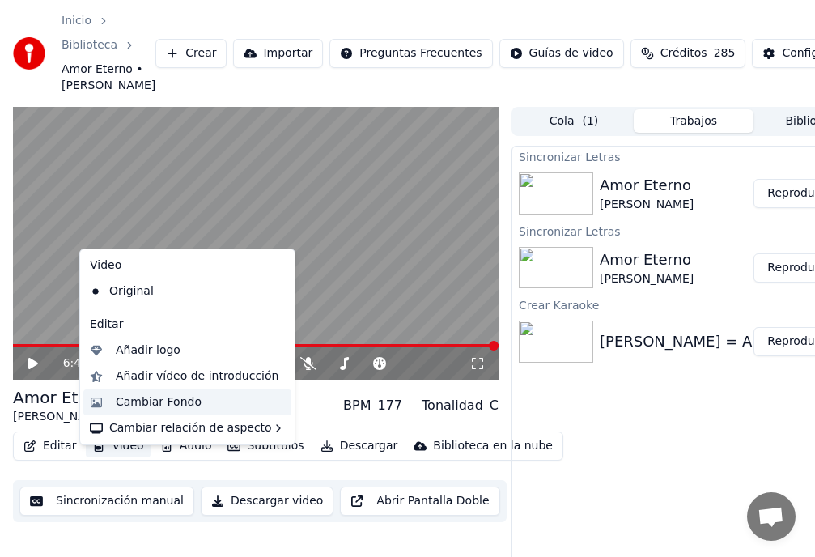
click at [150, 407] on div "Cambiar Fondo" at bounding box center [159, 402] width 86 height 16
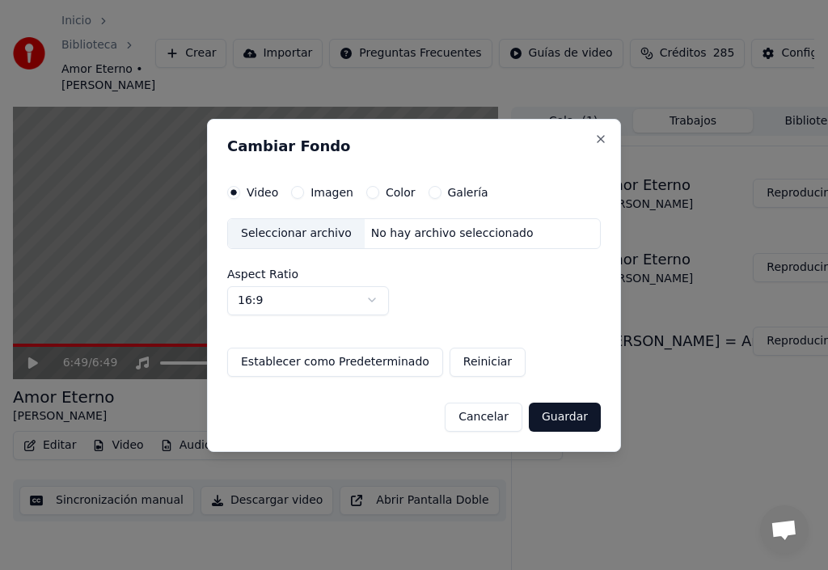
click at [296, 235] on div "Seleccionar archivo" at bounding box center [296, 233] width 137 height 29
click at [596, 221] on div "Seleccionar archivo No hay archivo seleccionado" at bounding box center [414, 233] width 374 height 31
click at [301, 192] on button "Imagen" at bounding box center [297, 192] width 13 height 13
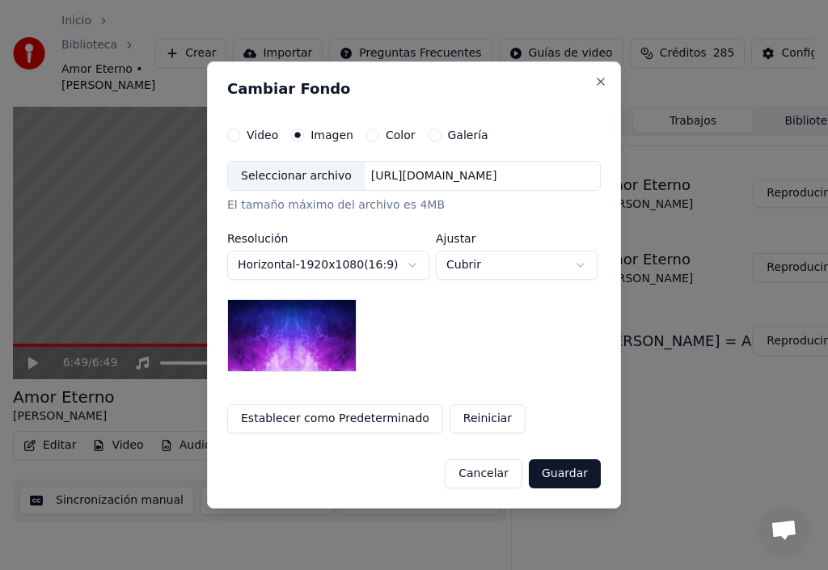
click at [310, 177] on div "Seleccionar archivo" at bounding box center [296, 176] width 137 height 29
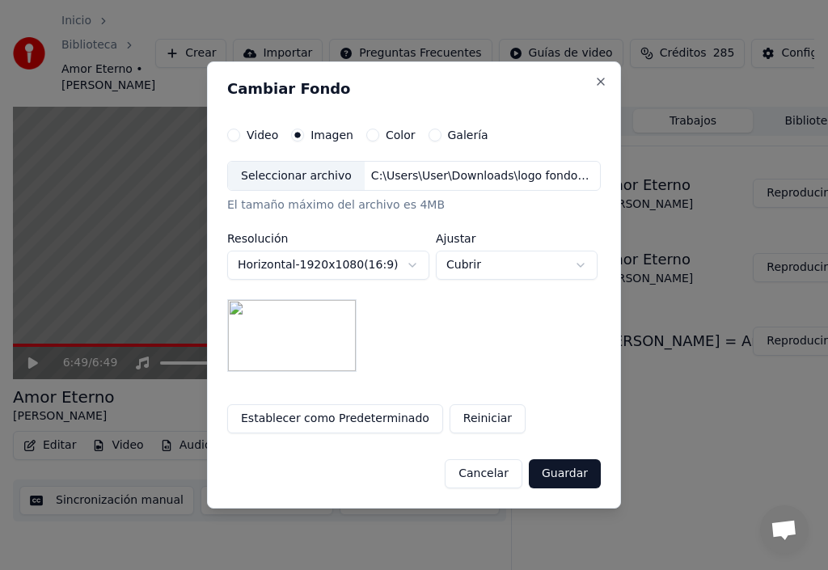
click at [348, 420] on button "Establecer como Predeterminado" at bounding box center [335, 418] width 216 height 29
click at [557, 472] on button "Guardar" at bounding box center [565, 473] width 72 height 29
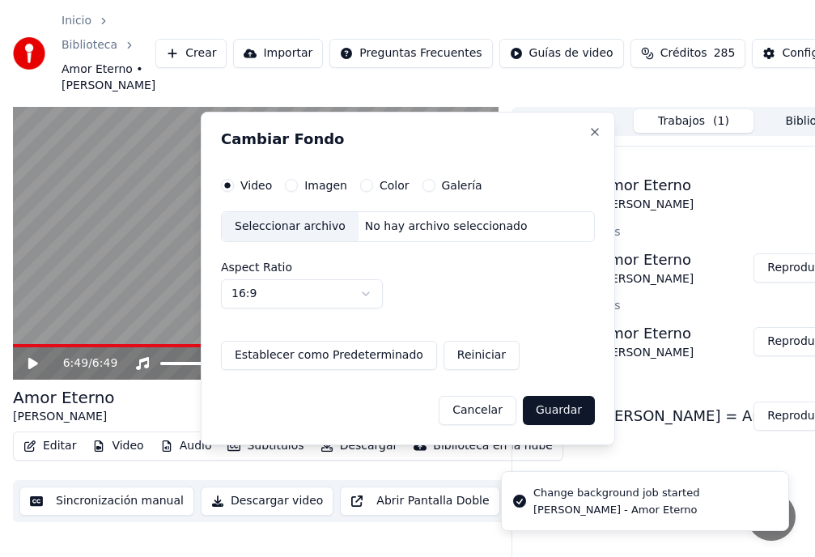
click at [558, 472] on html "Inicio Biblioteca Amor Eterno • [PERSON_NAME] Crear Importar Preguntas Frecuent…" at bounding box center [407, 278] width 815 height 557
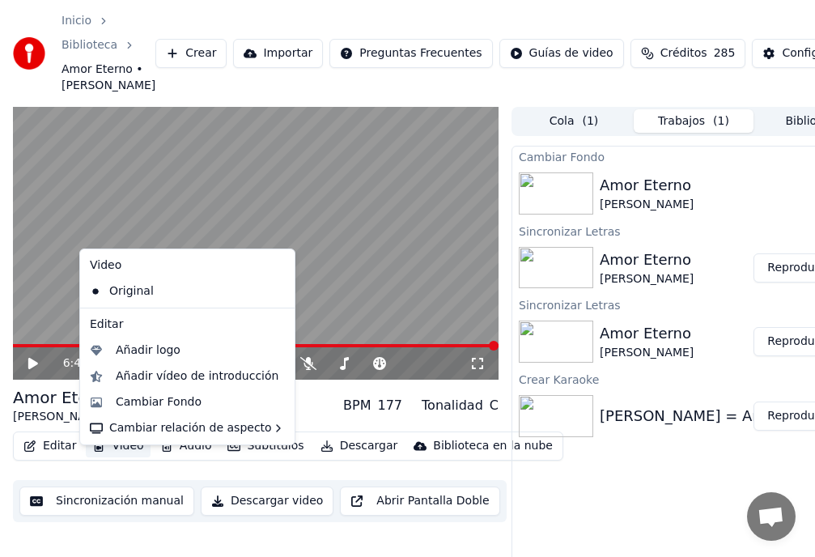
click at [121, 457] on button "Video" at bounding box center [118, 445] width 64 height 23
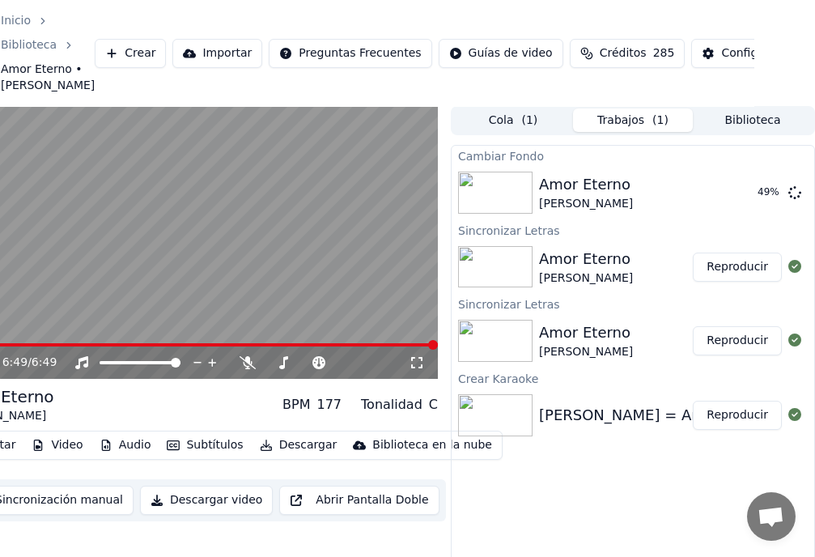
scroll to position [0, 61]
click at [749, 208] on button "Reproducir" at bounding box center [736, 193] width 89 height 29
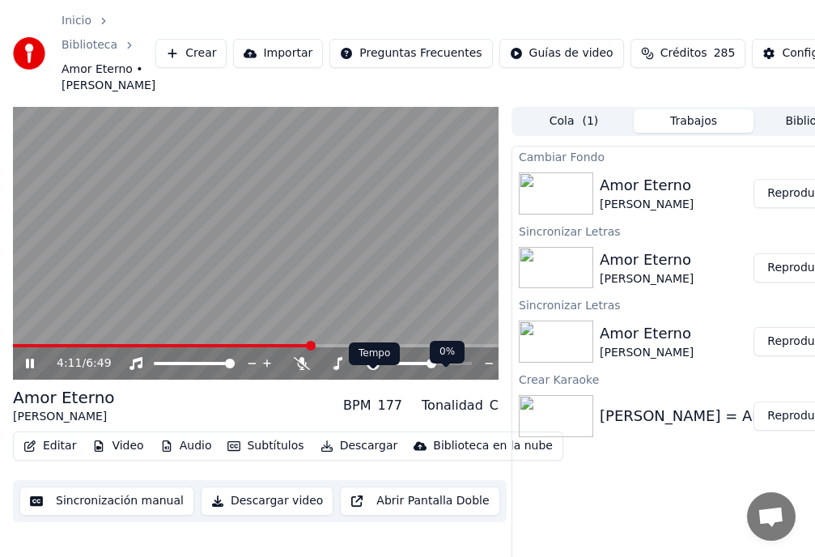
click at [371, 370] on icon at bounding box center [372, 363] width 13 height 13
click at [426, 368] on span at bounding box center [427, 363] width 10 height 10
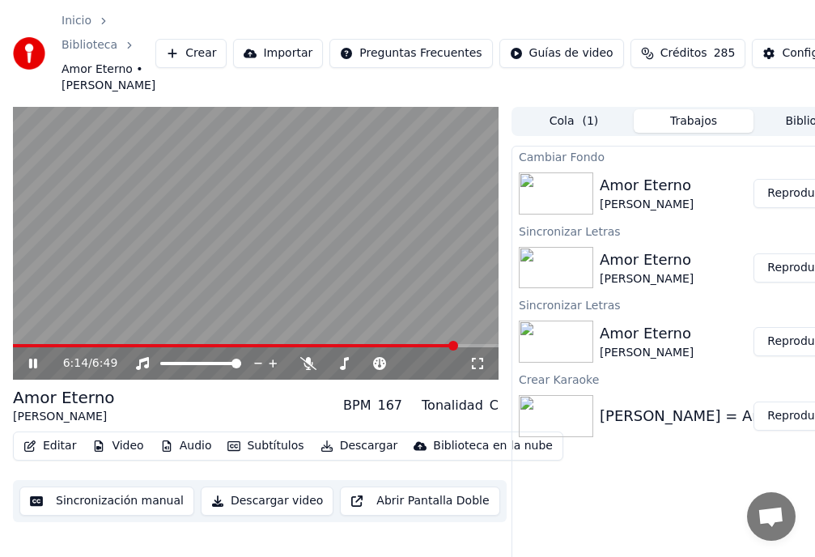
click at [458, 350] on span at bounding box center [453, 346] width 10 height 10
click at [359, 457] on button "Descargar" at bounding box center [359, 445] width 91 height 23
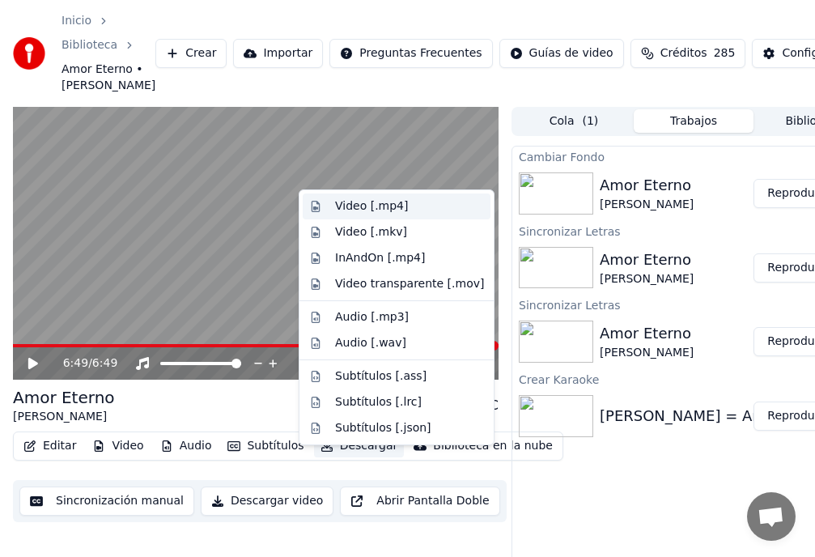
click at [350, 205] on div "Video [.mp4]" at bounding box center [371, 206] width 73 height 16
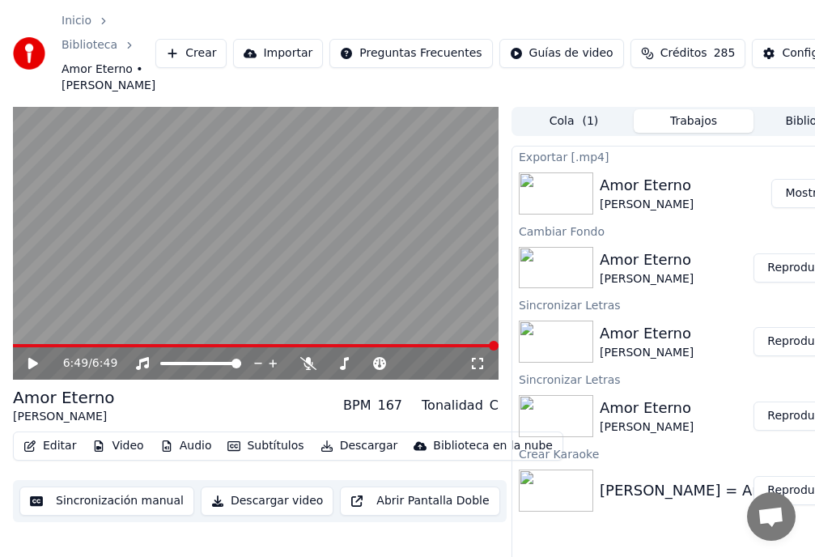
click at [792, 208] on button "Mostrar" at bounding box center [806, 193] width 71 height 29
